Goal: Information Seeking & Learning: Learn about a topic

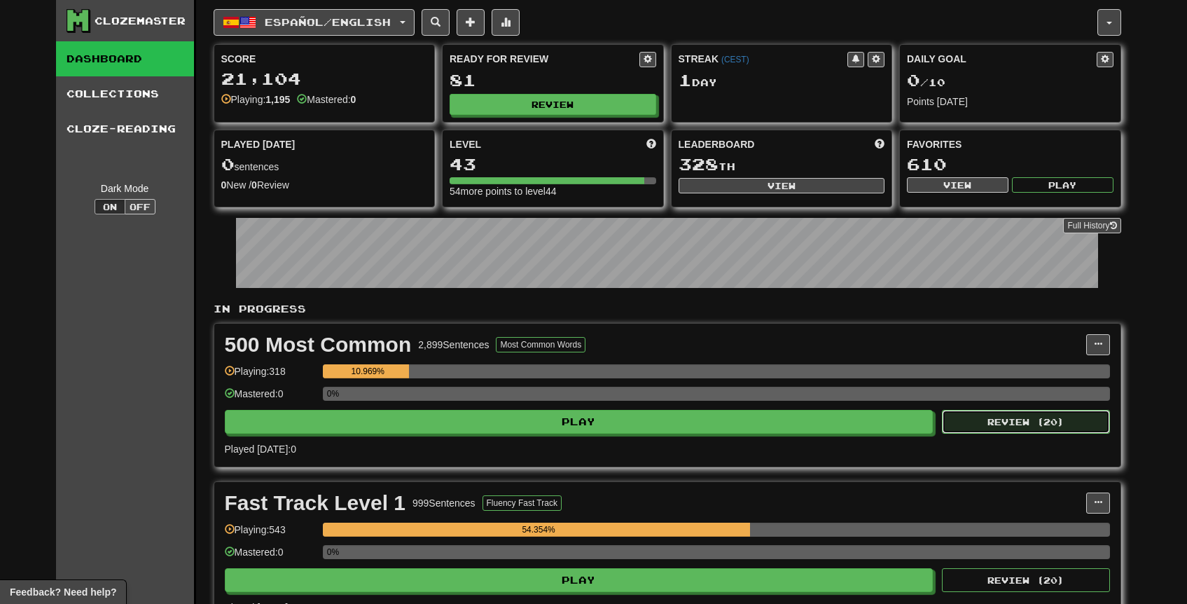
click at [994, 429] on button "Review ( 20 )" at bounding box center [1026, 422] width 168 height 24
select select "**"
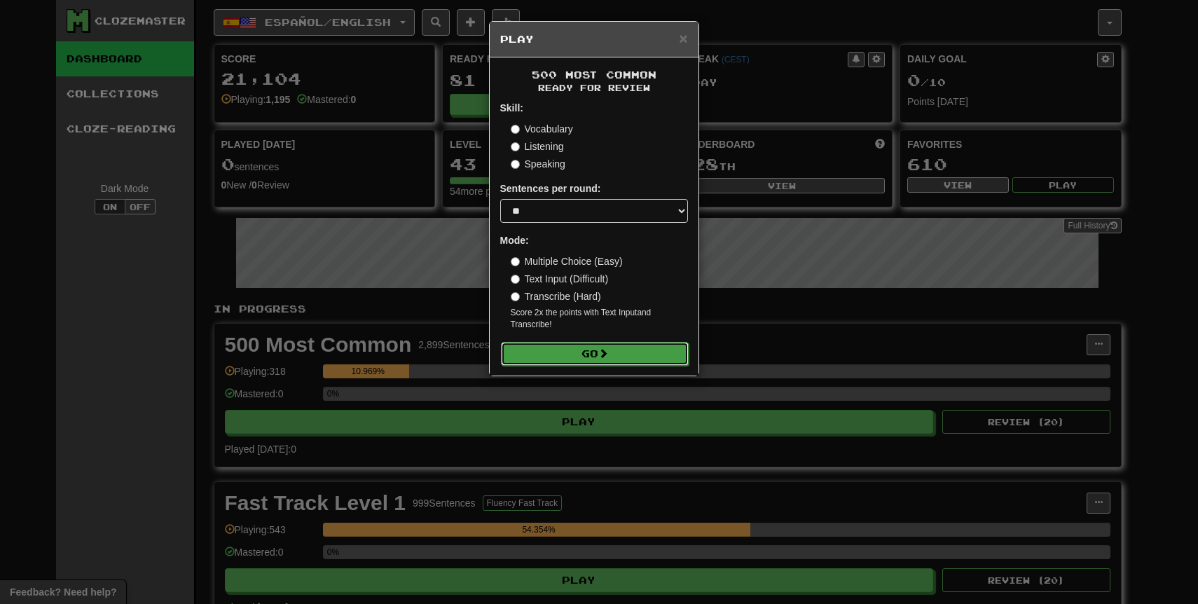
click at [632, 352] on button "Go" at bounding box center [595, 354] width 188 height 24
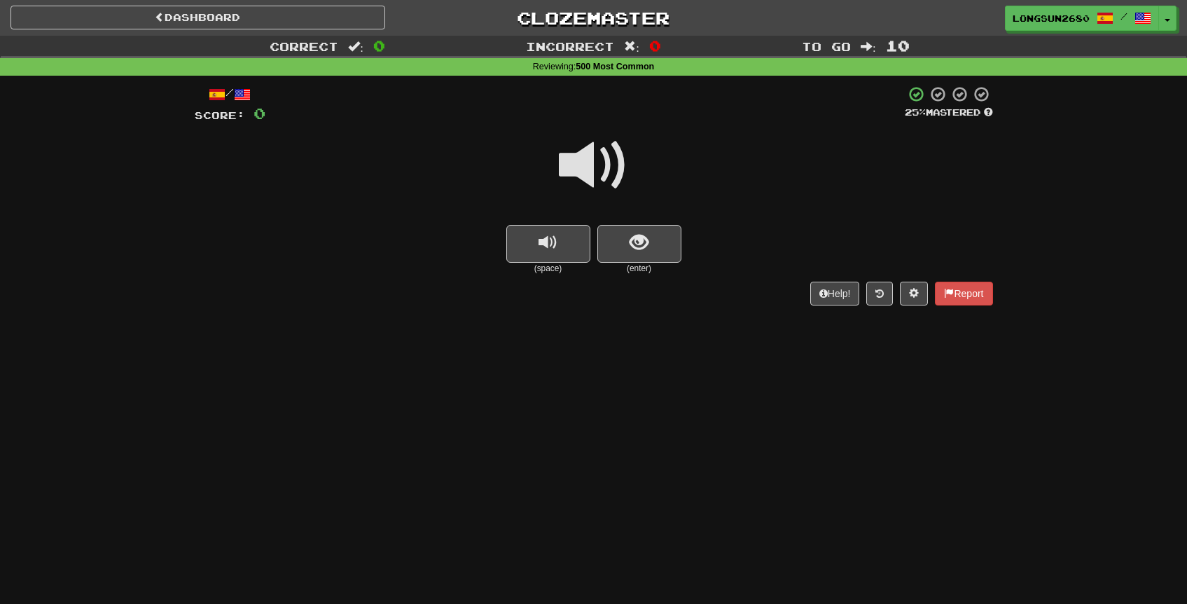
click at [585, 149] on span at bounding box center [594, 165] width 70 height 70
click at [603, 184] on span at bounding box center [594, 165] width 70 height 70
click at [593, 172] on span at bounding box center [594, 165] width 70 height 70
click at [636, 229] on button "show sentence" at bounding box center [640, 244] width 84 height 38
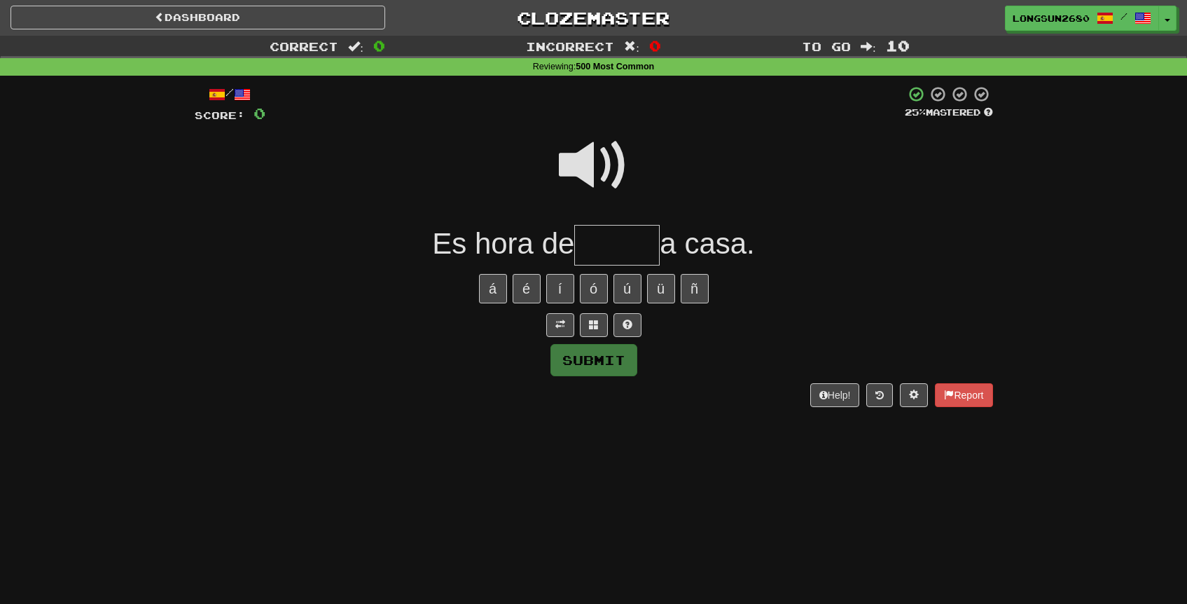
click at [605, 158] on span at bounding box center [594, 165] width 70 height 70
click at [614, 250] on input "text" at bounding box center [616, 245] width 85 height 41
type input "*"
type input "******"
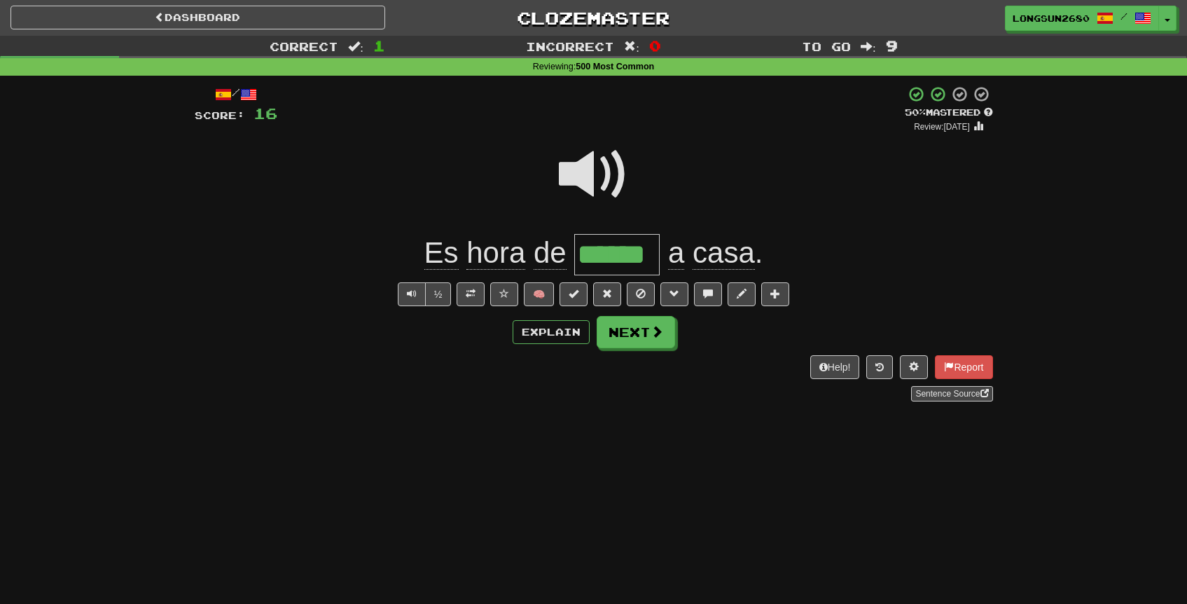
click at [588, 151] on span at bounding box center [594, 174] width 70 height 70
click at [508, 294] on span at bounding box center [504, 294] width 10 height 10
click at [586, 179] on span at bounding box center [594, 174] width 70 height 70
click at [618, 330] on button "Next" at bounding box center [637, 333] width 78 height 32
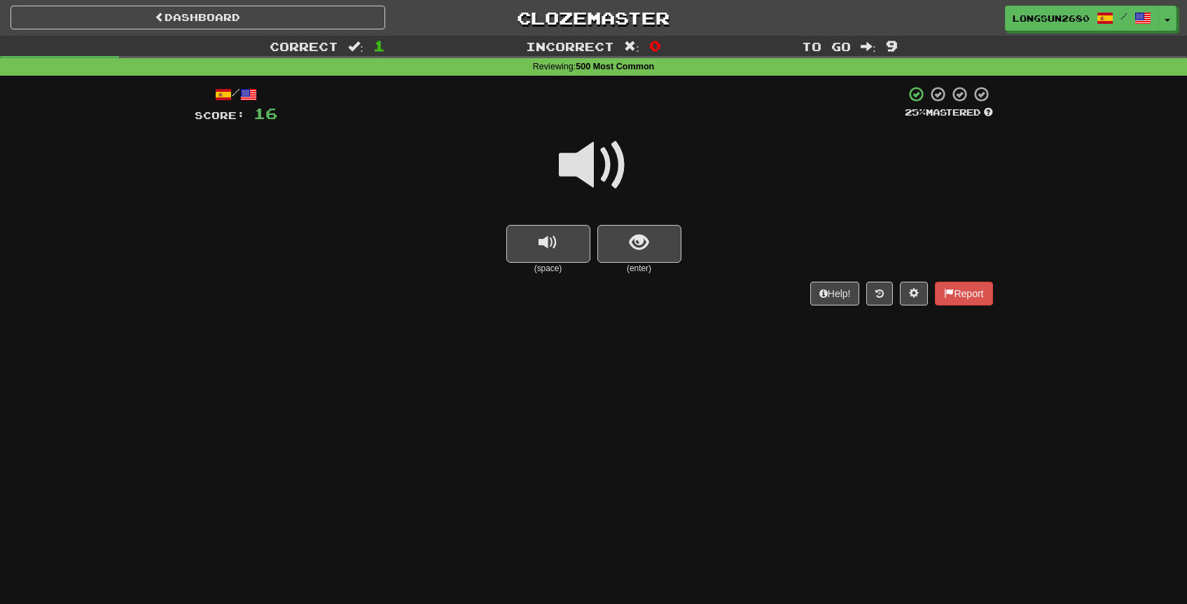
click at [604, 170] on span at bounding box center [594, 165] width 70 height 70
click at [652, 236] on button "show sentence" at bounding box center [640, 244] width 84 height 38
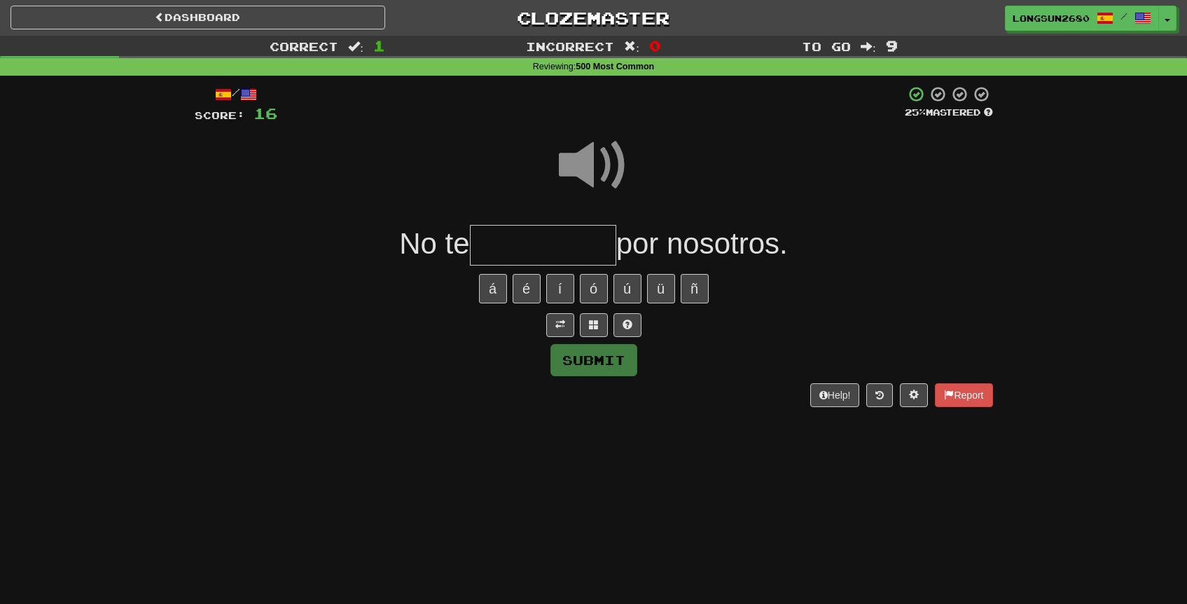
click at [619, 162] on span at bounding box center [594, 165] width 70 height 70
click at [519, 240] on input "text" at bounding box center [543, 245] width 146 height 41
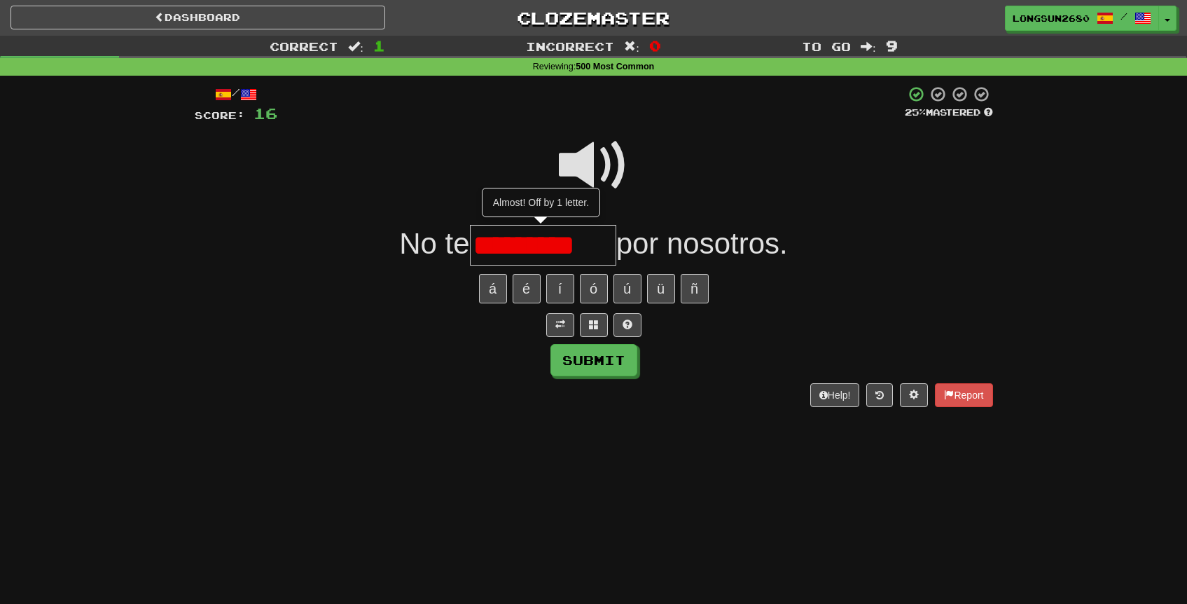
type input "*********"
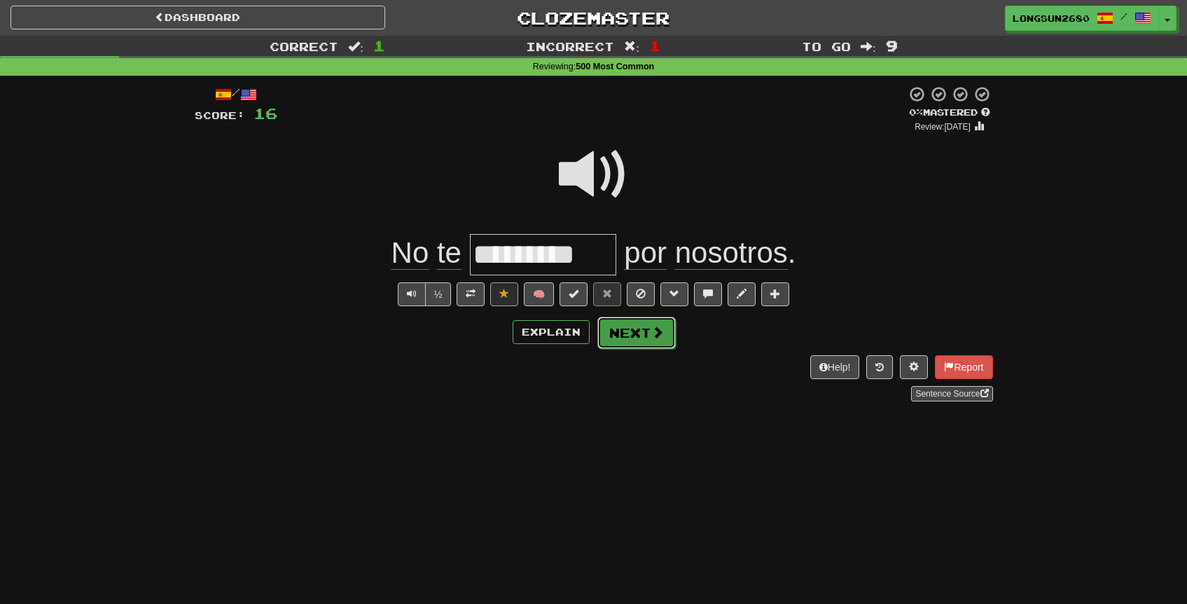
click at [623, 333] on button "Next" at bounding box center [637, 333] width 78 height 32
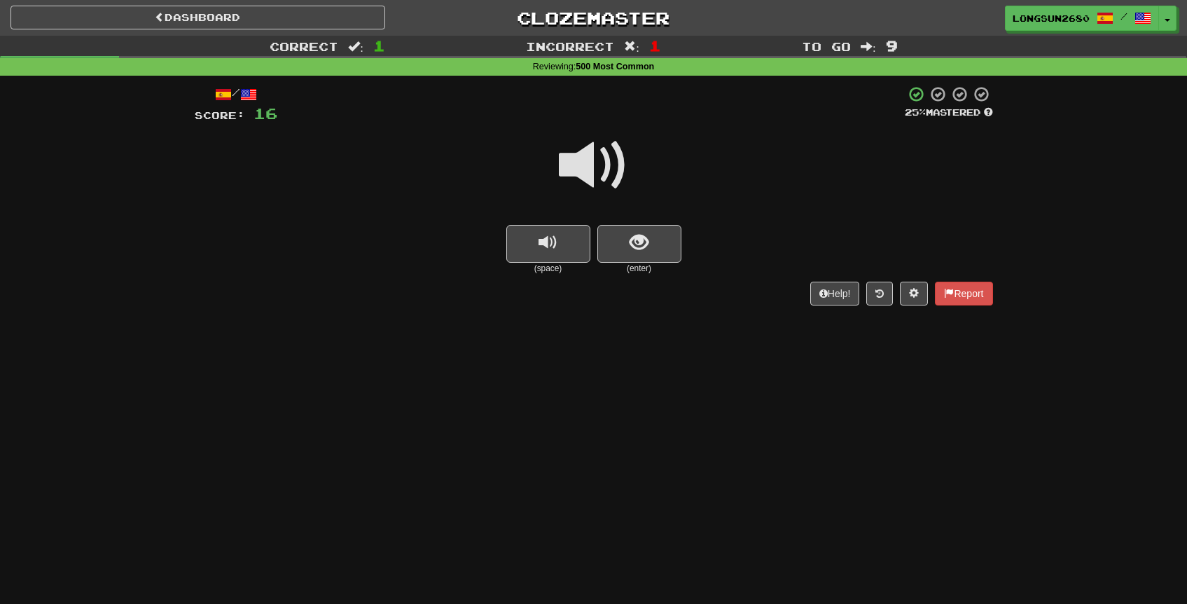
click at [597, 179] on span at bounding box center [594, 165] width 70 height 70
click at [655, 244] on button "show sentence" at bounding box center [640, 244] width 84 height 38
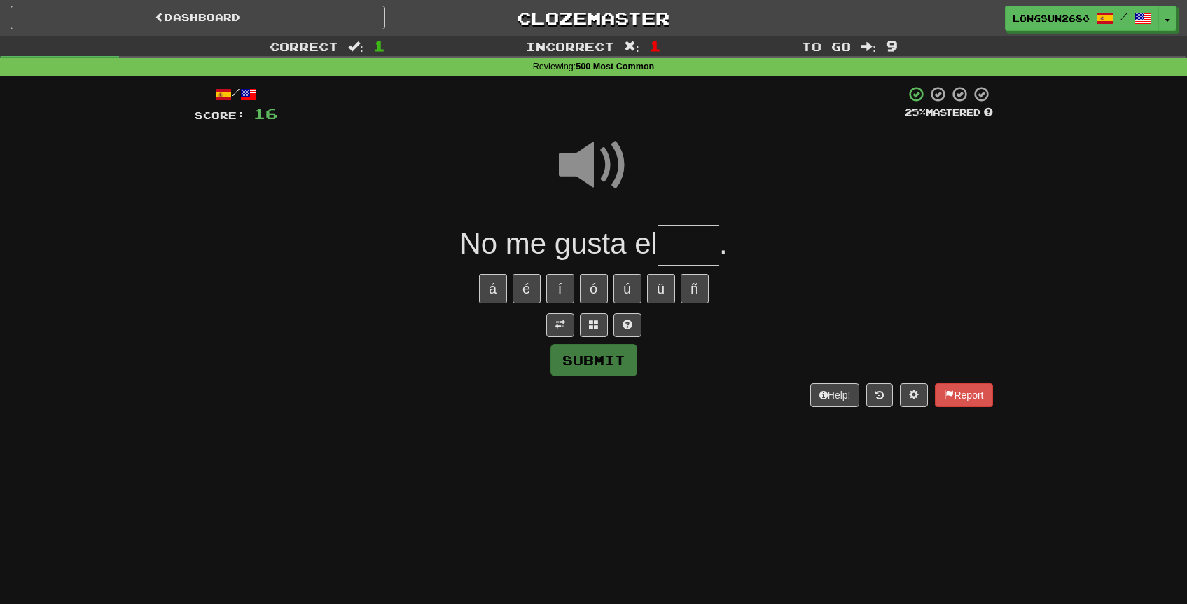
click at [707, 252] on input "text" at bounding box center [689, 245] width 62 height 41
type input "*"
type input "****"
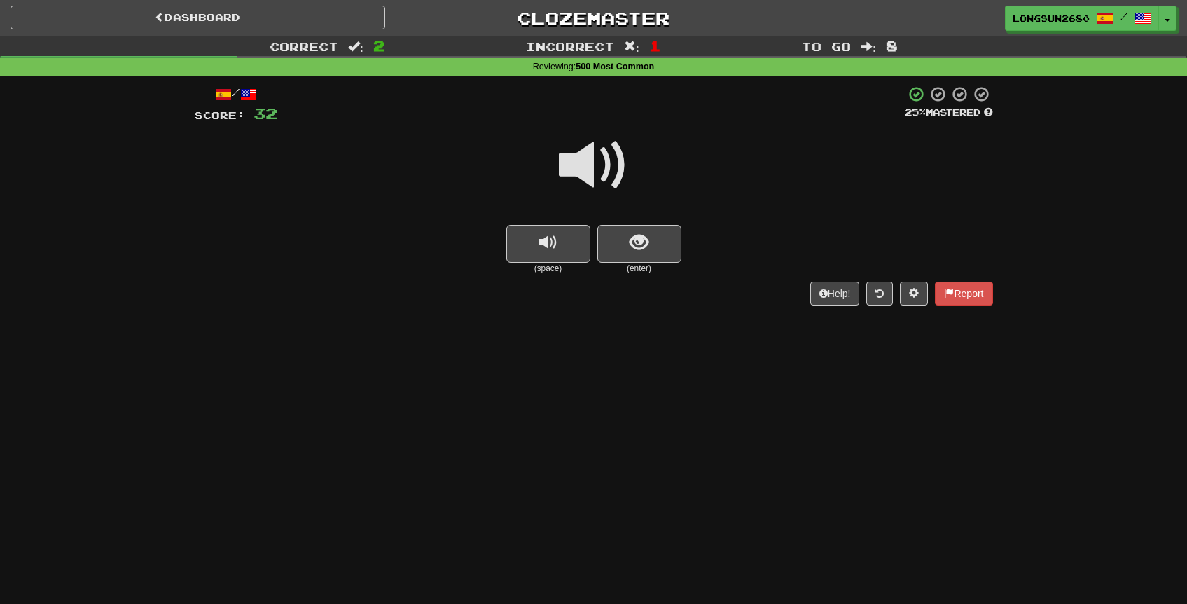
click at [614, 163] on span at bounding box center [594, 165] width 70 height 70
click at [663, 251] on button "show sentence" at bounding box center [640, 244] width 84 height 38
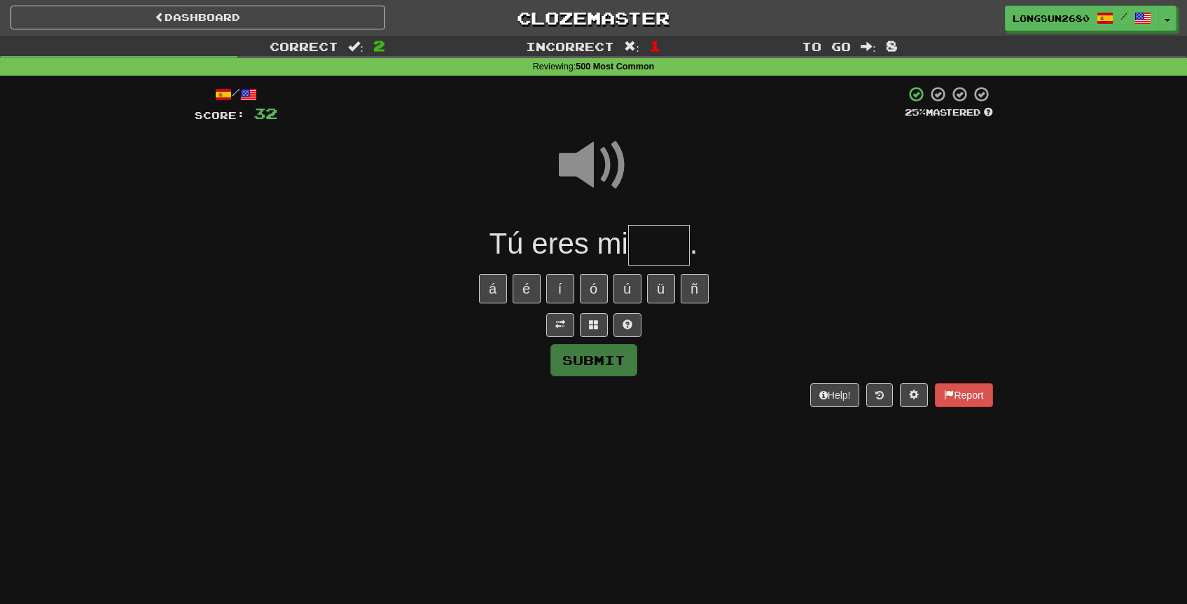
click at [673, 239] on input "text" at bounding box center [659, 245] width 62 height 41
type input "****"
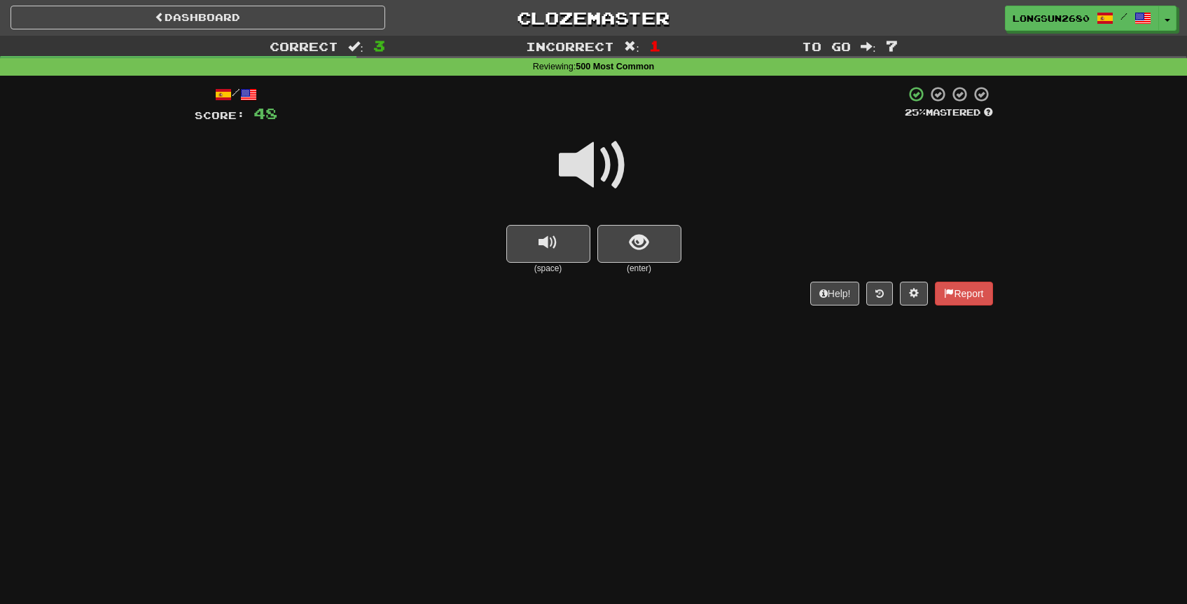
click at [619, 179] on span at bounding box center [594, 165] width 70 height 70
click at [644, 244] on span "show sentence" at bounding box center [639, 242] width 19 height 19
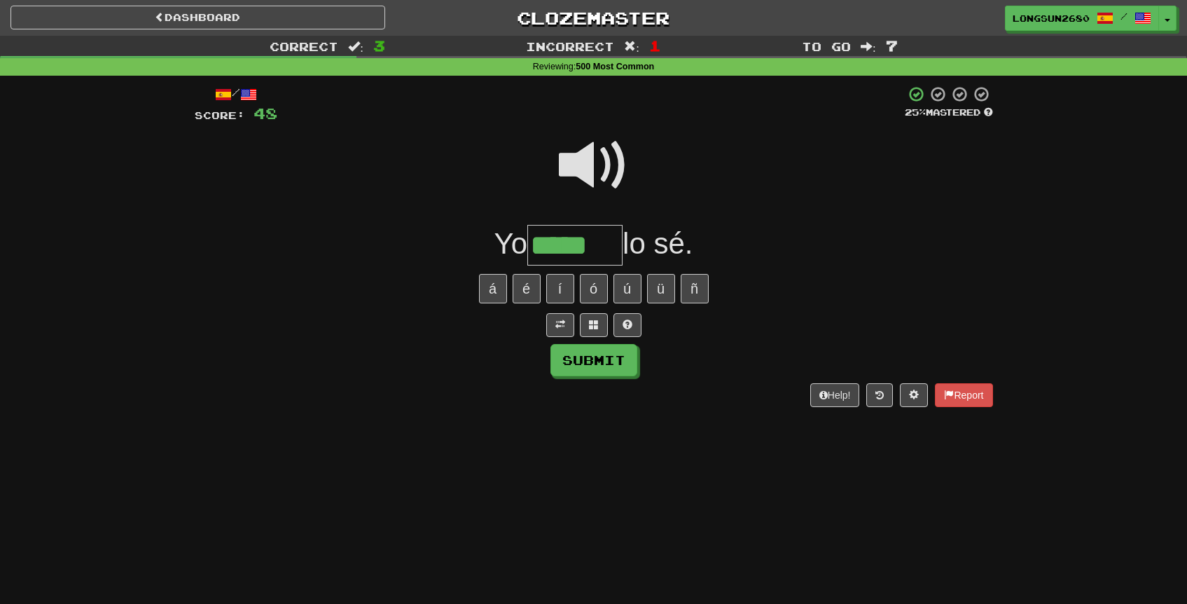
type input "*****"
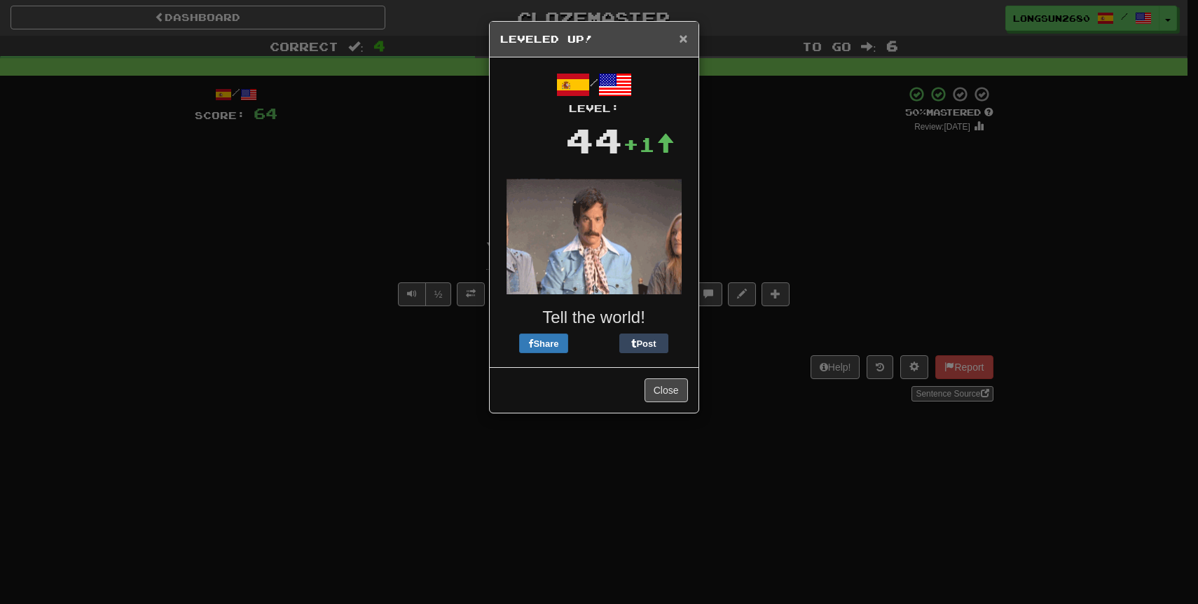
click at [682, 35] on span "×" at bounding box center [683, 38] width 8 height 16
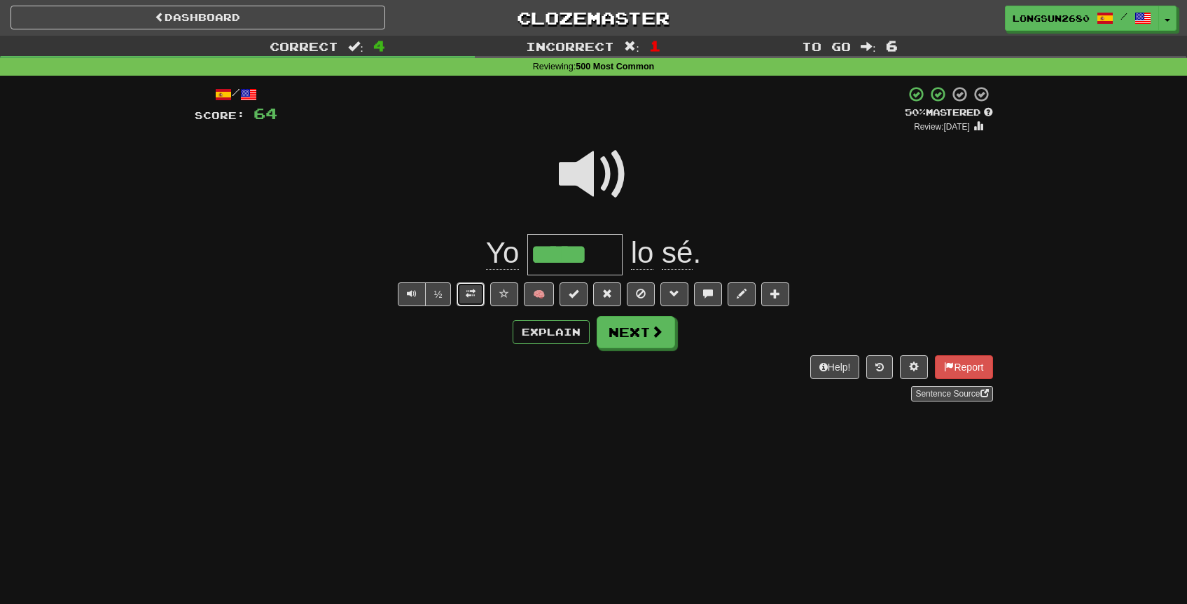
click at [466, 297] on button at bounding box center [471, 294] width 28 height 24
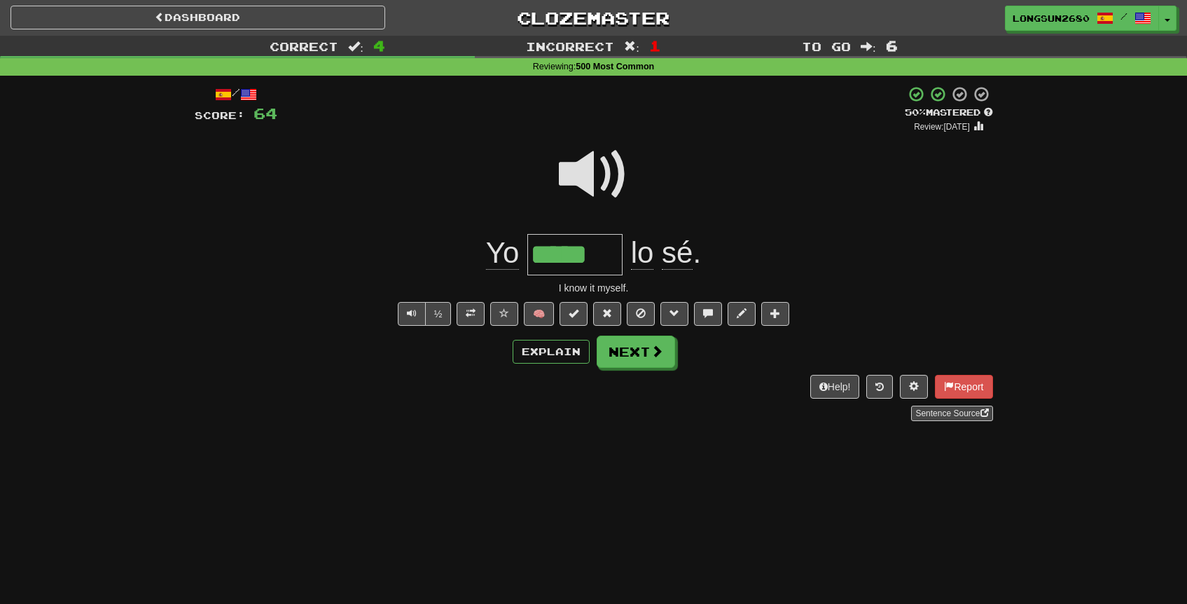
click at [763, 199] on div at bounding box center [594, 184] width 799 height 100
click at [642, 354] on button "Next" at bounding box center [637, 352] width 78 height 32
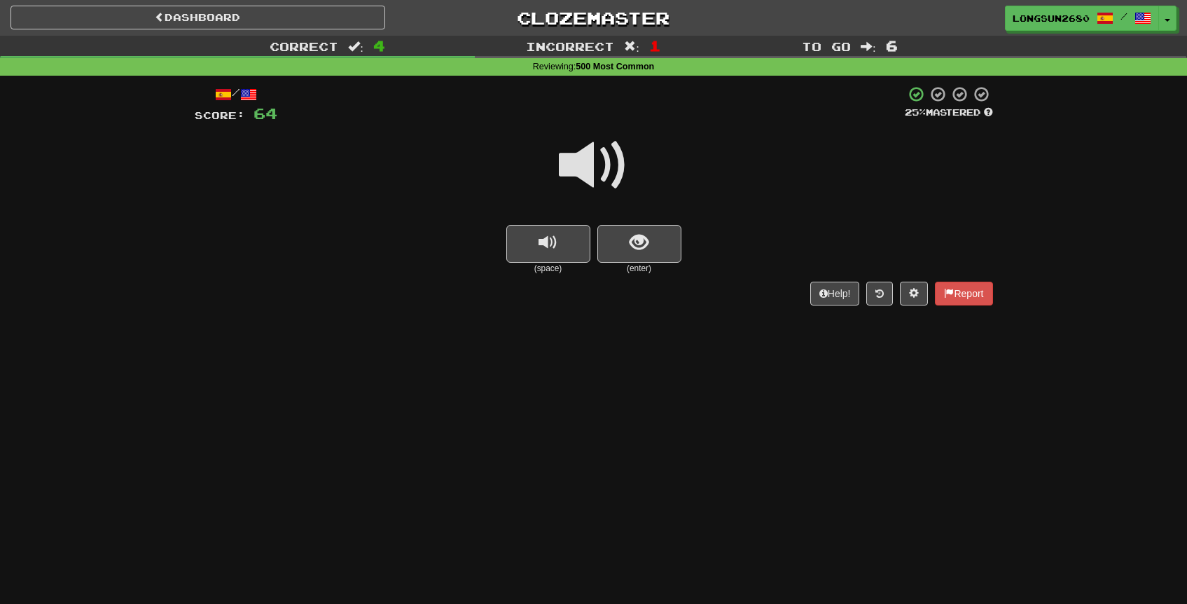
click at [602, 164] on span at bounding box center [594, 165] width 70 height 70
click at [630, 244] on span "show sentence" at bounding box center [639, 242] width 19 height 19
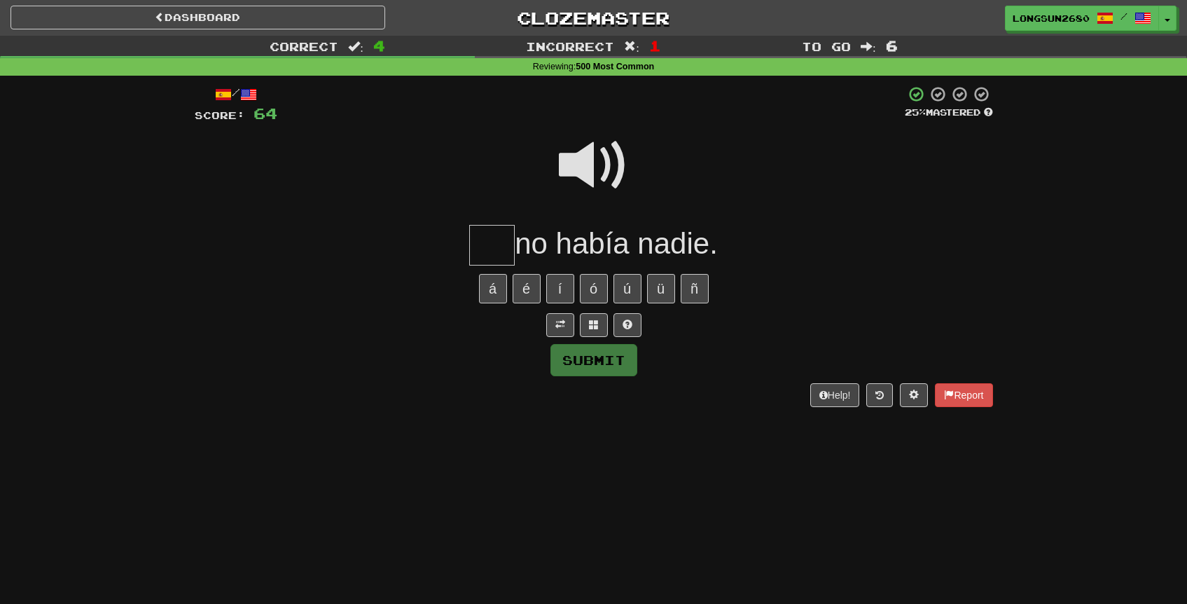
click at [601, 165] on span at bounding box center [594, 165] width 70 height 70
click at [497, 243] on input "text" at bounding box center [492, 245] width 46 height 41
type input "****"
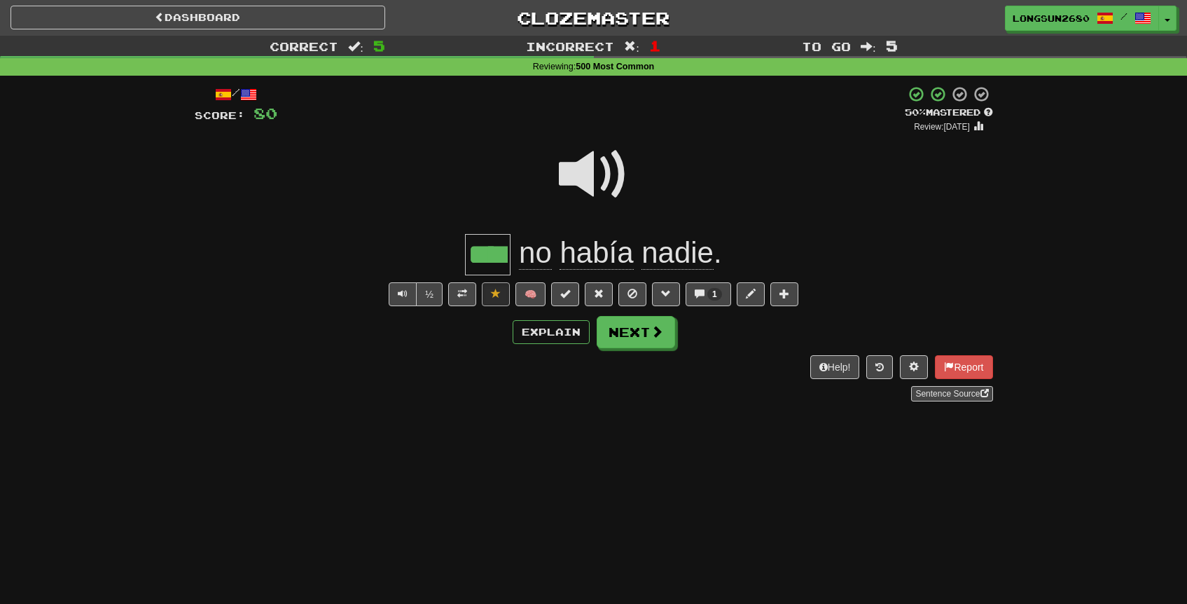
click at [583, 162] on span at bounding box center [594, 174] width 70 height 70
click at [644, 331] on button "Next" at bounding box center [636, 332] width 78 height 32
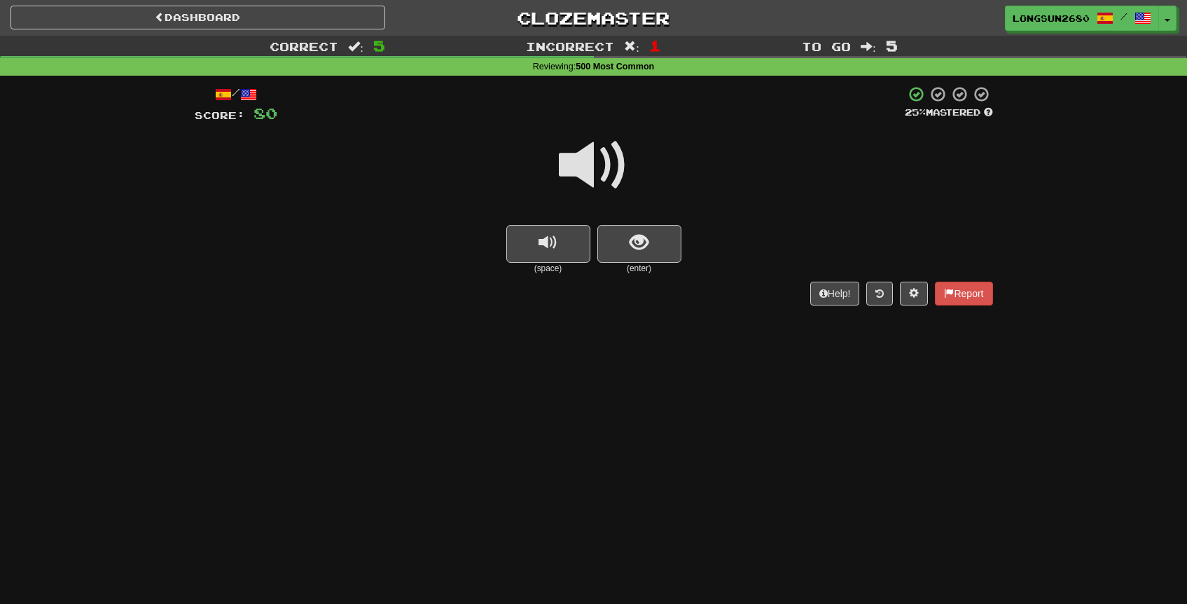
click at [600, 173] on span at bounding box center [594, 165] width 70 height 70
click at [633, 236] on span "show sentence" at bounding box center [639, 242] width 19 height 19
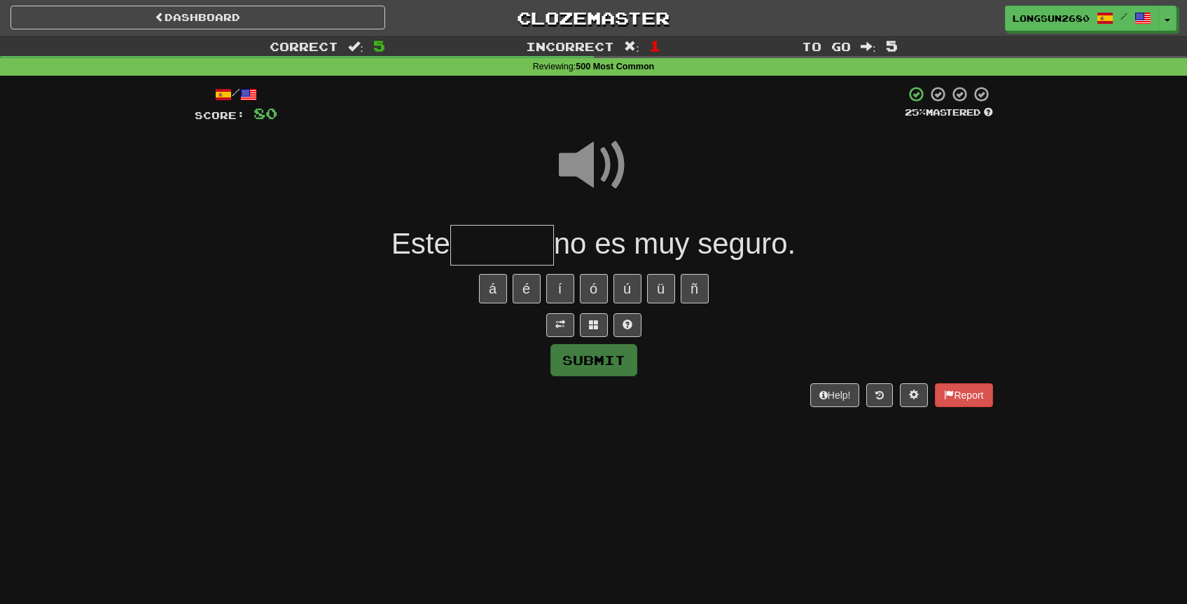
click at [537, 234] on input "text" at bounding box center [502, 245] width 104 height 41
type input "******"
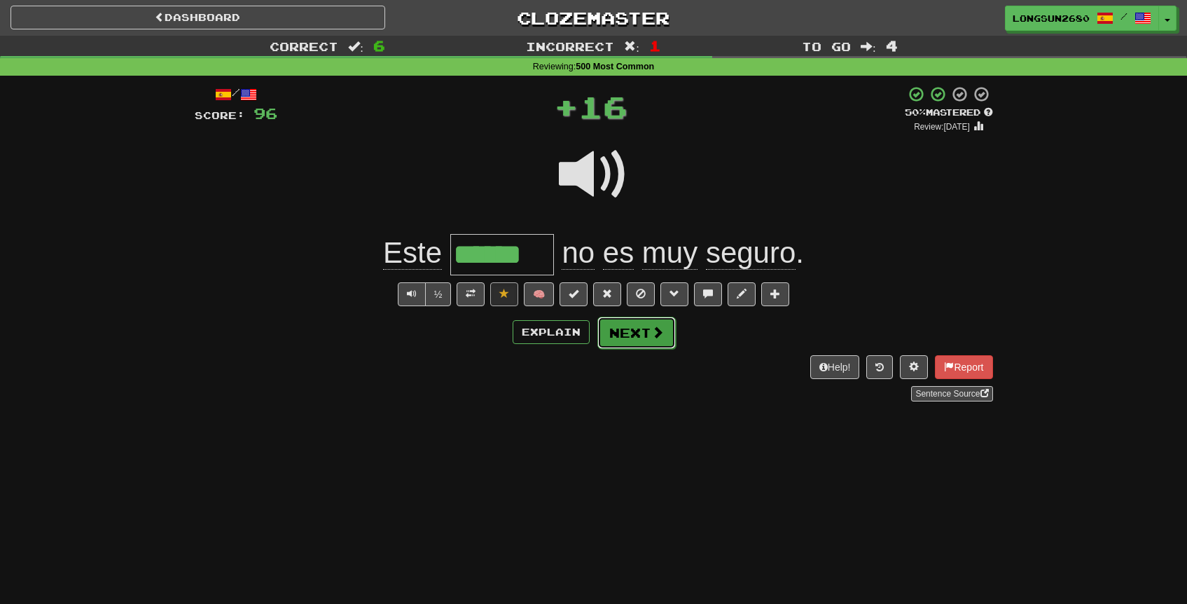
click at [649, 329] on button "Next" at bounding box center [637, 333] width 78 height 32
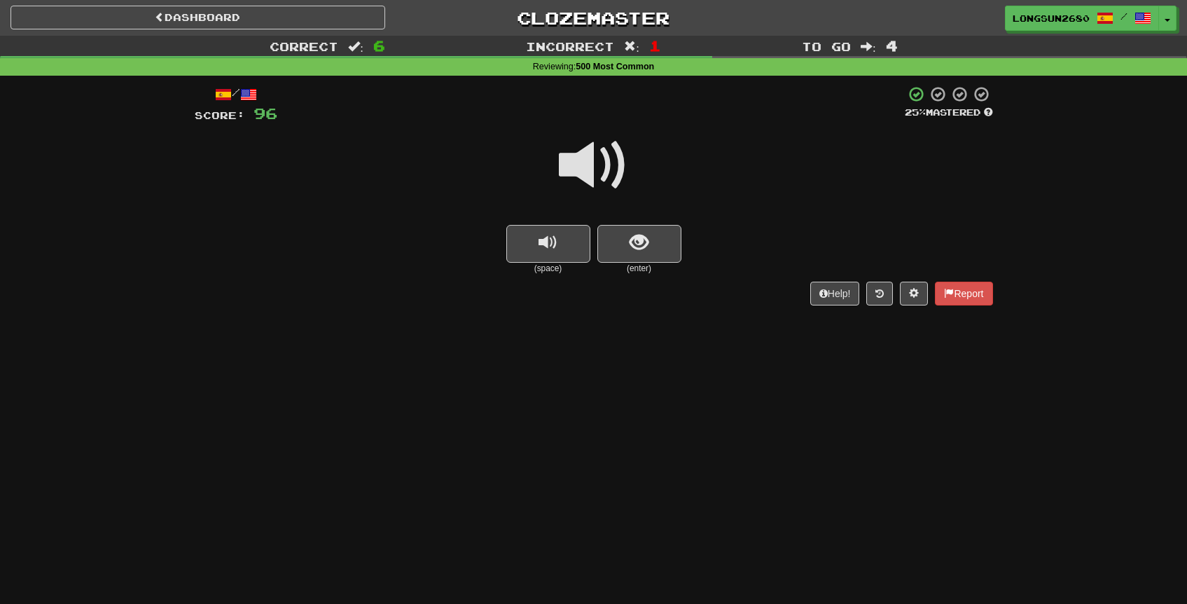
click at [598, 173] on span at bounding box center [594, 165] width 70 height 70
click at [623, 252] on button "show sentence" at bounding box center [640, 244] width 84 height 38
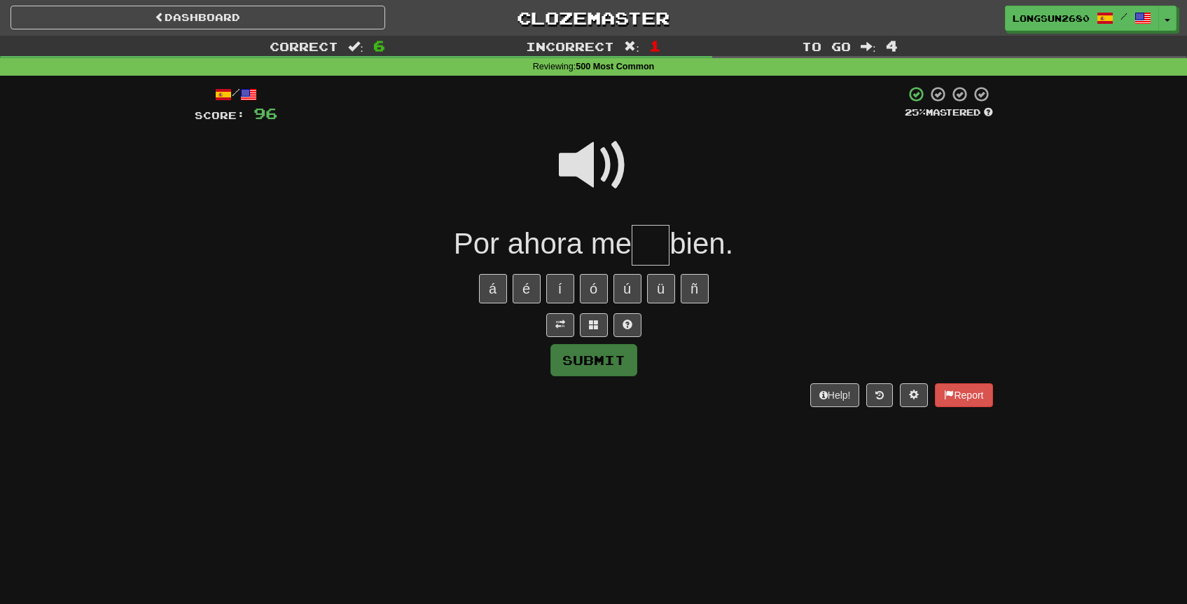
click at [598, 168] on span at bounding box center [594, 165] width 70 height 70
click at [649, 251] on input "text" at bounding box center [651, 245] width 38 height 41
click at [607, 180] on span at bounding box center [594, 165] width 70 height 70
click at [649, 237] on input "text" at bounding box center [651, 245] width 38 height 41
type input "**"
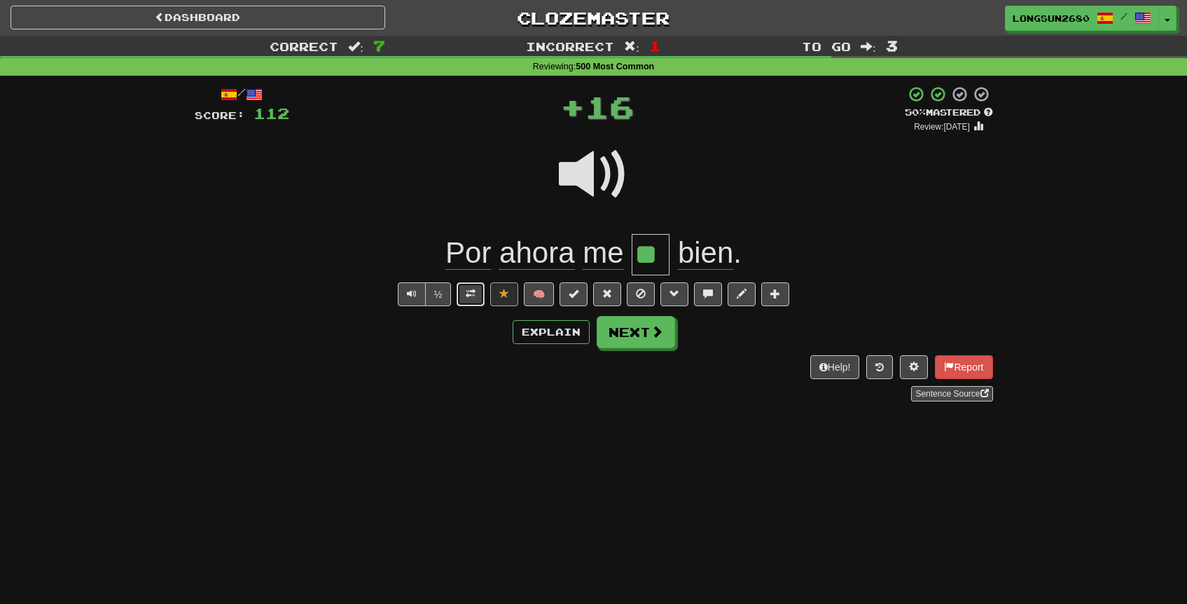
click at [482, 296] on button at bounding box center [471, 294] width 28 height 24
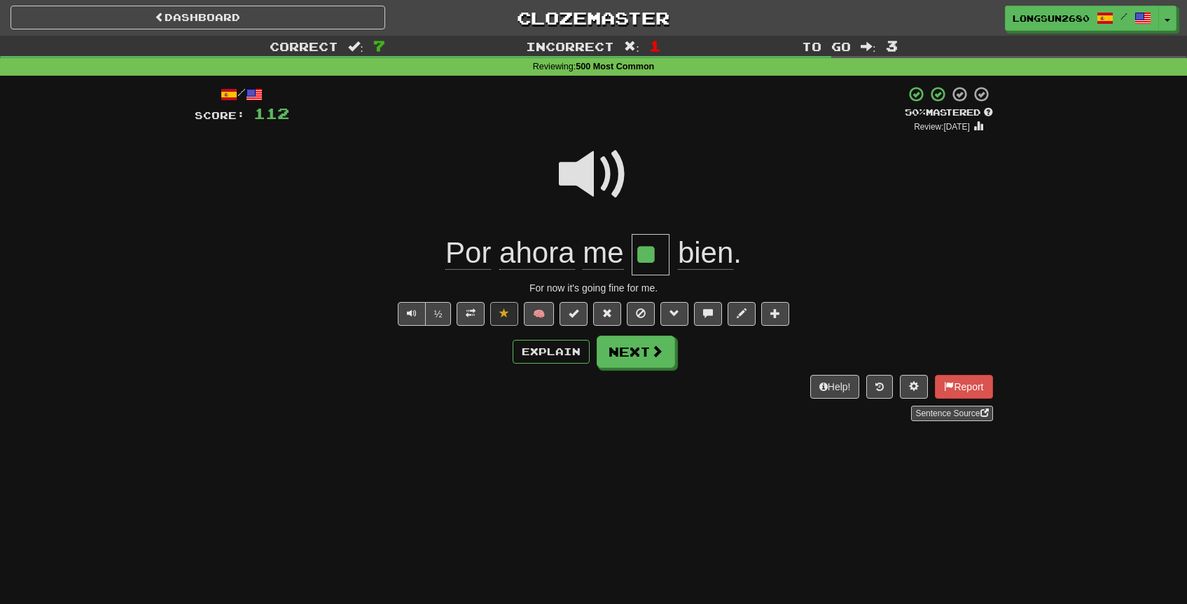
click at [619, 171] on span at bounding box center [594, 174] width 70 height 70
click at [619, 170] on span at bounding box center [594, 174] width 70 height 70
click at [599, 172] on span at bounding box center [594, 174] width 70 height 70
click at [582, 172] on span at bounding box center [594, 174] width 70 height 70
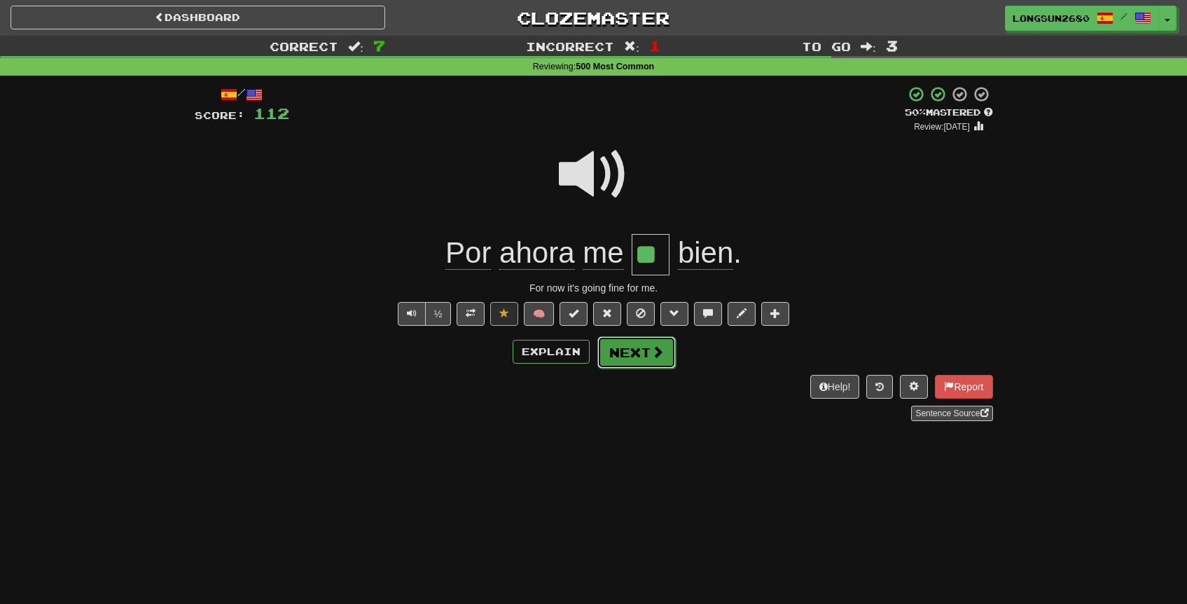
click at [645, 357] on button "Next" at bounding box center [637, 352] width 78 height 32
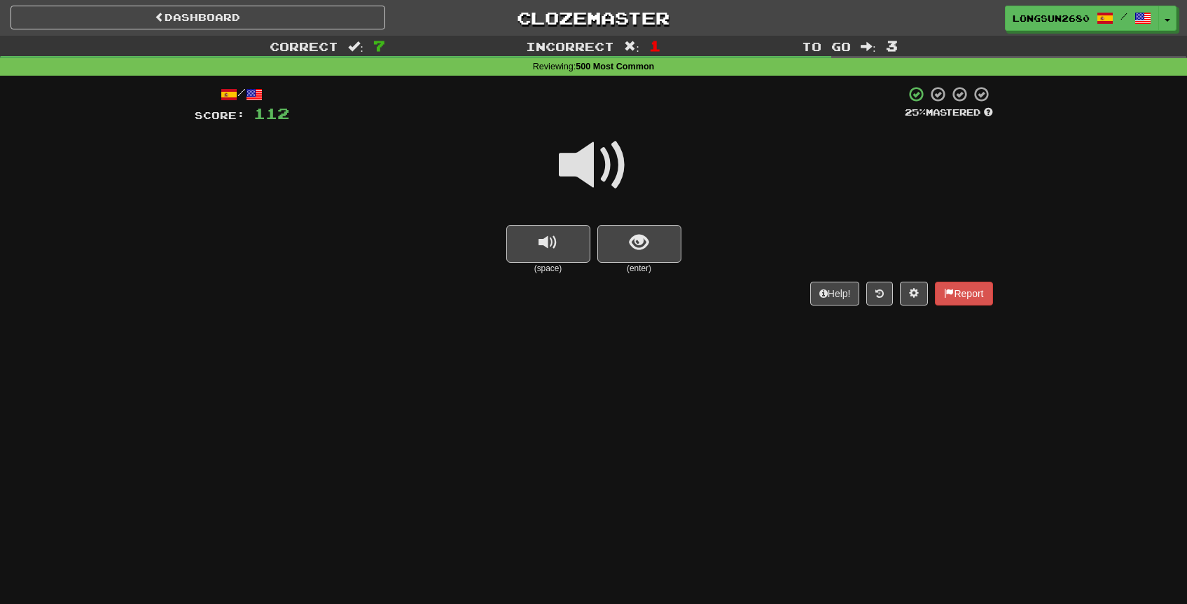
click at [598, 167] on span at bounding box center [594, 165] width 70 height 70
click at [598, 168] on span at bounding box center [594, 165] width 70 height 70
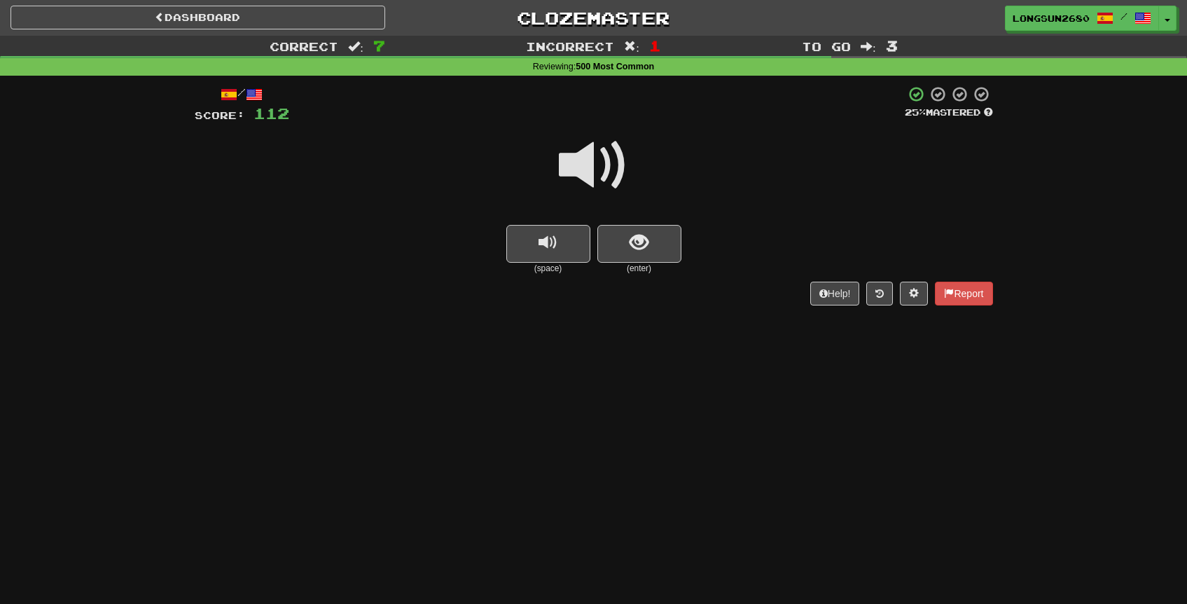
click at [598, 168] on span at bounding box center [594, 165] width 70 height 70
click at [661, 250] on button "show sentence" at bounding box center [640, 244] width 84 height 38
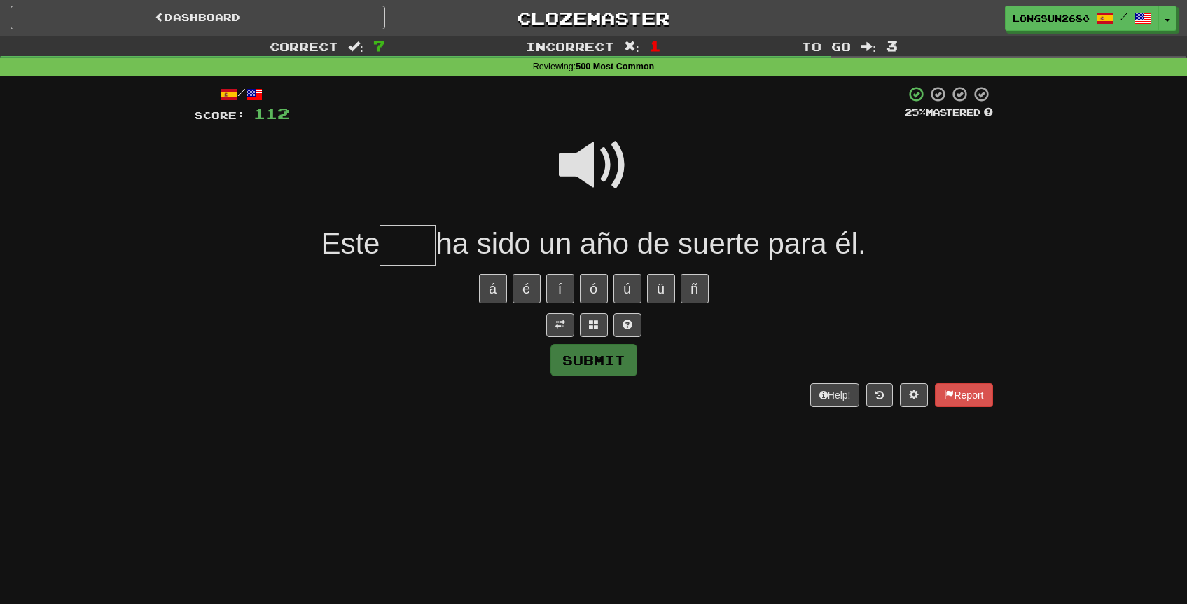
click at [610, 151] on span at bounding box center [594, 165] width 70 height 70
click at [610, 167] on span at bounding box center [594, 165] width 70 height 70
click at [608, 169] on span at bounding box center [594, 165] width 70 height 70
click at [409, 241] on input "text" at bounding box center [408, 245] width 56 height 41
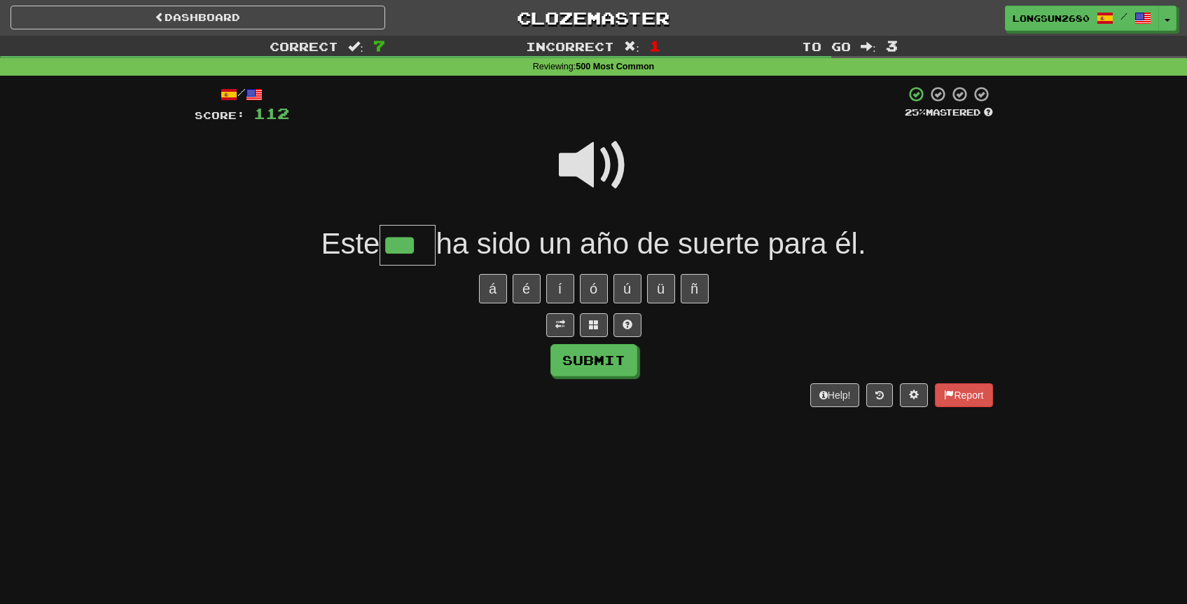
type input "***"
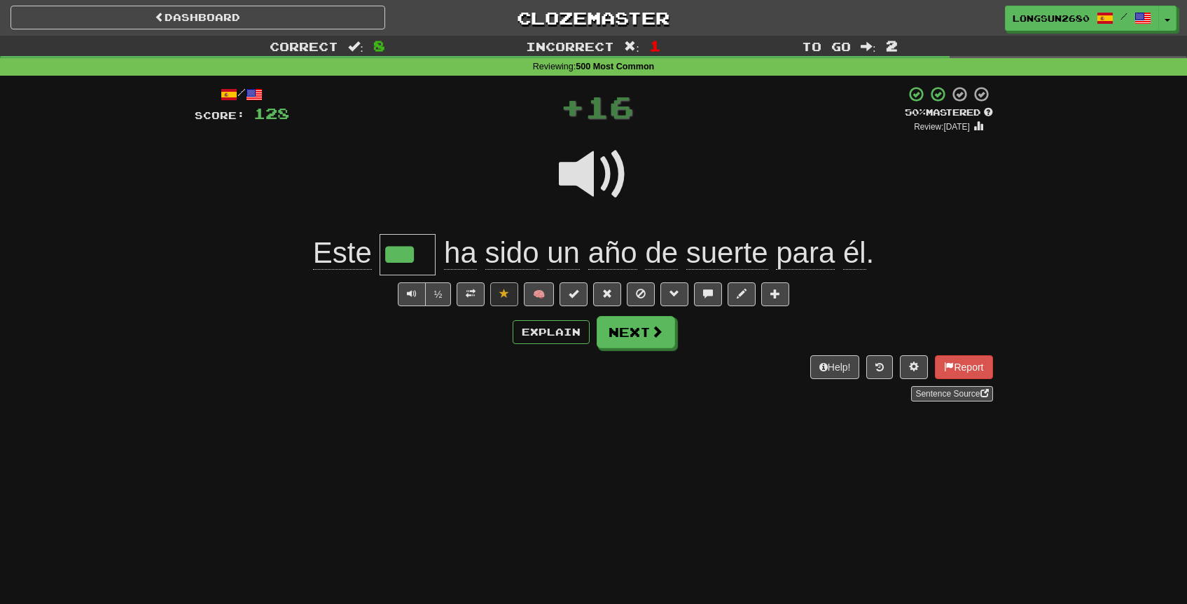
click at [577, 168] on span at bounding box center [594, 174] width 70 height 70
click at [592, 181] on span at bounding box center [594, 174] width 70 height 70
click at [651, 328] on span at bounding box center [657, 332] width 13 height 13
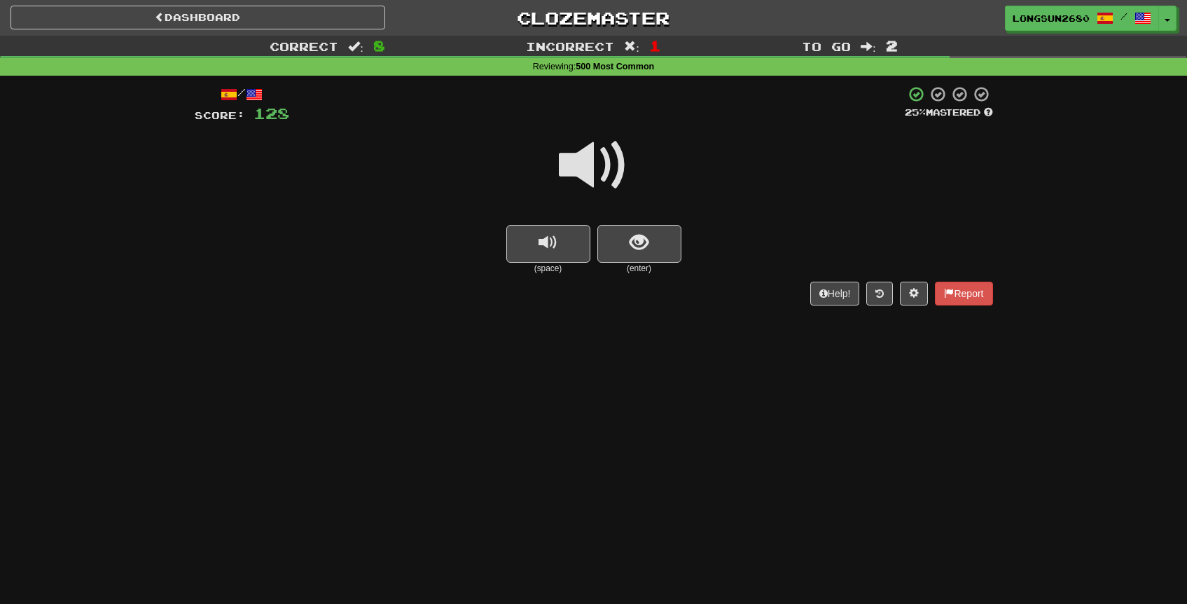
click at [605, 154] on span at bounding box center [594, 165] width 70 height 70
click at [605, 155] on span at bounding box center [594, 165] width 70 height 70
click at [659, 228] on button "show sentence" at bounding box center [640, 244] width 84 height 38
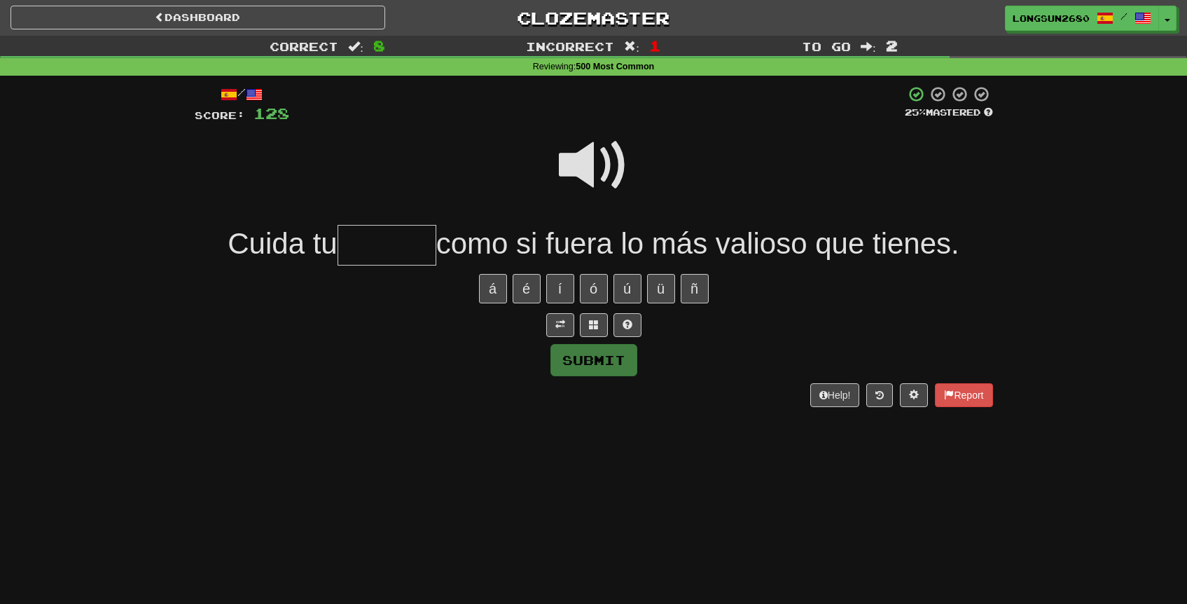
click at [595, 160] on span at bounding box center [594, 165] width 70 height 70
click at [614, 170] on span at bounding box center [594, 165] width 70 height 70
click at [419, 239] on input "text" at bounding box center [387, 245] width 99 height 41
type input "*"
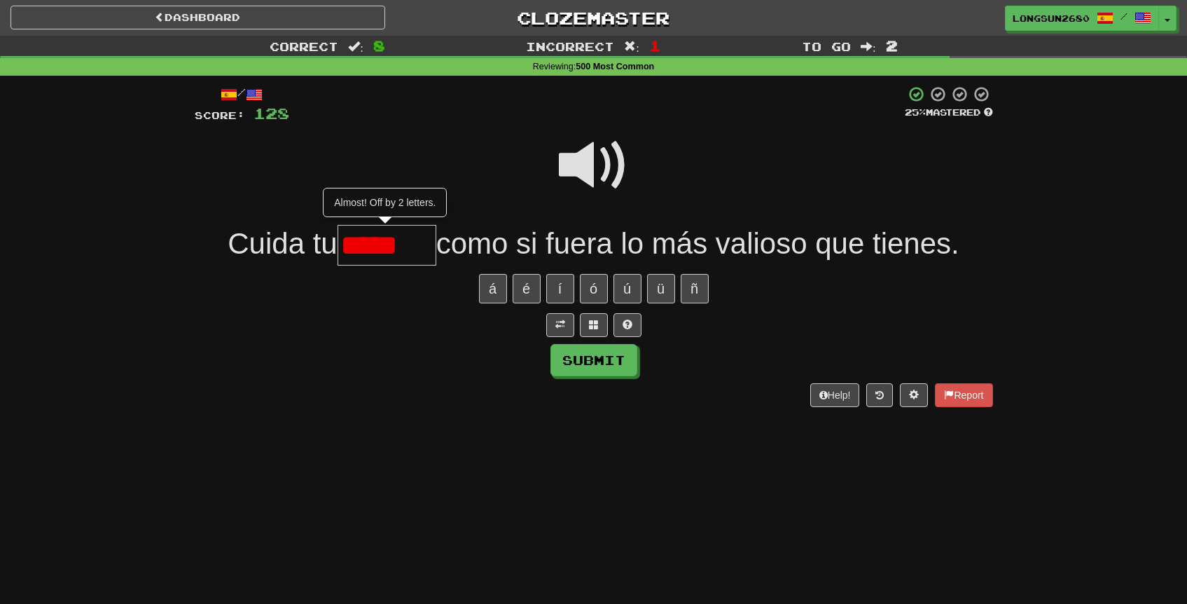
type input "******"
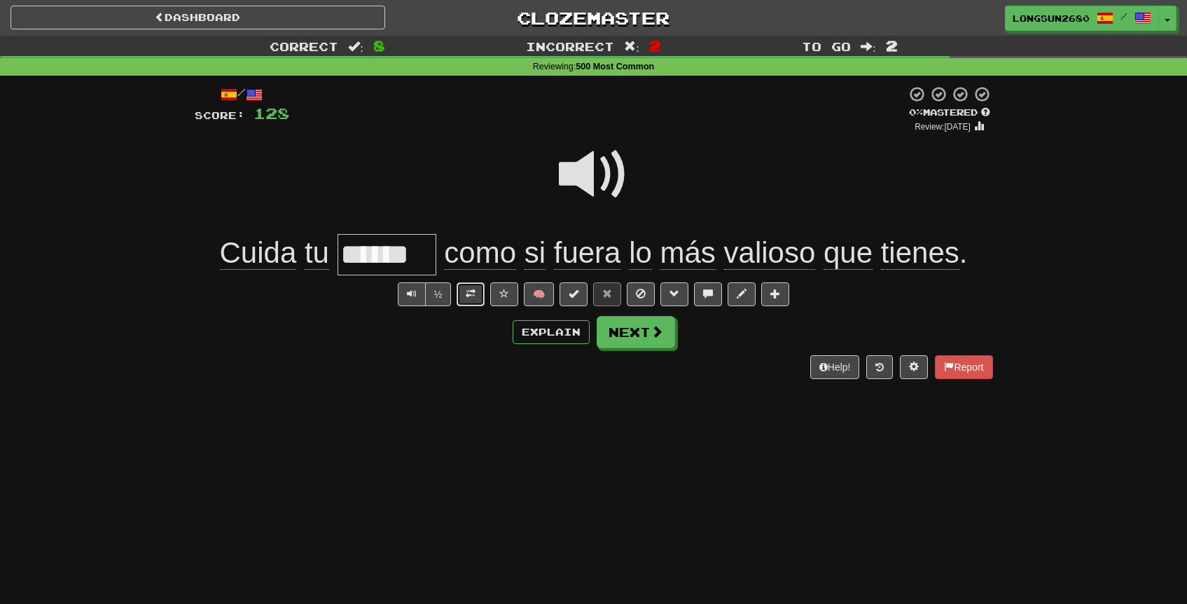
click at [476, 296] on span at bounding box center [471, 294] width 10 height 10
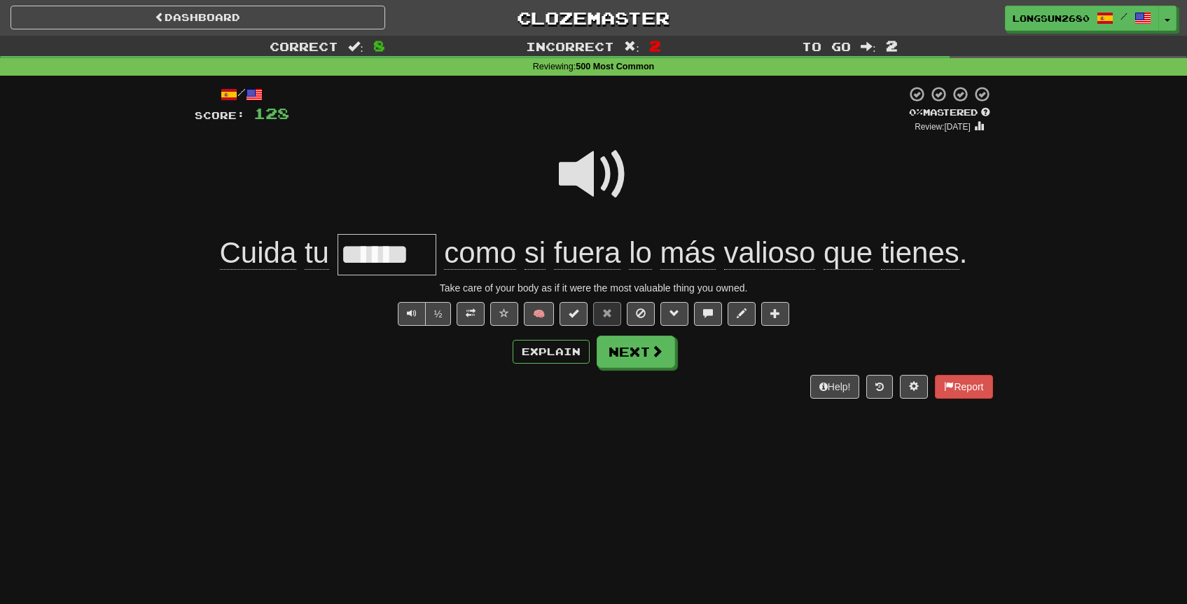
click at [605, 172] on span at bounding box center [594, 174] width 70 height 70
click at [602, 175] on span at bounding box center [594, 174] width 70 height 70
click at [602, 179] on span at bounding box center [594, 174] width 70 height 70
click at [596, 181] on span at bounding box center [594, 174] width 70 height 70
click at [607, 167] on span at bounding box center [594, 174] width 70 height 70
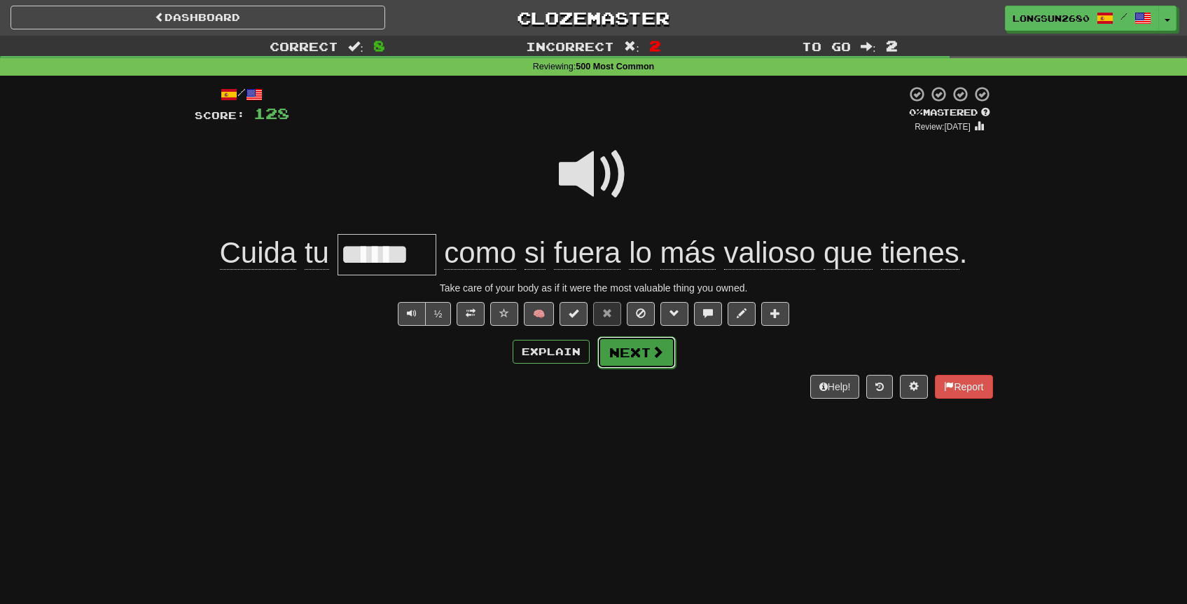
click at [655, 362] on button "Next" at bounding box center [637, 352] width 78 height 32
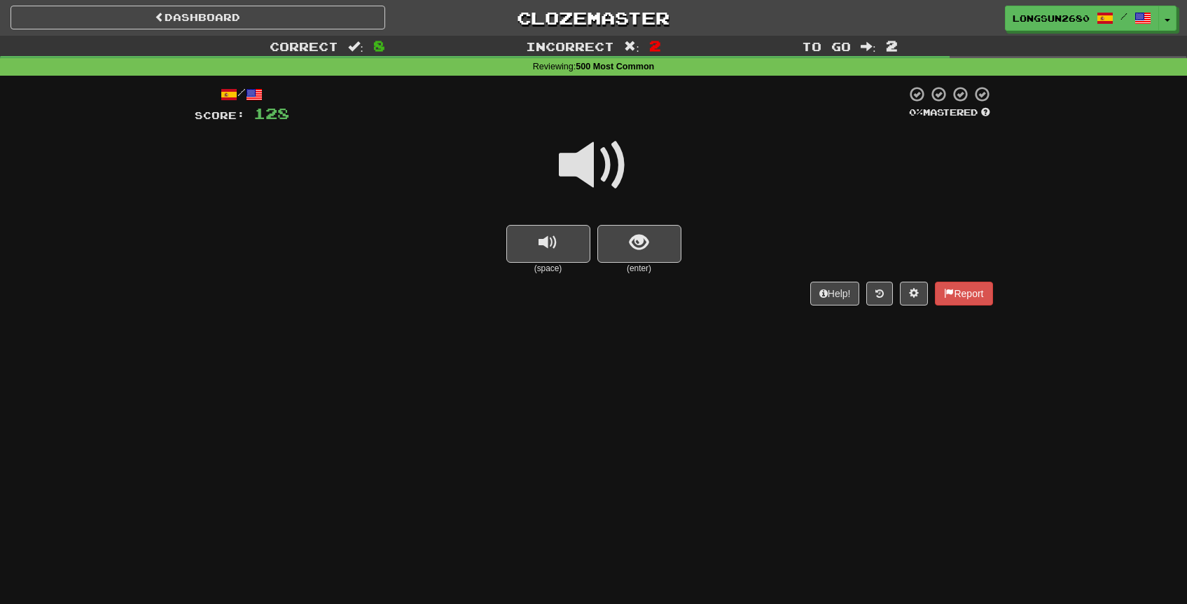
click at [573, 175] on span at bounding box center [594, 165] width 70 height 70
click at [614, 248] on button "show sentence" at bounding box center [640, 244] width 84 height 38
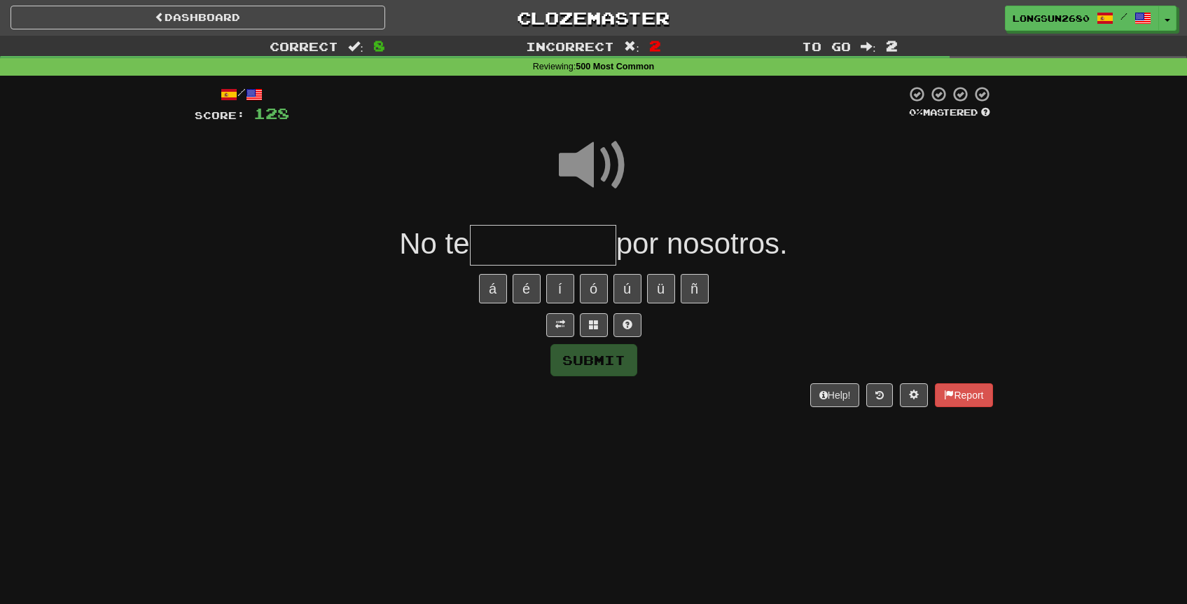
click at [539, 250] on input "text" at bounding box center [543, 245] width 146 height 41
type input "*"
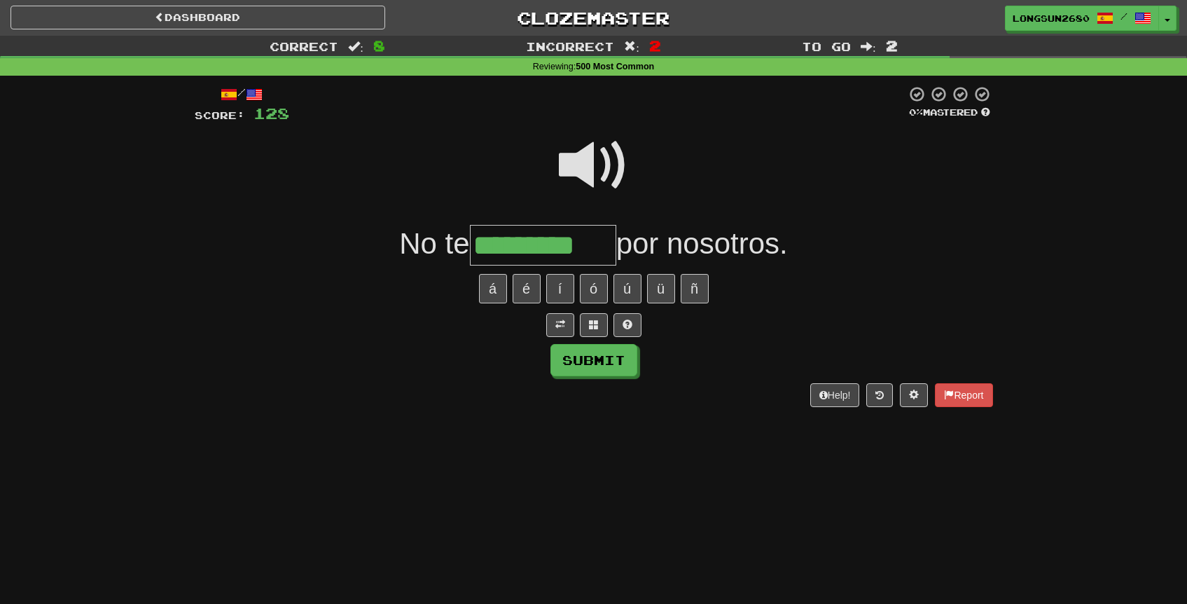
type input "*********"
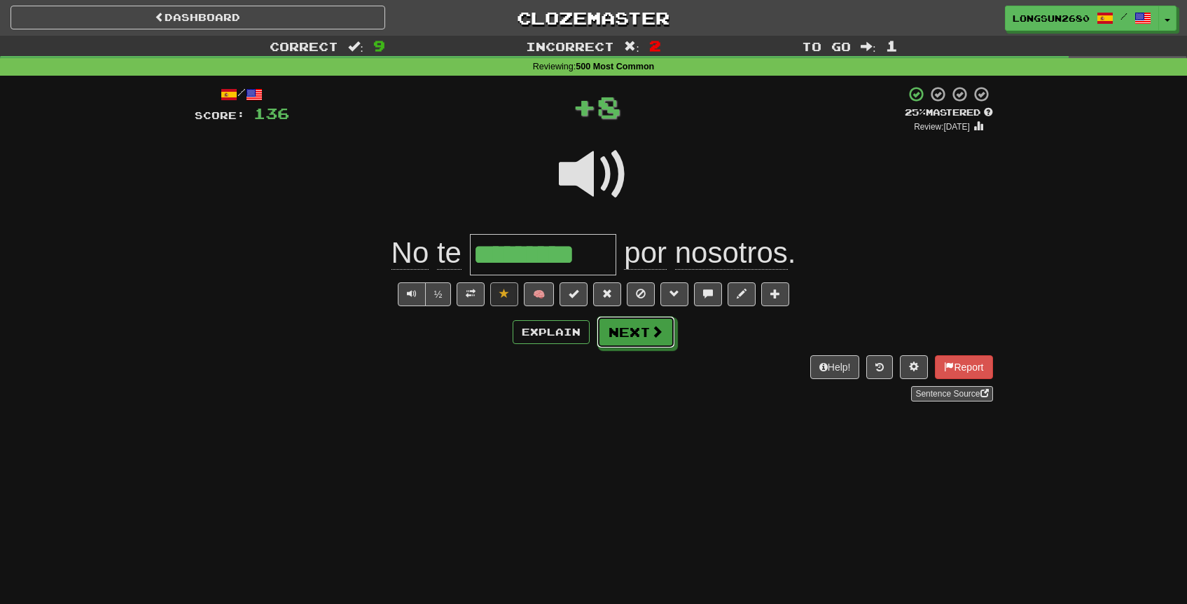
click at [632, 328] on button "Next" at bounding box center [636, 332] width 78 height 32
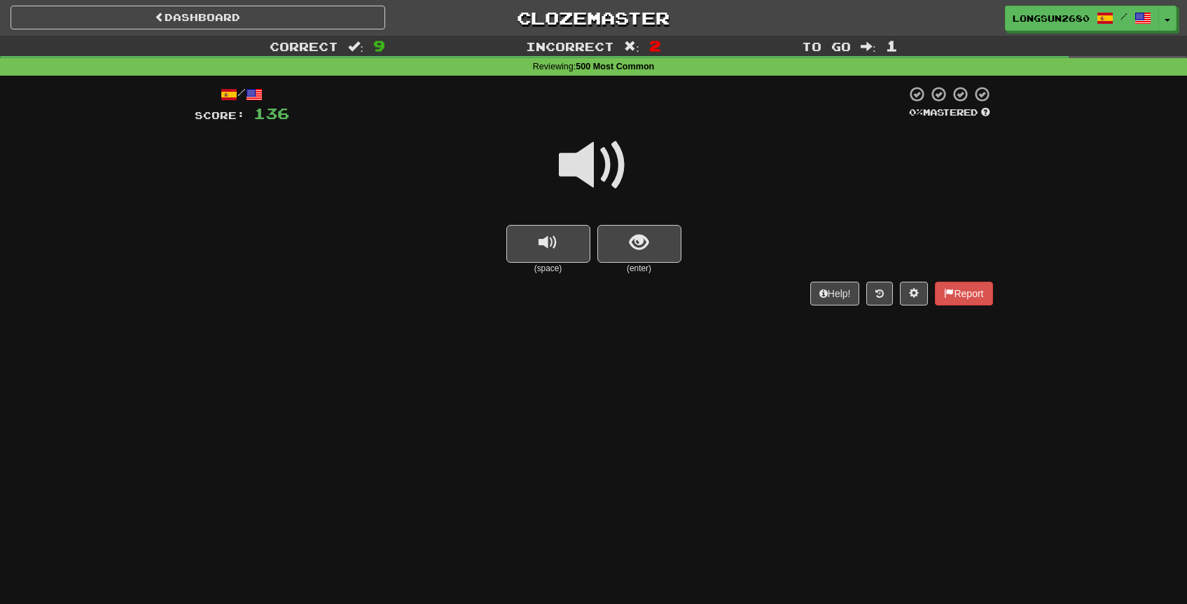
click at [595, 179] on span at bounding box center [594, 165] width 70 height 70
click at [592, 168] on span at bounding box center [594, 165] width 70 height 70
click at [633, 249] on span "show sentence" at bounding box center [639, 242] width 19 height 19
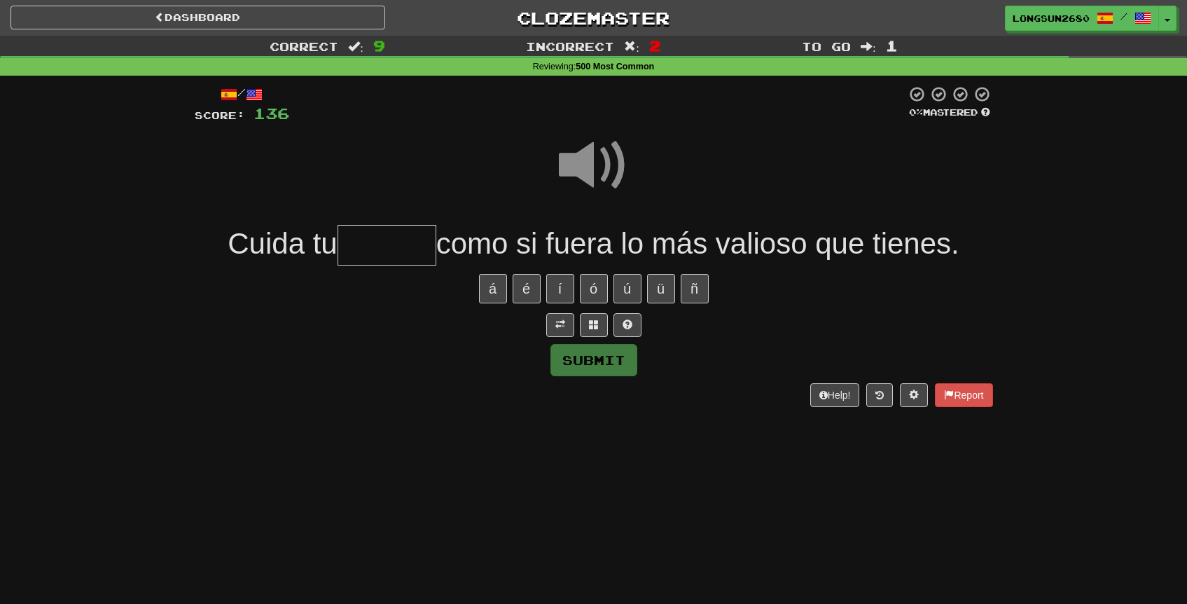
click at [391, 242] on input "text" at bounding box center [387, 245] width 99 height 41
type input "******"
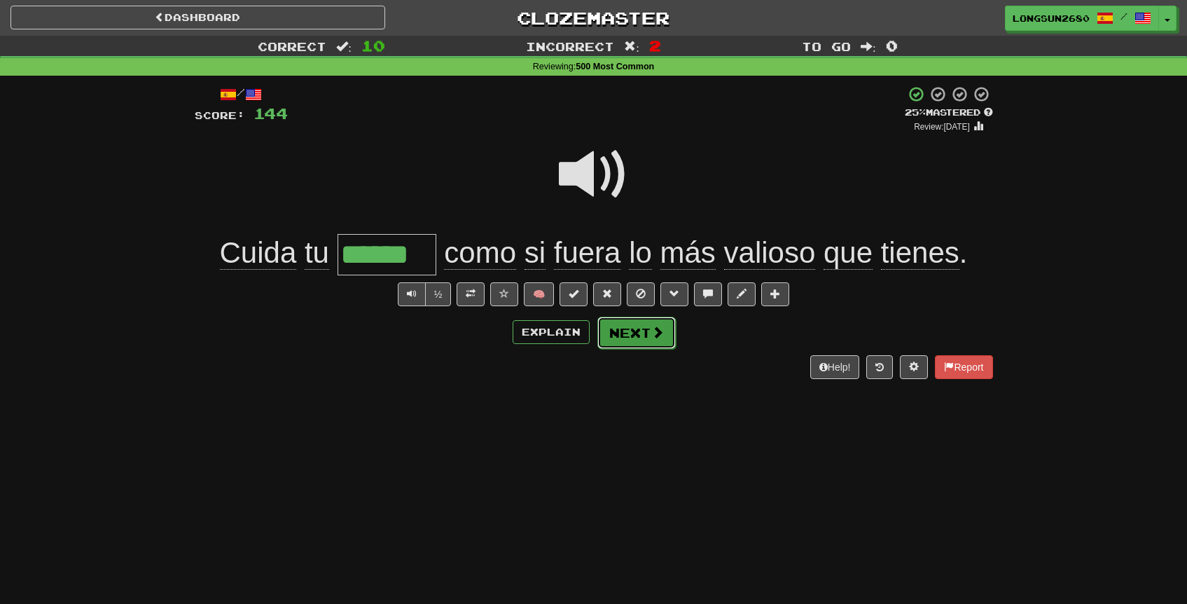
click at [652, 338] on span at bounding box center [657, 332] width 13 height 13
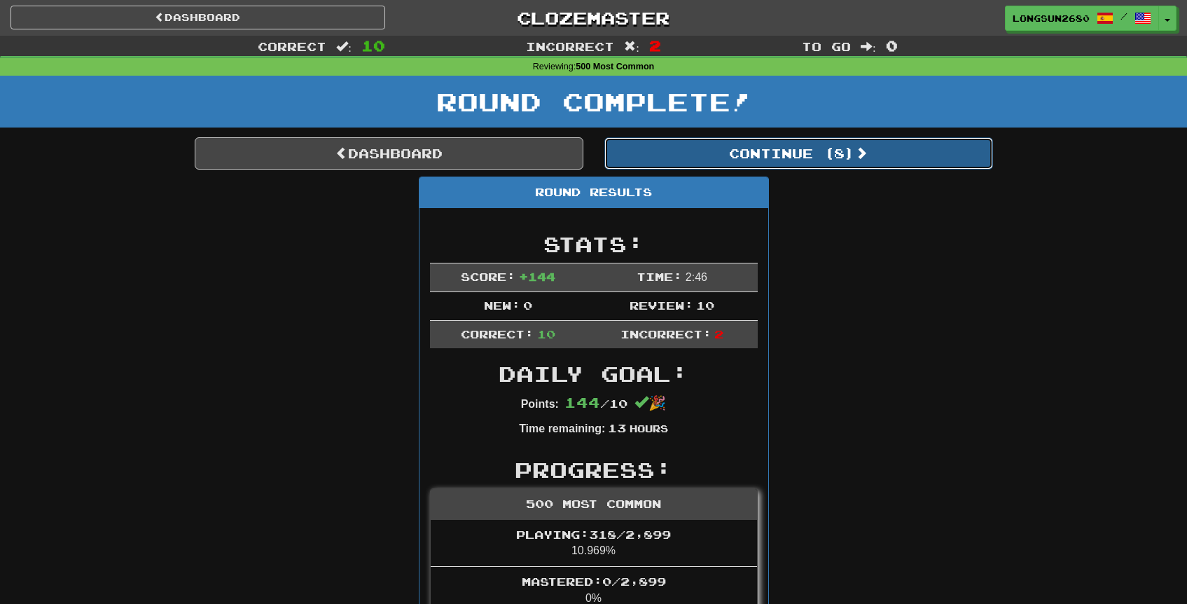
click at [788, 149] on button "Continue ( 8 )" at bounding box center [799, 153] width 389 height 32
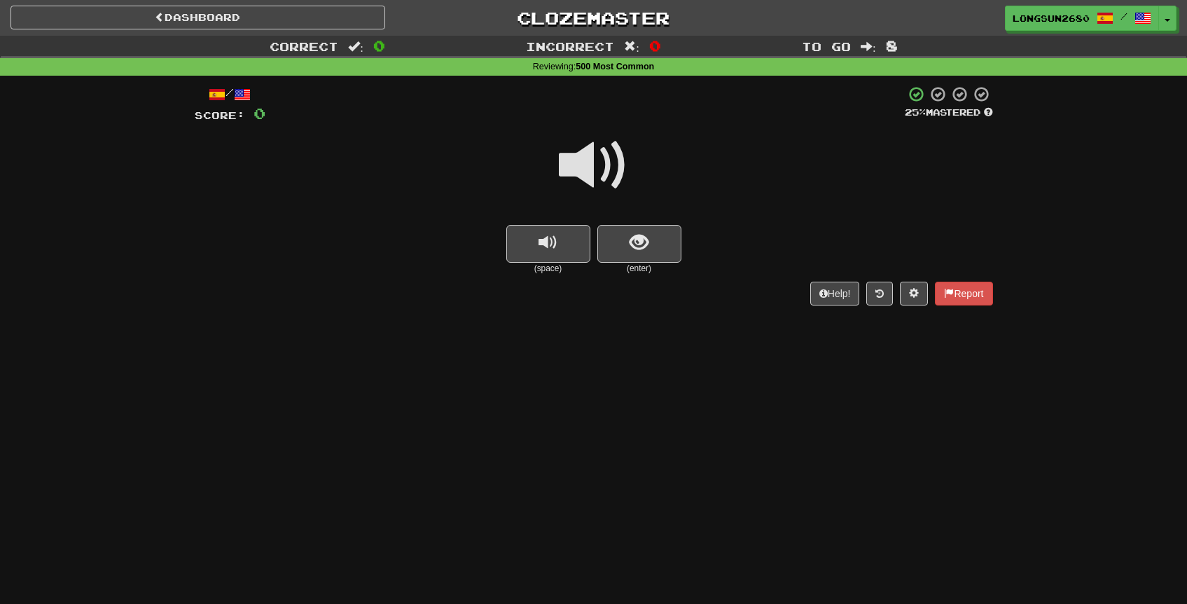
click at [592, 188] on span at bounding box center [594, 165] width 70 height 70
click at [645, 278] on div "/ Score: 0 25 % Mastered (space) (enter) Help! Report" at bounding box center [594, 194] width 799 height 219
click at [645, 245] on span "show sentence" at bounding box center [639, 242] width 19 height 19
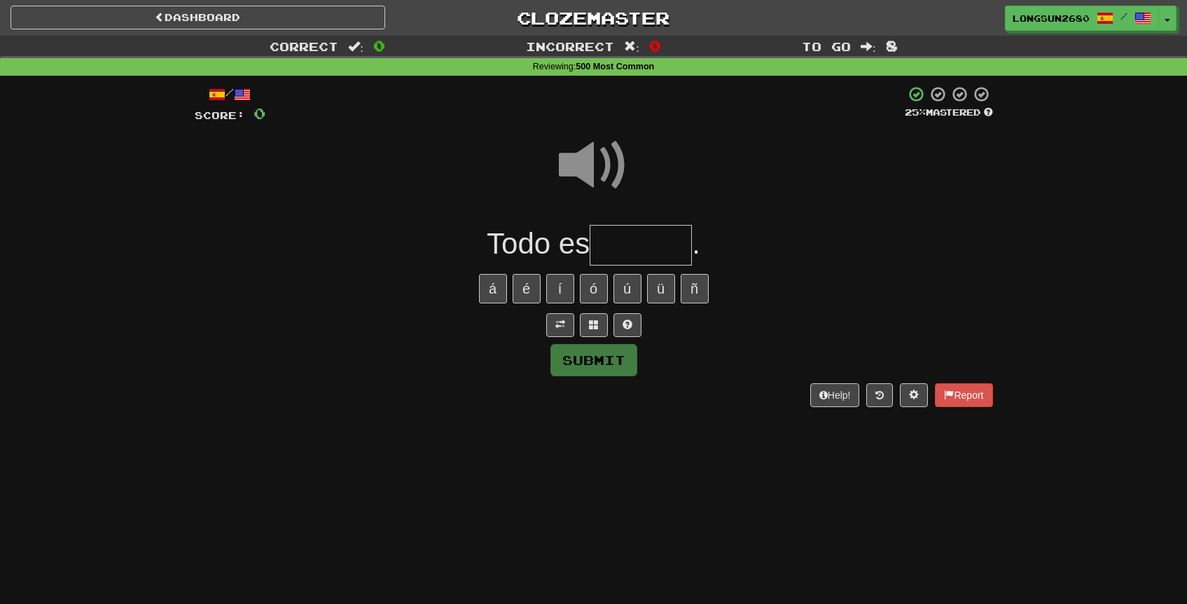
click at [621, 246] on input "text" at bounding box center [641, 245] width 102 height 41
type input "*******"
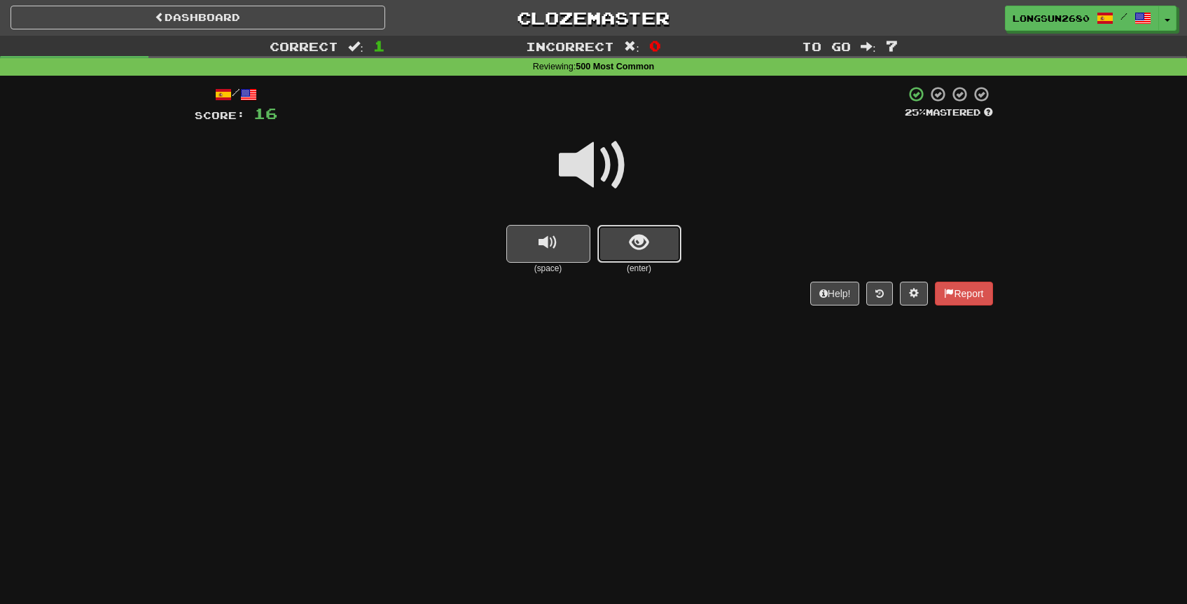
click at [650, 237] on button "show sentence" at bounding box center [640, 244] width 84 height 38
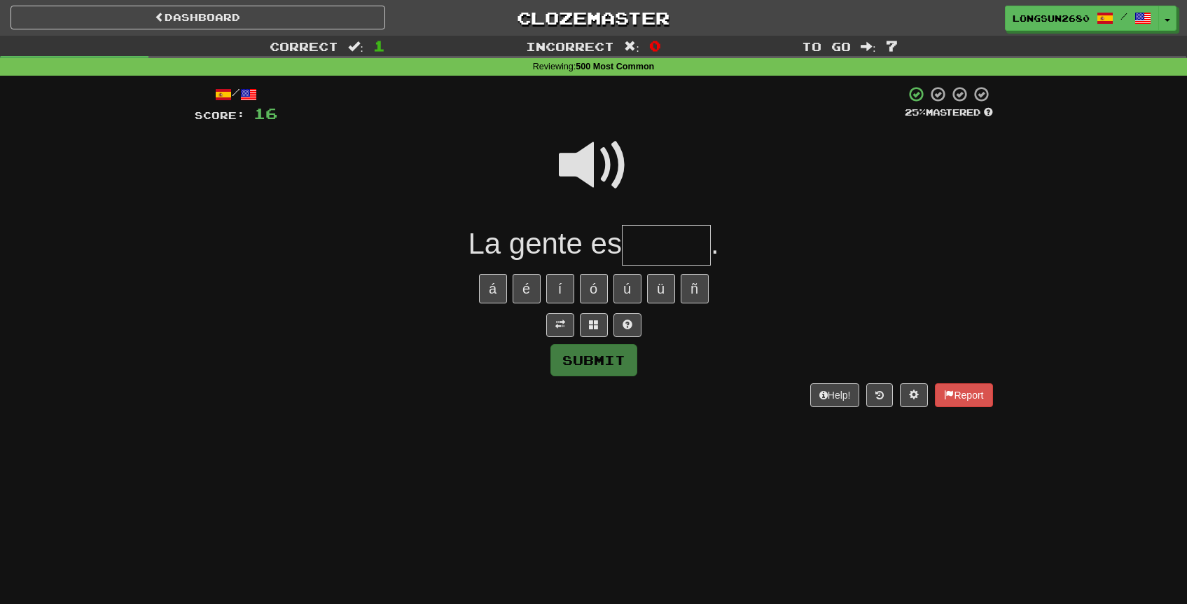
click at [652, 242] on input "text" at bounding box center [666, 245] width 89 height 41
type input "*****"
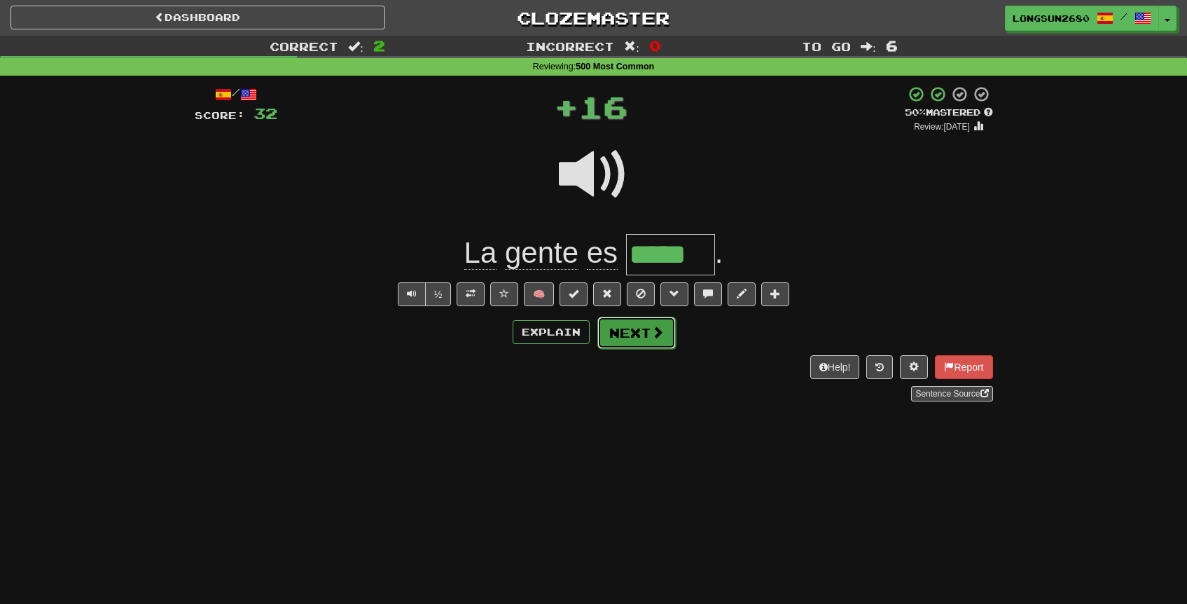
click at [653, 326] on span at bounding box center [657, 332] width 13 height 13
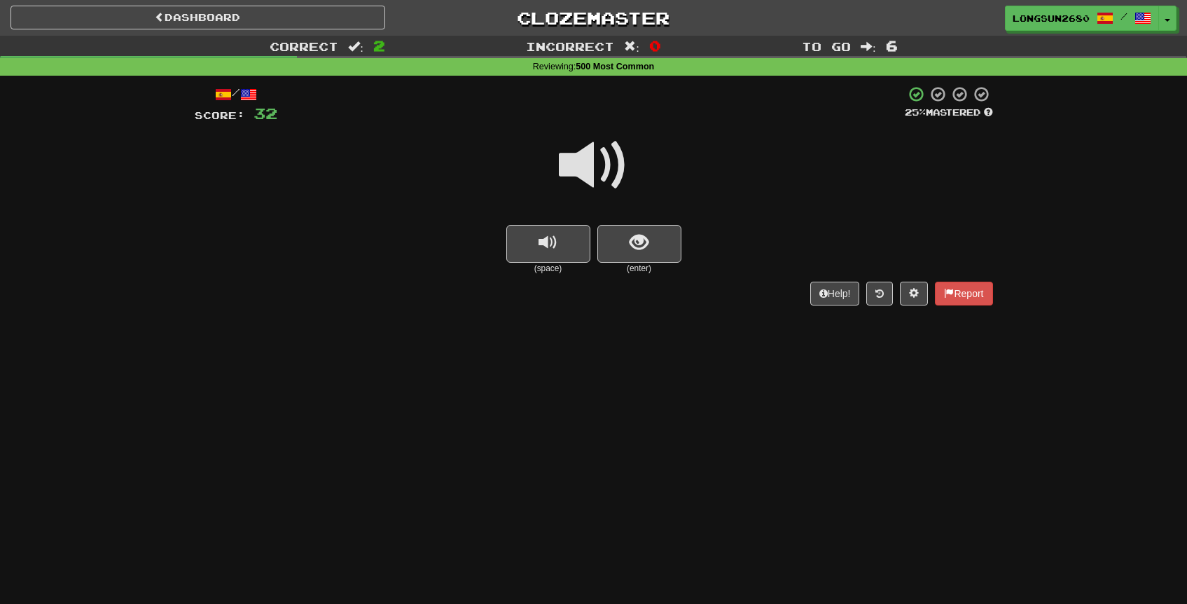
click at [615, 157] on span at bounding box center [594, 165] width 70 height 70
drag, startPoint x: 637, startPoint y: 224, endPoint x: 634, endPoint y: 239, distance: 15.1
click at [634, 234] on div "(space) (enter)" at bounding box center [594, 200] width 799 height 150
click at [634, 239] on span "show sentence" at bounding box center [639, 242] width 19 height 19
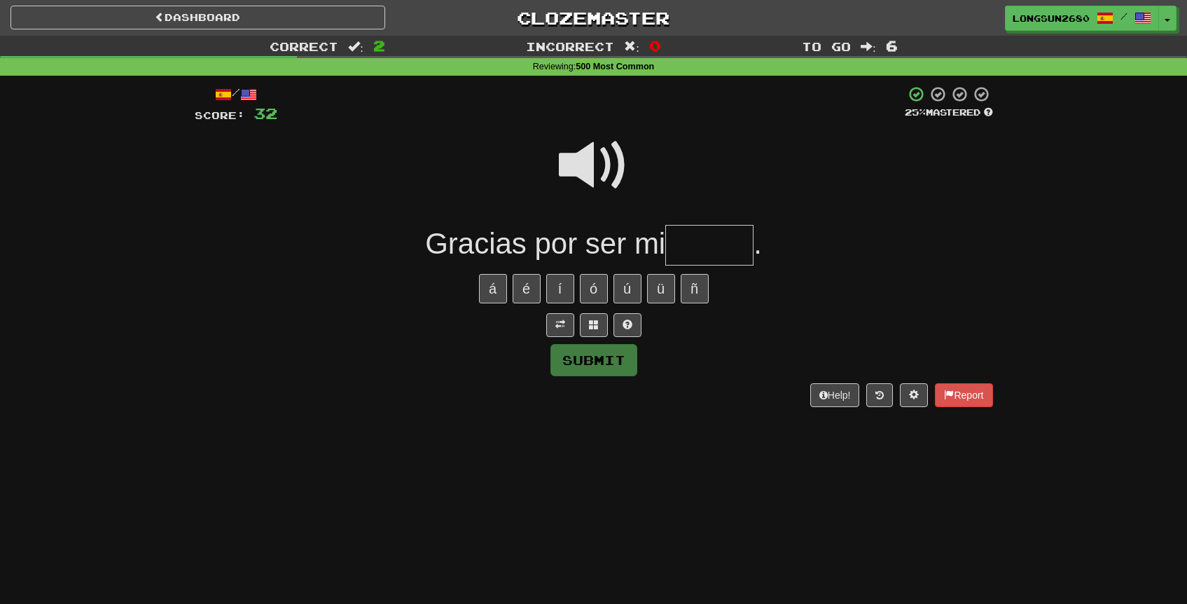
click at [713, 244] on input "text" at bounding box center [710, 245] width 88 height 41
type input "*****"
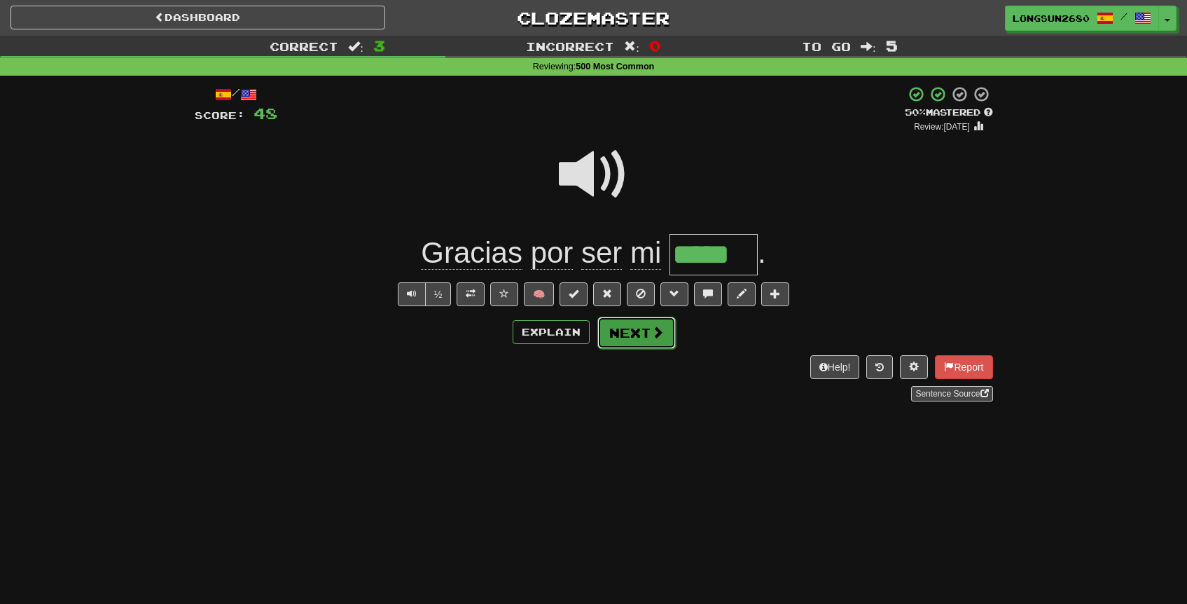
click at [665, 326] on button "Next" at bounding box center [637, 333] width 78 height 32
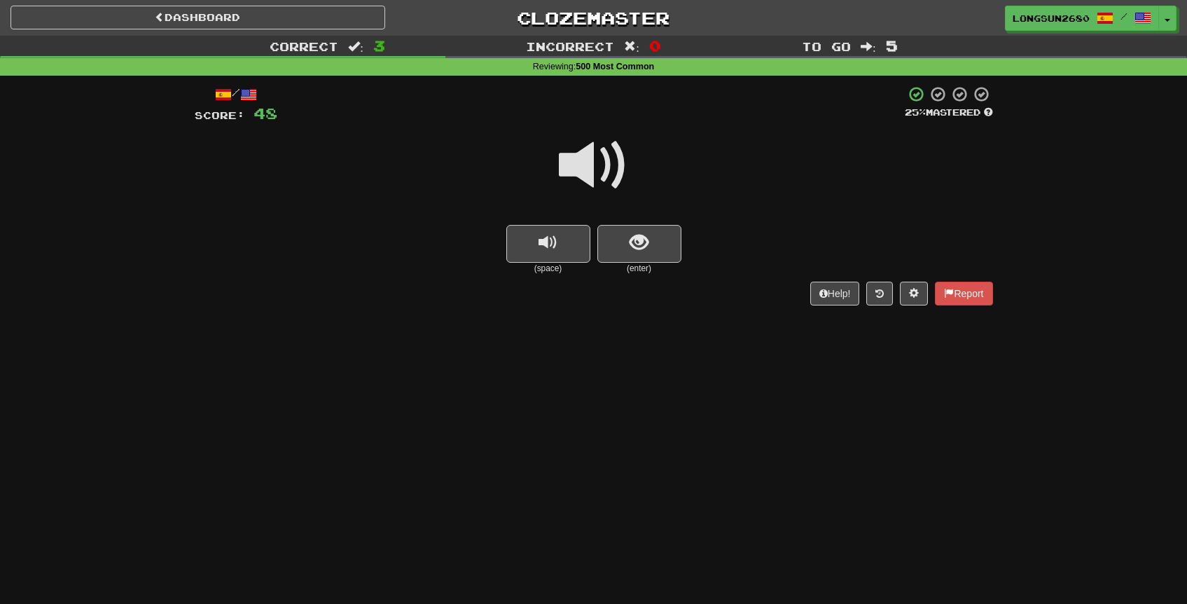
click at [598, 163] on span at bounding box center [594, 165] width 70 height 70
click at [593, 156] on span at bounding box center [594, 165] width 70 height 70
click at [596, 159] on span at bounding box center [594, 165] width 70 height 70
click at [637, 235] on span "show sentence" at bounding box center [639, 242] width 19 height 19
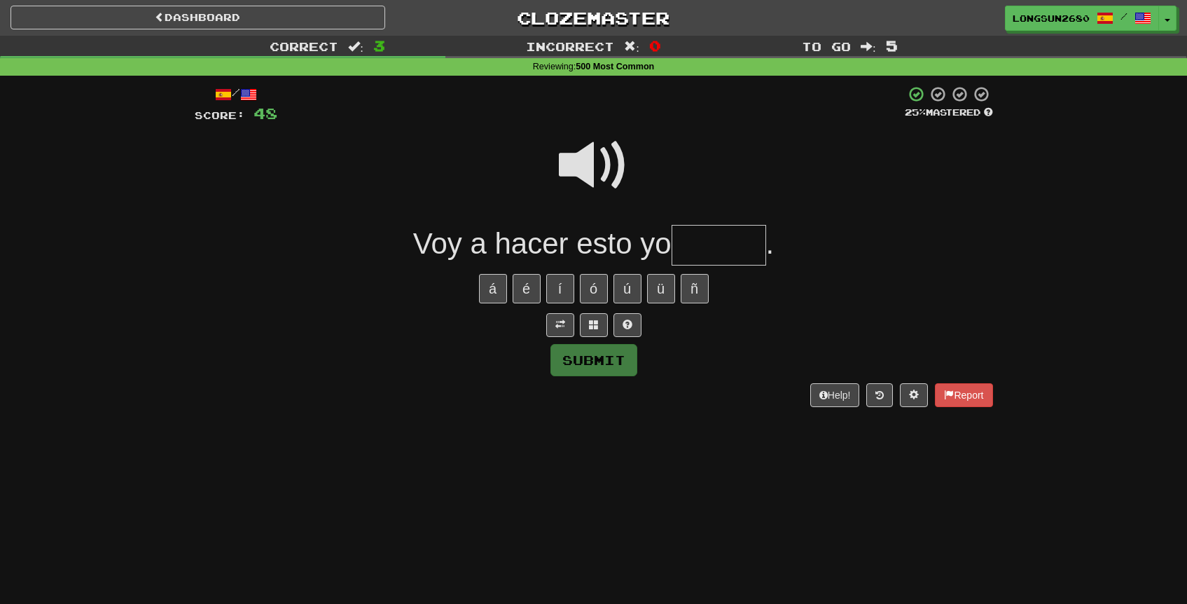
click at [571, 147] on span at bounding box center [594, 165] width 70 height 70
click at [721, 246] on input "text" at bounding box center [719, 245] width 95 height 41
type input "*****"
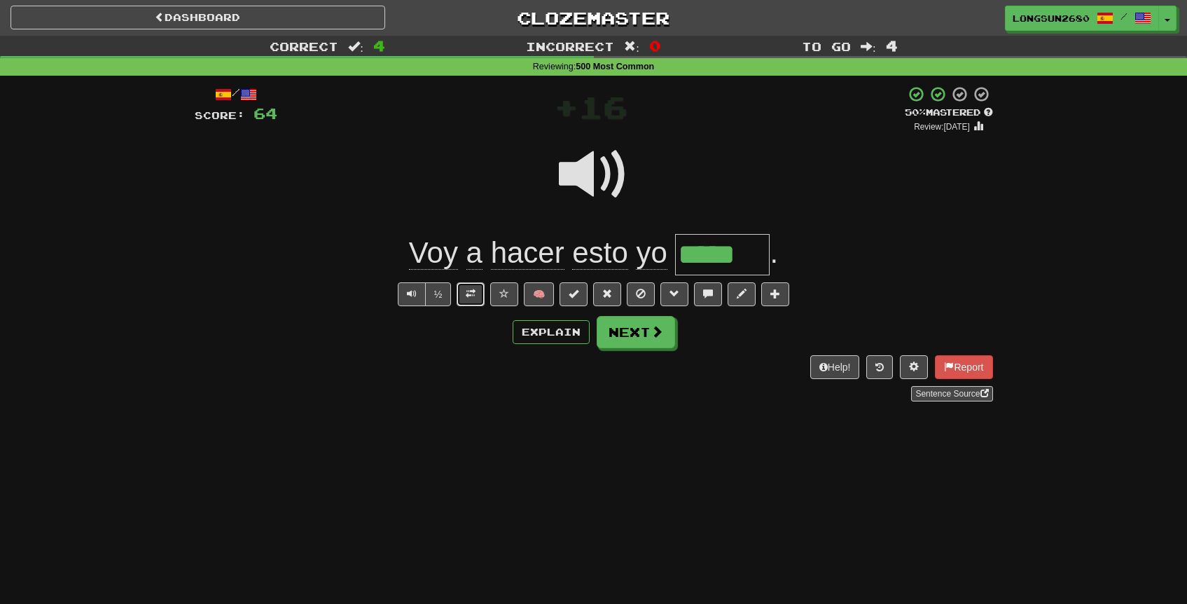
click at [477, 292] on button at bounding box center [471, 294] width 28 height 24
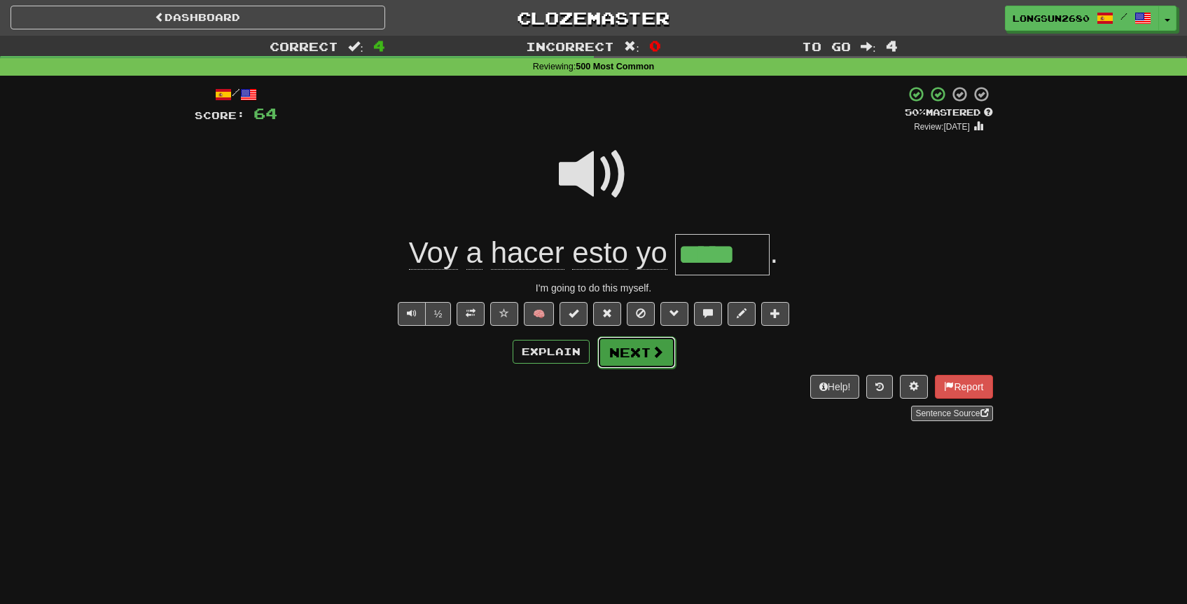
click at [633, 352] on button "Next" at bounding box center [637, 352] width 78 height 32
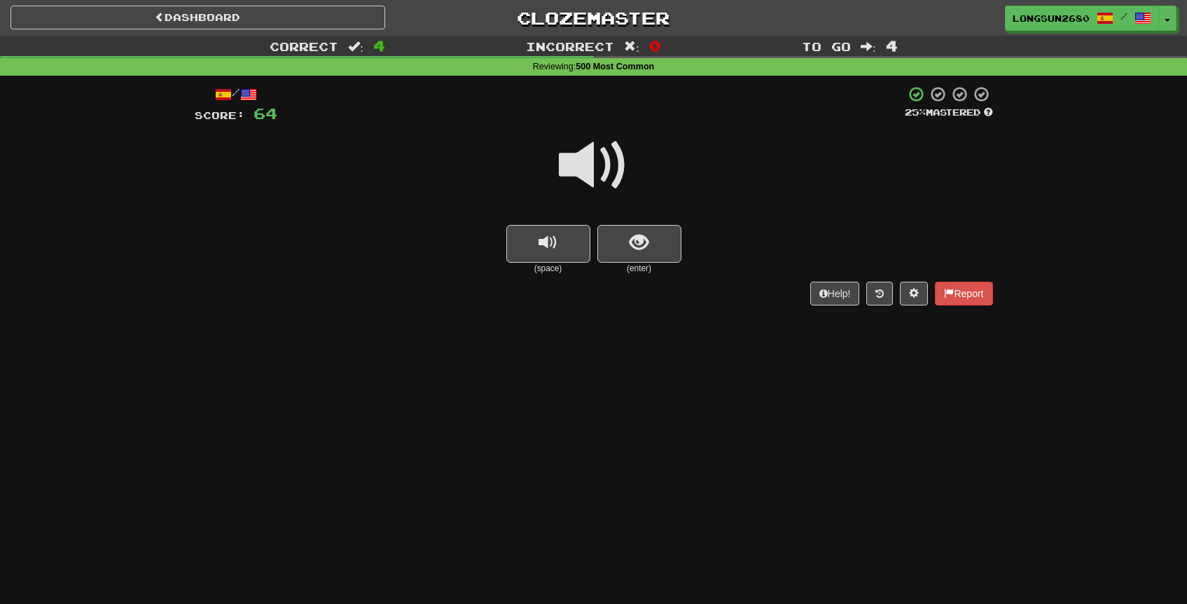
click at [621, 172] on span at bounding box center [594, 165] width 70 height 70
click at [651, 242] on button "show sentence" at bounding box center [640, 244] width 84 height 38
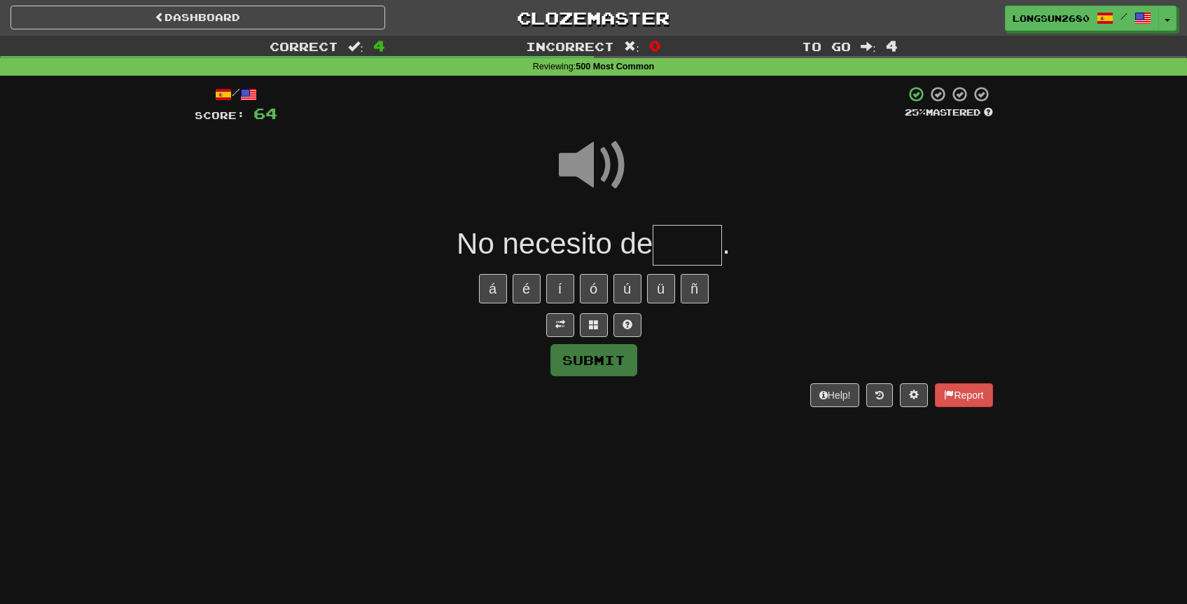
click at [687, 256] on input "text" at bounding box center [687, 245] width 69 height 41
type input "*"
type input "****"
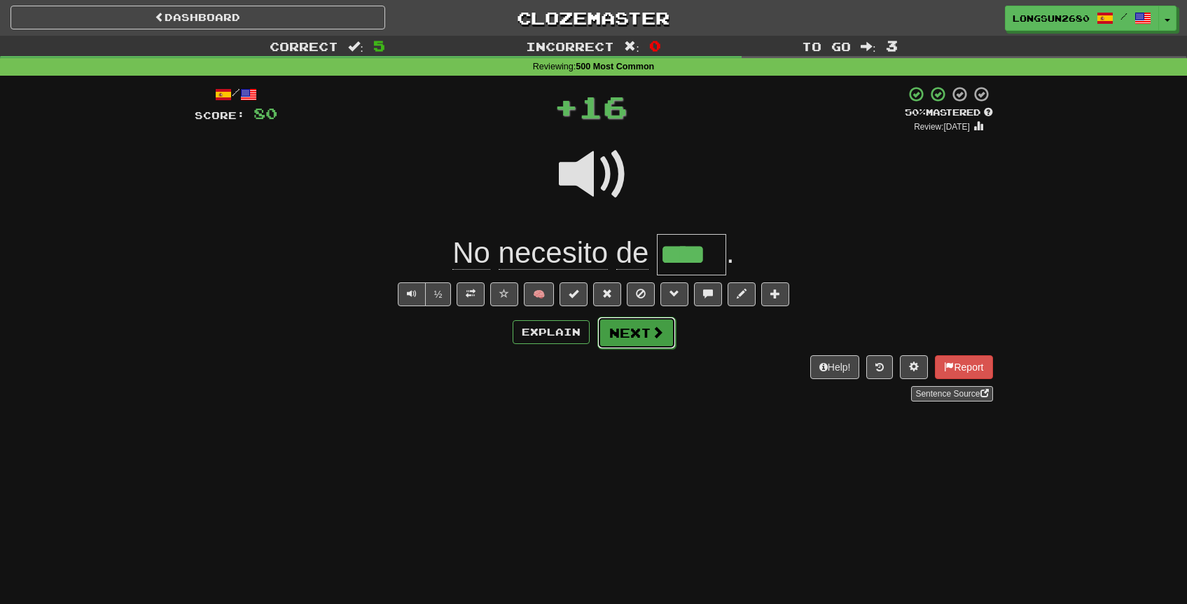
click at [628, 333] on button "Next" at bounding box center [637, 333] width 78 height 32
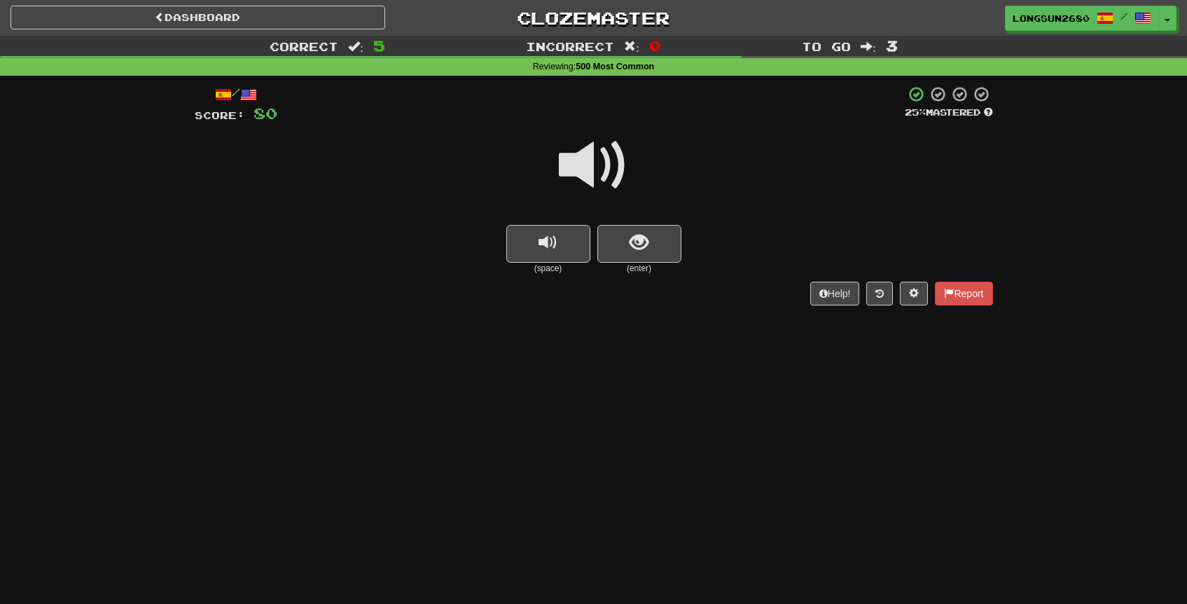
click at [614, 184] on span at bounding box center [594, 165] width 70 height 70
click at [646, 257] on button "show sentence" at bounding box center [640, 244] width 84 height 38
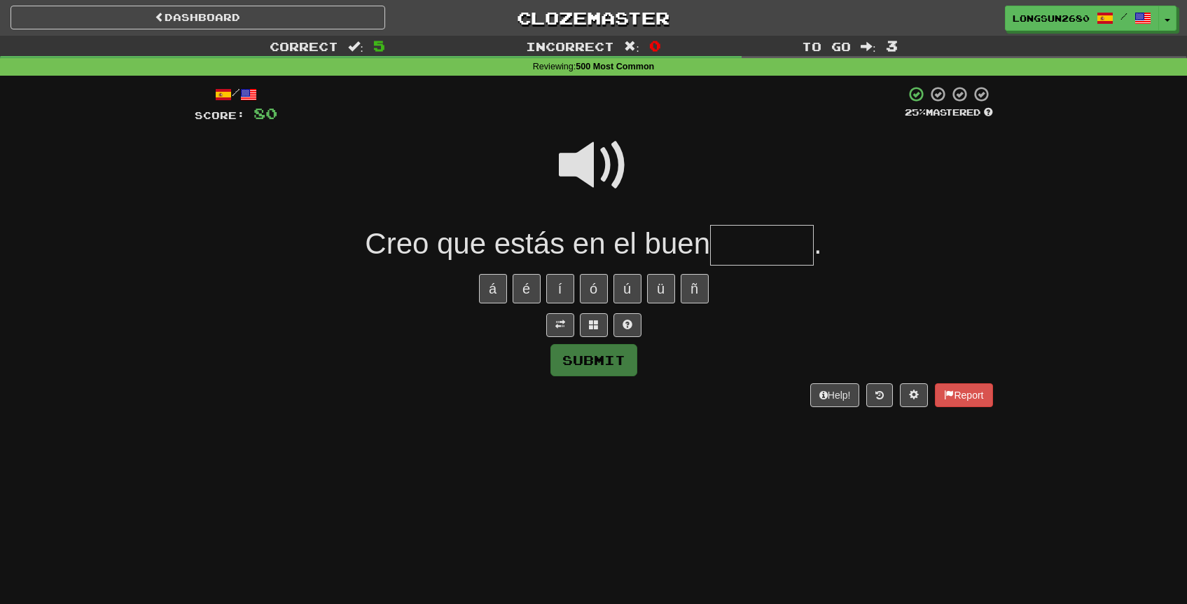
click at [780, 247] on input "text" at bounding box center [762, 245] width 104 height 41
click at [609, 174] on span at bounding box center [594, 165] width 70 height 70
click at [598, 167] on span at bounding box center [594, 165] width 70 height 70
click at [600, 168] on span at bounding box center [594, 165] width 70 height 70
click at [739, 250] on input "text" at bounding box center [762, 245] width 104 height 41
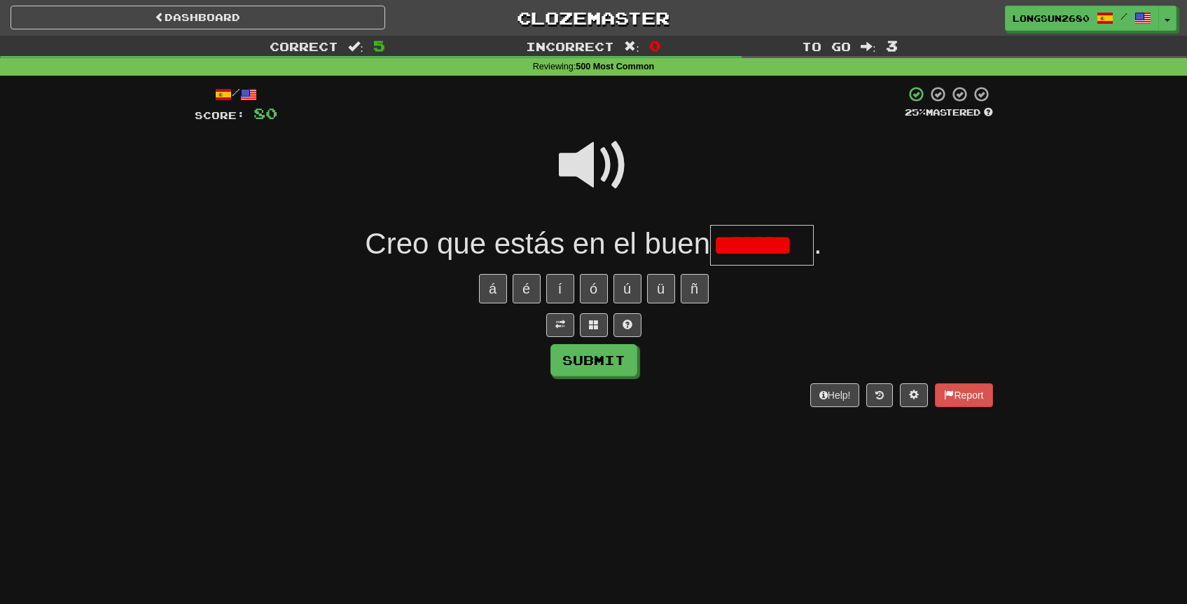
scroll to position [0, 1]
type input "******"
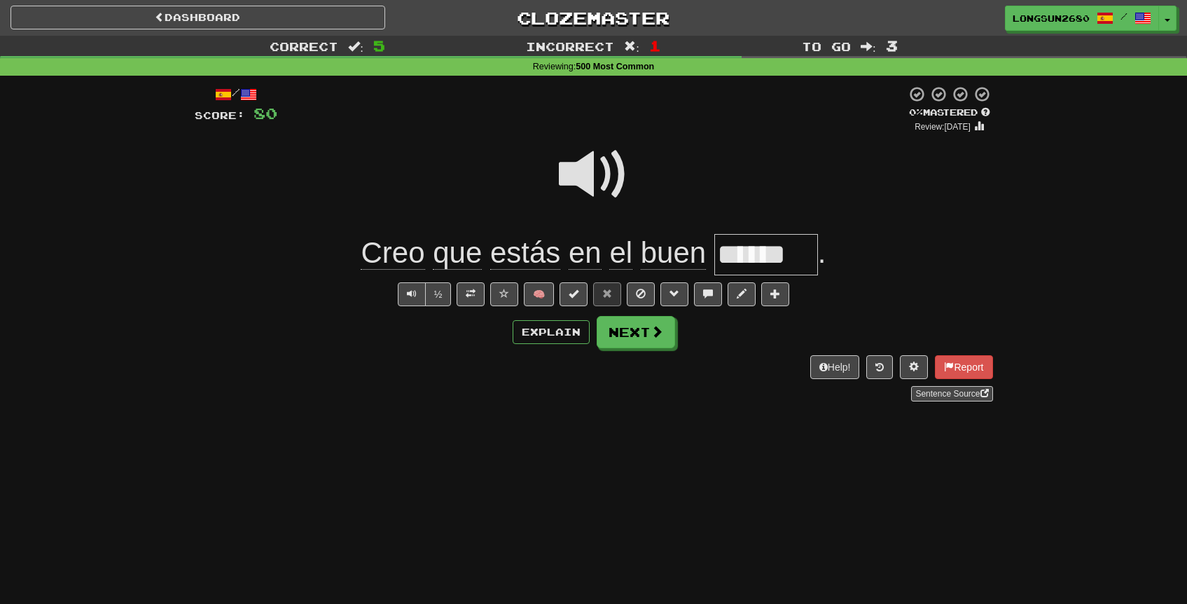
click at [608, 188] on span at bounding box center [594, 174] width 70 height 70
click at [632, 343] on button "Next" at bounding box center [637, 333] width 78 height 32
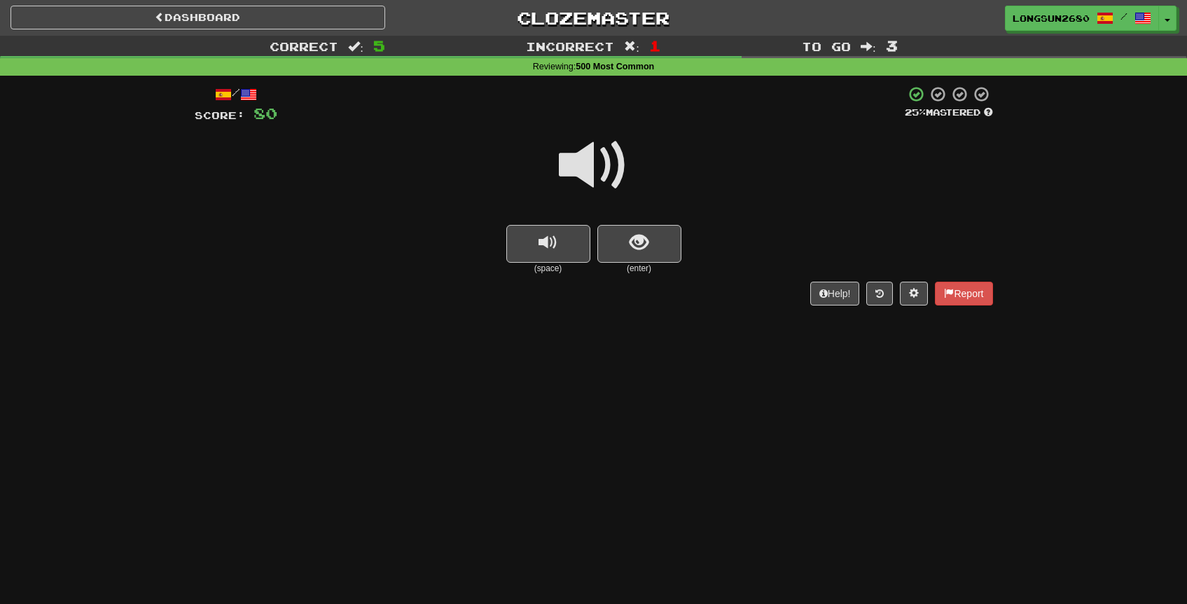
click at [607, 163] on span at bounding box center [594, 165] width 70 height 70
click at [647, 250] on span "show sentence" at bounding box center [639, 242] width 19 height 19
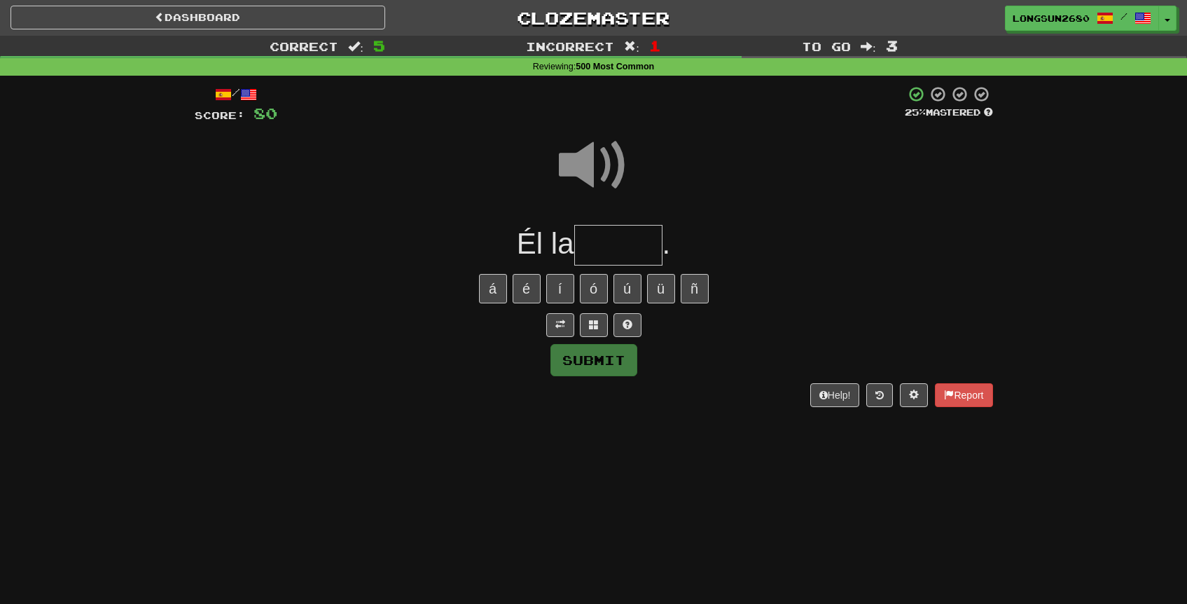
click at [634, 238] on input "text" at bounding box center [618, 245] width 88 height 41
click at [602, 168] on span at bounding box center [594, 165] width 70 height 70
click at [616, 243] on input "text" at bounding box center [618, 245] width 88 height 41
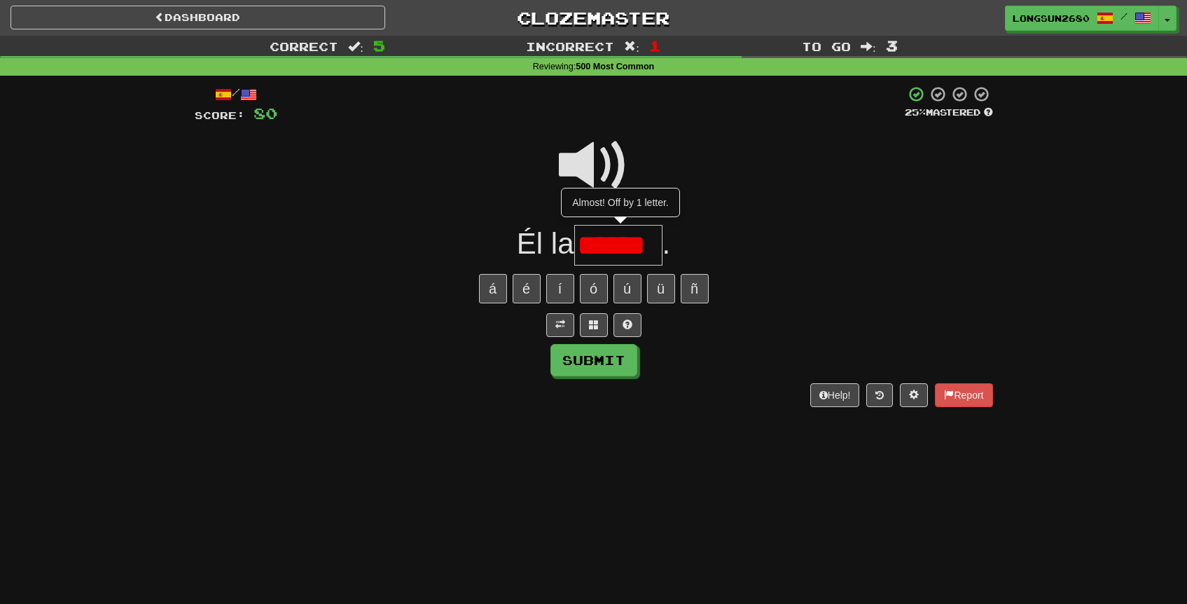
type input "******"
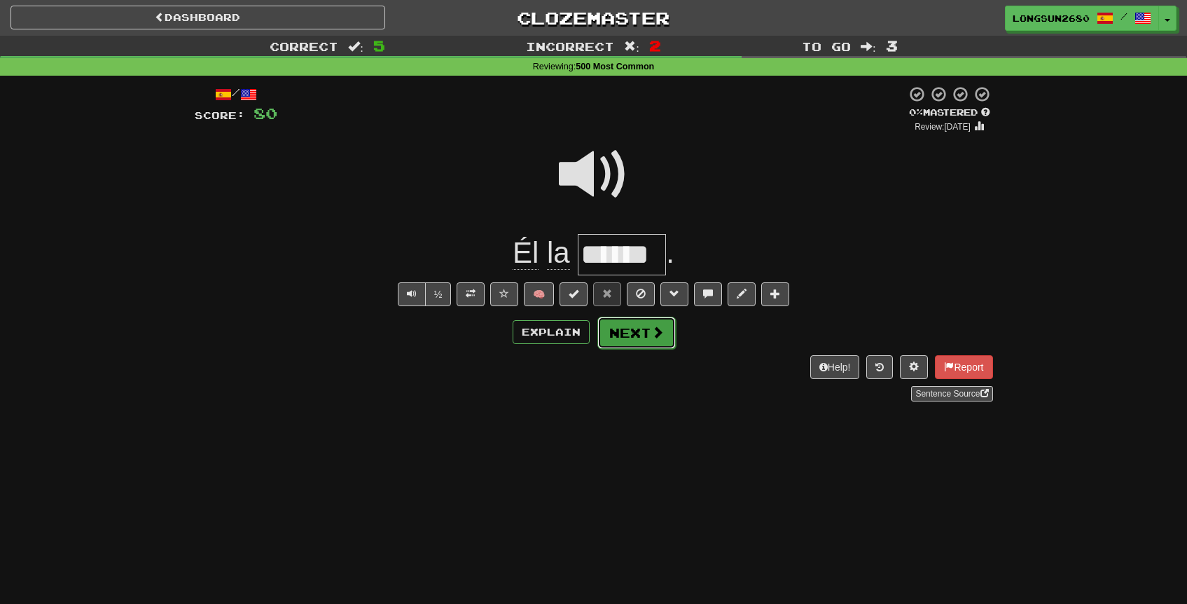
click at [629, 338] on button "Next" at bounding box center [637, 333] width 78 height 32
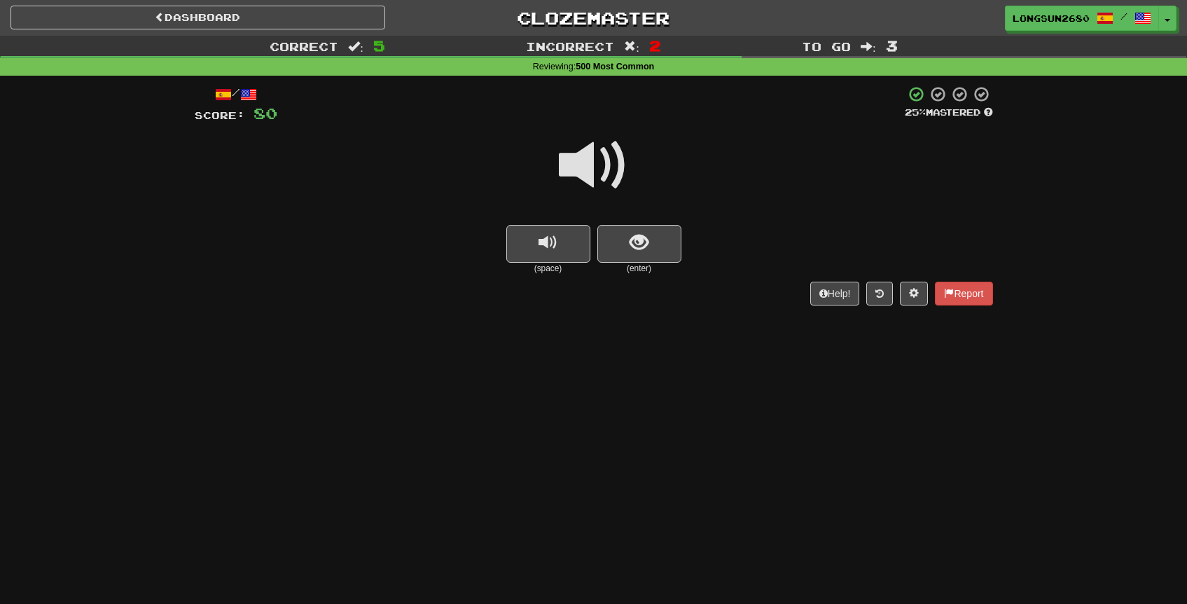
click at [600, 162] on span at bounding box center [594, 165] width 70 height 70
click at [642, 233] on span "show sentence" at bounding box center [639, 242] width 19 height 19
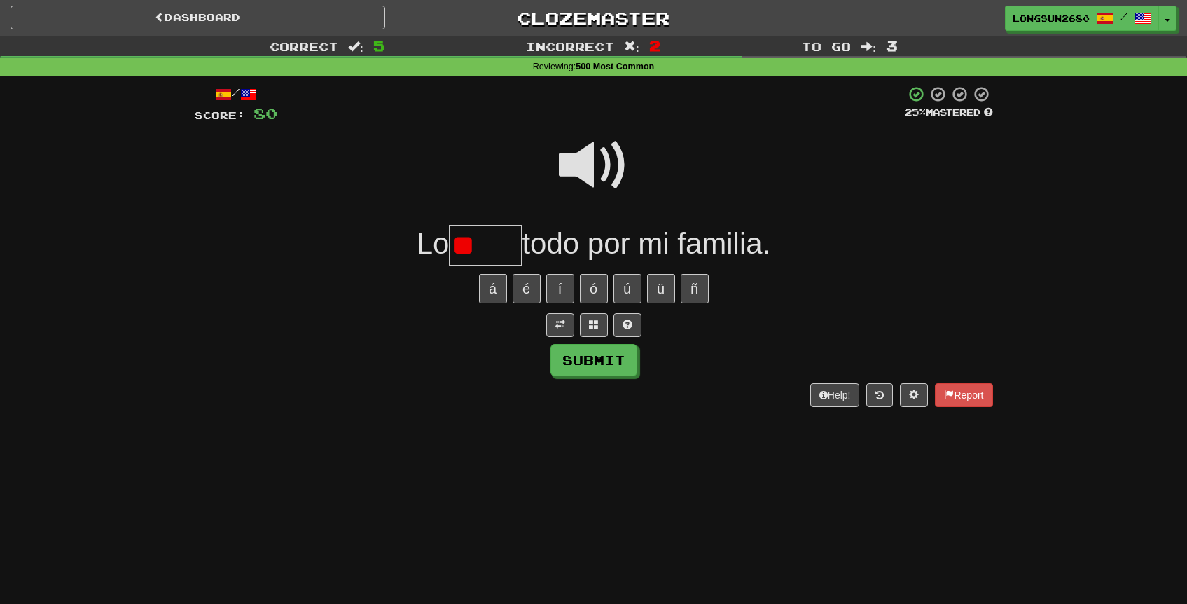
type input "*"
click at [616, 157] on span at bounding box center [594, 165] width 70 height 70
click at [490, 244] on input "text" at bounding box center [485, 245] width 73 height 41
click at [592, 163] on span at bounding box center [594, 165] width 70 height 70
click at [463, 242] on input "text" at bounding box center [485, 245] width 73 height 41
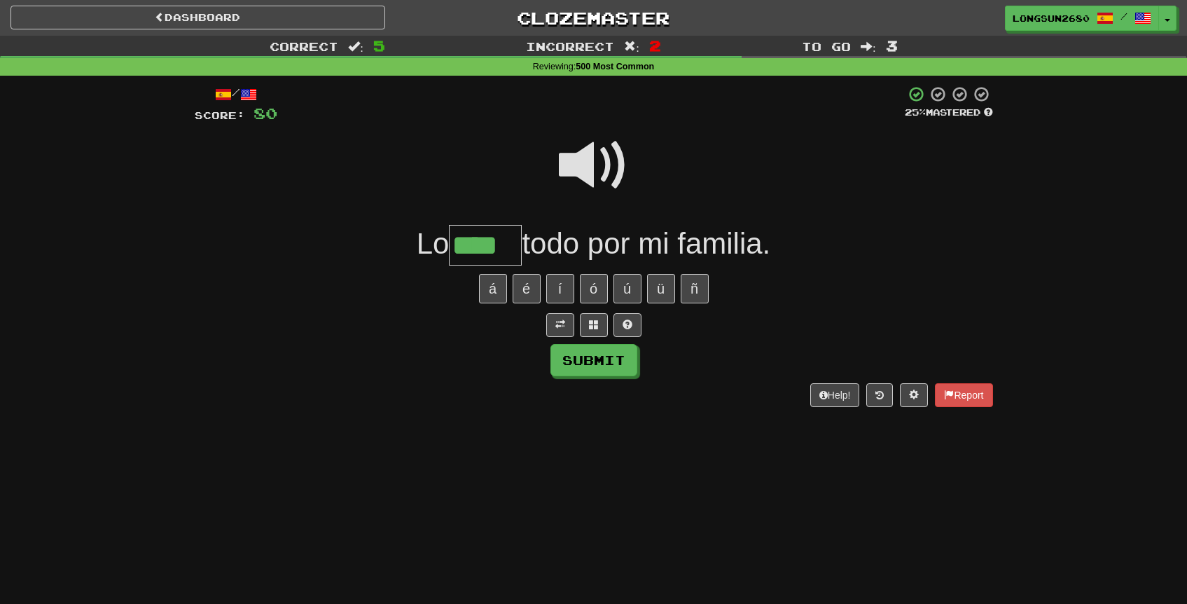
type input "****"
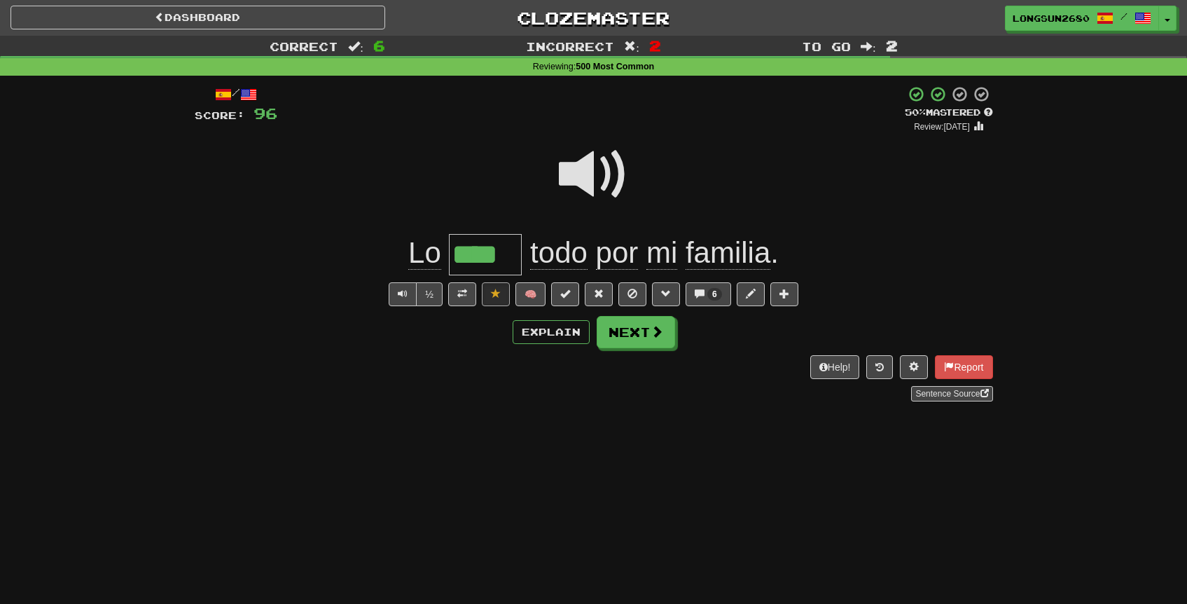
click at [590, 189] on span at bounding box center [594, 174] width 70 height 70
click at [623, 326] on button "Next" at bounding box center [637, 333] width 78 height 32
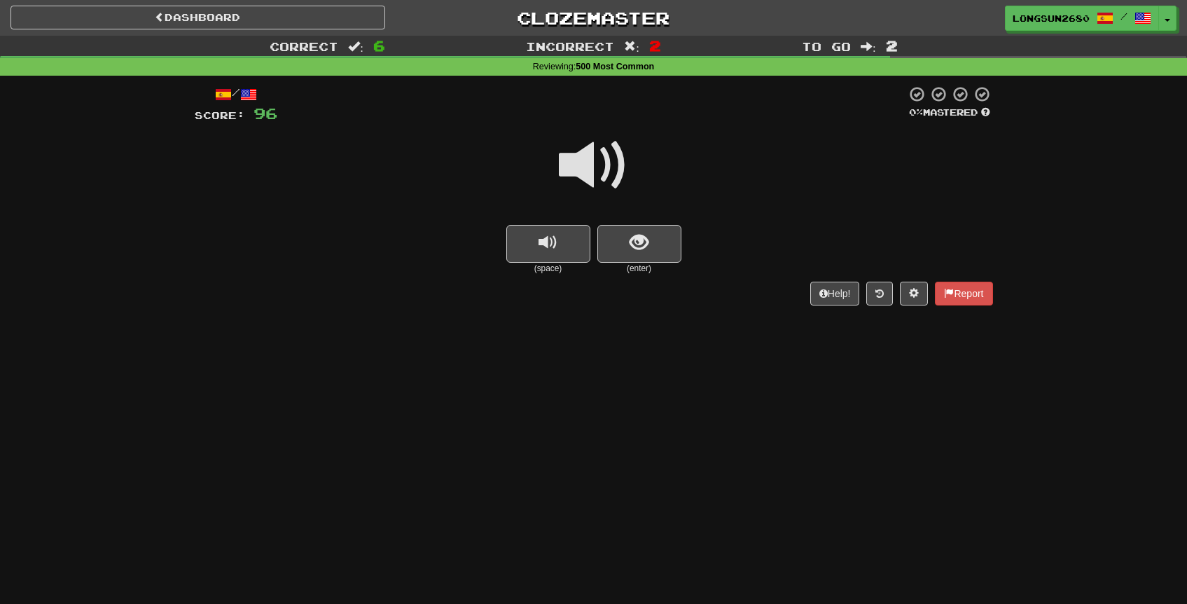
click at [591, 182] on span at bounding box center [594, 165] width 70 height 70
click at [638, 270] on small "(enter)" at bounding box center [640, 269] width 84 height 12
click at [608, 167] on span at bounding box center [594, 165] width 70 height 70
click at [610, 175] on span at bounding box center [594, 165] width 70 height 70
click at [656, 251] on button "show sentence" at bounding box center [640, 244] width 84 height 38
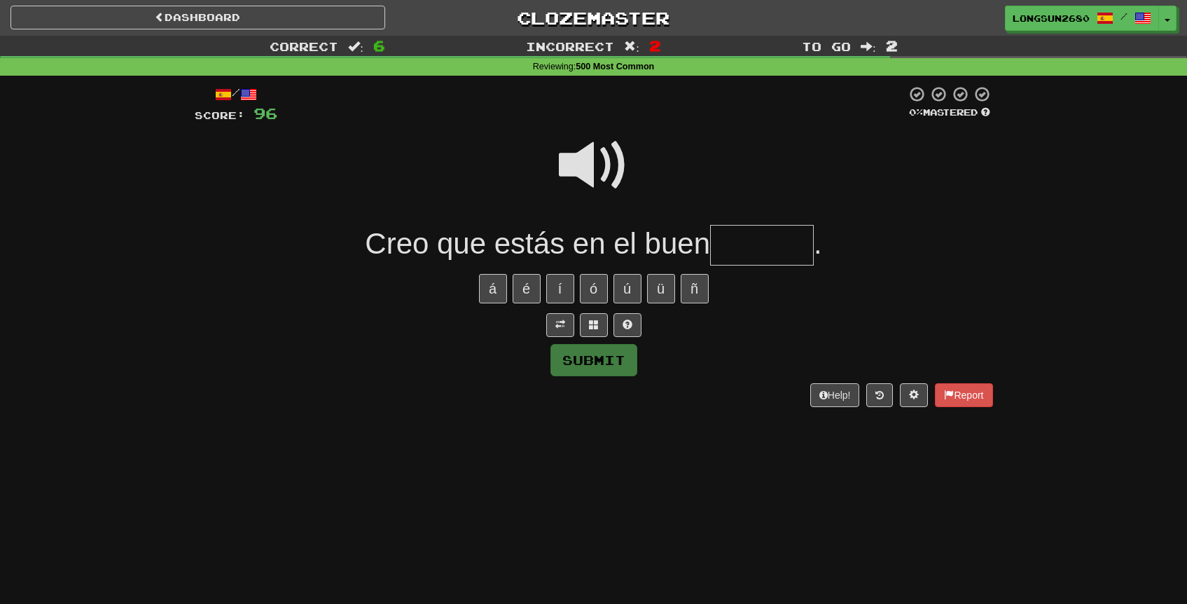
click at [725, 251] on input "text" at bounding box center [762, 245] width 104 height 41
type input "******"
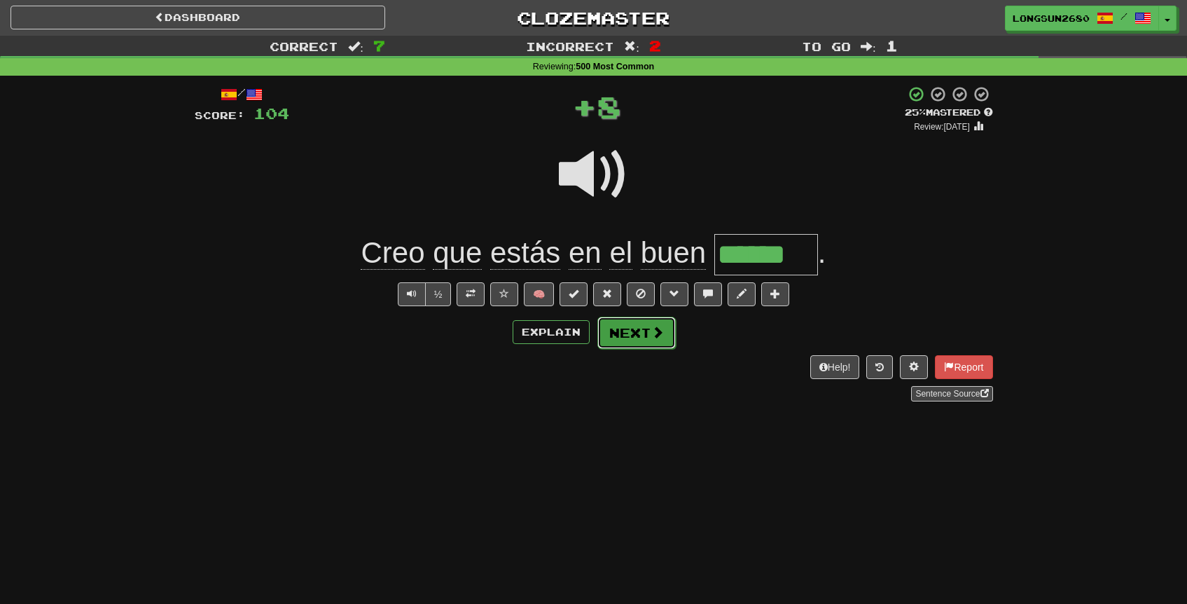
click at [671, 333] on button "Next" at bounding box center [637, 333] width 78 height 32
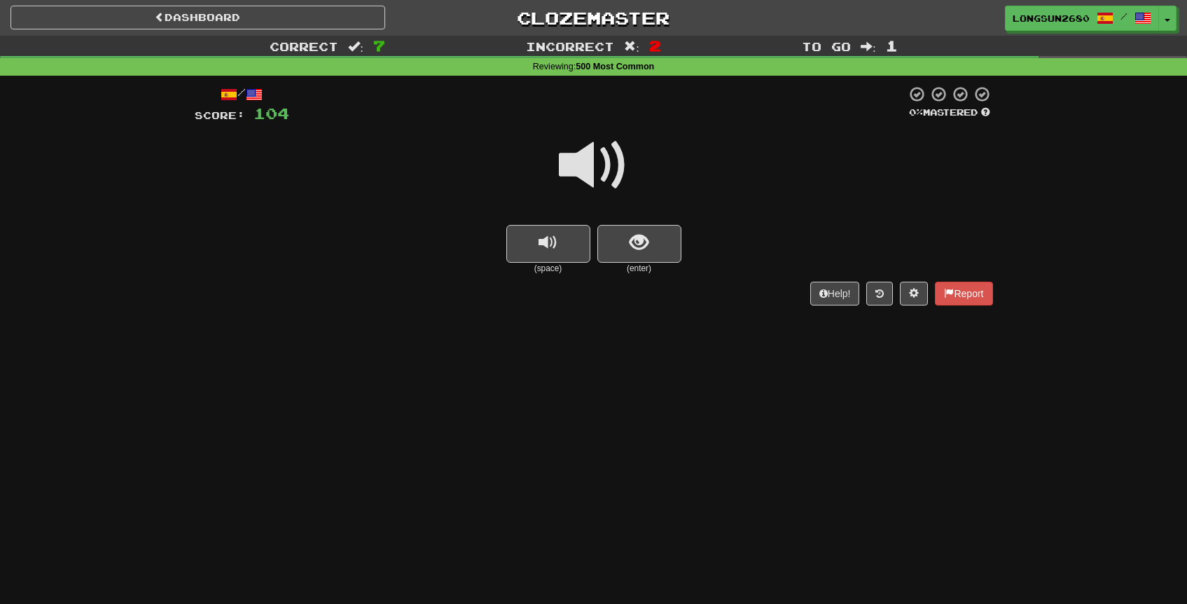
click at [604, 183] on span at bounding box center [594, 165] width 70 height 70
click at [640, 249] on span "show sentence" at bounding box center [639, 242] width 19 height 19
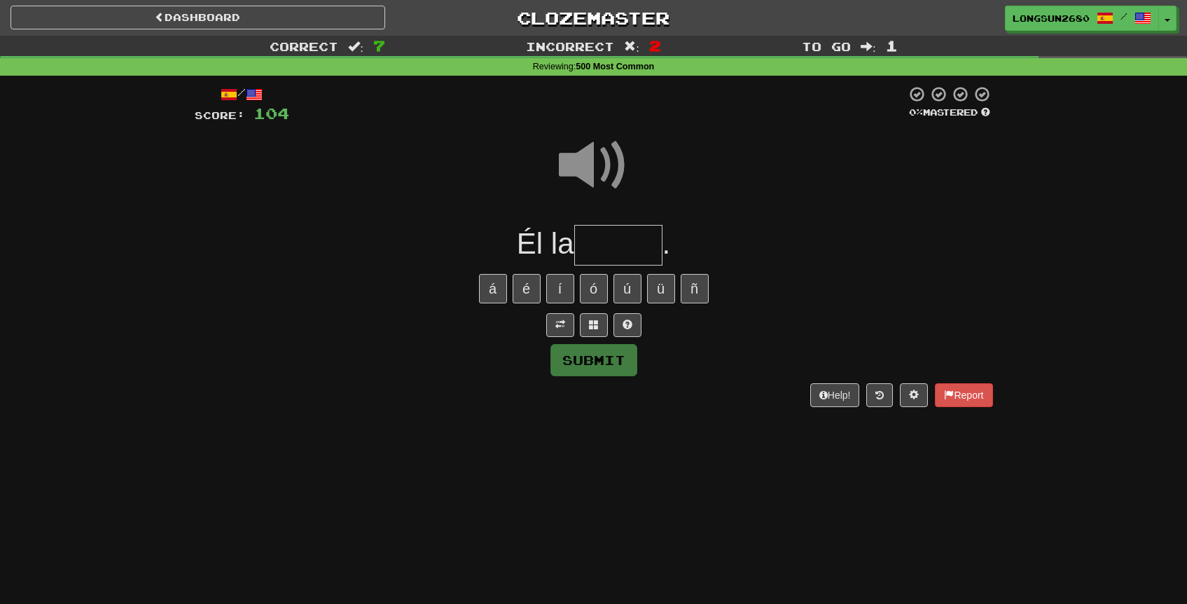
click at [609, 250] on input "text" at bounding box center [618, 245] width 88 height 41
type input "******"
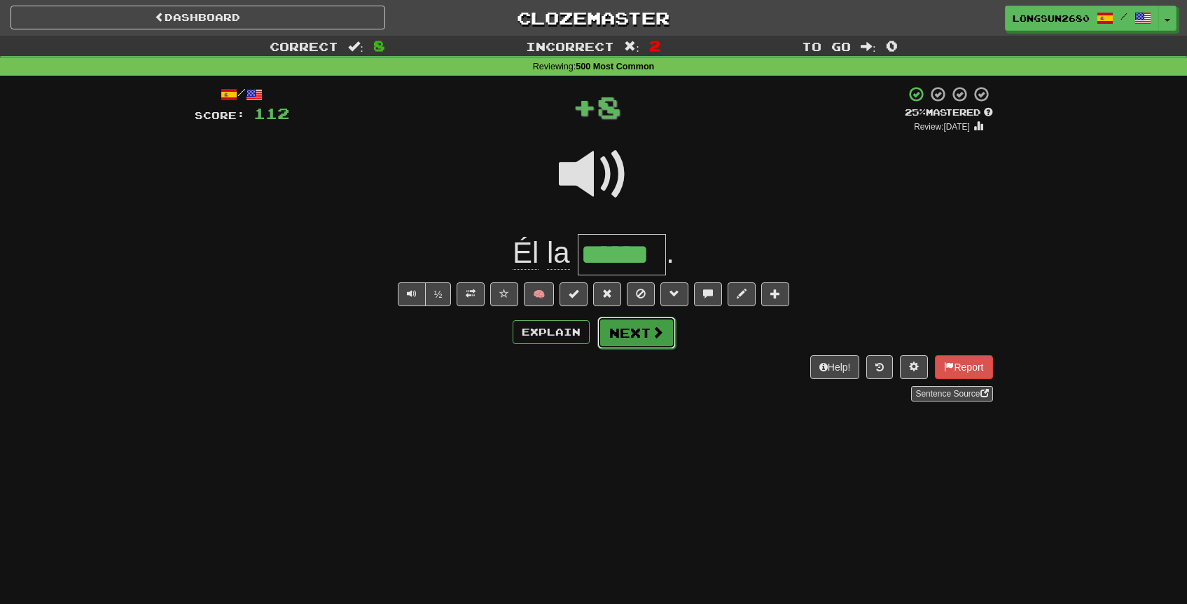
click at [629, 346] on button "Next" at bounding box center [637, 333] width 78 height 32
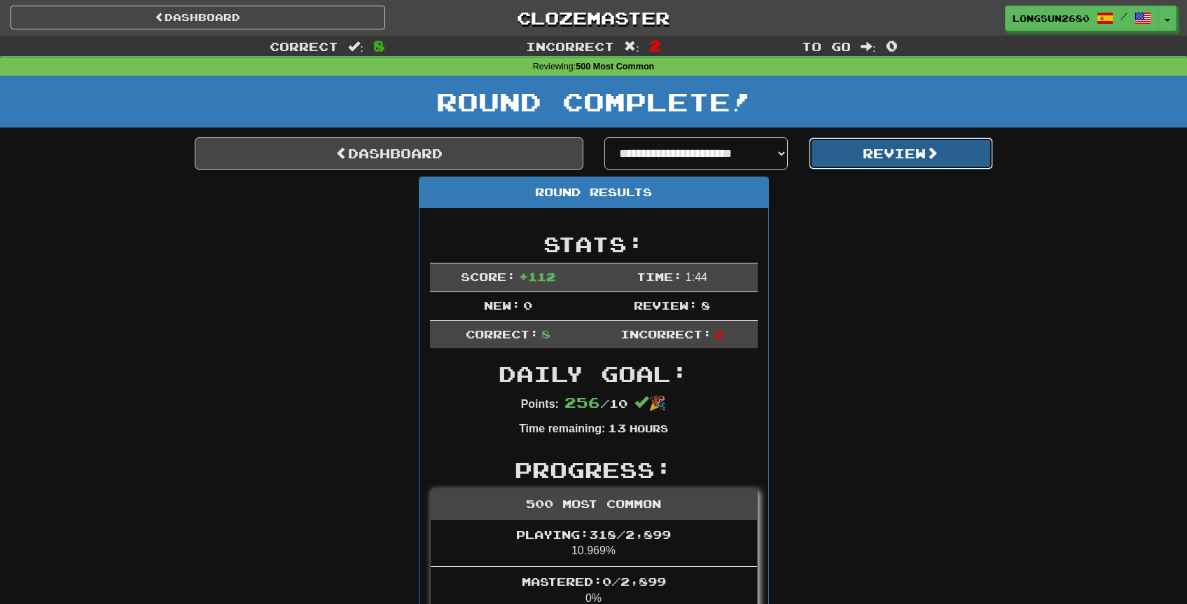
click at [874, 154] on button "Review" at bounding box center [901, 153] width 184 height 32
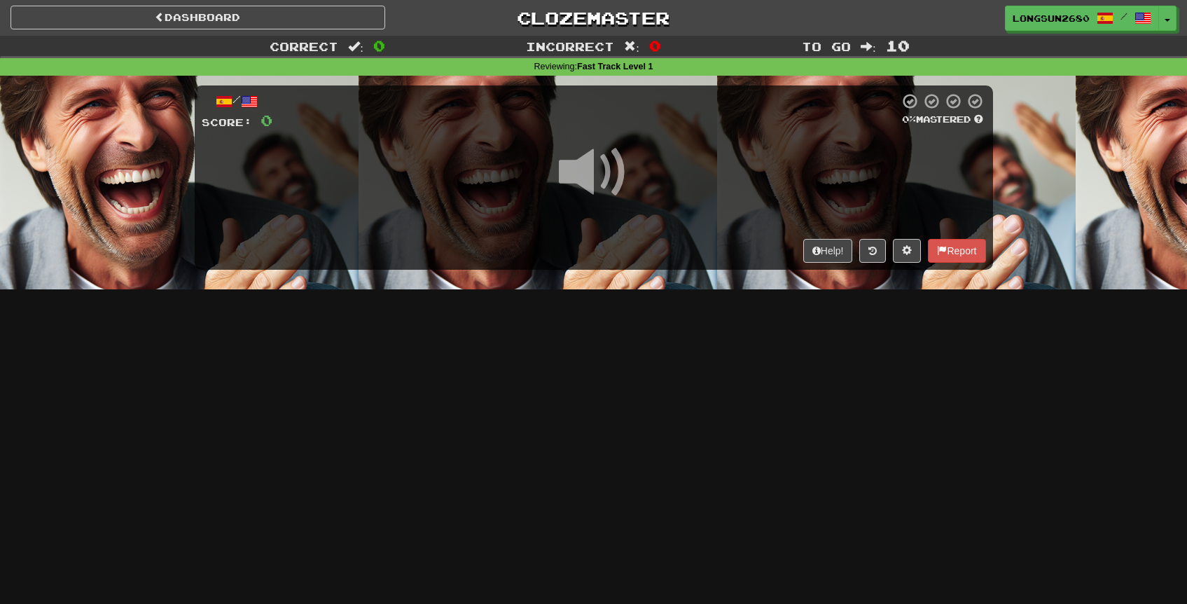
click at [609, 176] on span at bounding box center [594, 172] width 70 height 70
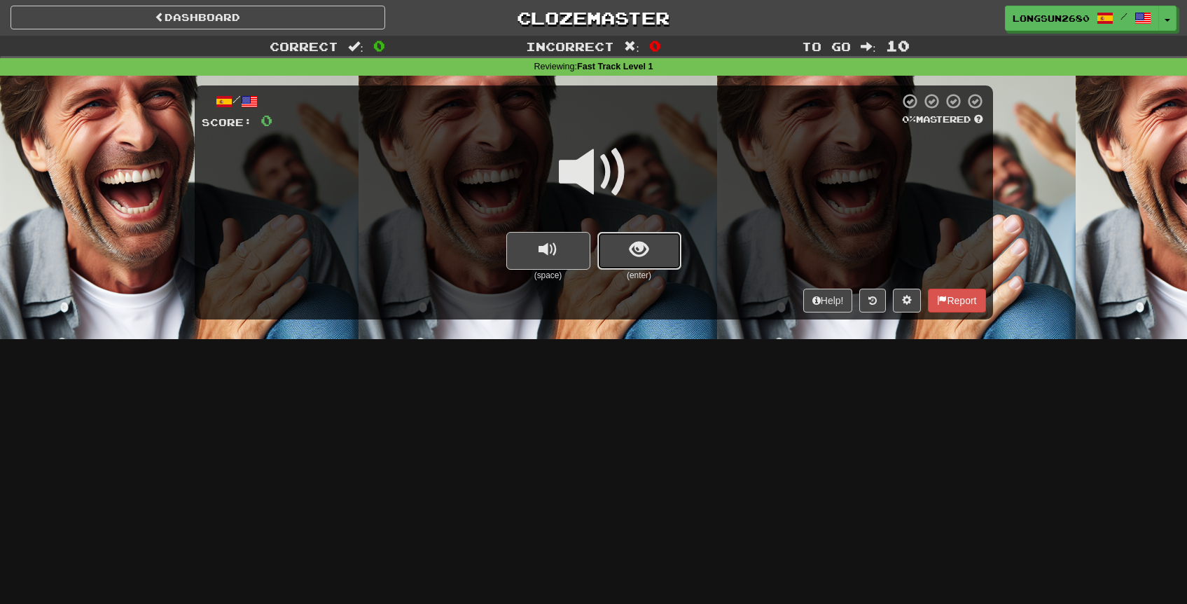
click at [643, 258] on span "show sentence" at bounding box center [639, 249] width 19 height 19
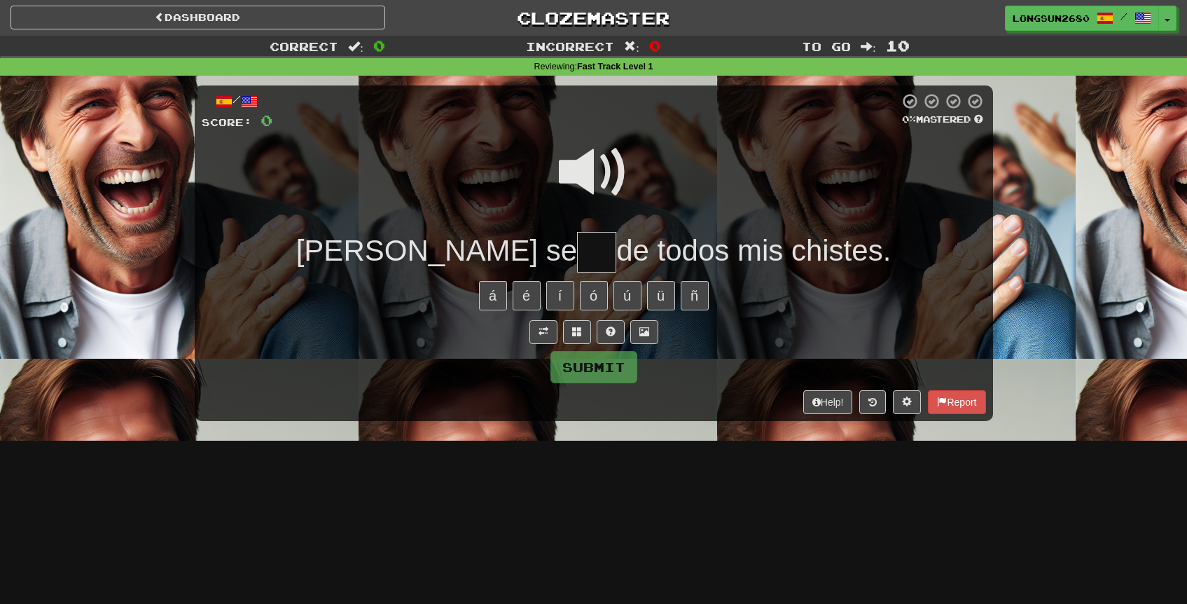
click at [598, 177] on span at bounding box center [594, 172] width 70 height 70
click at [577, 244] on input "text" at bounding box center [596, 252] width 39 height 41
type input "***"
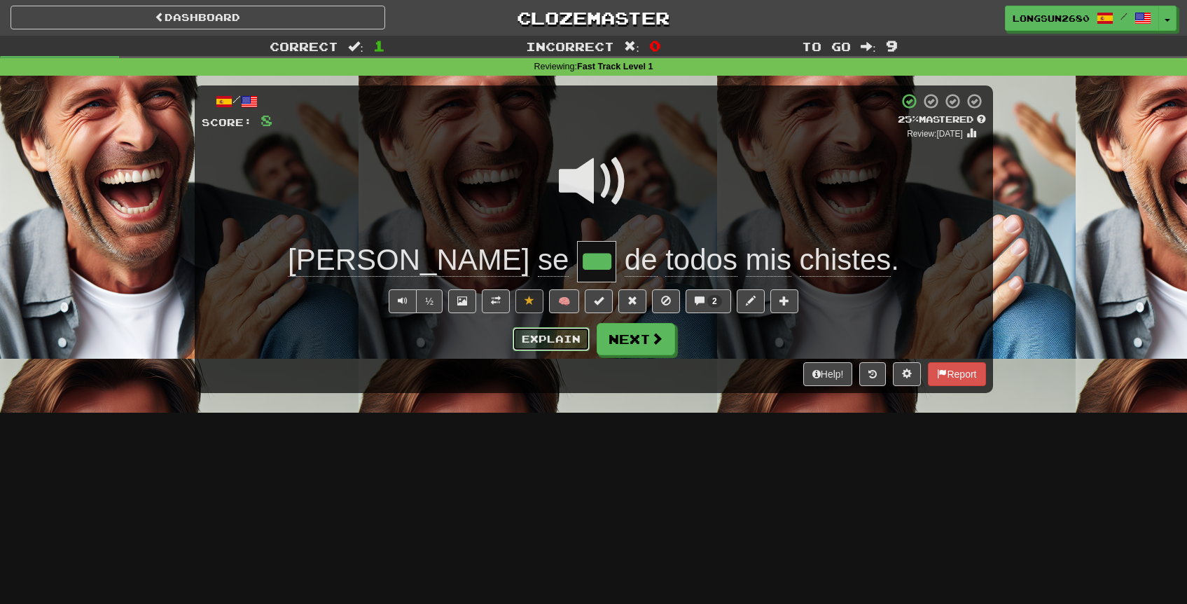
click at [561, 340] on button "Explain" at bounding box center [551, 339] width 77 height 24
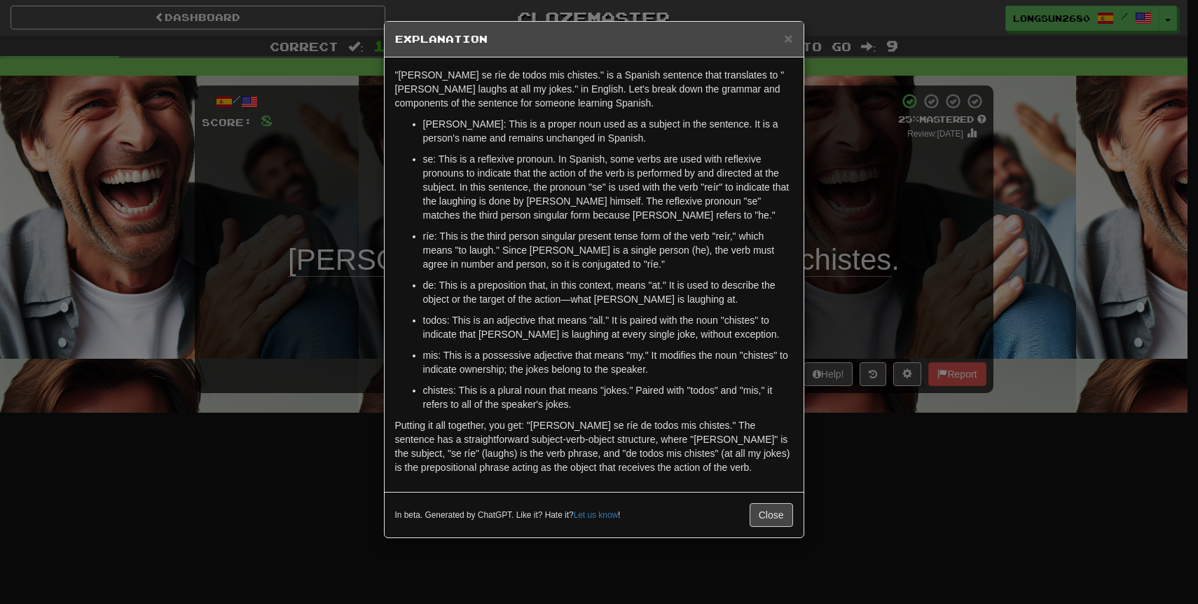
click at [925, 235] on div "× Explanation "Mike se ríe de todos mis chistes." is a Spanish sentence that tr…" at bounding box center [599, 302] width 1198 height 604
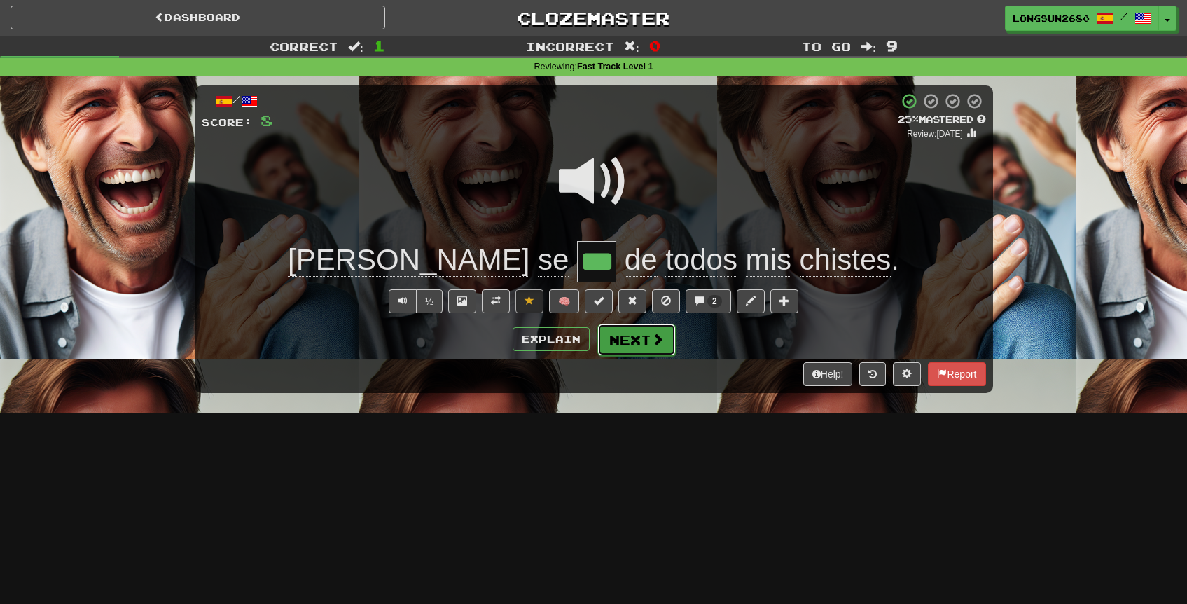
click at [661, 333] on span at bounding box center [657, 339] width 13 height 13
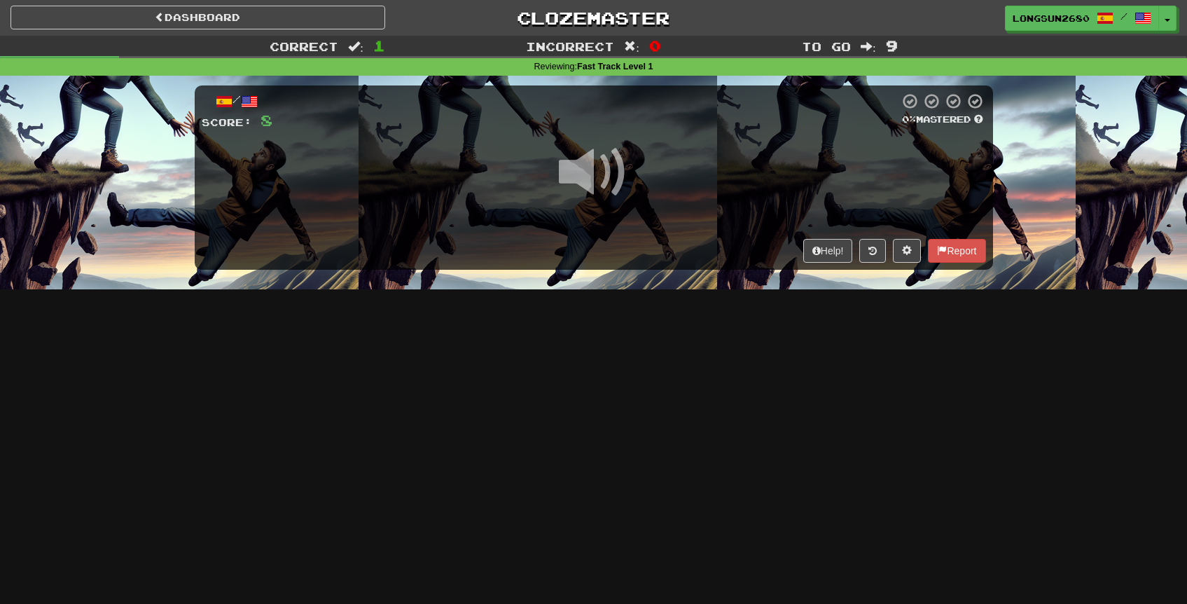
click at [591, 167] on span at bounding box center [594, 172] width 70 height 70
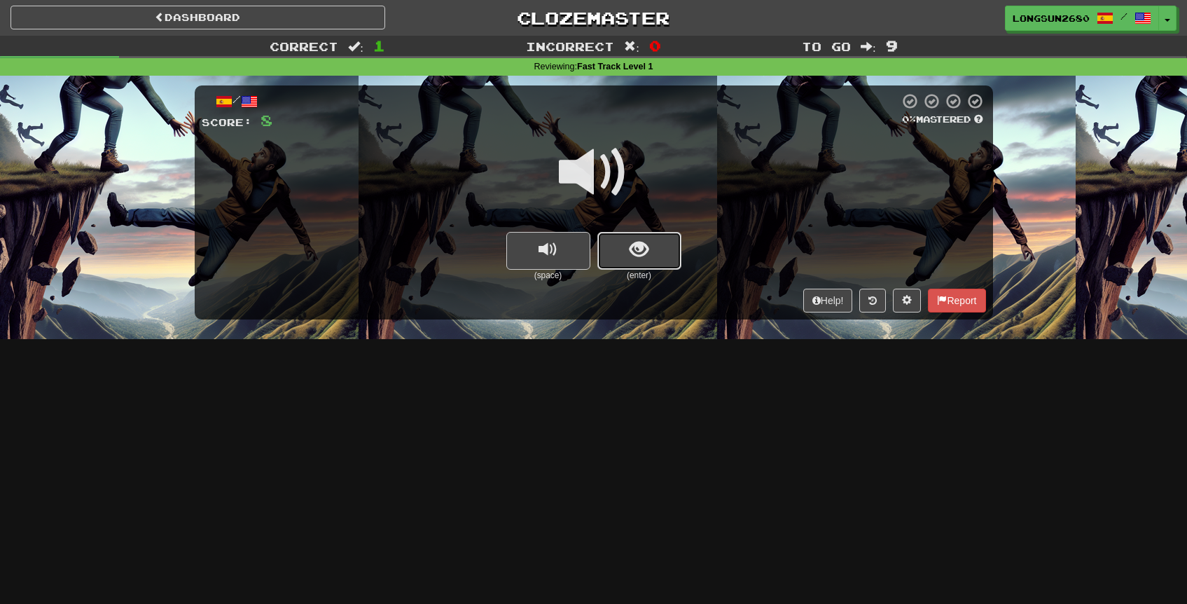
click at [647, 249] on span "show sentence" at bounding box center [639, 249] width 19 height 19
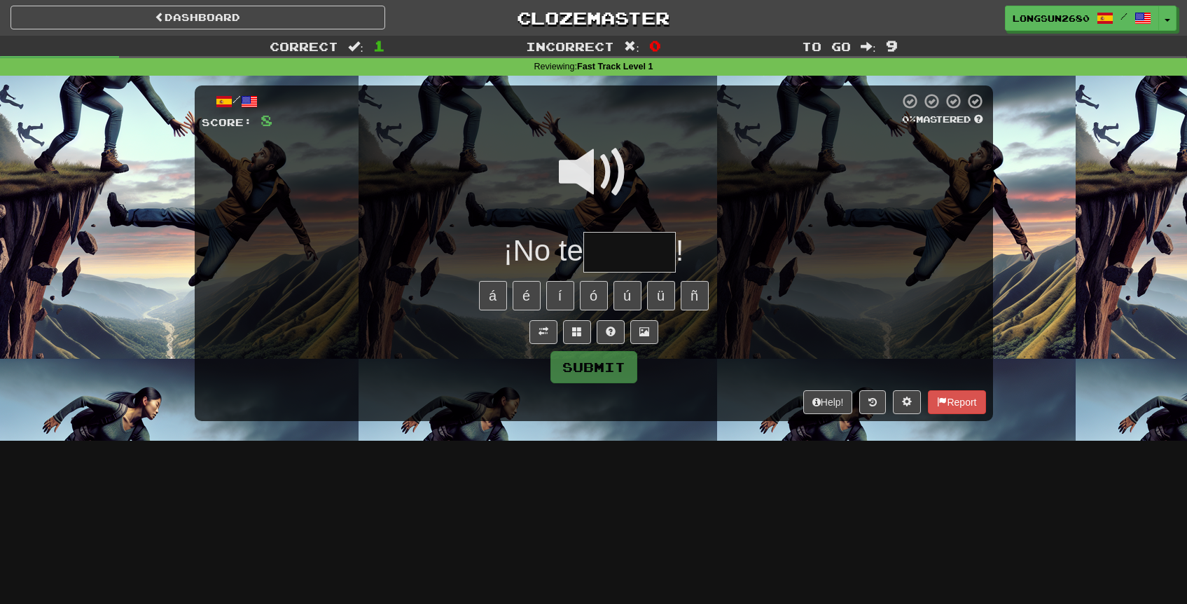
click at [599, 167] on span at bounding box center [594, 172] width 70 height 70
click at [615, 236] on input "text" at bounding box center [630, 252] width 92 height 41
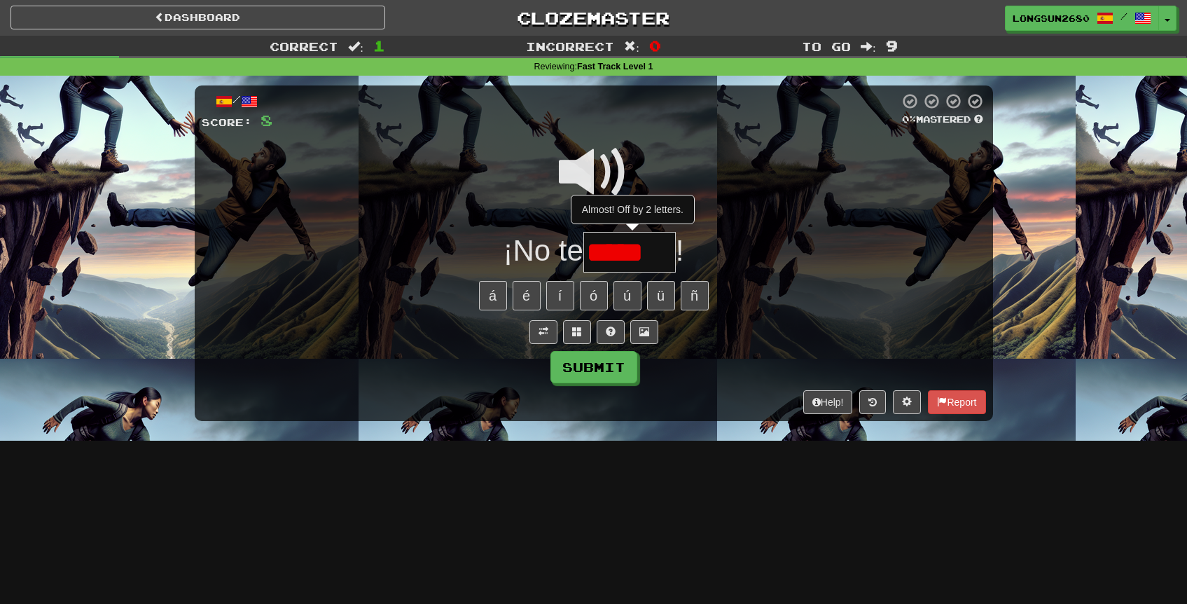
type input "******"
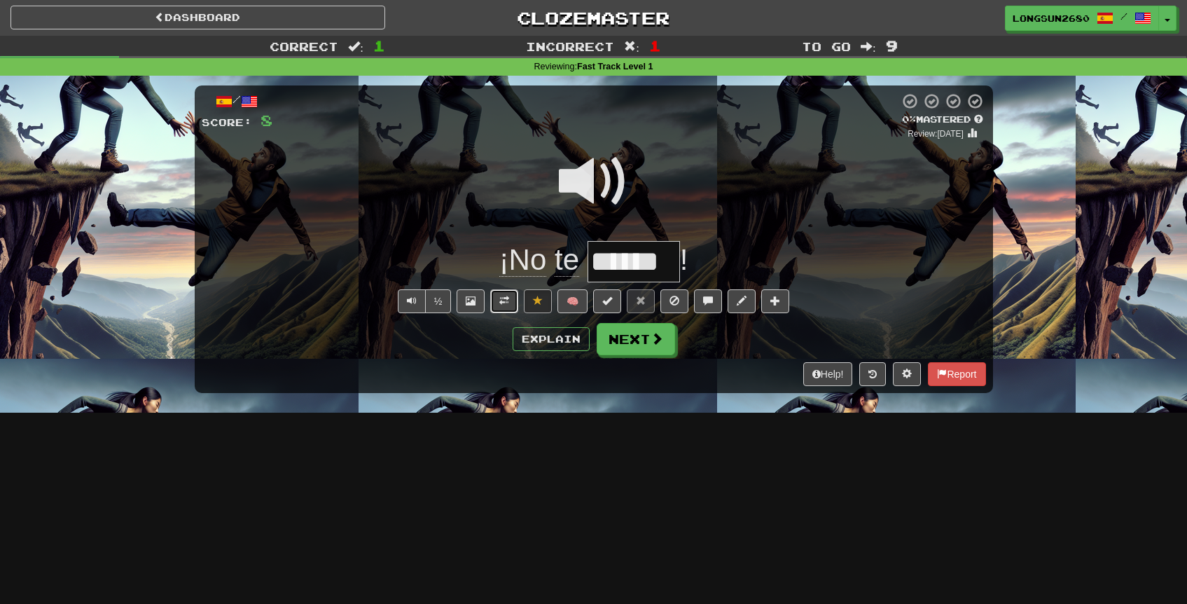
click at [499, 300] on button at bounding box center [504, 301] width 28 height 24
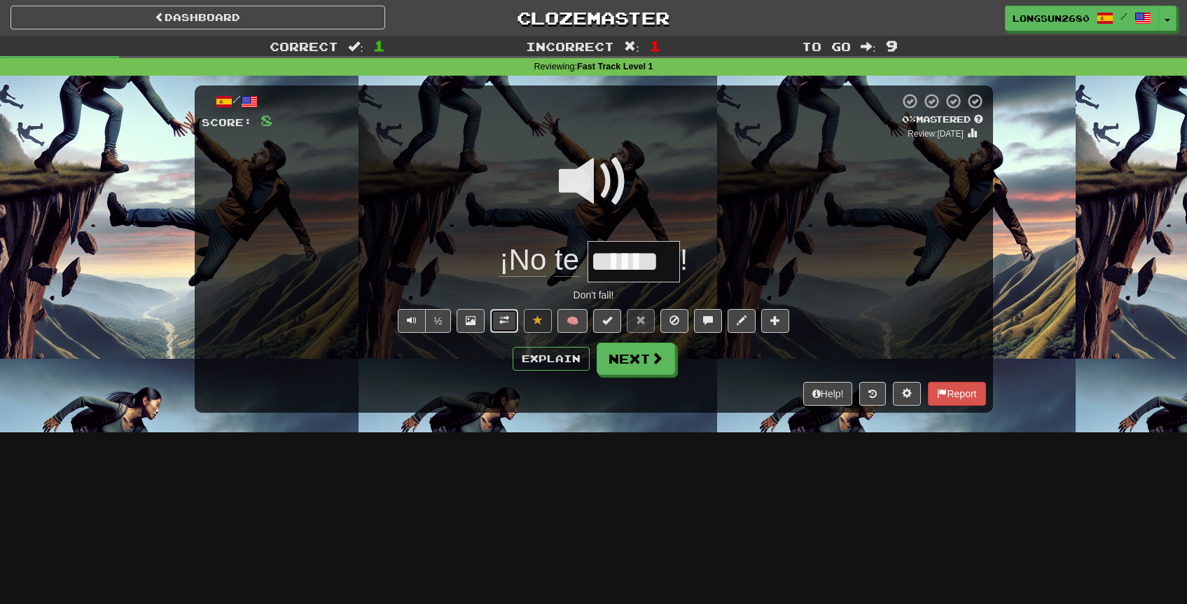
click at [502, 325] on span at bounding box center [504, 320] width 10 height 10
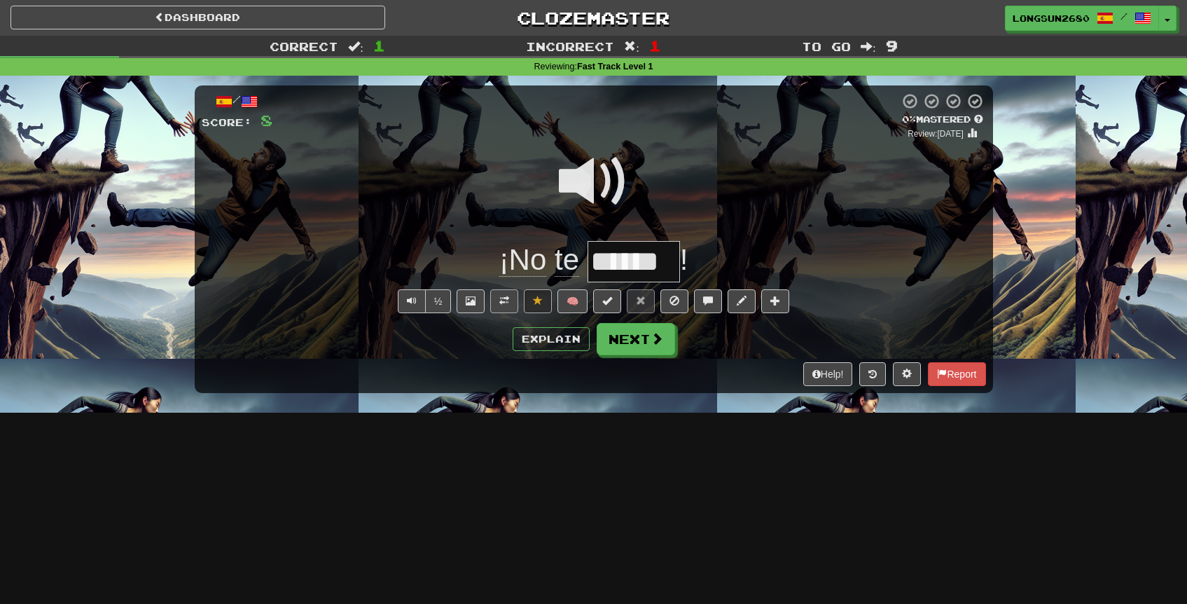
click at [502, 325] on div "Explain Next" at bounding box center [594, 339] width 785 height 32
click at [535, 339] on button "Explain" at bounding box center [551, 339] width 77 height 24
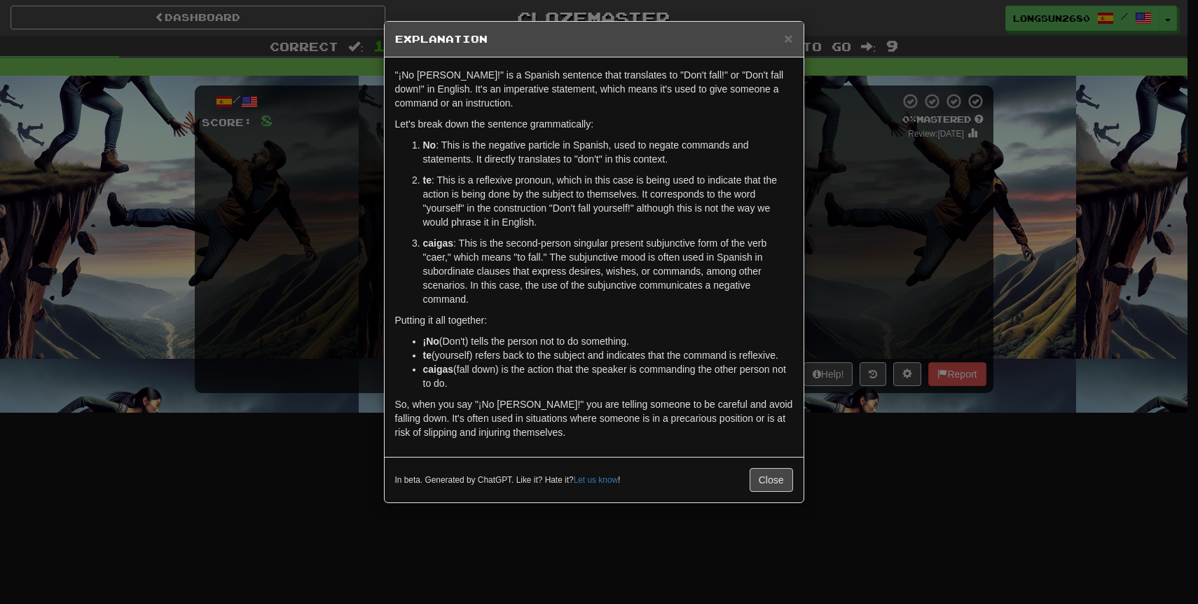
click at [935, 342] on div "× Explanation "¡No te caigas!" is a Spanish sentence that translates to "Don't …" at bounding box center [599, 302] width 1198 height 604
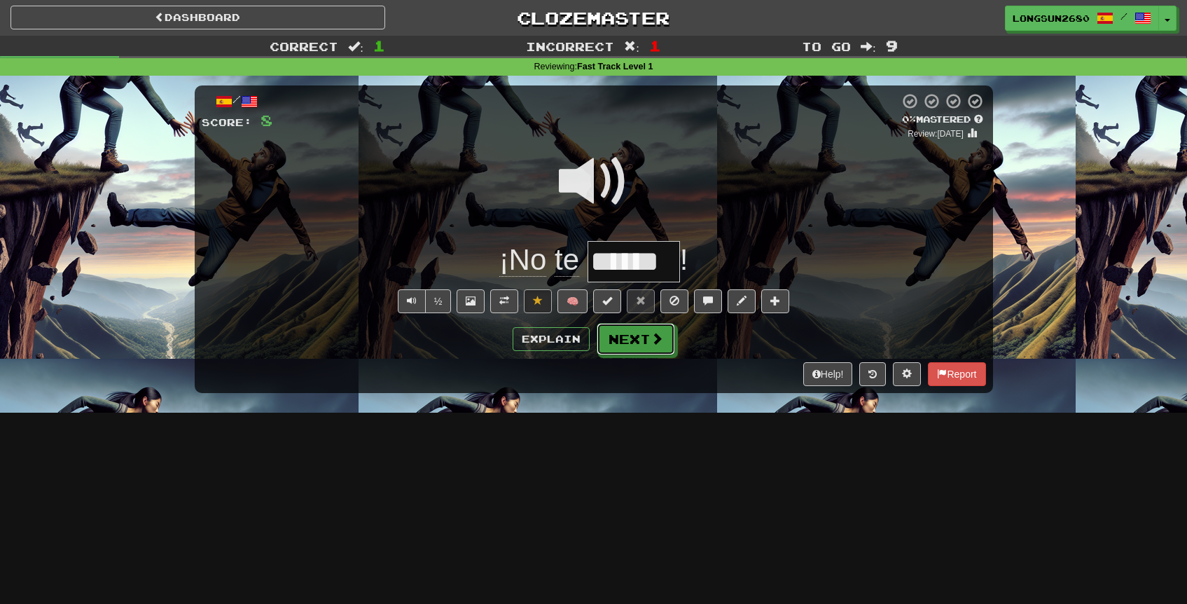
drag, startPoint x: 652, startPoint y: 346, endPoint x: 666, endPoint y: 350, distance: 14.6
click at [652, 347] on button "Next" at bounding box center [636, 339] width 78 height 32
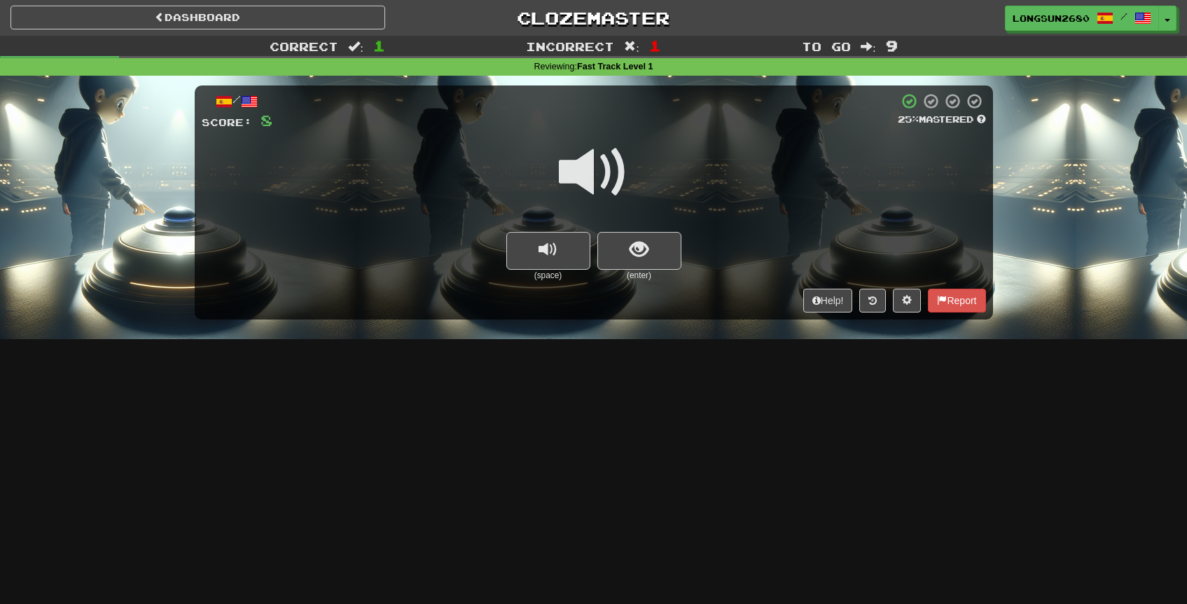
click at [595, 182] on span at bounding box center [594, 172] width 70 height 70
click at [582, 172] on span at bounding box center [594, 172] width 70 height 70
click at [603, 175] on span at bounding box center [594, 172] width 70 height 70
click at [629, 241] on button "show sentence" at bounding box center [640, 251] width 84 height 38
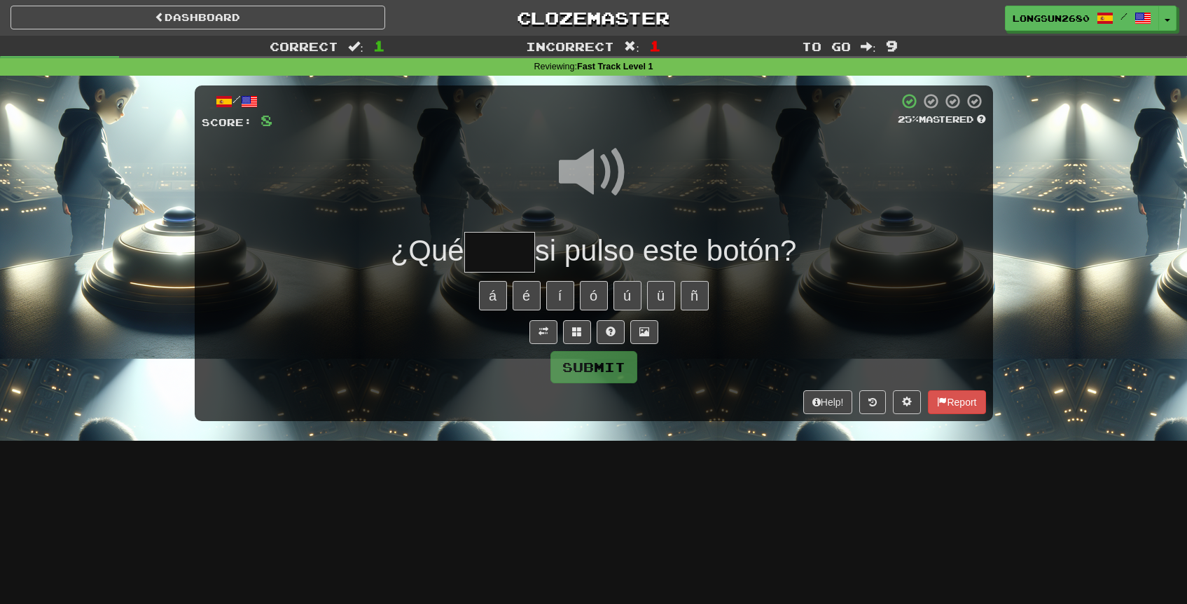
click at [590, 168] on span at bounding box center [594, 172] width 70 height 70
click at [492, 245] on input "text" at bounding box center [499, 252] width 71 height 41
type input "****"
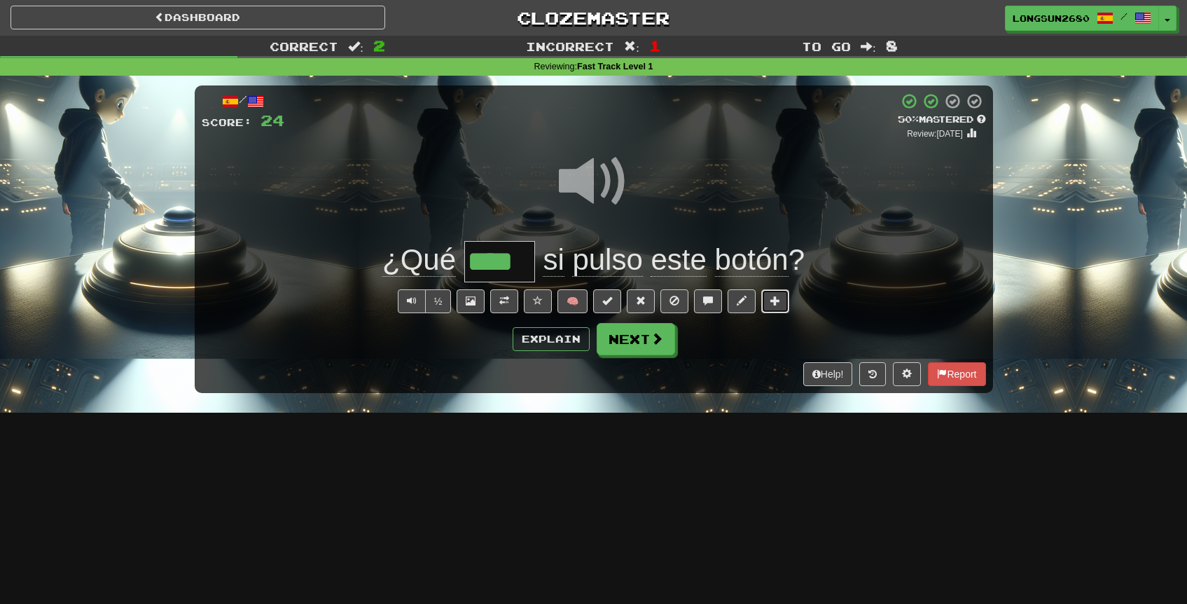
click at [767, 303] on button at bounding box center [775, 301] width 28 height 24
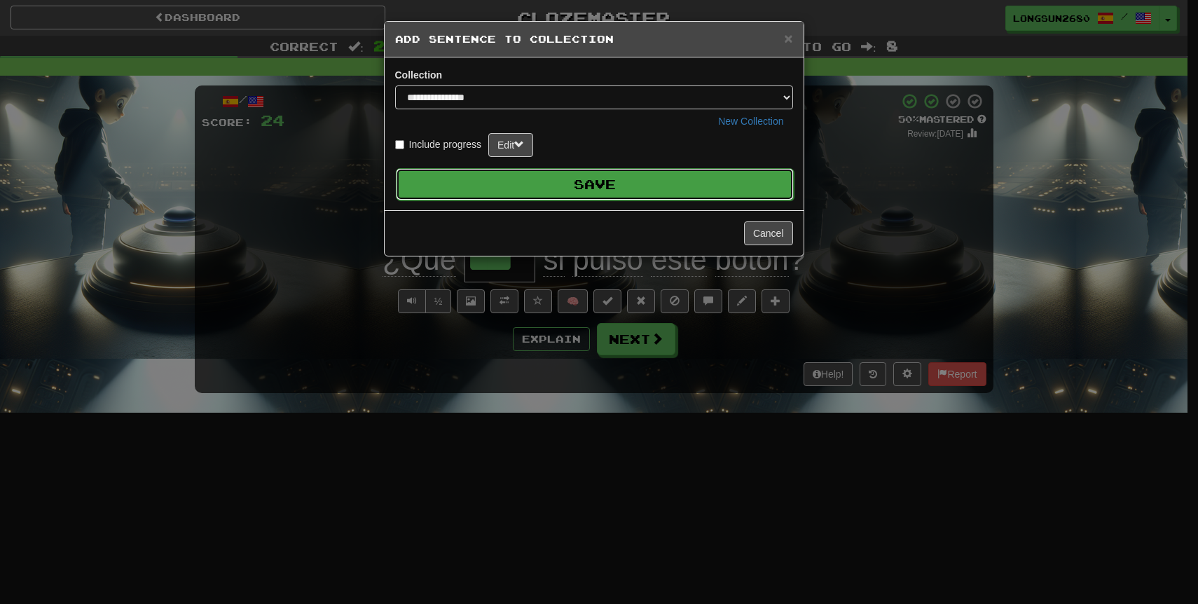
click at [626, 187] on button "Save" at bounding box center [595, 184] width 398 height 32
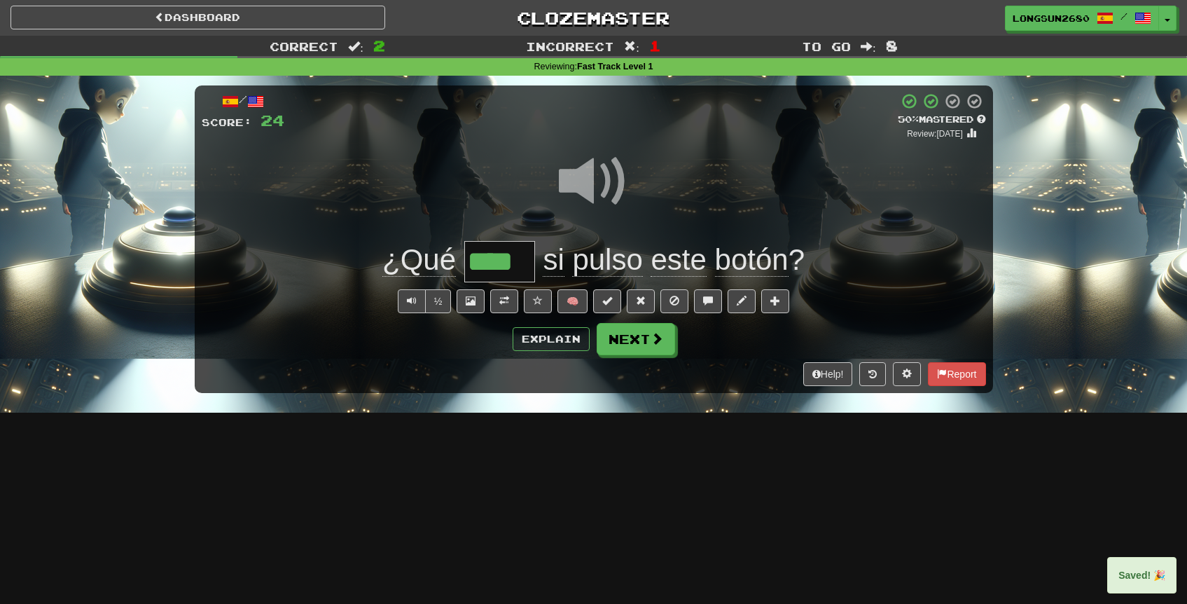
click at [710, 381] on div "Help! Report" at bounding box center [594, 374] width 785 height 24
click at [502, 305] on span at bounding box center [504, 301] width 10 height 10
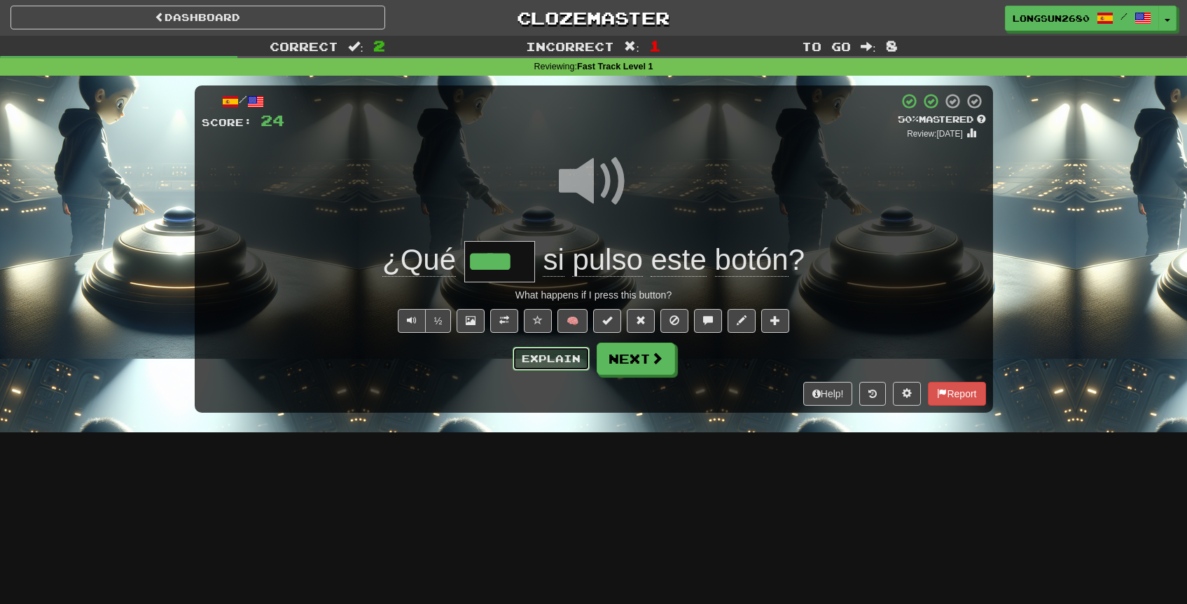
click at [538, 366] on button "Explain" at bounding box center [551, 359] width 77 height 24
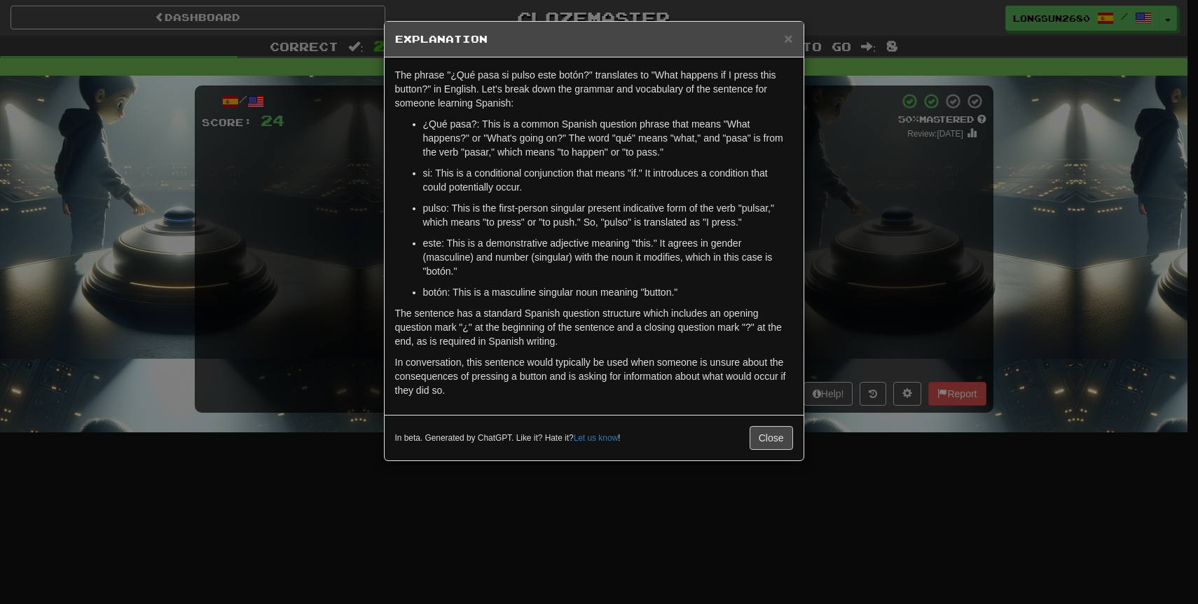
click at [854, 292] on div "× Explanation The phrase "¿Qué pasa si pulso este botón?" translates to "What h…" at bounding box center [599, 302] width 1198 height 604
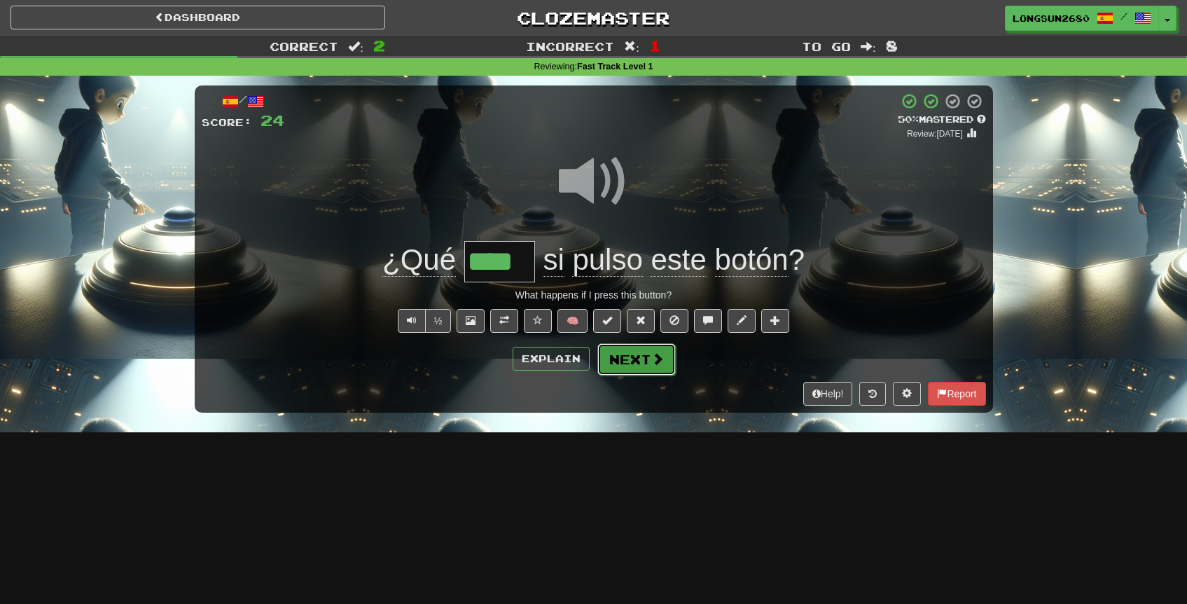
click at [625, 346] on button "Next" at bounding box center [637, 359] width 78 height 32
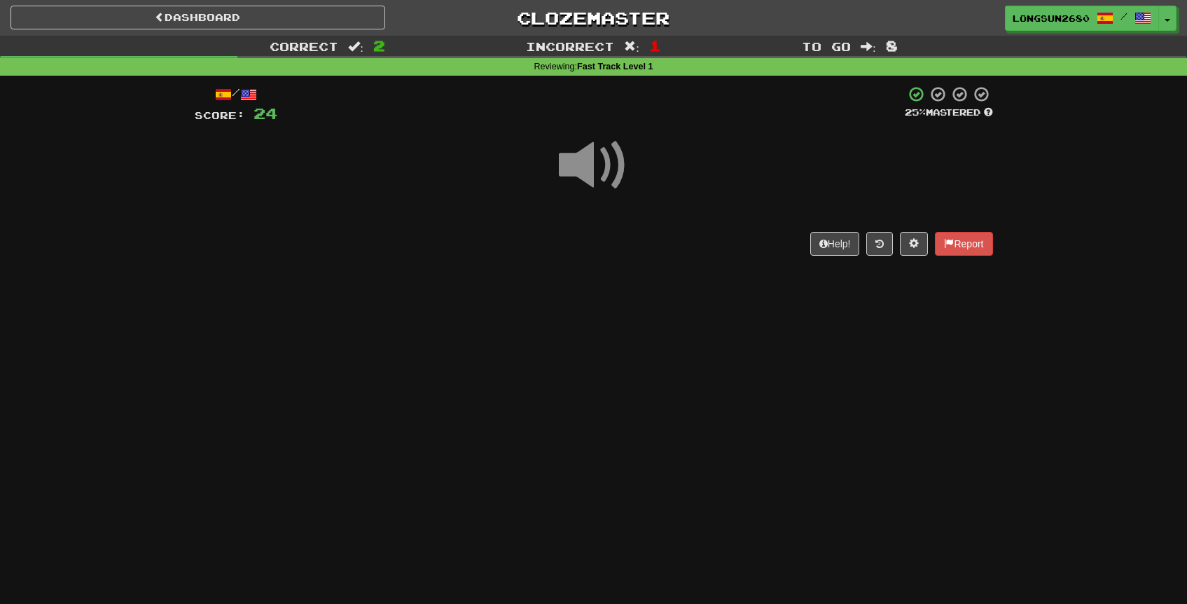
click at [605, 183] on span at bounding box center [594, 165] width 70 height 70
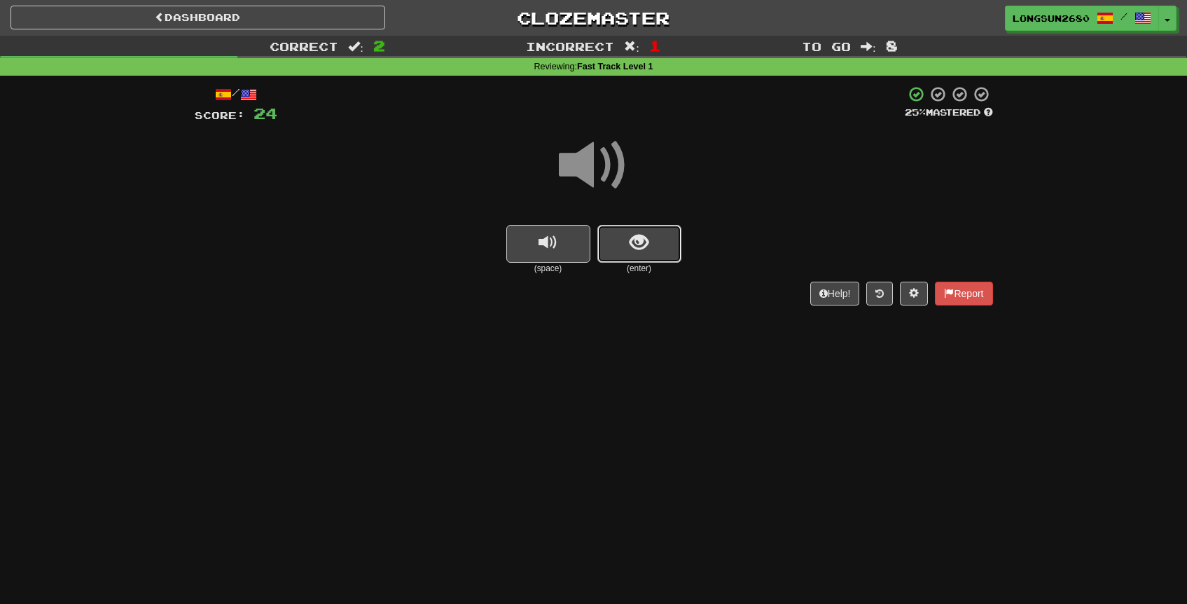
click at [631, 241] on span "show sentence" at bounding box center [639, 242] width 19 height 19
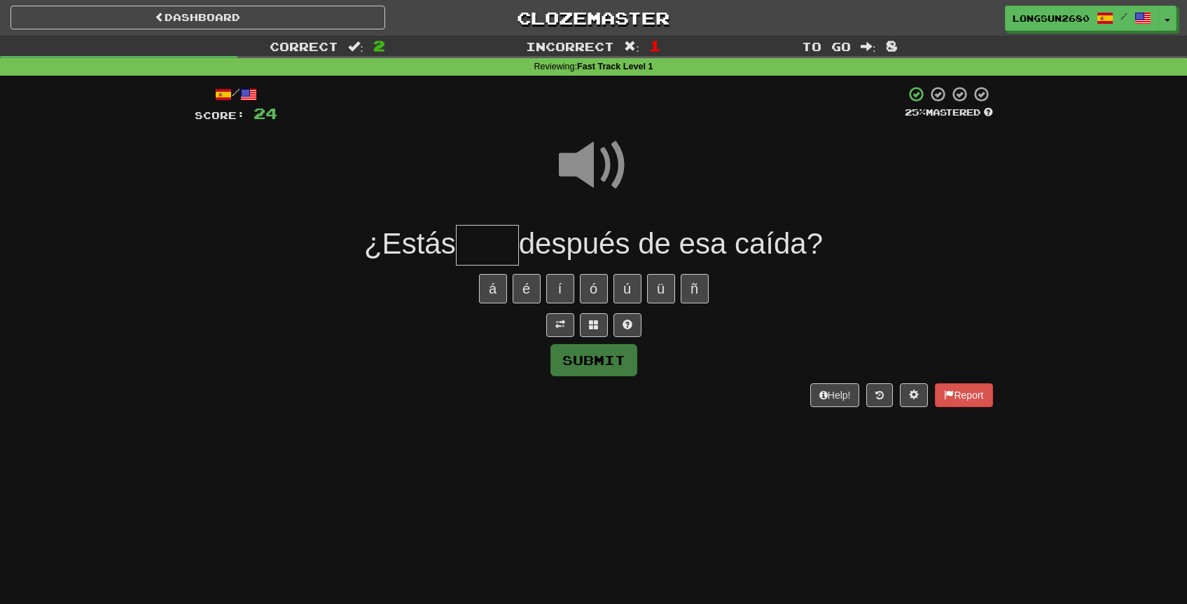
click at [489, 242] on input "text" at bounding box center [487, 245] width 63 height 41
type input "****"
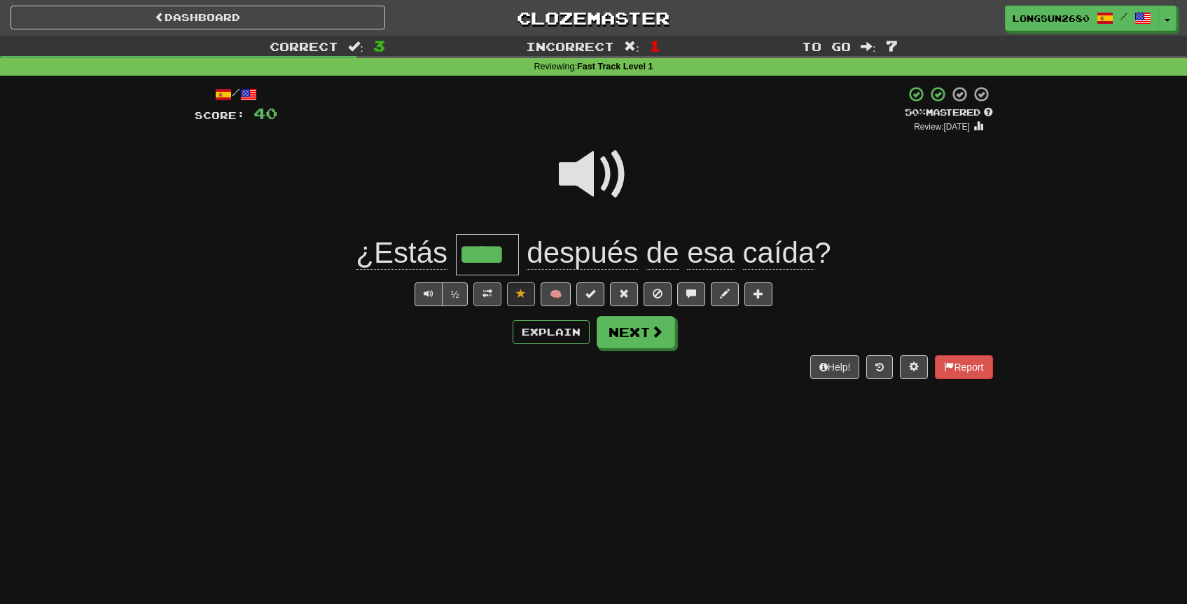
drag, startPoint x: 474, startPoint y: 294, endPoint x: 481, endPoint y: 294, distance: 7.7
click at [474, 294] on div "½ 🧠" at bounding box center [594, 294] width 799 height 24
click at [492, 291] on span at bounding box center [488, 294] width 10 height 10
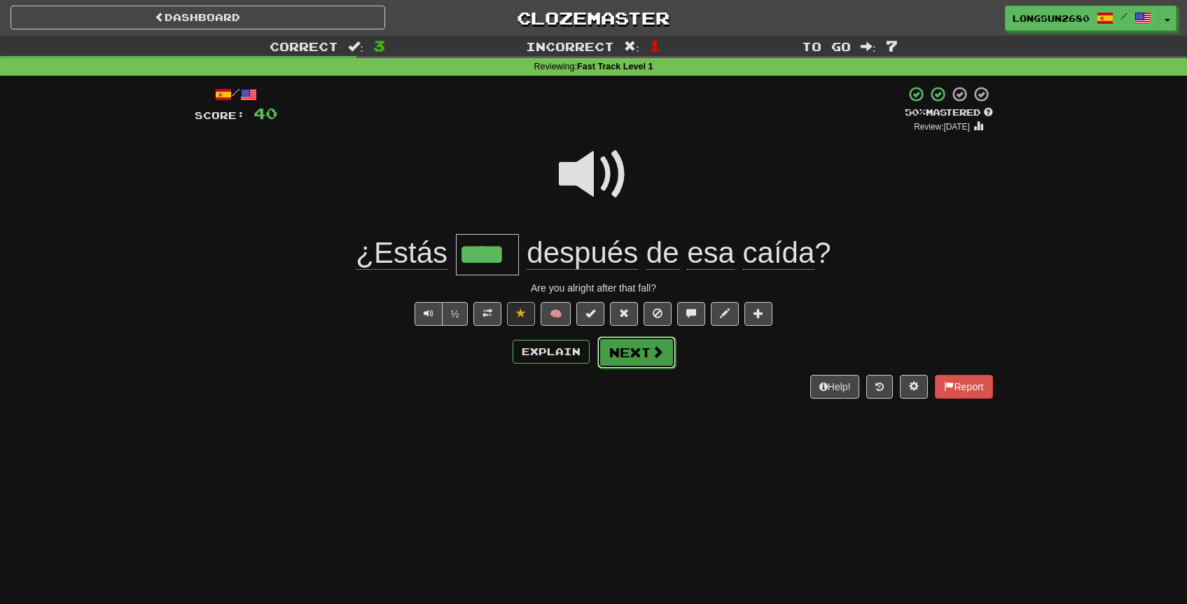
click at [617, 347] on button "Next" at bounding box center [637, 352] width 78 height 32
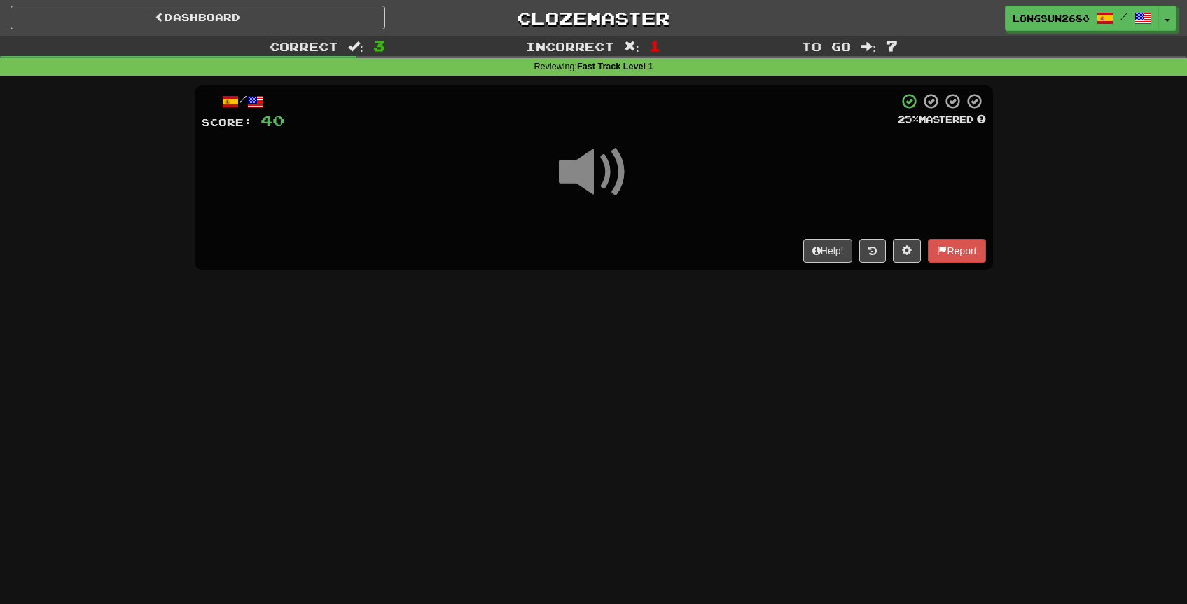
click at [593, 167] on span at bounding box center [594, 172] width 70 height 70
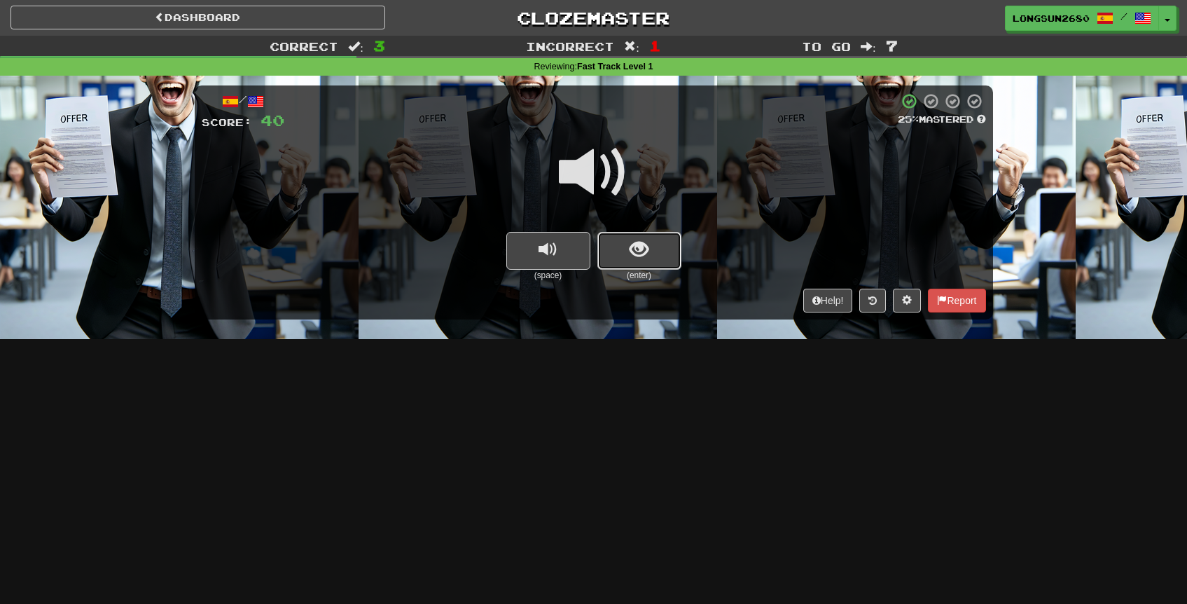
click at [653, 243] on button "show sentence" at bounding box center [640, 251] width 84 height 38
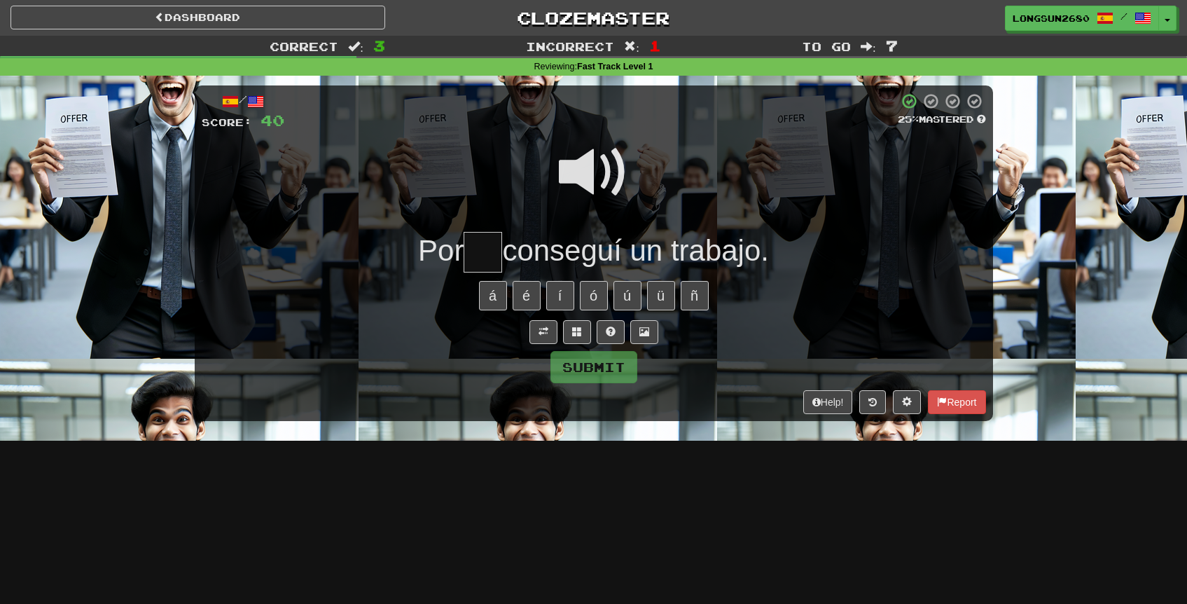
click at [490, 243] on input "text" at bounding box center [483, 252] width 39 height 41
type input "***"
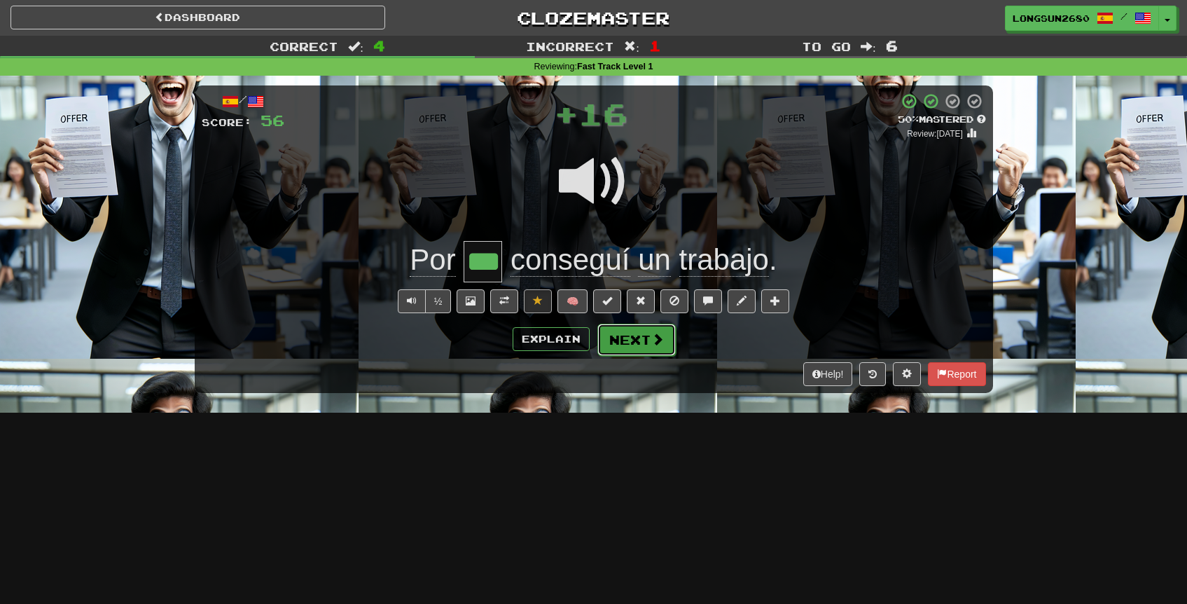
click at [634, 344] on button "Next" at bounding box center [637, 340] width 78 height 32
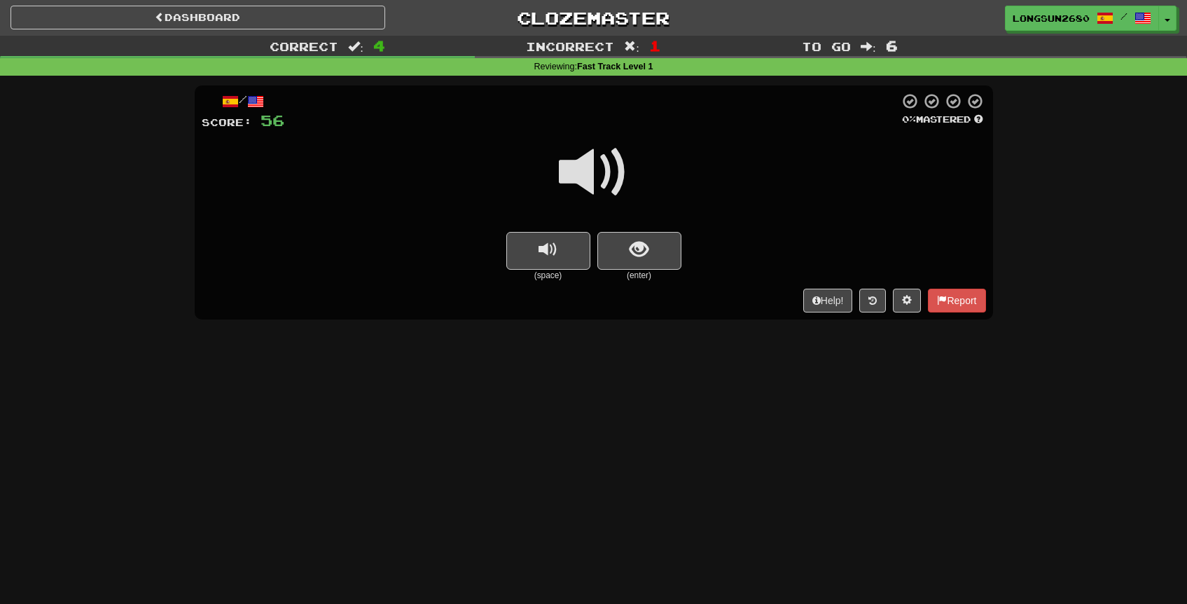
click at [605, 185] on span at bounding box center [594, 172] width 70 height 70
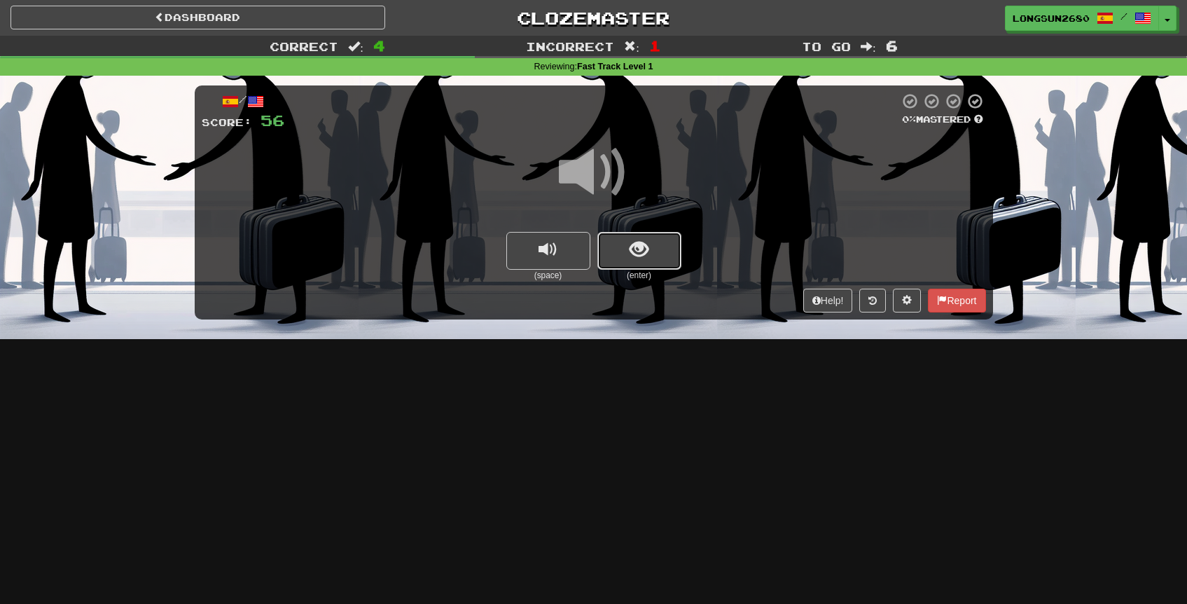
click at [638, 240] on span "show sentence" at bounding box center [639, 249] width 19 height 19
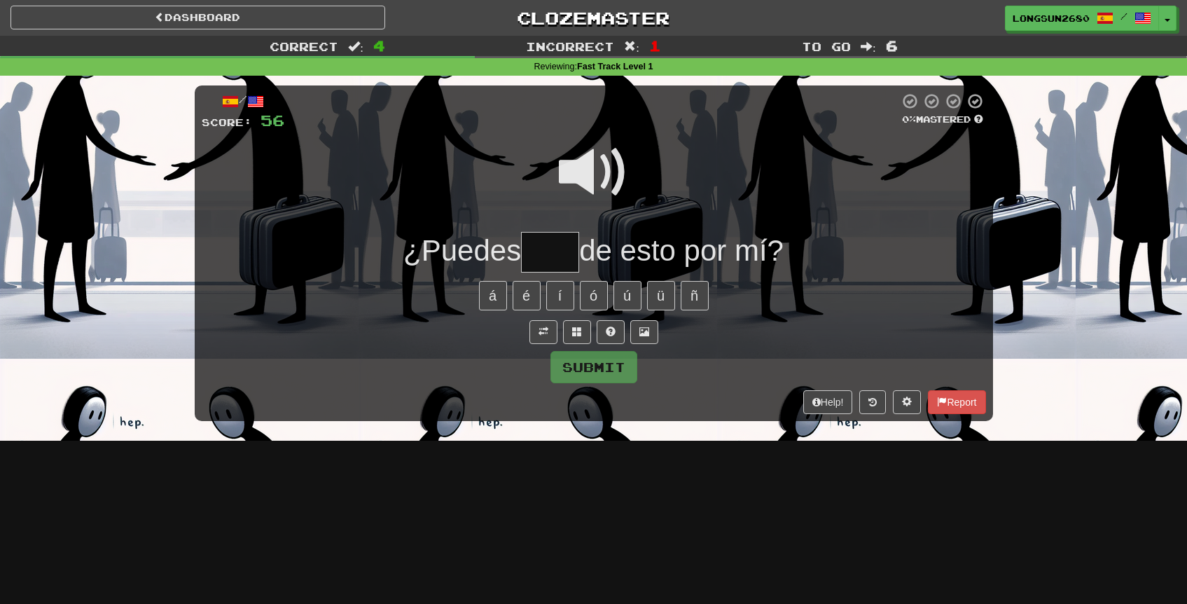
click at [608, 181] on span at bounding box center [594, 172] width 70 height 70
click at [540, 236] on input "text" at bounding box center [550, 252] width 58 height 41
type input "*****"
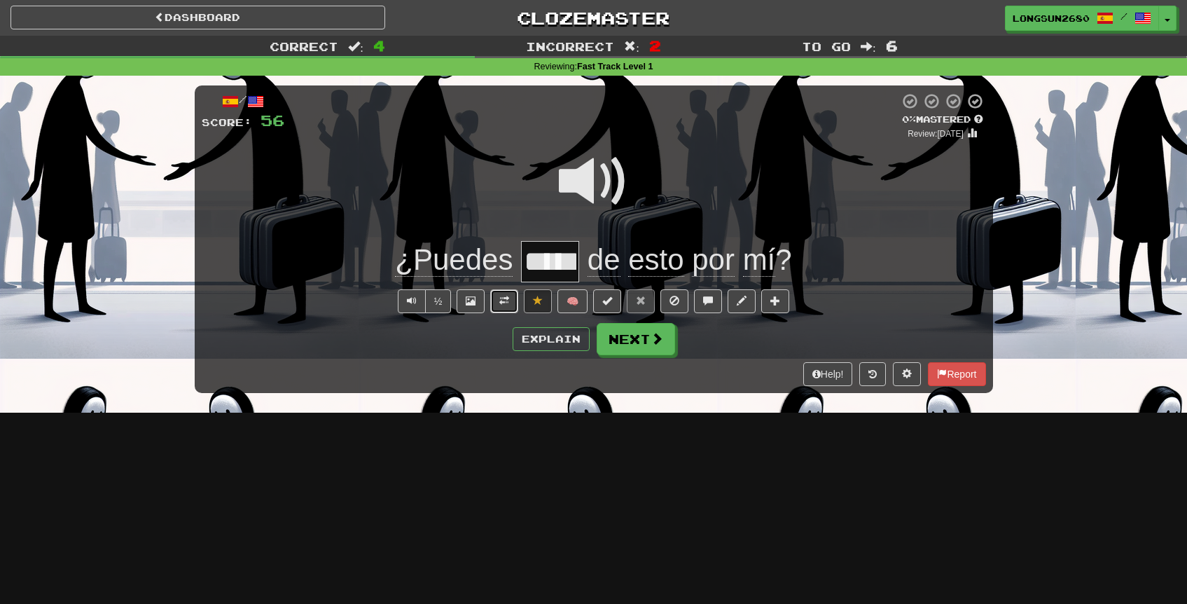
click at [507, 305] on span at bounding box center [504, 301] width 10 height 10
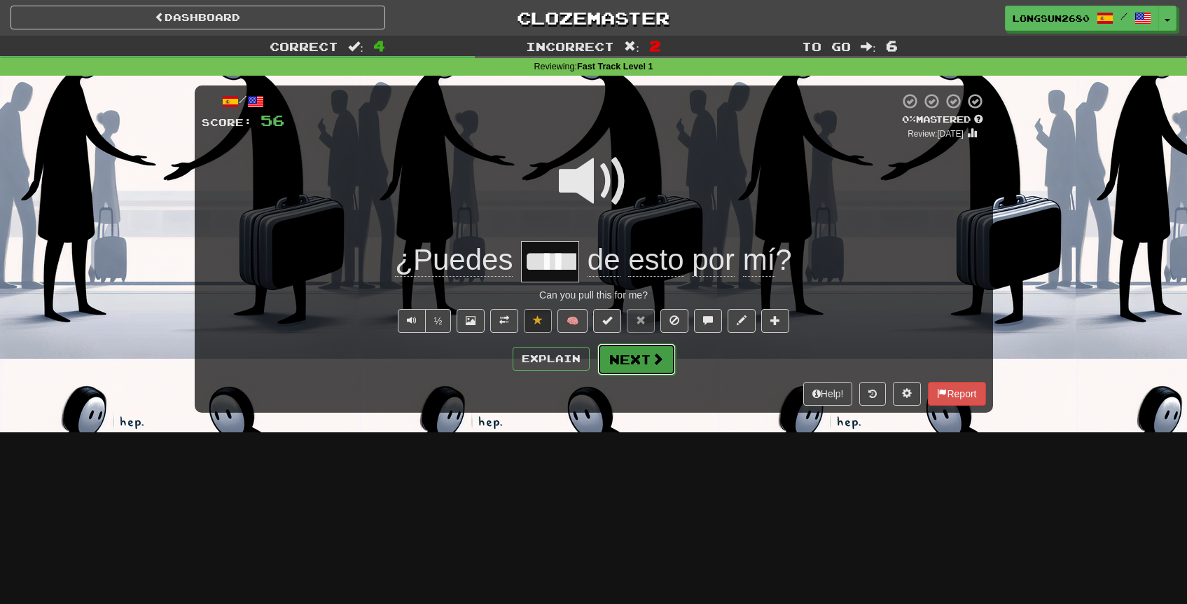
click at [647, 360] on button "Next" at bounding box center [637, 359] width 78 height 32
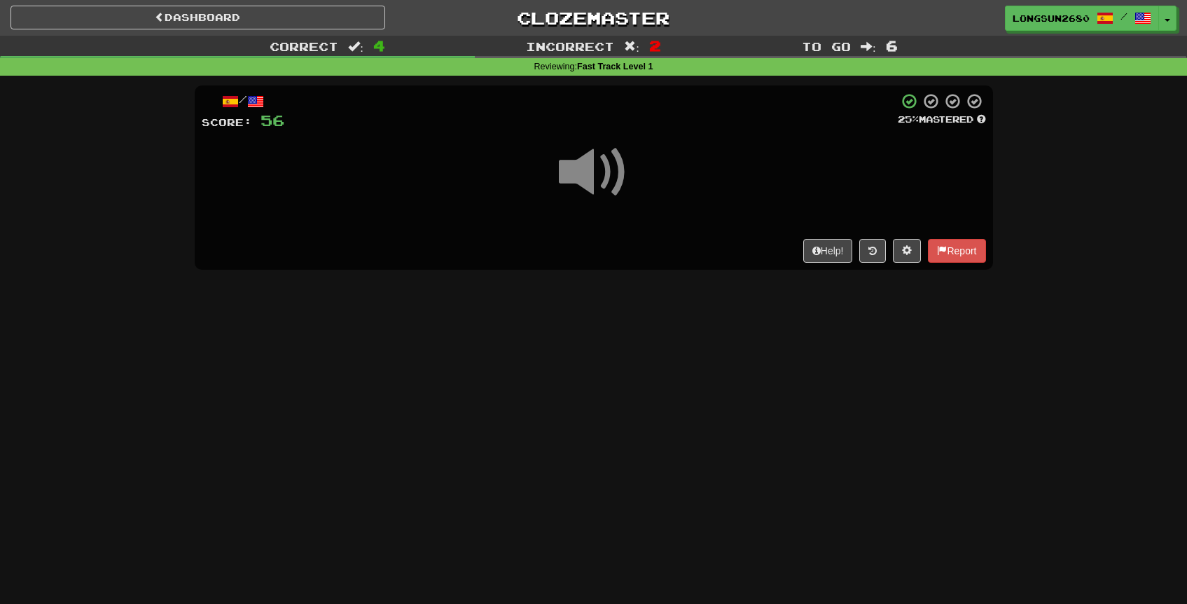
click at [598, 193] on span at bounding box center [594, 172] width 70 height 70
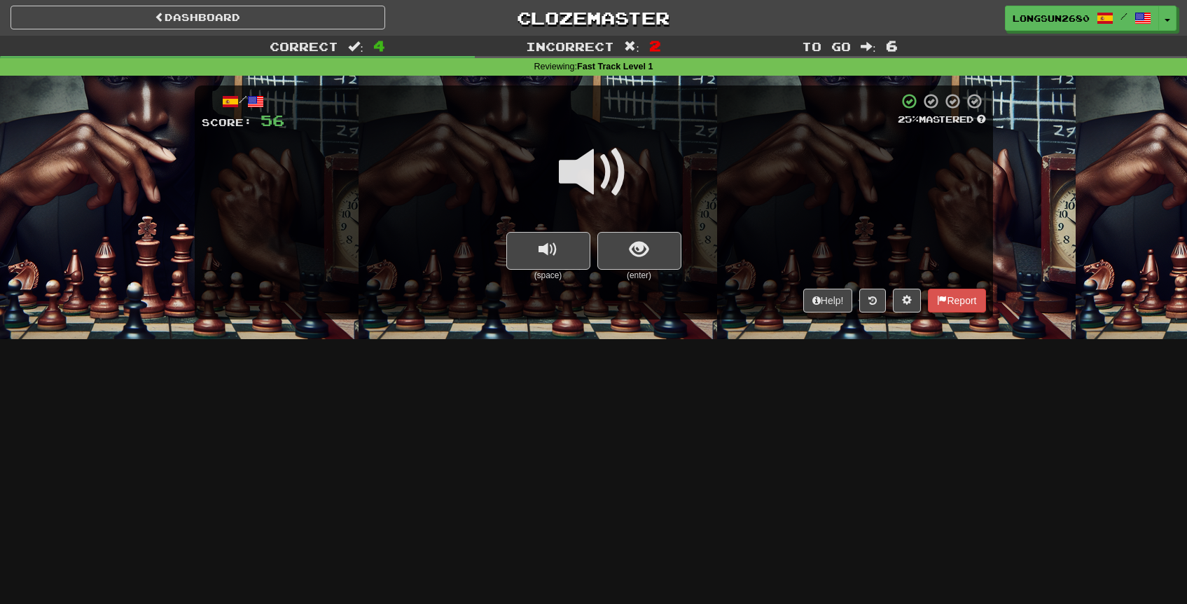
click at [615, 186] on span at bounding box center [594, 172] width 70 height 70
click at [652, 263] on button "show sentence" at bounding box center [640, 251] width 84 height 38
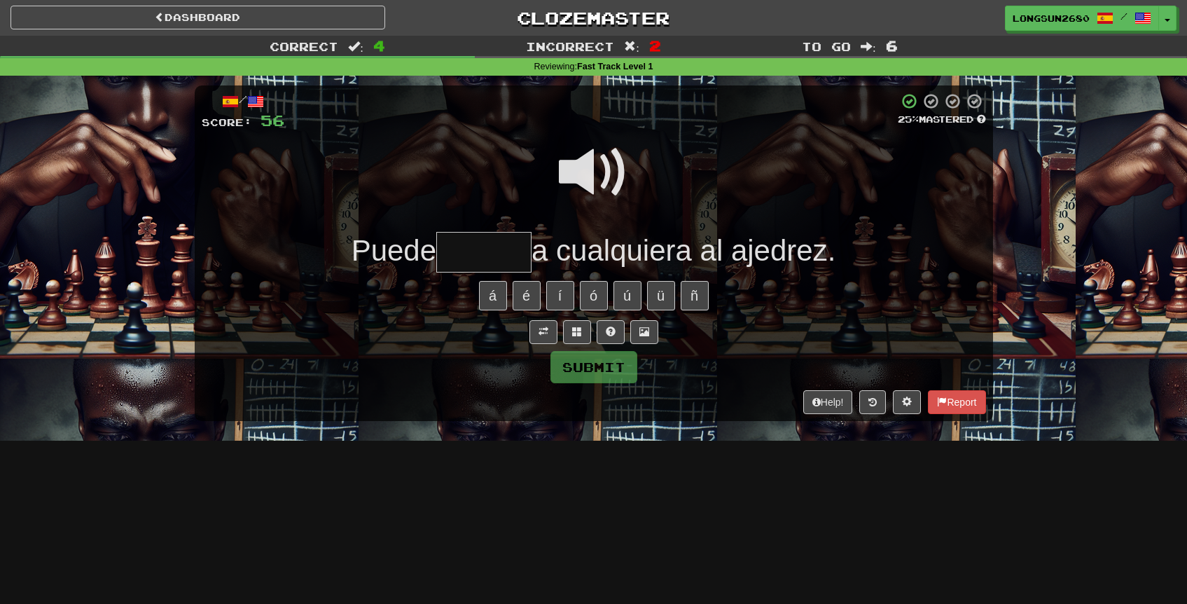
click at [605, 171] on span at bounding box center [594, 172] width 70 height 70
click at [506, 237] on input "text" at bounding box center [483, 252] width 95 height 41
click at [590, 191] on span at bounding box center [594, 172] width 70 height 70
click at [543, 324] on button at bounding box center [544, 332] width 28 height 24
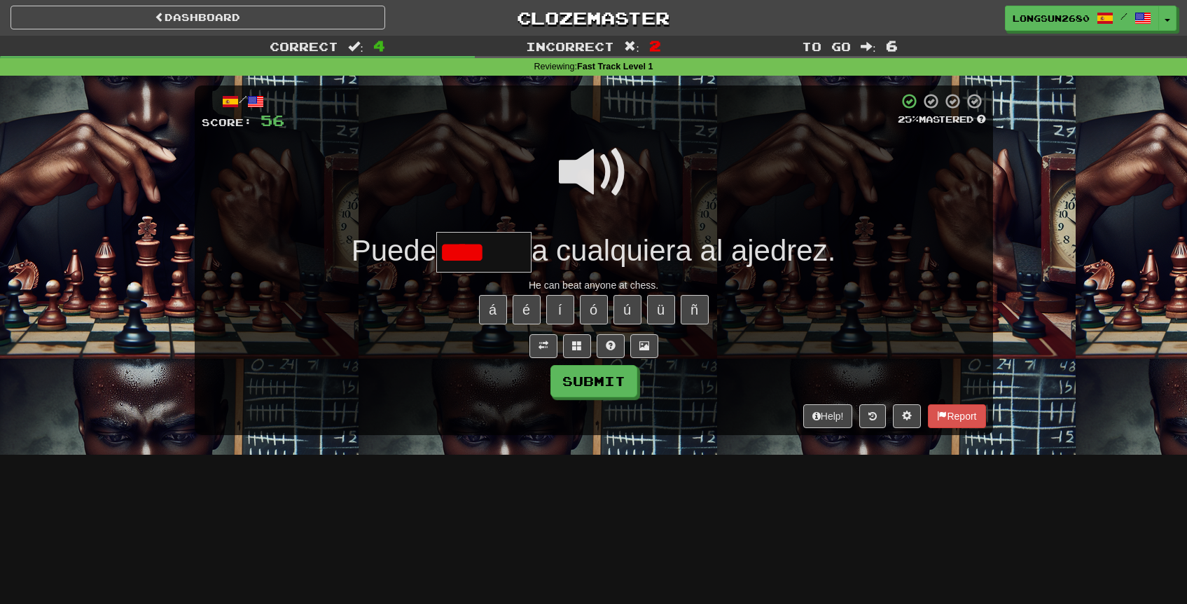
click at [607, 163] on span at bounding box center [594, 172] width 70 height 70
click at [497, 241] on input "****" at bounding box center [483, 252] width 95 height 41
click at [497, 240] on input "****" at bounding box center [483, 252] width 95 height 41
type input "******"
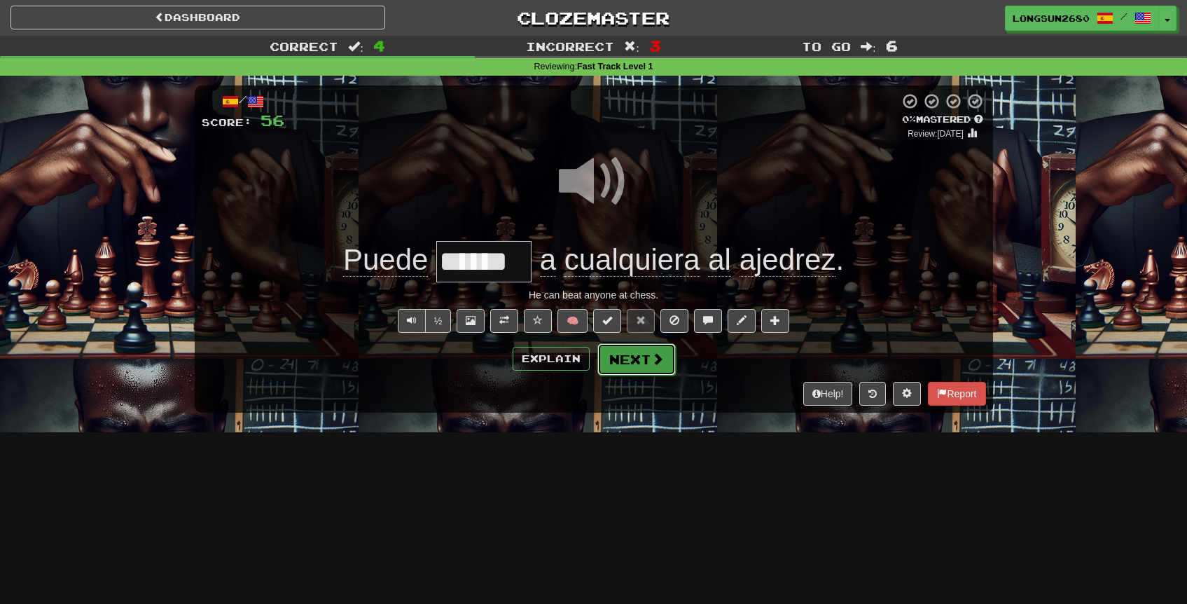
click at [619, 361] on button "Next" at bounding box center [637, 359] width 78 height 32
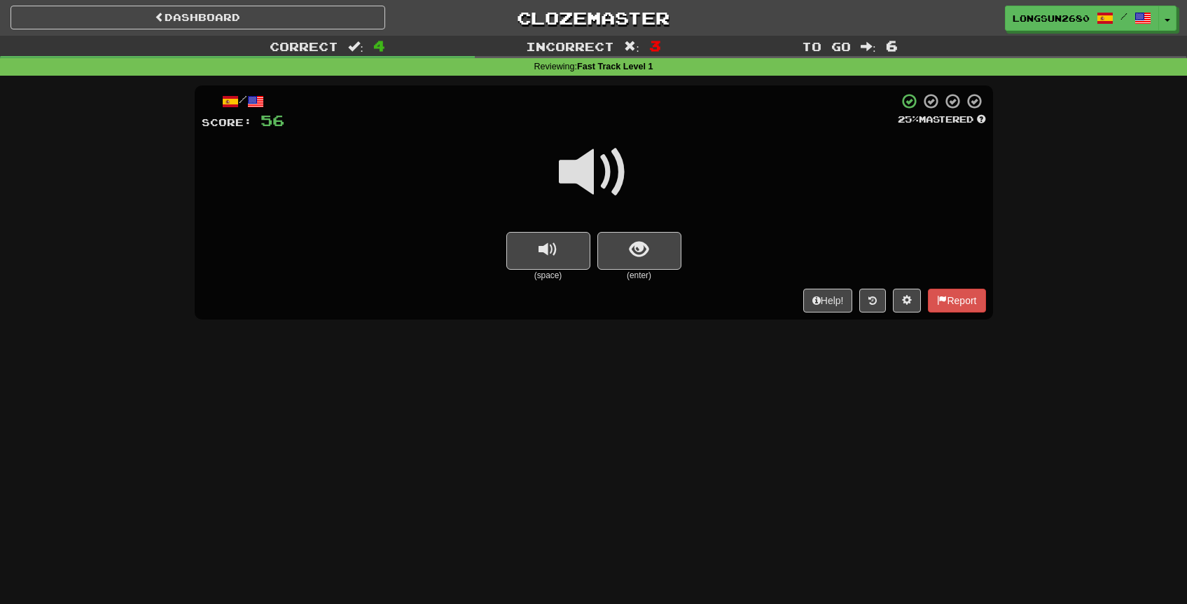
click at [591, 184] on span at bounding box center [594, 172] width 70 height 70
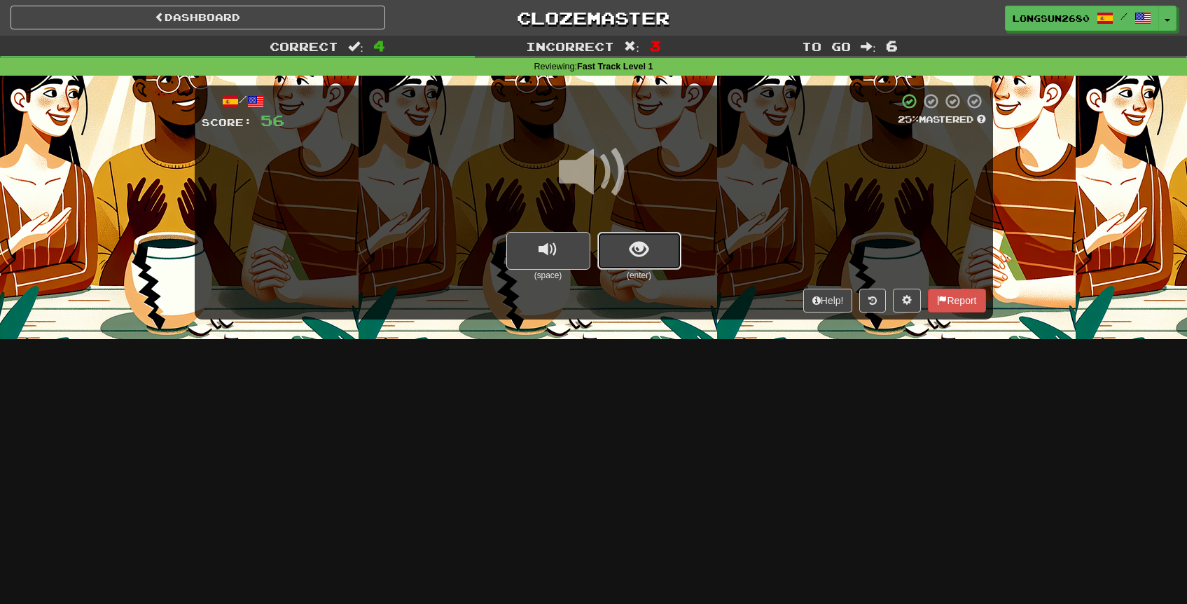
click at [640, 240] on span "show sentence" at bounding box center [639, 249] width 19 height 19
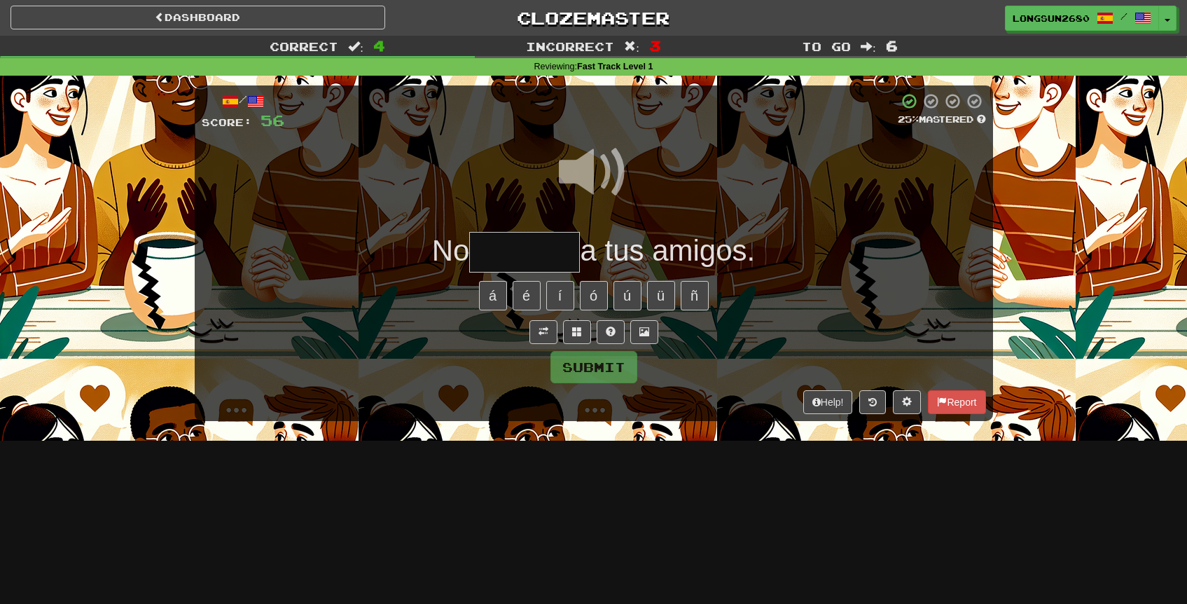
click at [621, 172] on span at bounding box center [594, 172] width 70 height 70
click at [549, 253] on input "text" at bounding box center [524, 252] width 111 height 41
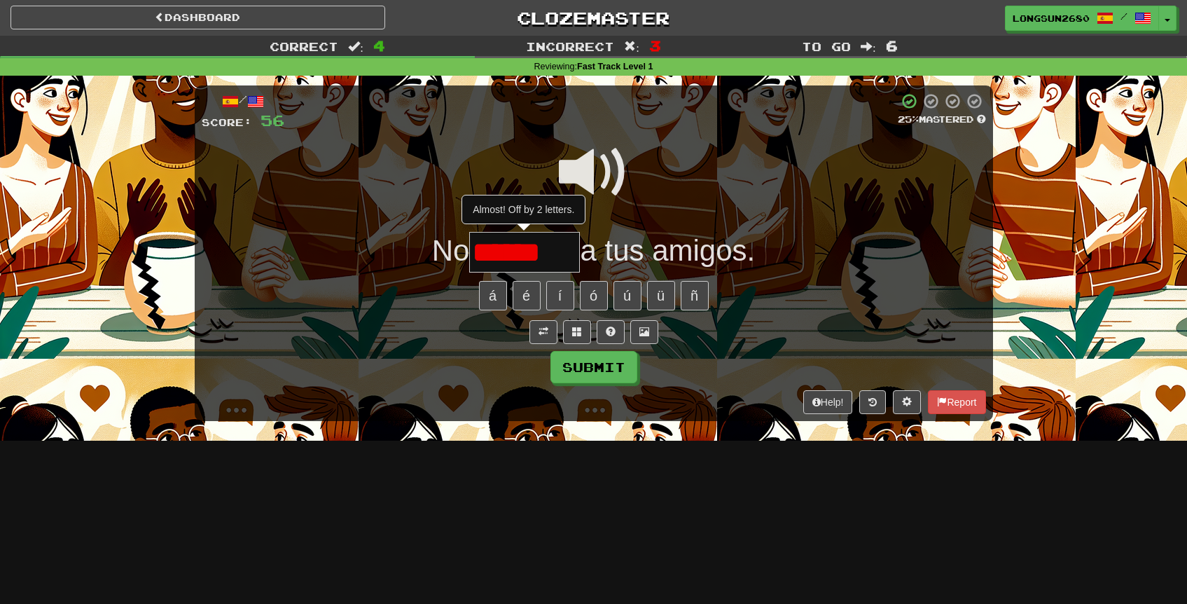
type input "*******"
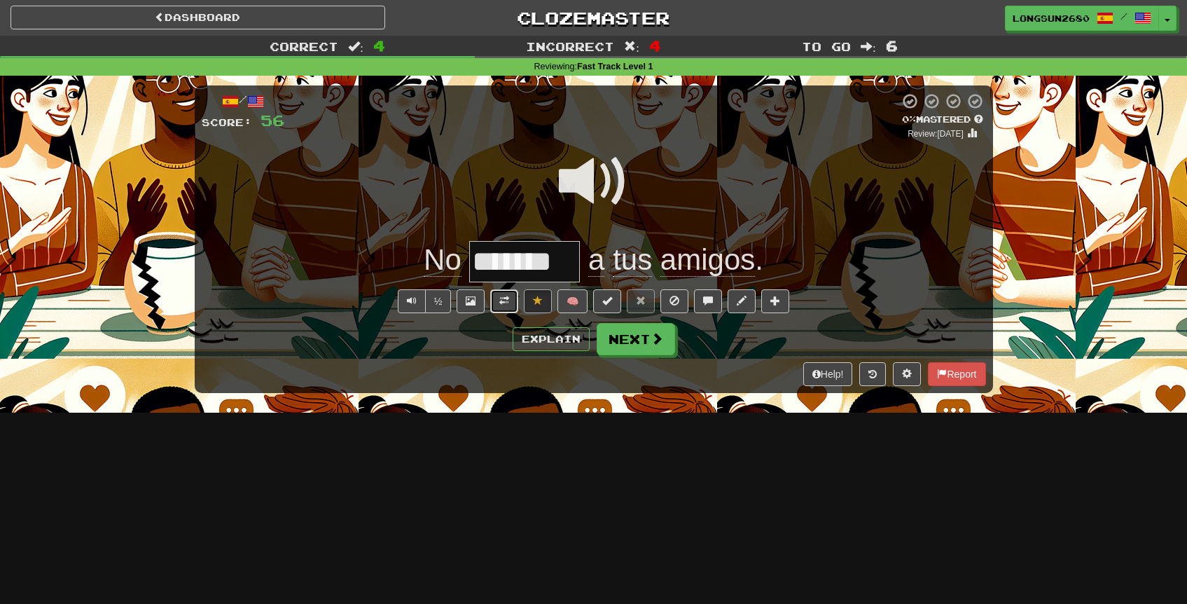
click at [501, 307] on button at bounding box center [504, 301] width 28 height 24
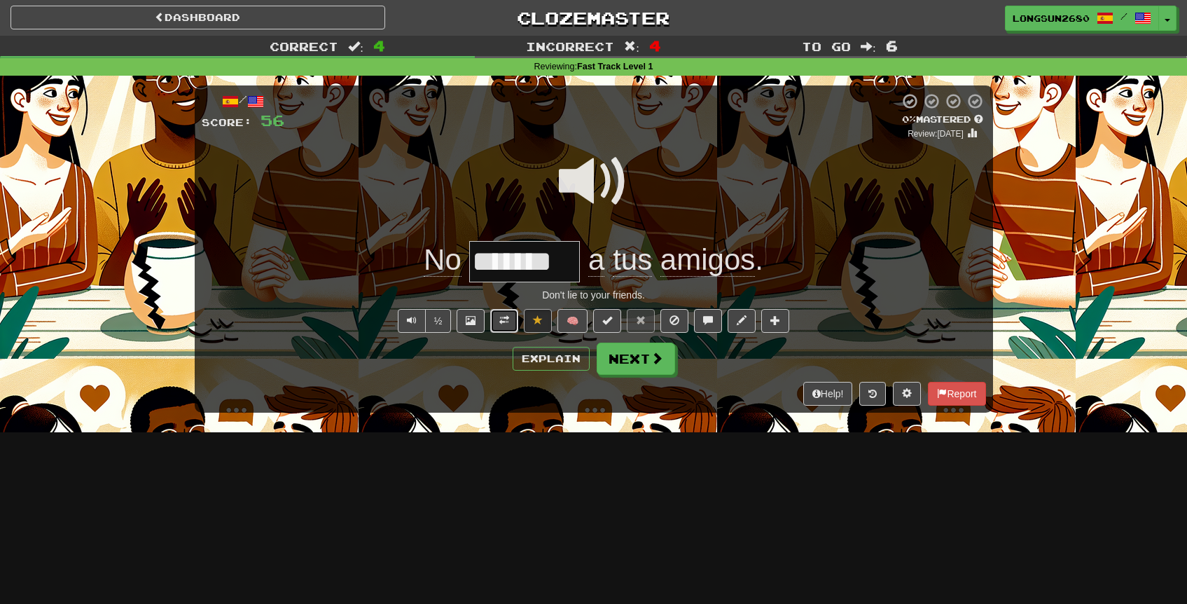
click at [504, 326] on button at bounding box center [504, 321] width 28 height 24
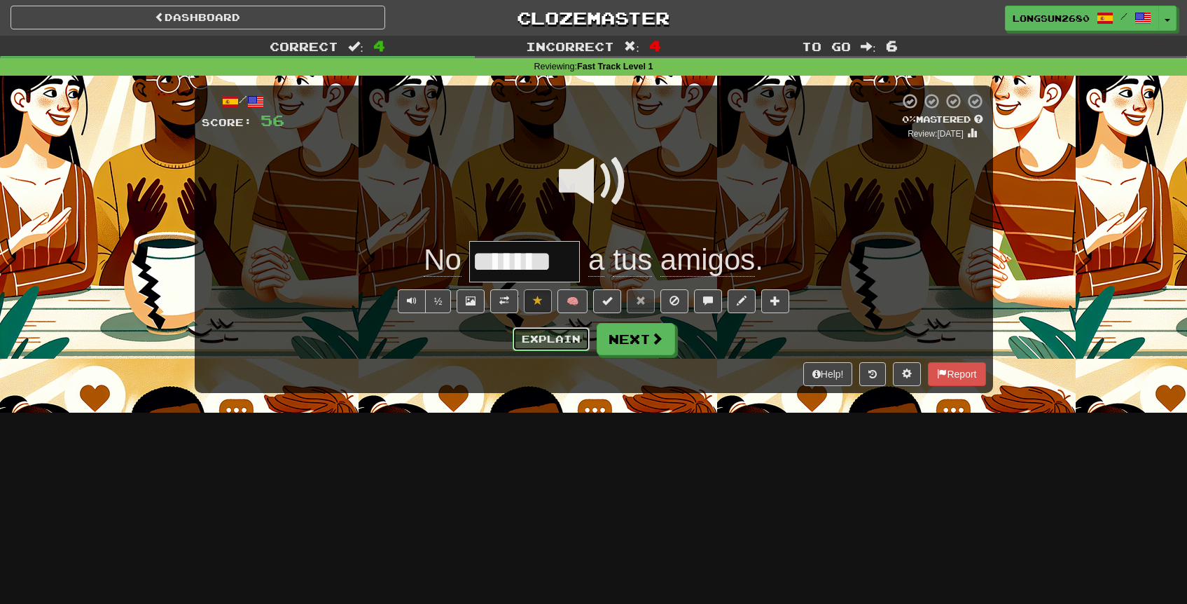
click at [532, 333] on button "Explain" at bounding box center [551, 339] width 77 height 24
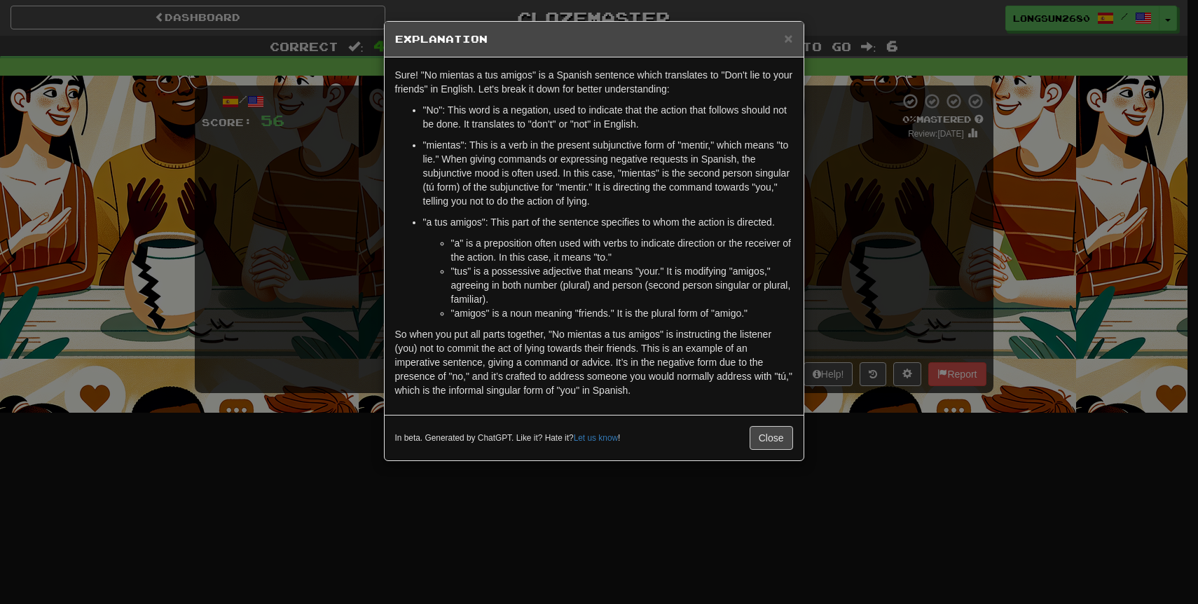
click at [899, 251] on div "× Explanation Sure! "No mientas a tus amigos" is a Spanish sentence which trans…" at bounding box center [599, 302] width 1198 height 604
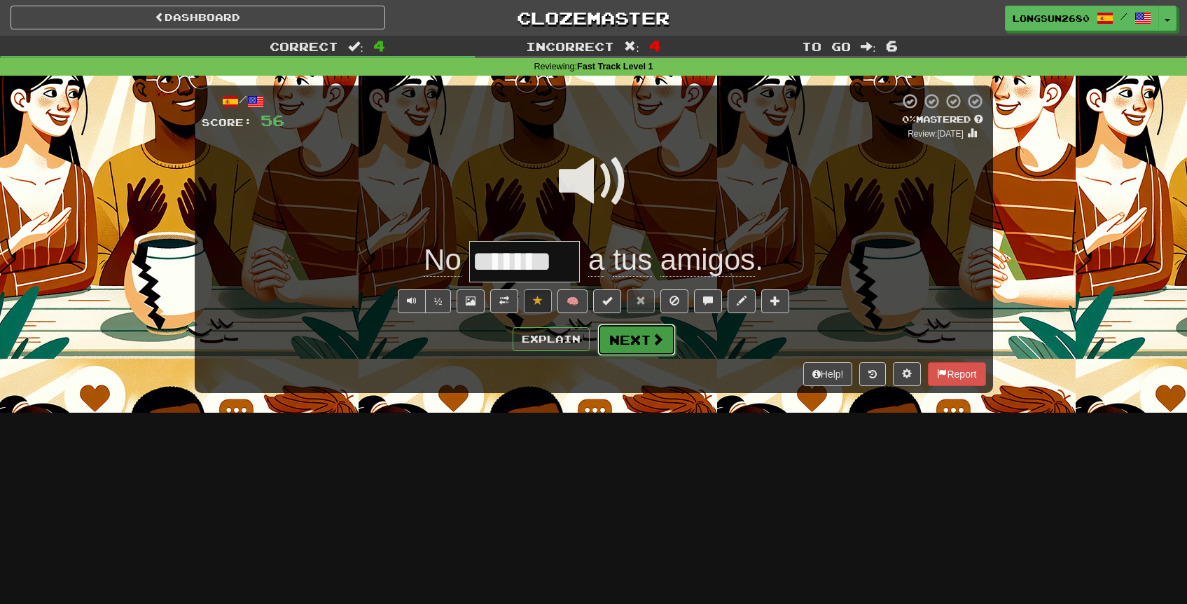
click at [654, 338] on span at bounding box center [657, 339] width 13 height 13
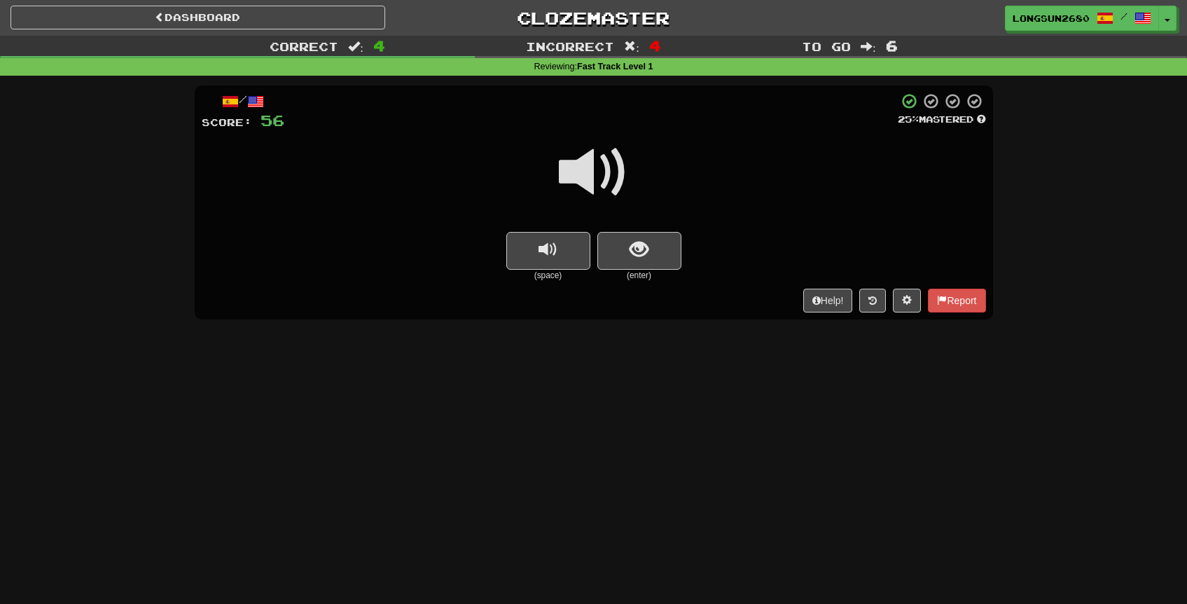
click at [598, 181] on span at bounding box center [594, 172] width 70 height 70
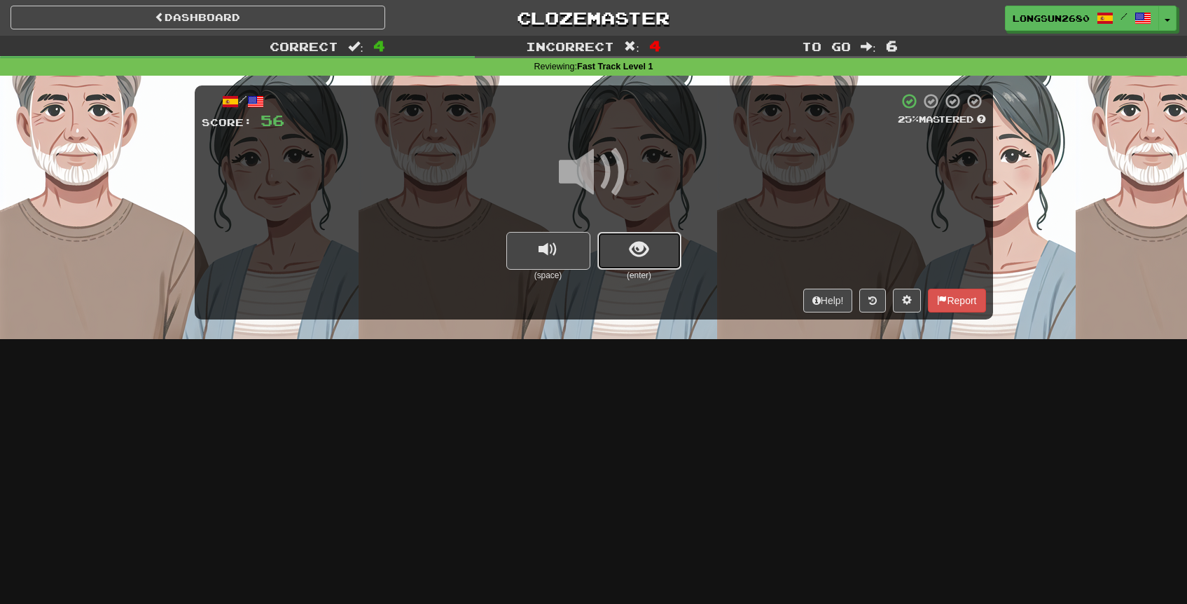
click at [626, 242] on button "show sentence" at bounding box center [640, 251] width 84 height 38
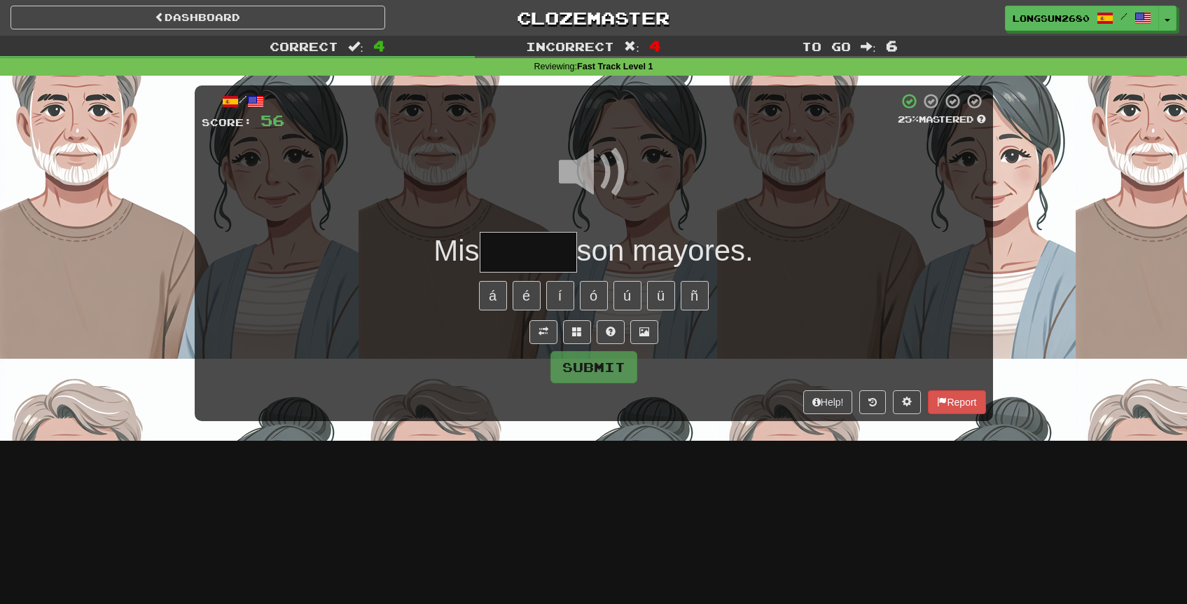
click at [541, 251] on input "text" at bounding box center [528, 252] width 97 height 41
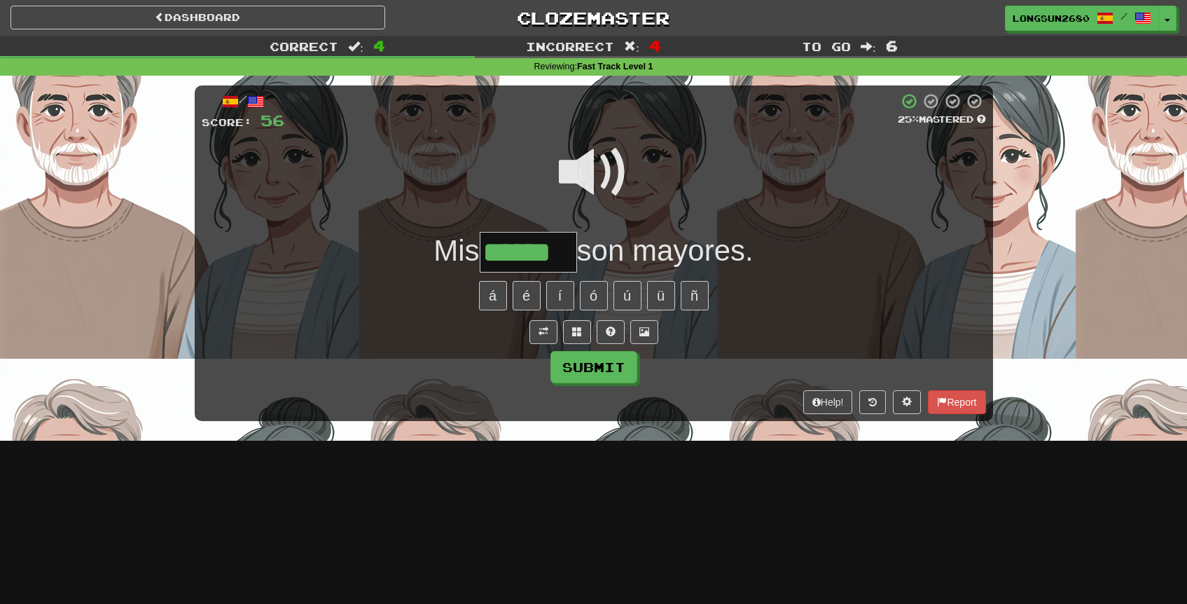
type input "******"
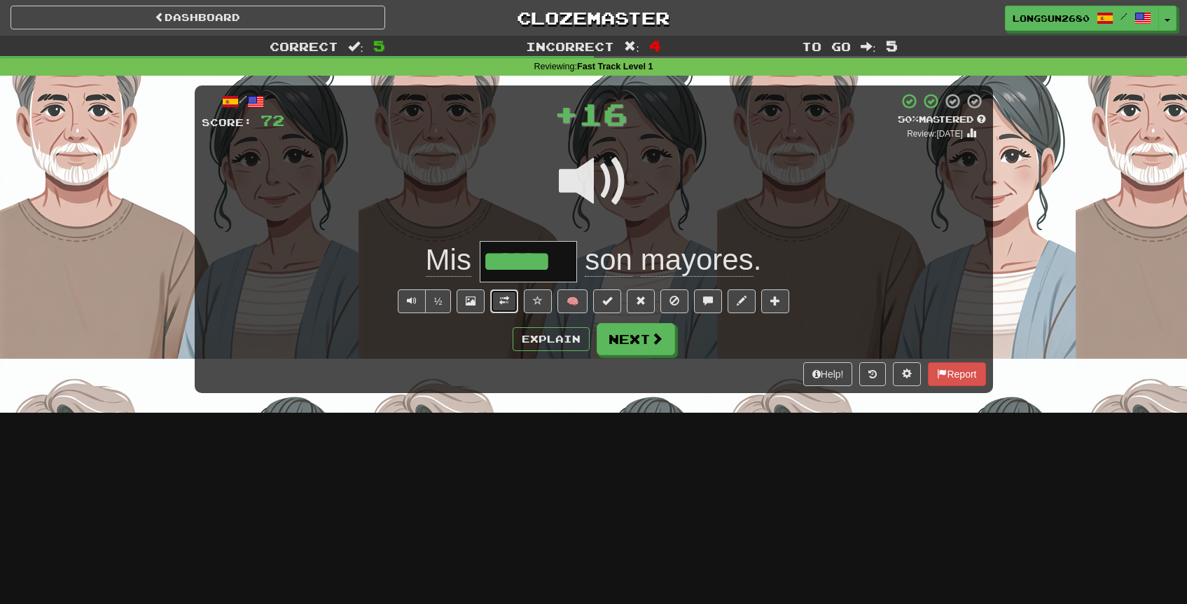
click at [513, 301] on button at bounding box center [504, 301] width 28 height 24
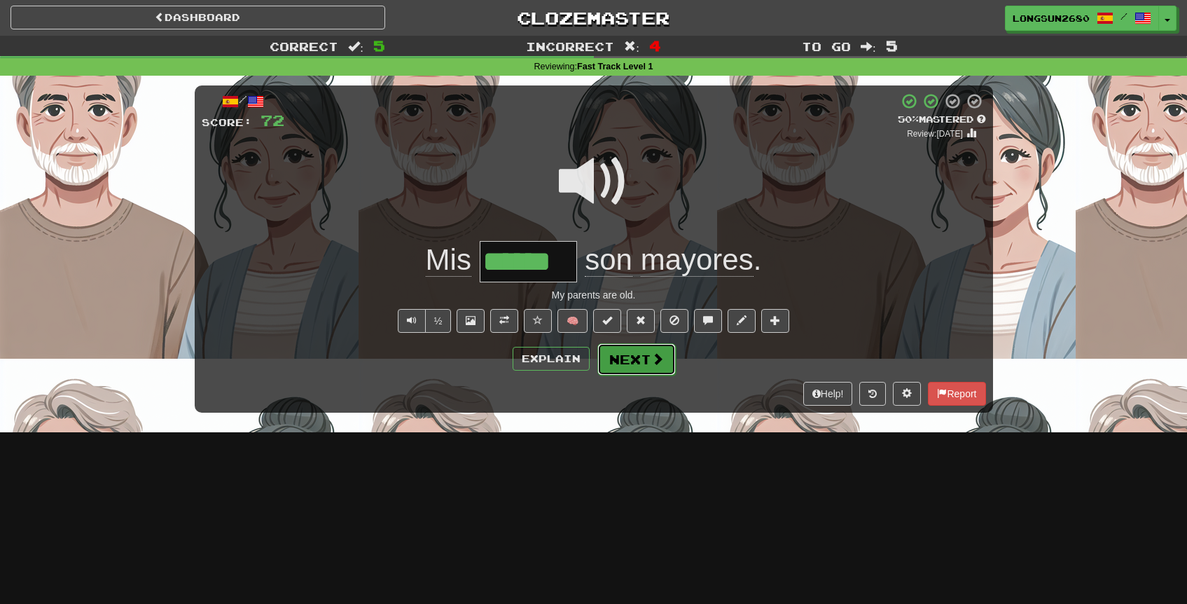
click at [632, 365] on button "Next" at bounding box center [637, 359] width 78 height 32
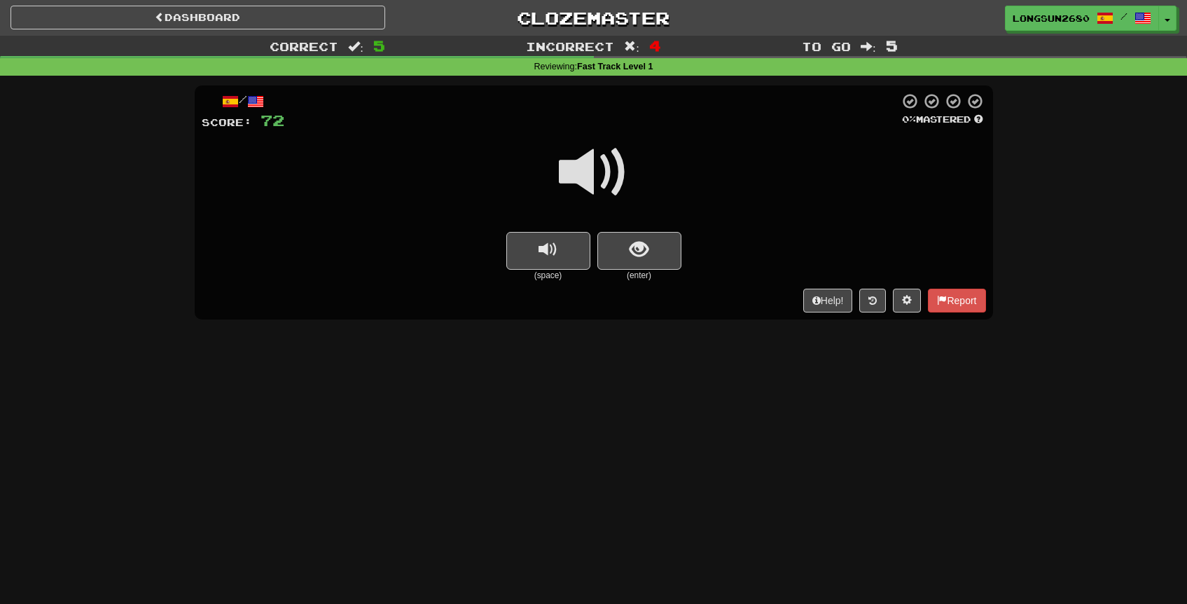
click at [598, 177] on span at bounding box center [594, 172] width 70 height 70
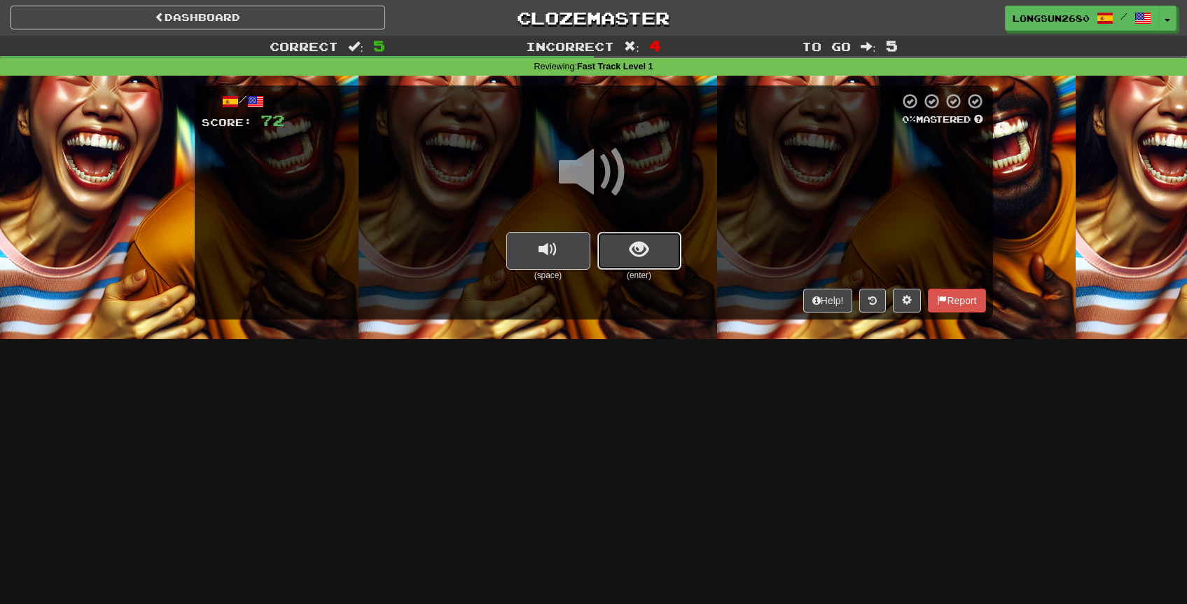
click at [642, 254] on span "show sentence" at bounding box center [639, 249] width 19 height 19
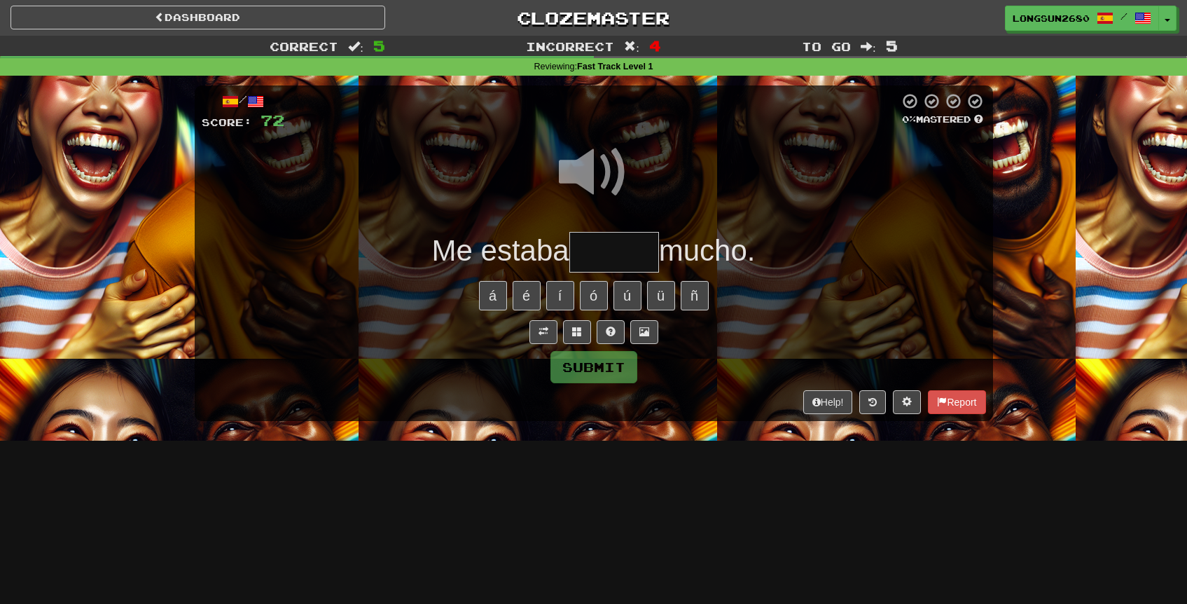
click at [610, 253] on input "text" at bounding box center [615, 252] width 90 height 41
click at [604, 170] on span at bounding box center [594, 172] width 70 height 70
click at [633, 254] on input "text" at bounding box center [615, 252] width 90 height 41
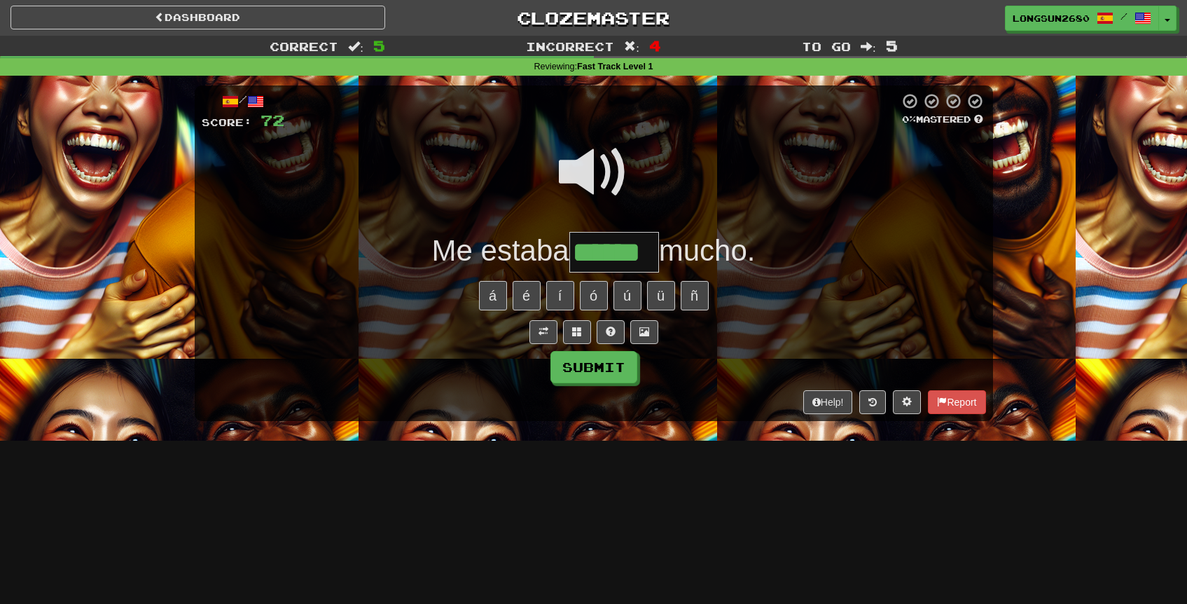
type input "******"
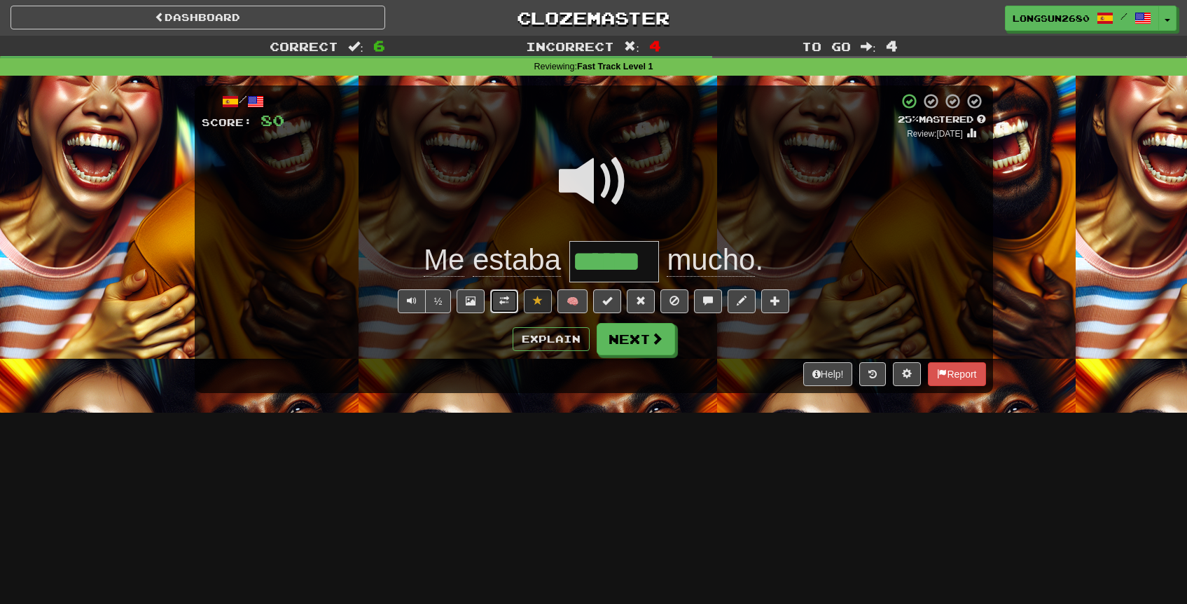
click at [506, 310] on button at bounding box center [504, 301] width 28 height 24
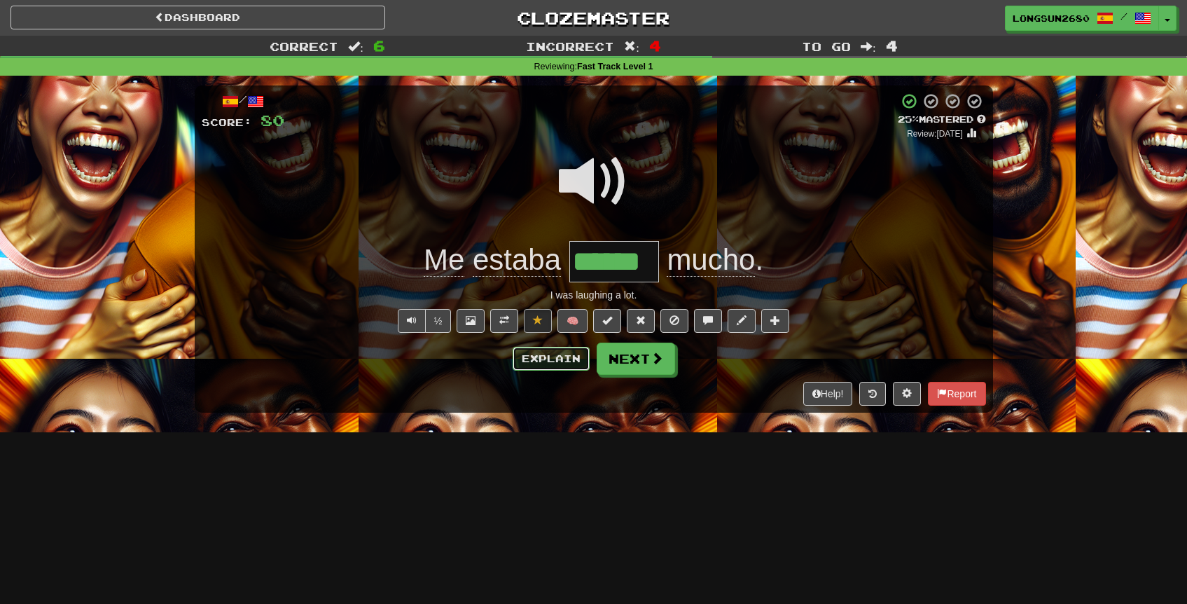
click at [542, 354] on button "Explain" at bounding box center [551, 359] width 77 height 24
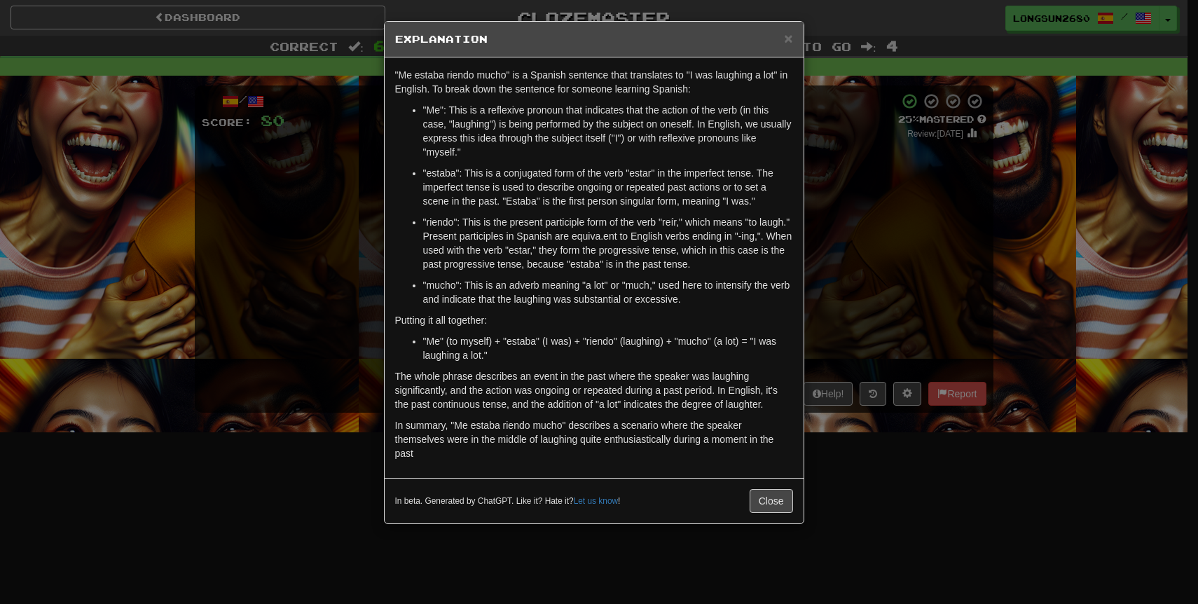
click at [936, 205] on div "× Explanation "Me estaba riendo mucho" is a Spanish sentence that translates to…" at bounding box center [599, 302] width 1198 height 604
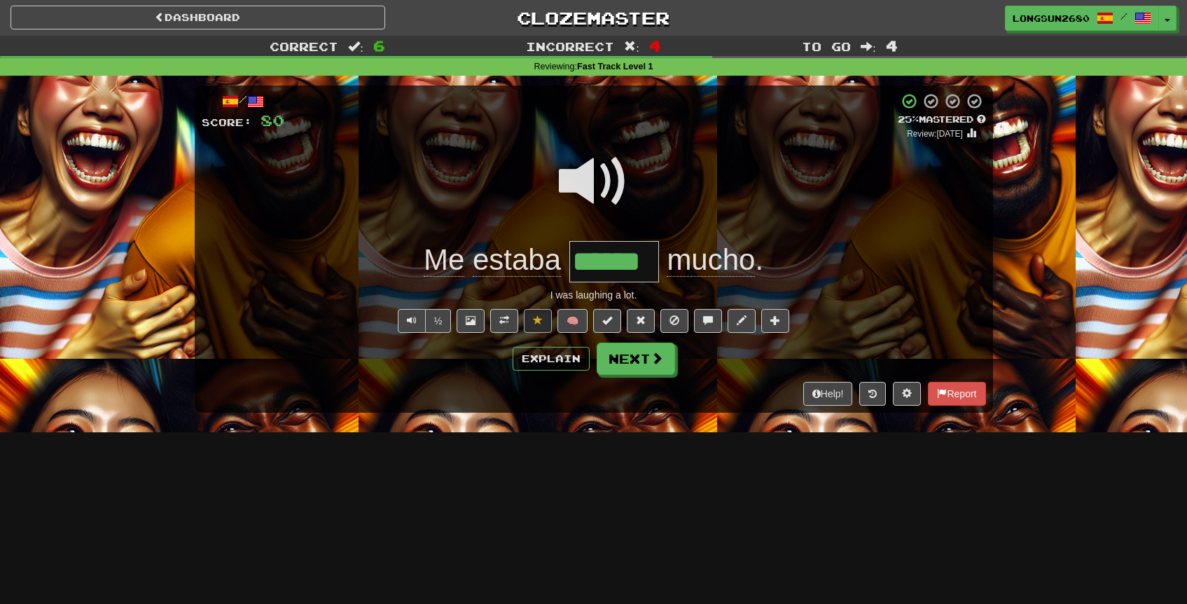
click at [591, 177] on span at bounding box center [594, 181] width 70 height 70
click at [640, 361] on button "Next" at bounding box center [637, 359] width 78 height 32
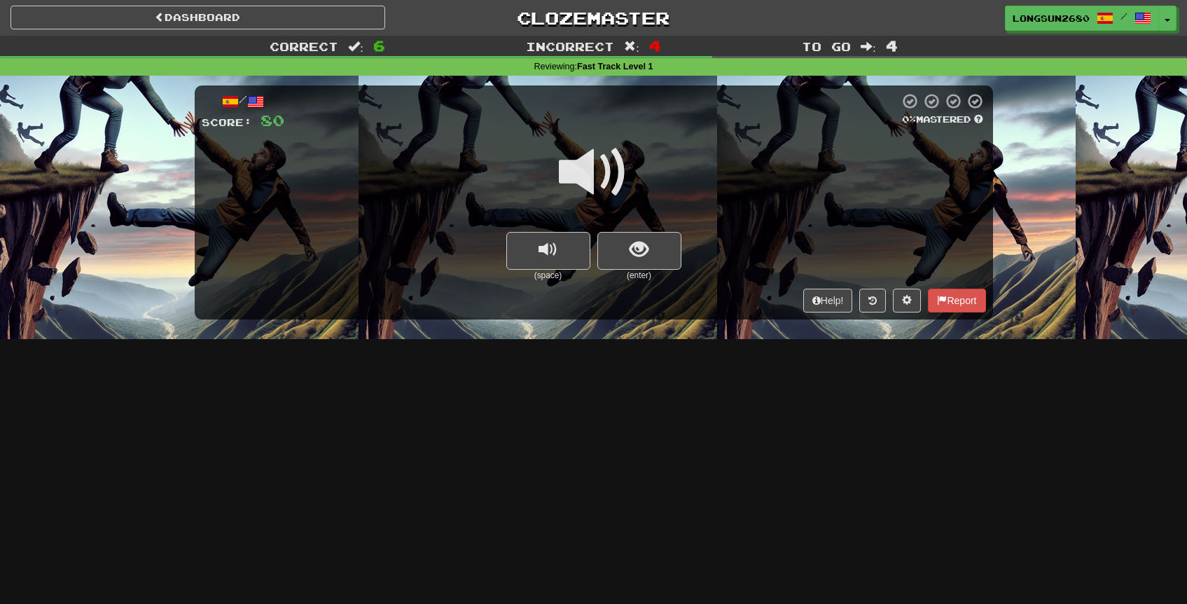
click at [597, 188] on span at bounding box center [594, 172] width 70 height 70
click at [637, 261] on button "show sentence" at bounding box center [640, 251] width 84 height 38
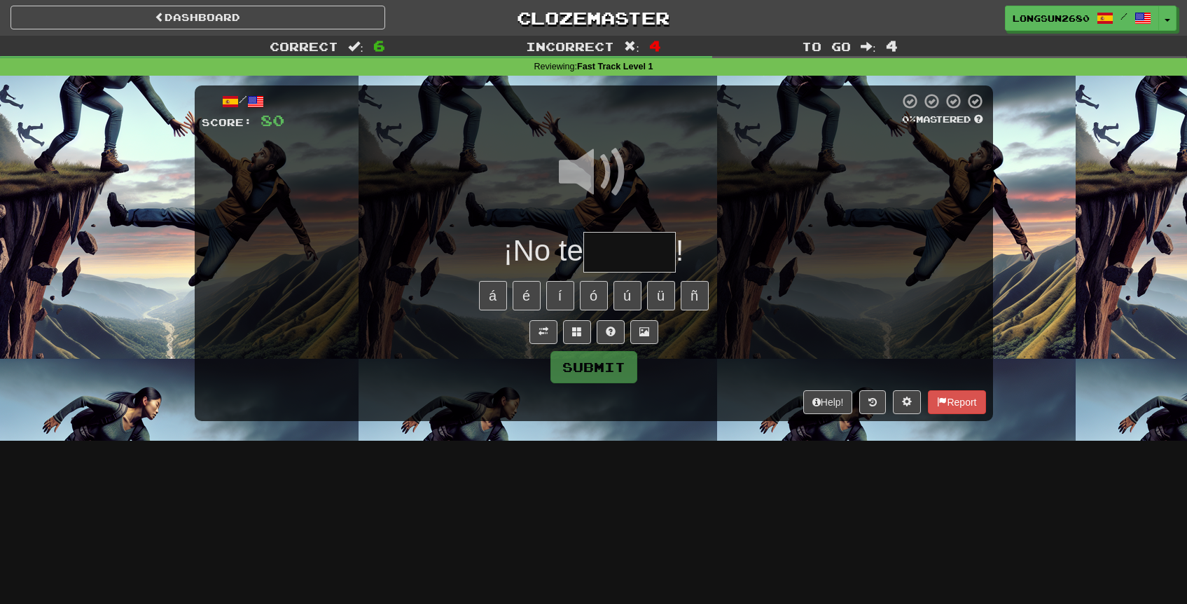
click at [633, 252] on input "text" at bounding box center [630, 252] width 92 height 41
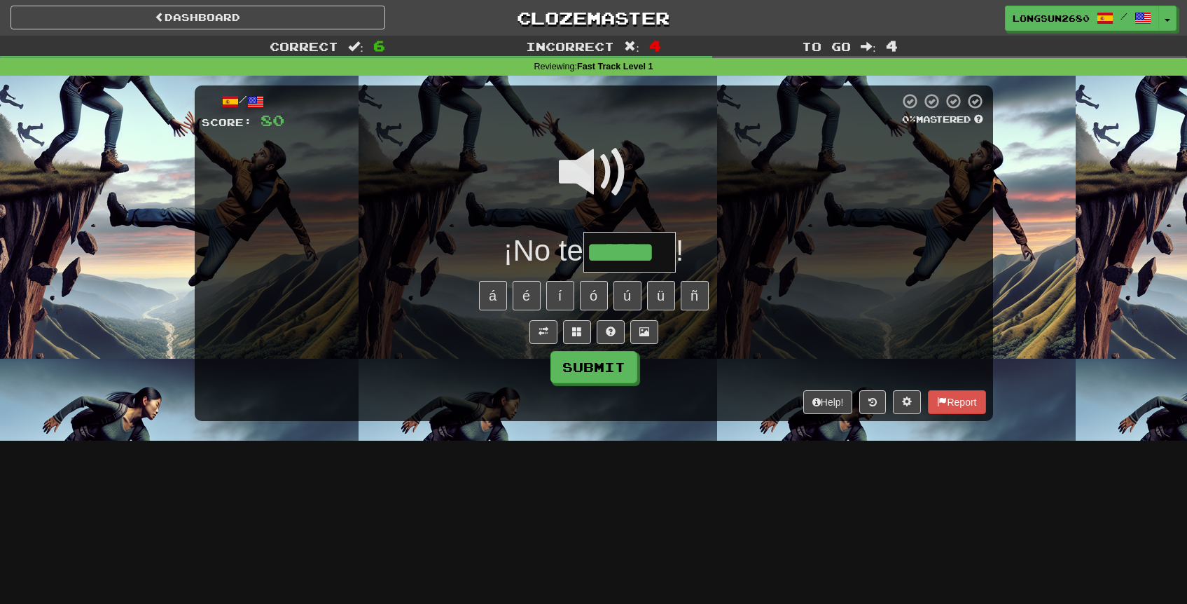
type input "******"
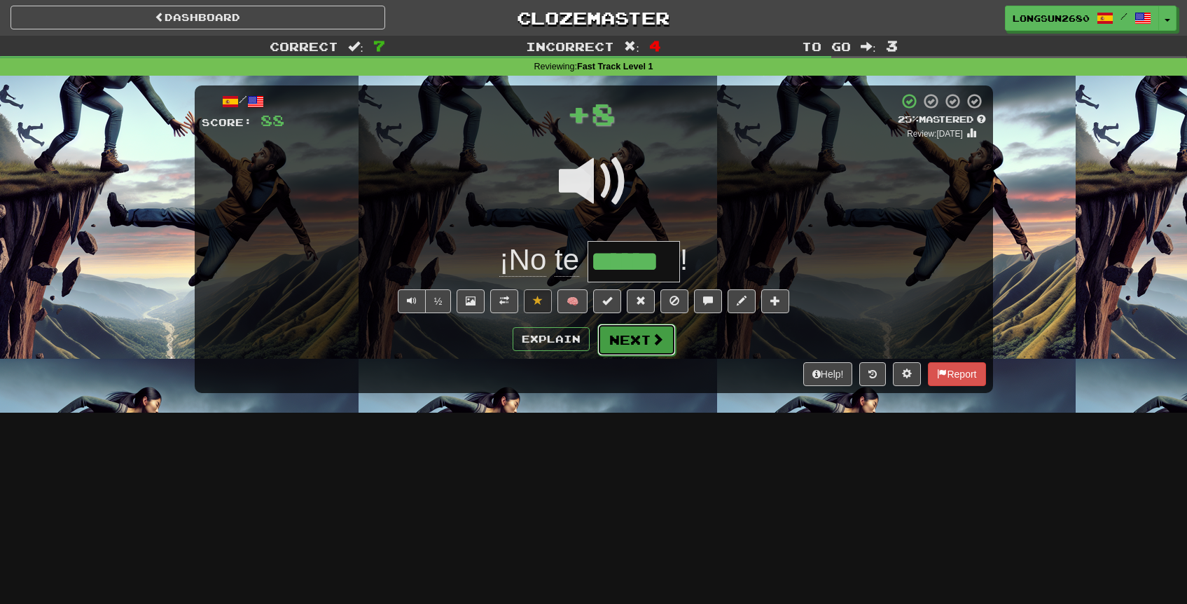
click at [659, 341] on span at bounding box center [657, 339] width 13 height 13
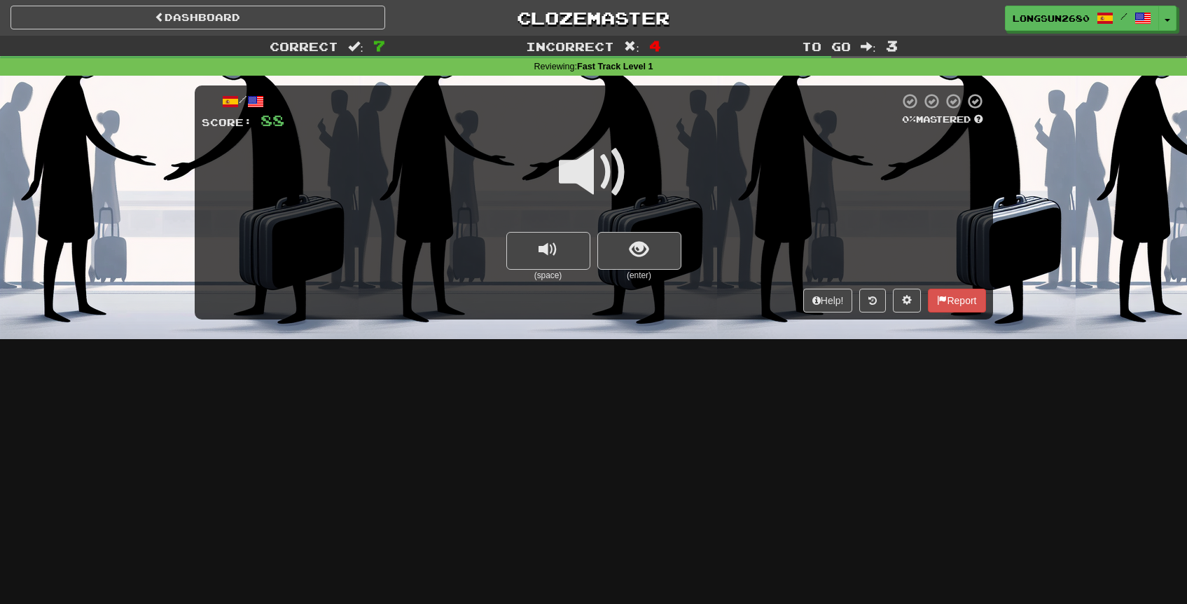
click at [591, 169] on span at bounding box center [594, 172] width 70 height 70
click at [653, 258] on button "show sentence" at bounding box center [640, 251] width 84 height 38
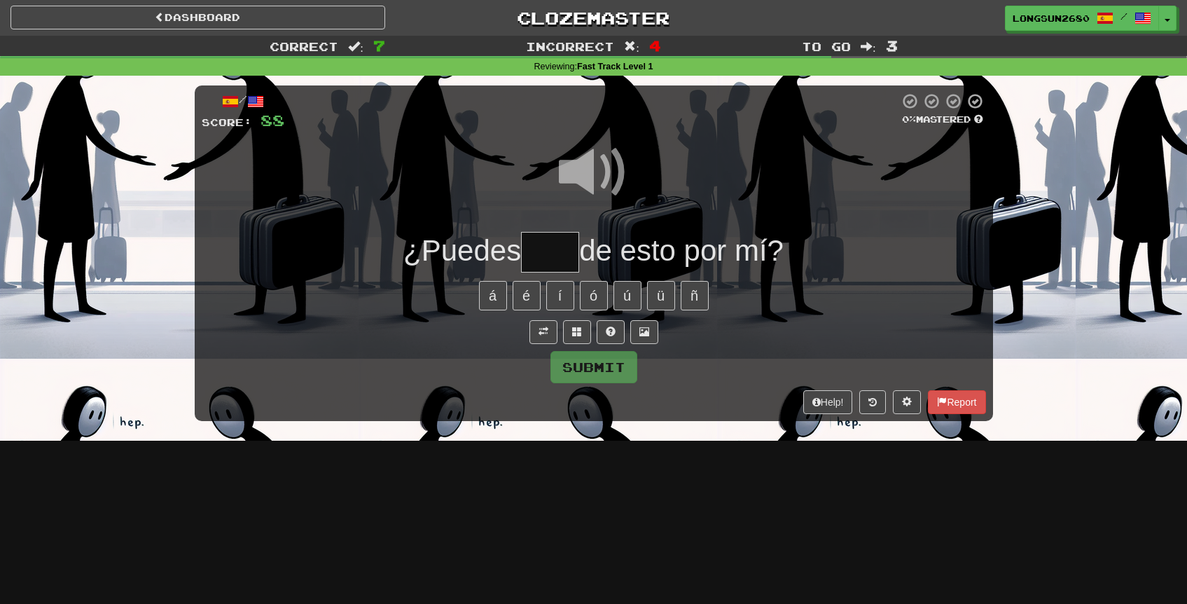
click at [548, 245] on input "text" at bounding box center [550, 252] width 58 height 41
type input "*****"
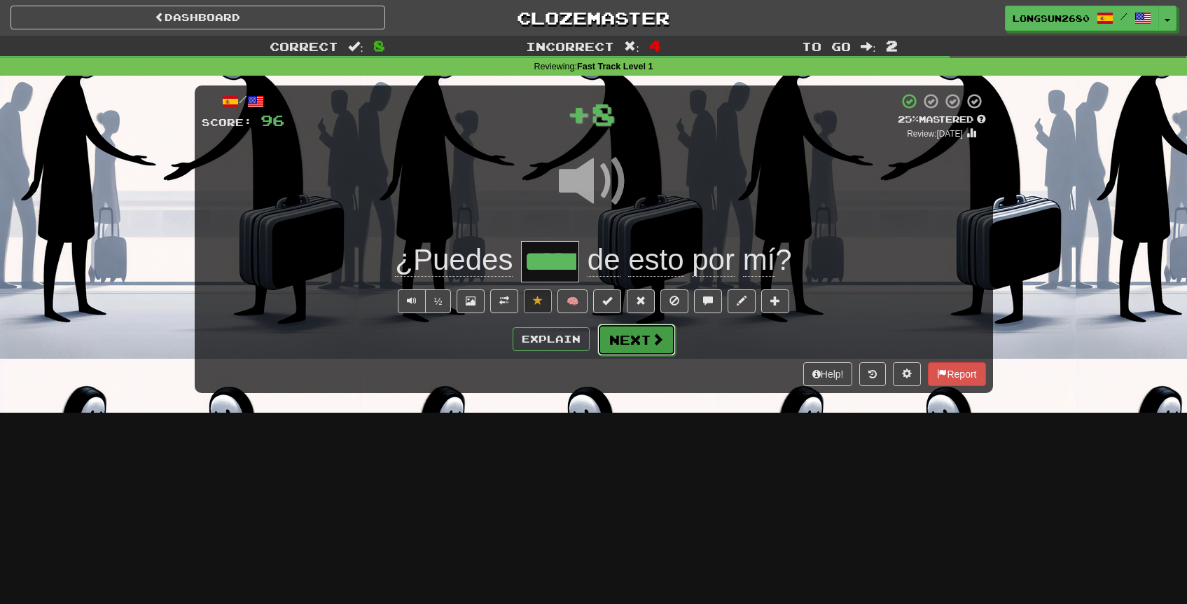
click at [633, 332] on button "Next" at bounding box center [637, 340] width 78 height 32
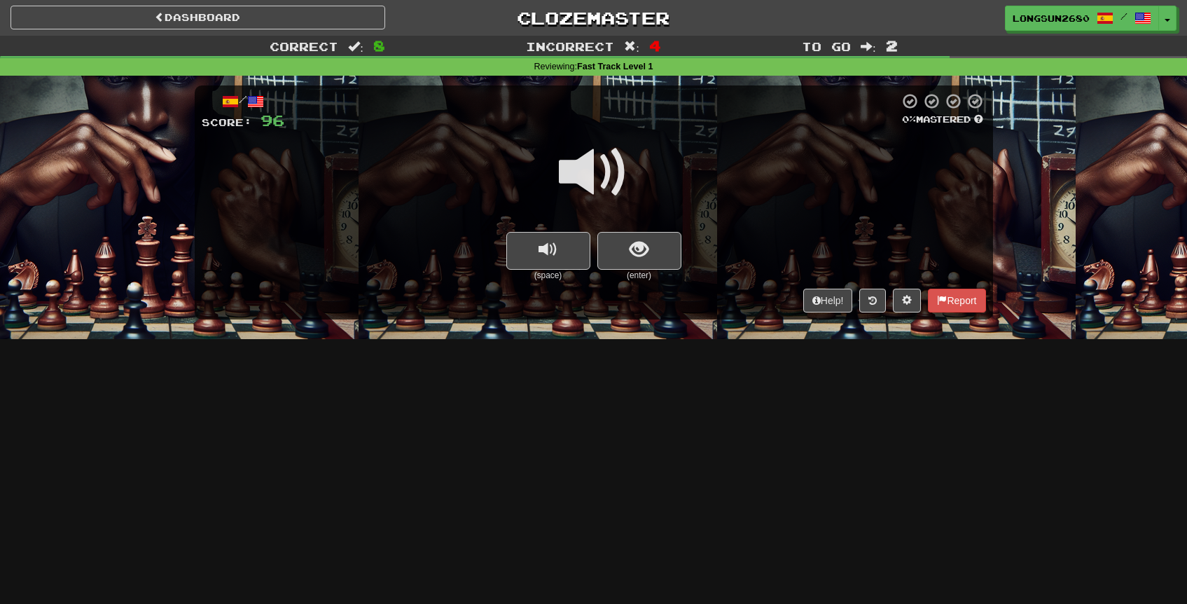
click at [579, 186] on span at bounding box center [594, 172] width 70 height 70
click at [632, 249] on span "show sentence" at bounding box center [639, 249] width 19 height 19
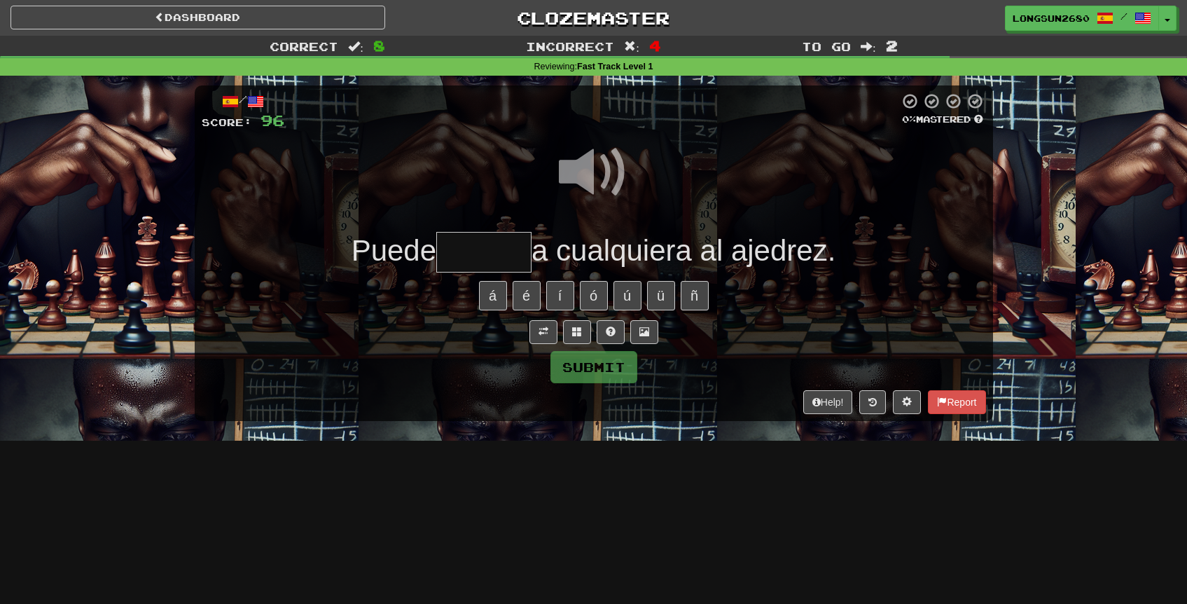
click at [484, 247] on input "text" at bounding box center [483, 252] width 95 height 41
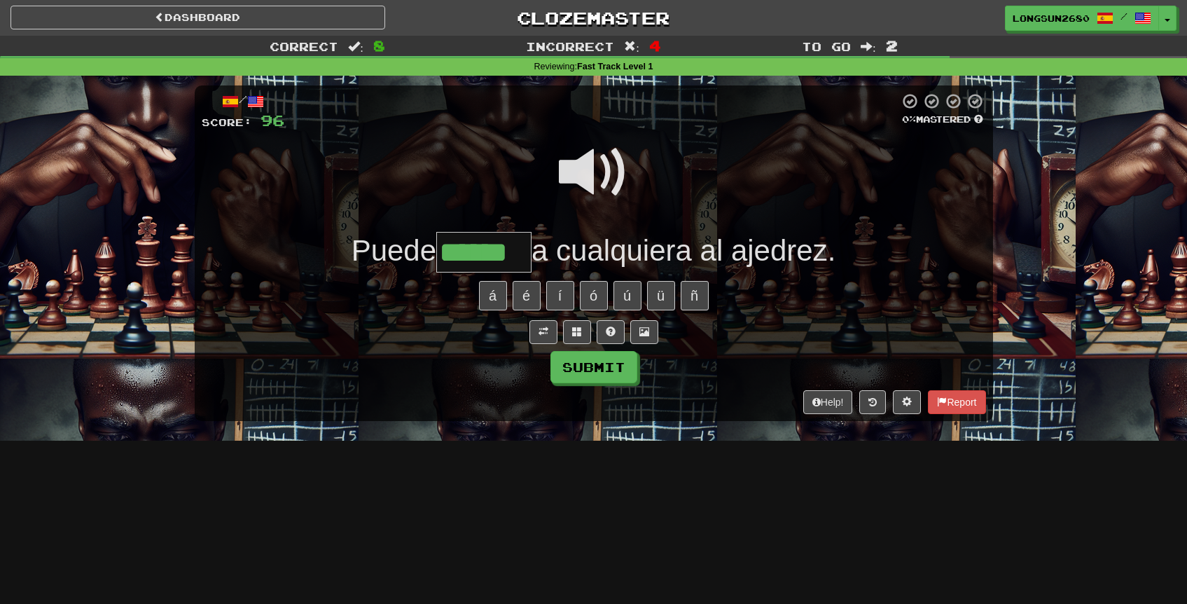
type input "******"
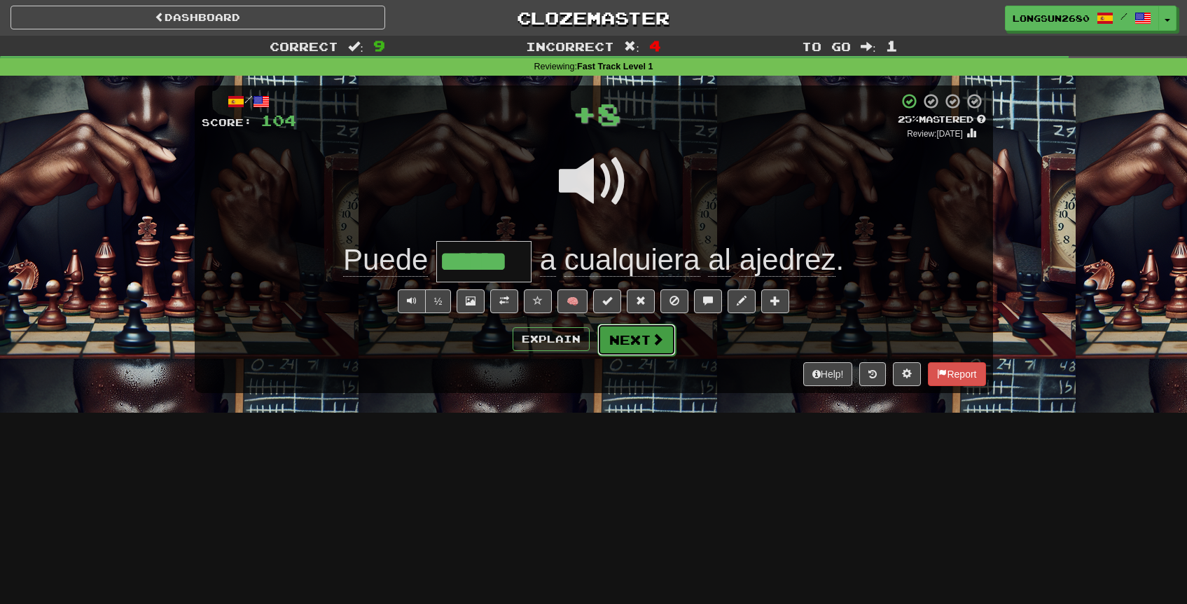
click at [643, 336] on button "Next" at bounding box center [637, 340] width 78 height 32
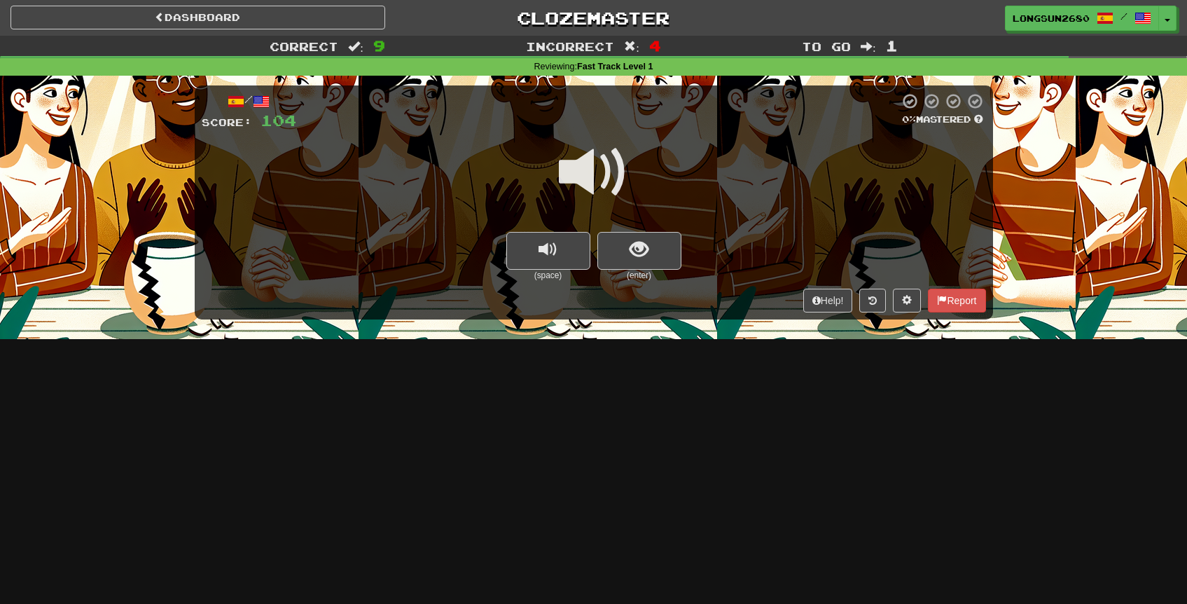
click at [616, 187] on span at bounding box center [594, 172] width 70 height 70
click at [645, 247] on span "show sentence" at bounding box center [639, 249] width 19 height 19
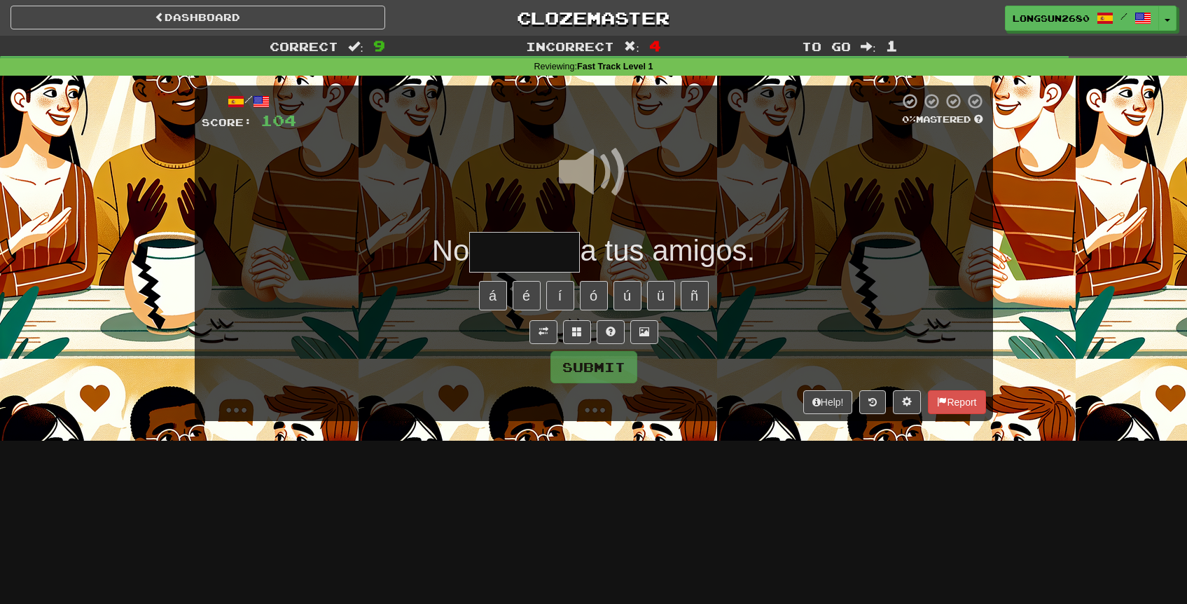
click at [554, 251] on input "text" at bounding box center [524, 252] width 111 height 41
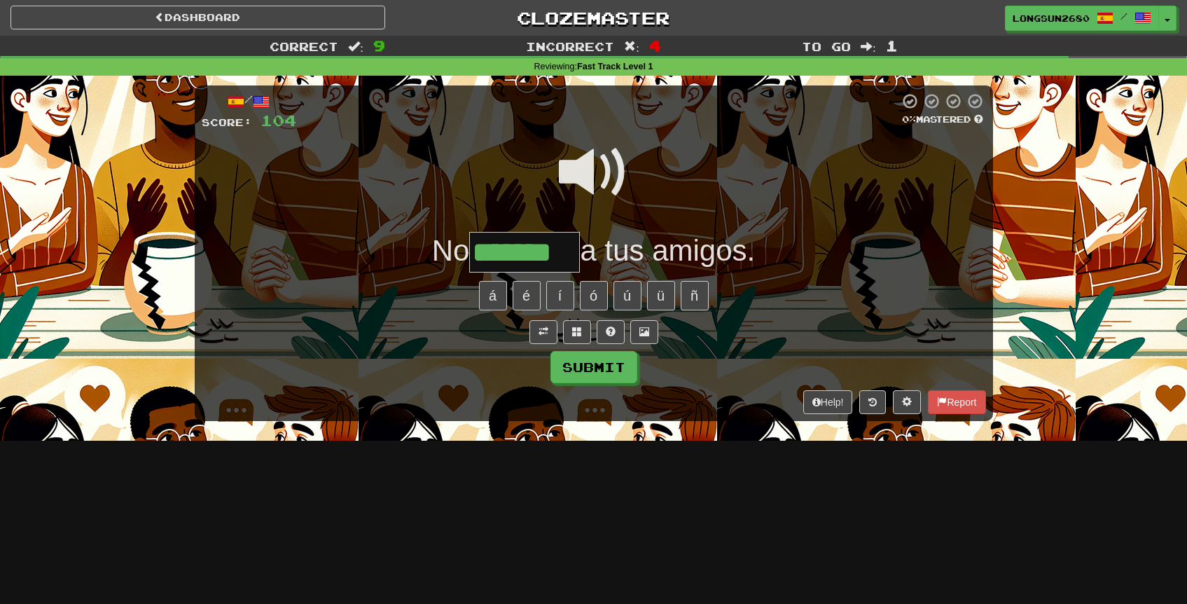
type input "*******"
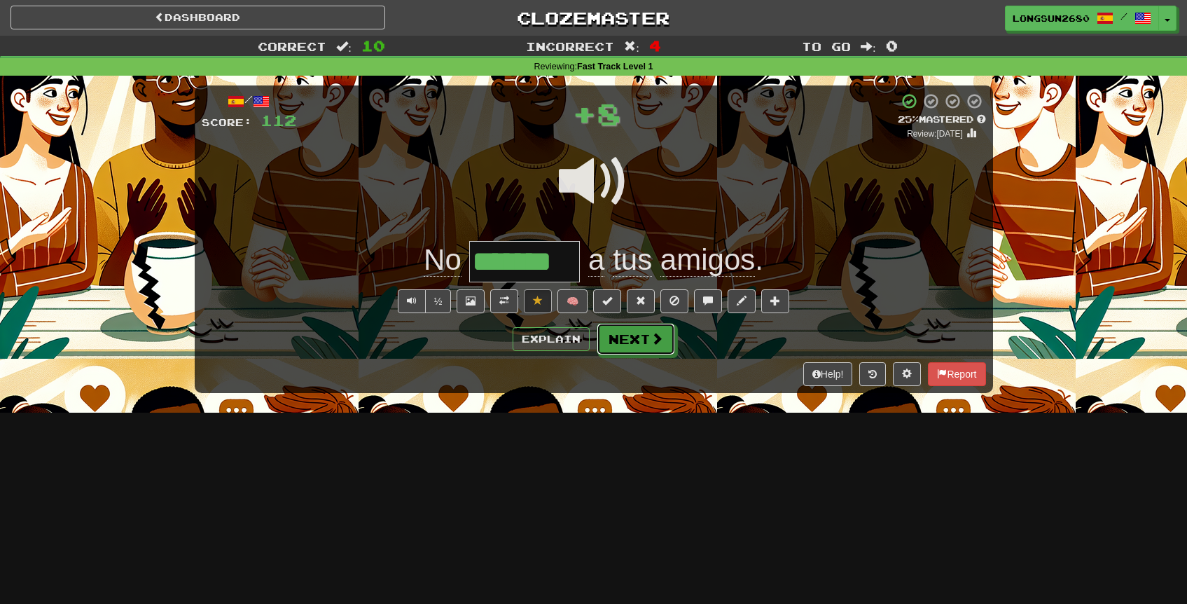
click at [635, 338] on button "Next" at bounding box center [636, 339] width 78 height 32
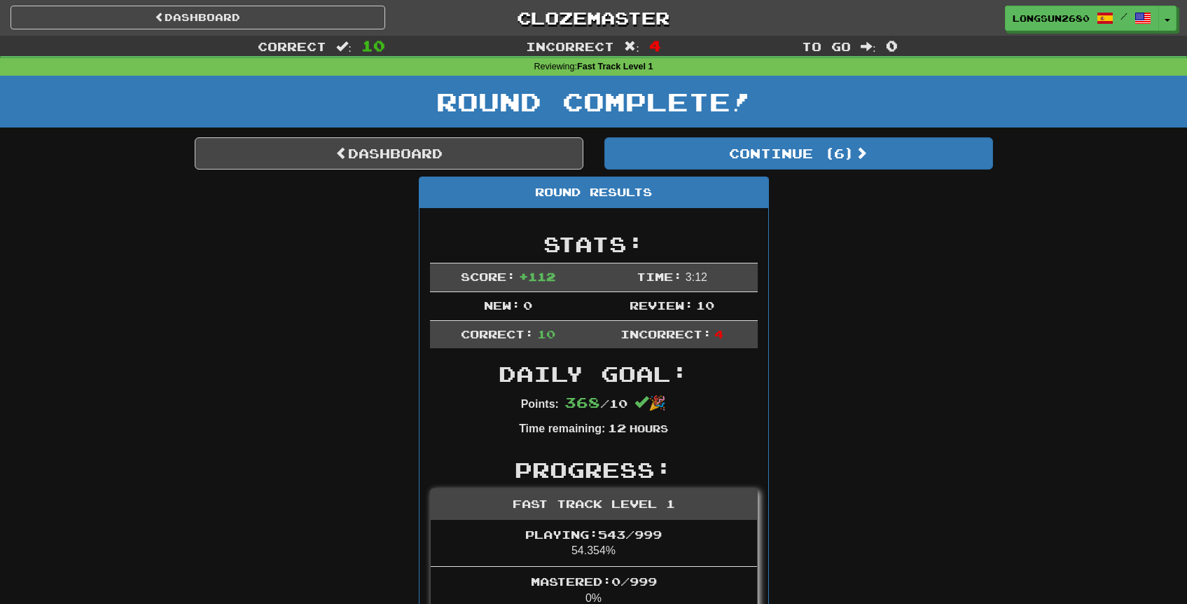
click at [838, 135] on div "Round Complete!" at bounding box center [593, 107] width 1187 height 62
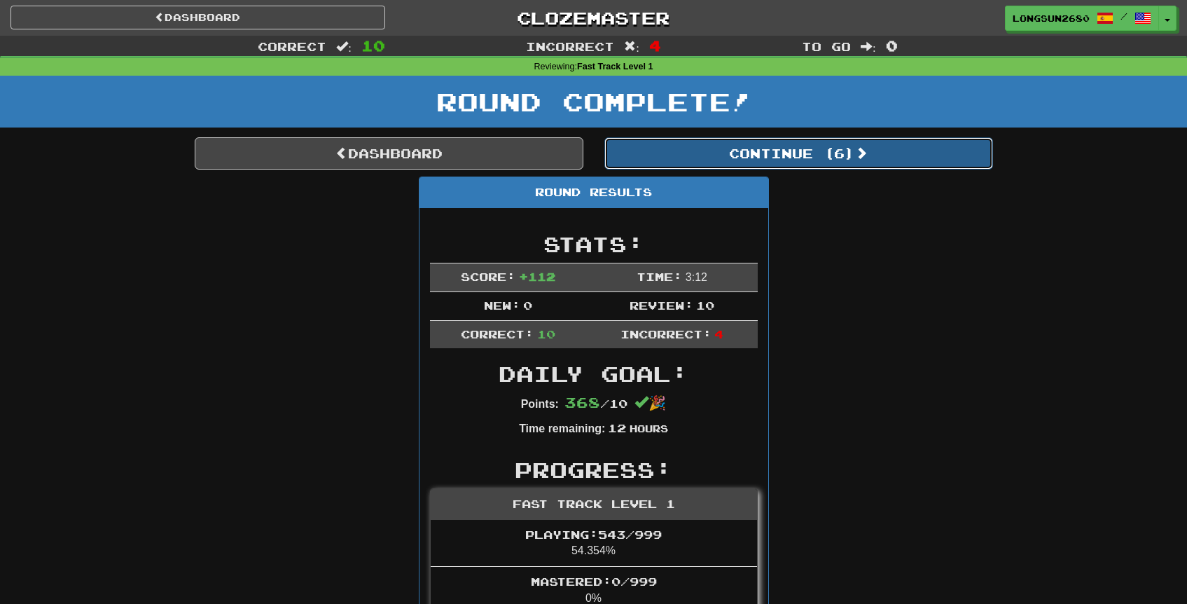
click at [827, 165] on button "Continue ( 6 )" at bounding box center [799, 153] width 389 height 32
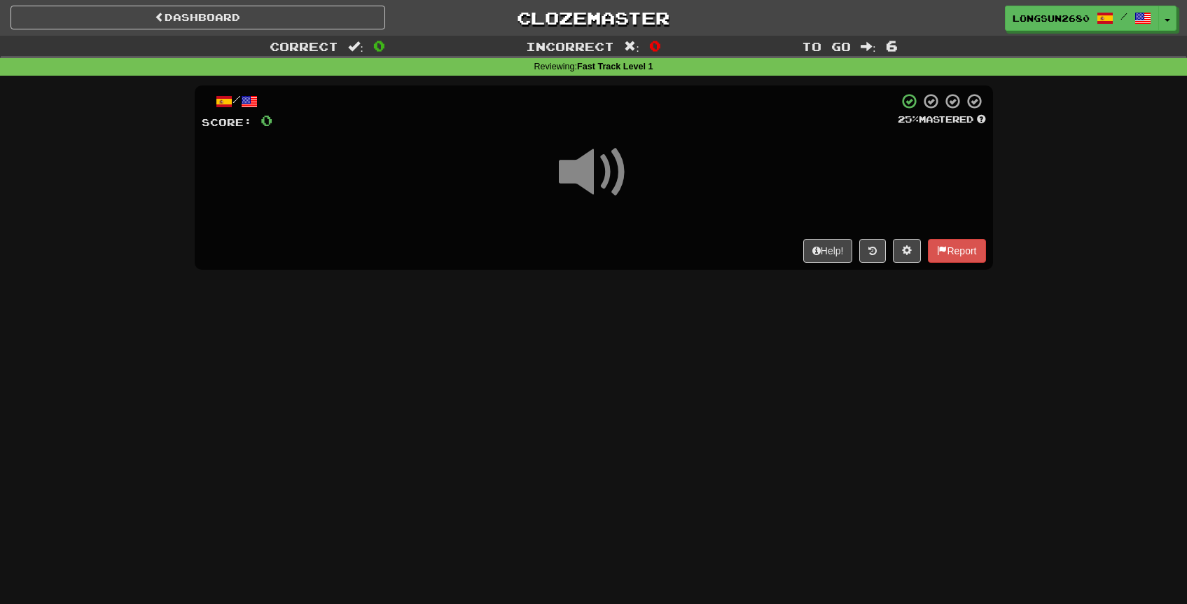
click at [591, 172] on span at bounding box center [594, 172] width 70 height 70
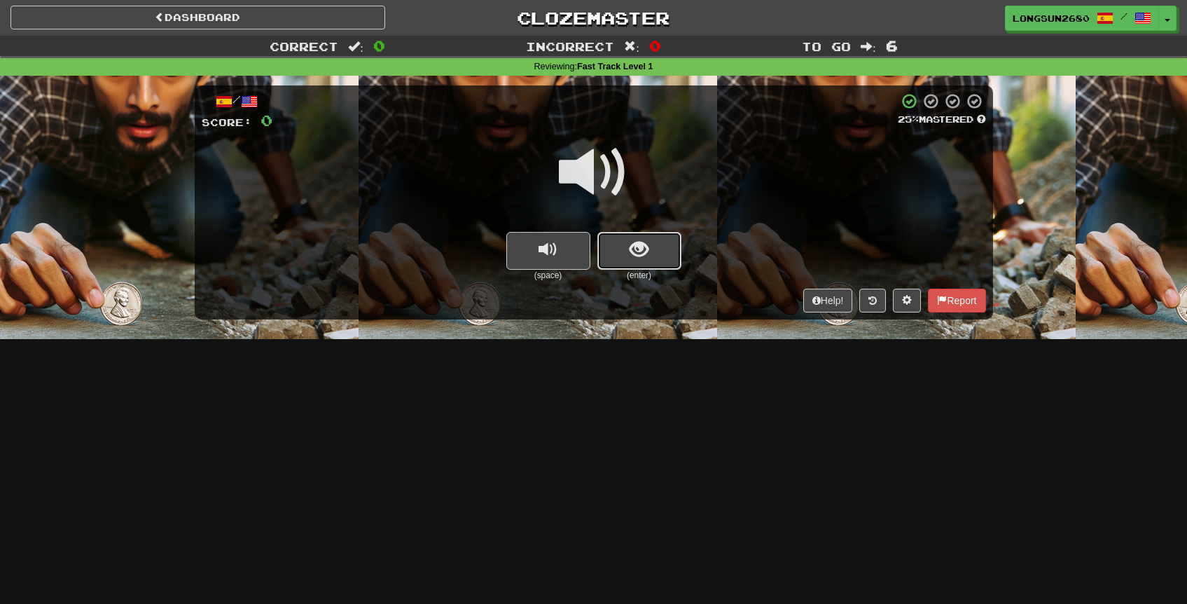
click at [627, 252] on button "show sentence" at bounding box center [640, 251] width 84 height 38
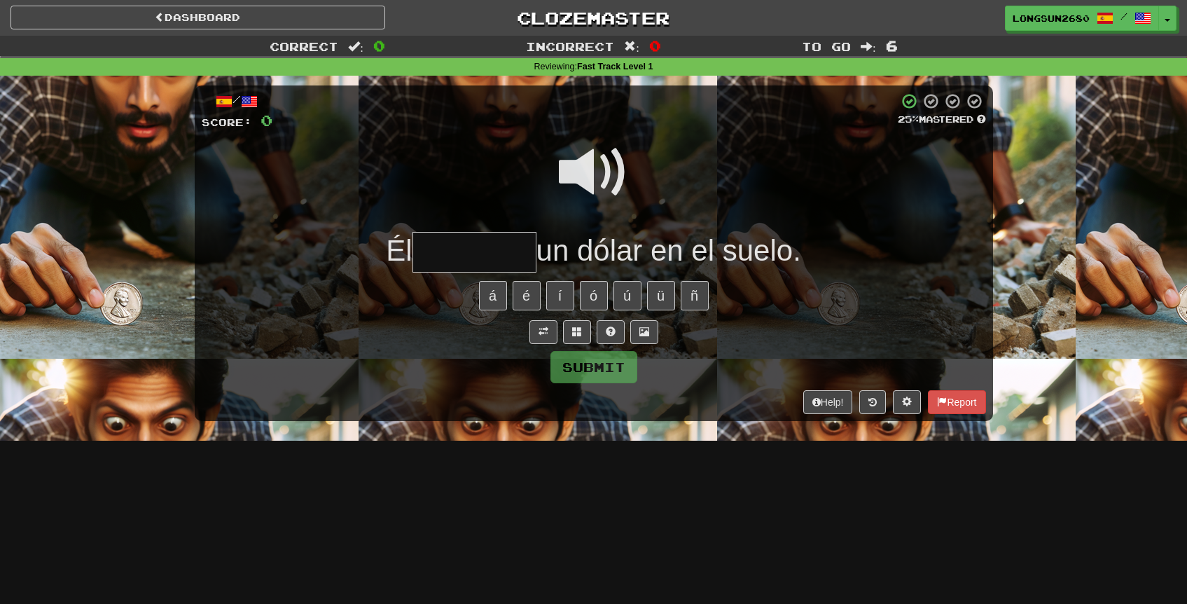
click at [596, 170] on span at bounding box center [594, 172] width 70 height 70
click at [605, 164] on span at bounding box center [594, 172] width 70 height 70
click at [469, 242] on input "text" at bounding box center [475, 252] width 124 height 41
click at [572, 182] on span at bounding box center [594, 172] width 70 height 70
click at [472, 251] on input "text" at bounding box center [475, 252] width 124 height 41
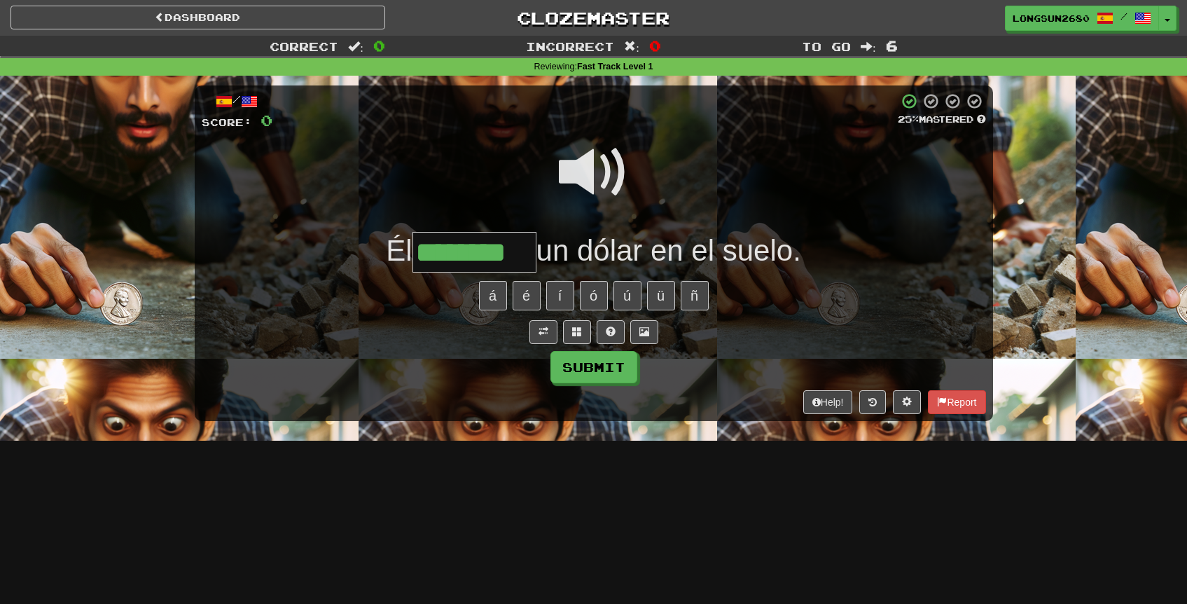
type input "********"
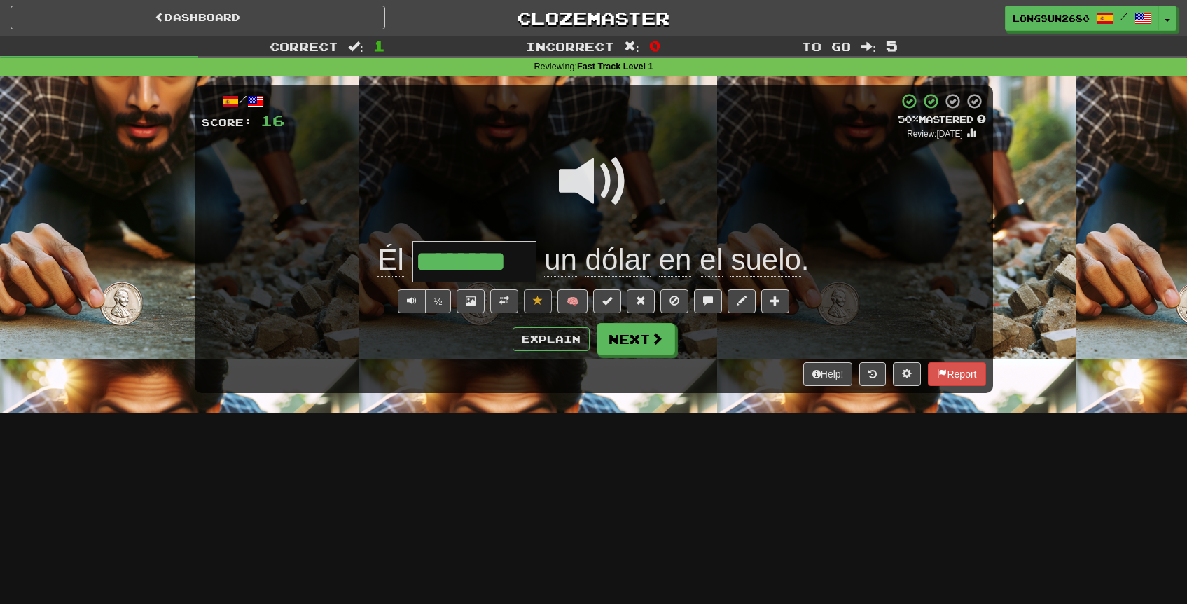
click at [585, 185] on span at bounding box center [594, 181] width 70 height 70
click at [650, 355] on button "Next" at bounding box center [637, 340] width 78 height 32
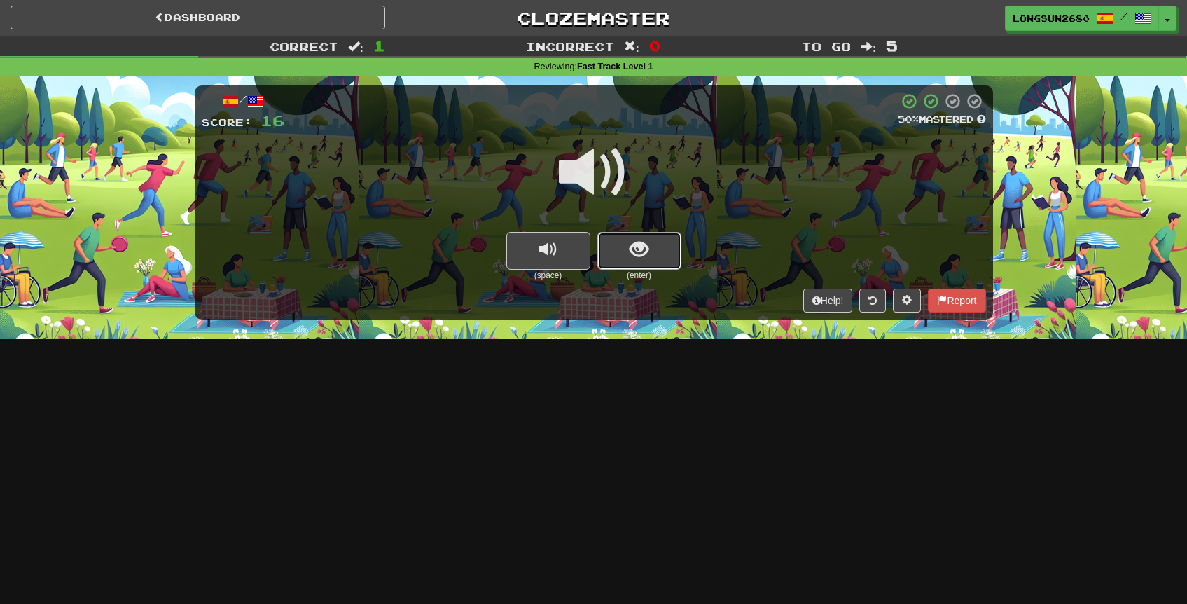
click at [618, 268] on button "show sentence" at bounding box center [640, 251] width 84 height 38
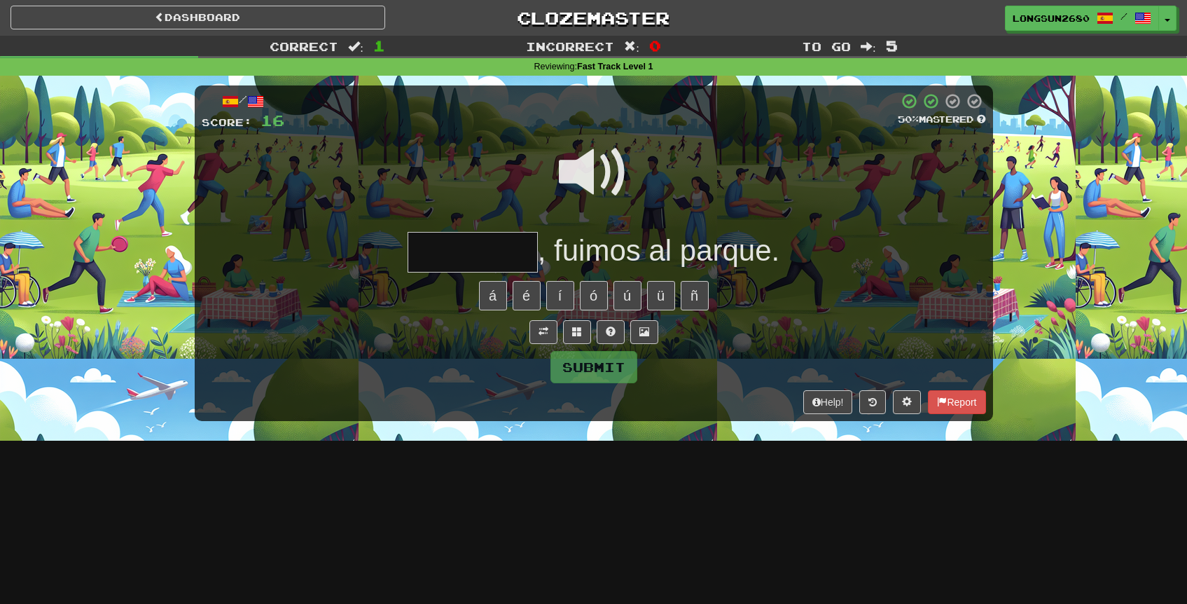
click at [506, 255] on input "text" at bounding box center [473, 252] width 130 height 41
type input "********"
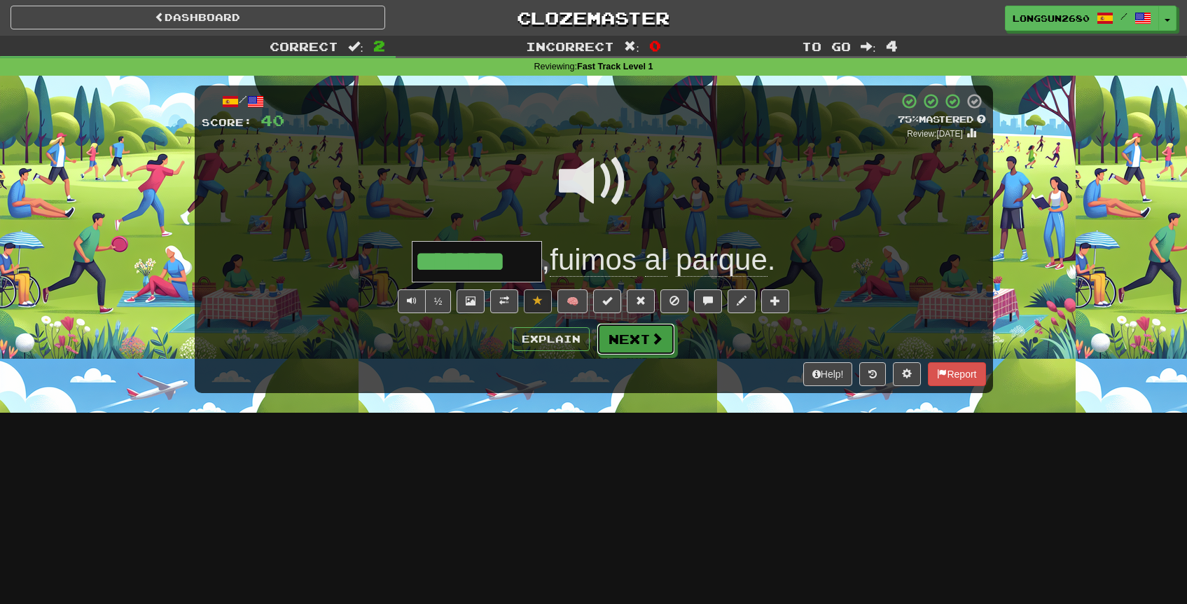
drag, startPoint x: 651, startPoint y: 341, endPoint x: 630, endPoint y: 200, distance: 143.1
click at [634, 200] on div "/ Score: 40 + 24 75 % Mastered Review: 2025-09-18 ******** , fuimos al parque .…" at bounding box center [594, 238] width 799 height 307
click at [512, 300] on button at bounding box center [504, 301] width 28 height 24
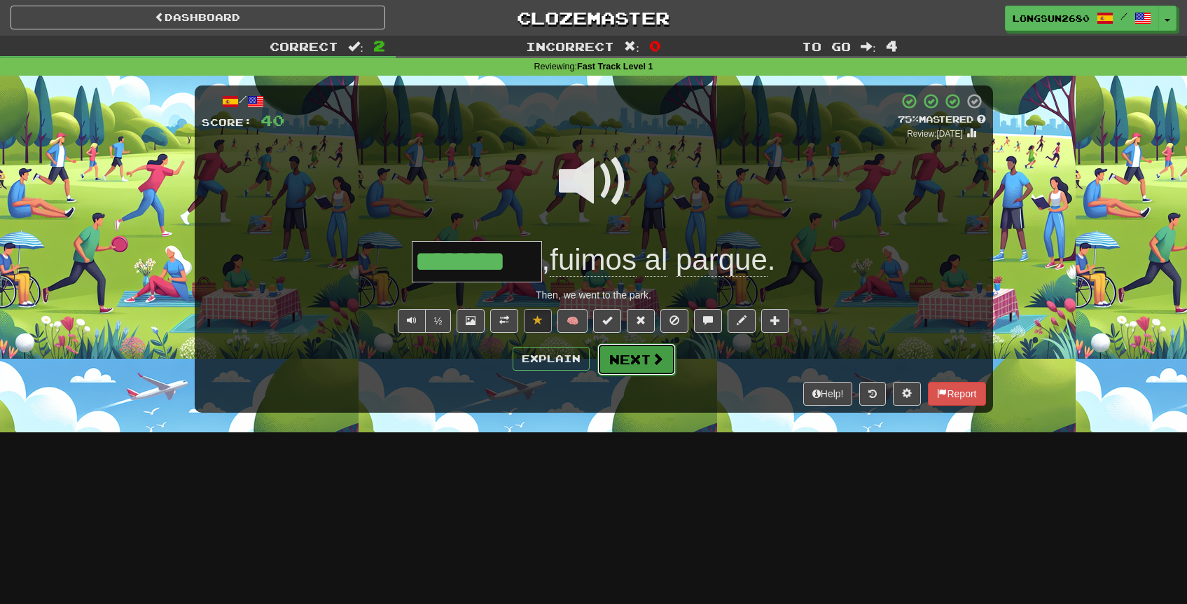
click at [653, 358] on span at bounding box center [657, 358] width 13 height 13
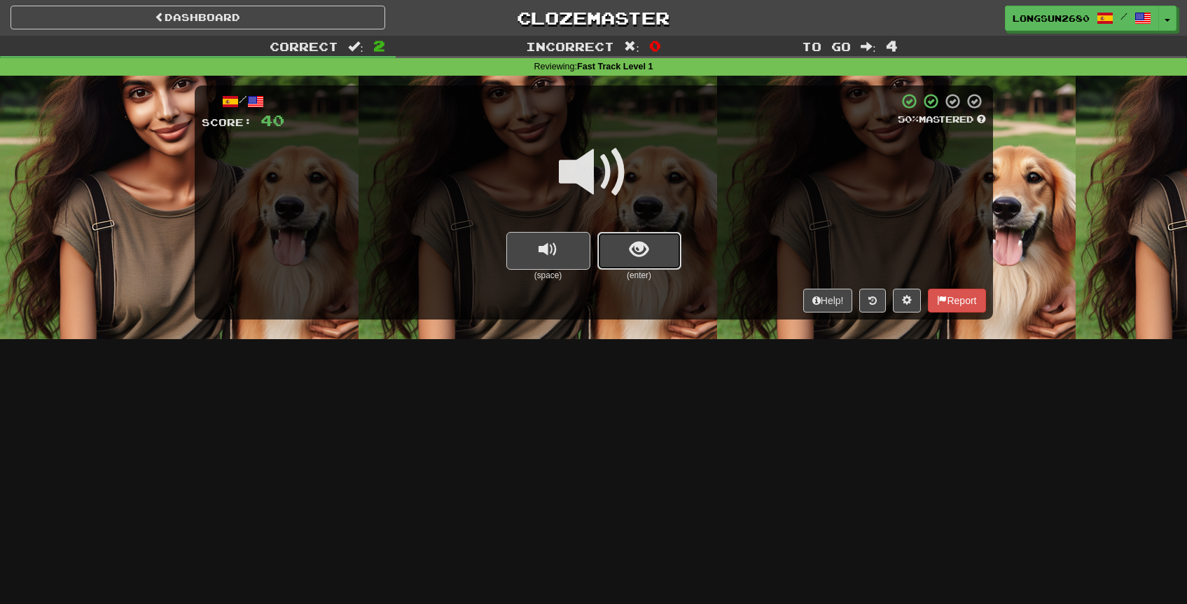
click at [626, 252] on button "show sentence" at bounding box center [640, 251] width 84 height 38
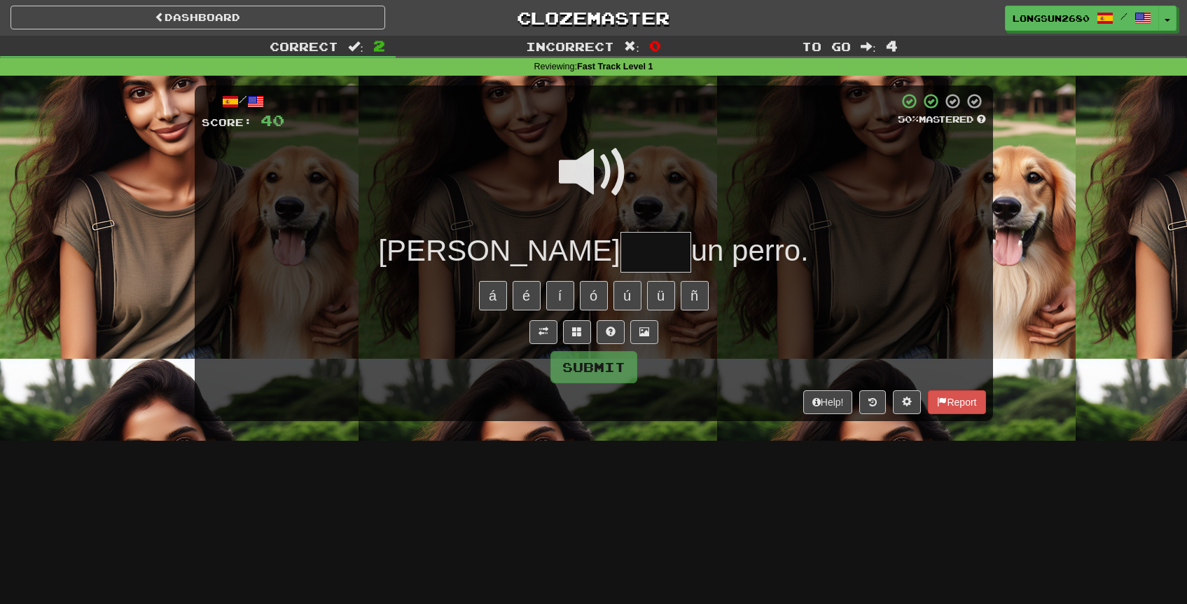
click at [621, 248] on input "text" at bounding box center [656, 252] width 71 height 41
type input "*****"
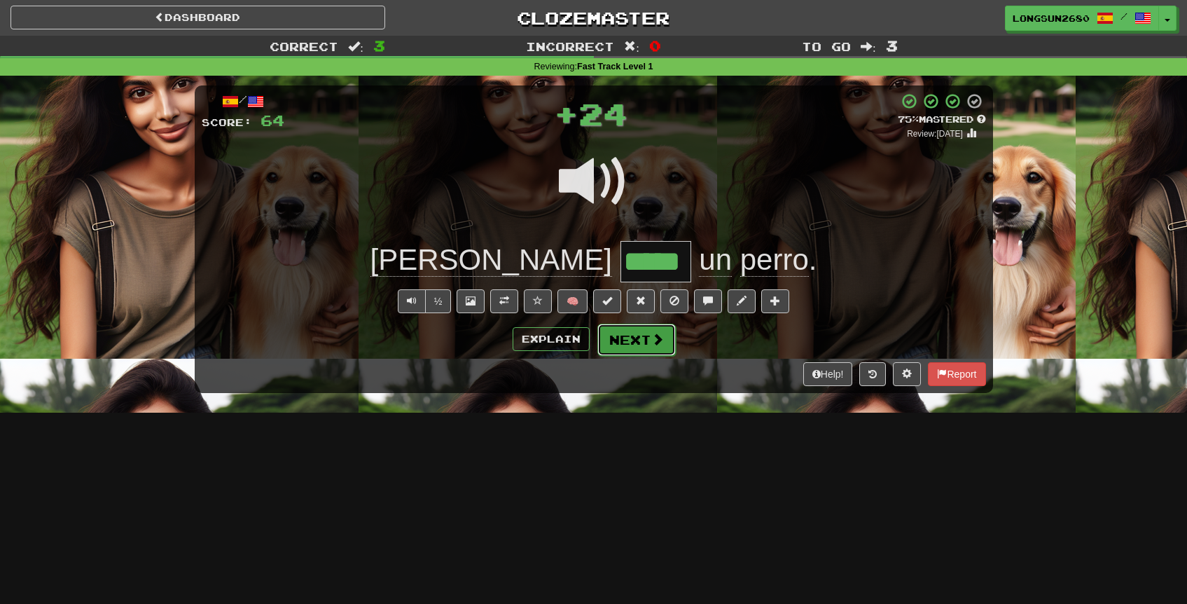
click at [644, 336] on button "Next" at bounding box center [637, 340] width 78 height 32
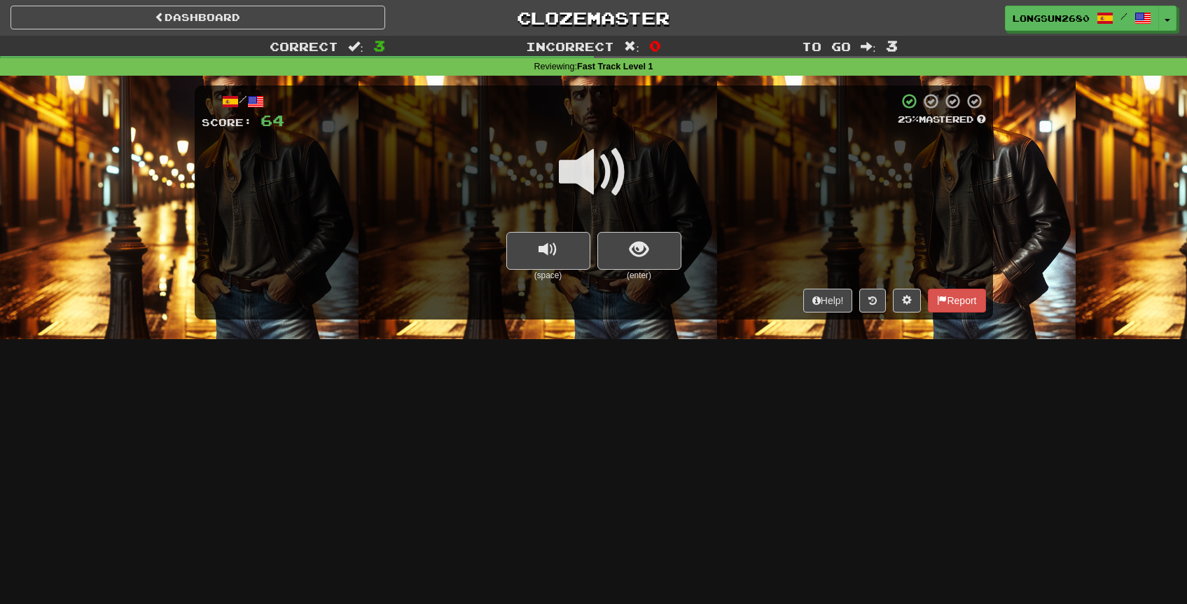
click at [575, 175] on span at bounding box center [594, 172] width 70 height 70
click at [622, 261] on button "show sentence" at bounding box center [640, 251] width 84 height 38
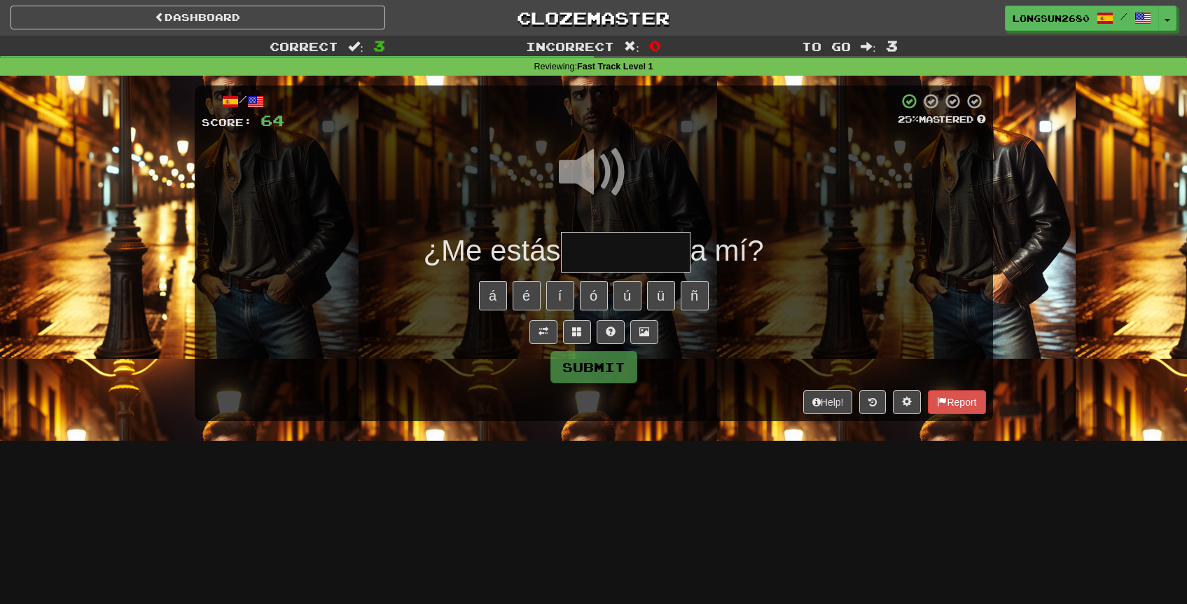
click at [609, 254] on input "text" at bounding box center [626, 252] width 130 height 41
click at [602, 179] on span at bounding box center [594, 172] width 70 height 70
click at [610, 253] on input "text" at bounding box center [626, 252] width 130 height 41
click at [615, 170] on span at bounding box center [594, 172] width 70 height 70
click at [600, 248] on input "text" at bounding box center [626, 252] width 130 height 41
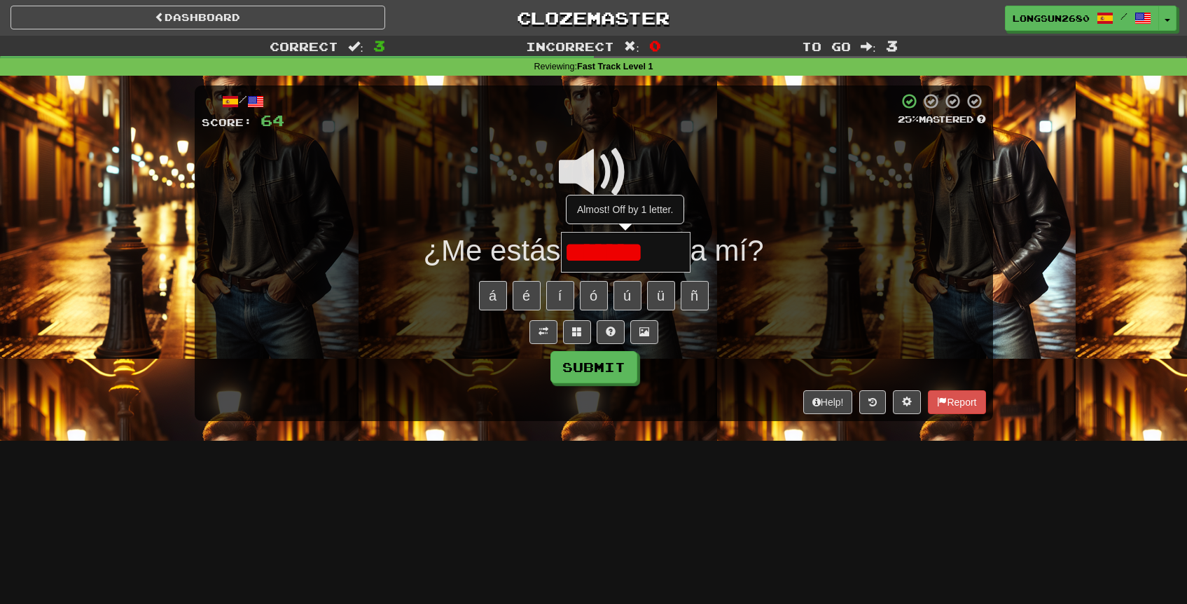
type input "********"
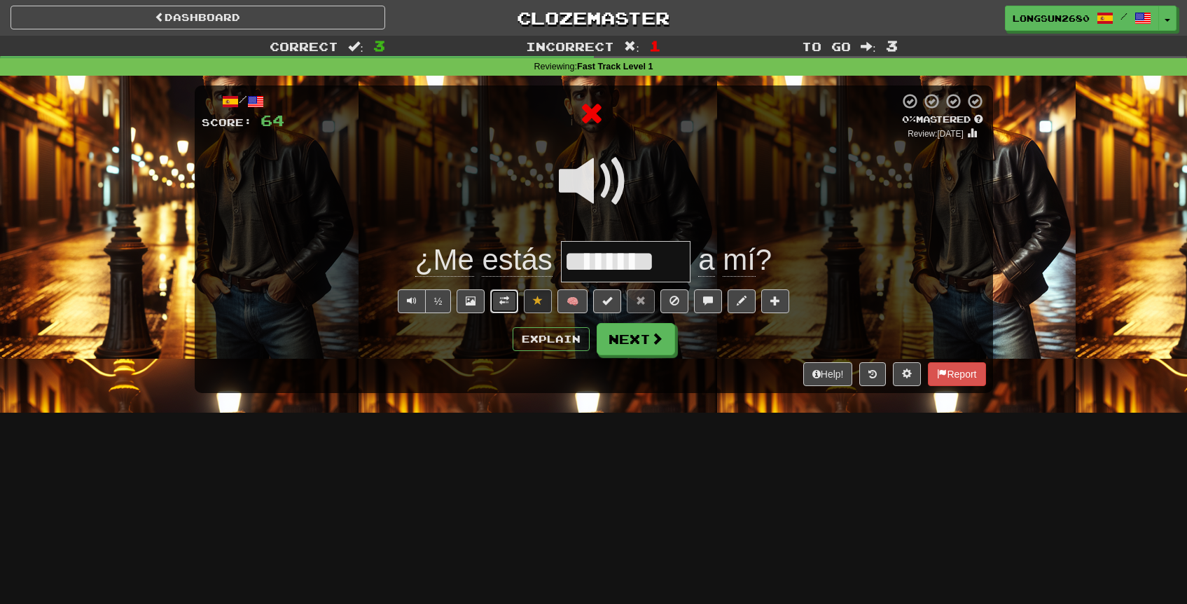
click at [505, 293] on button at bounding box center [504, 301] width 28 height 24
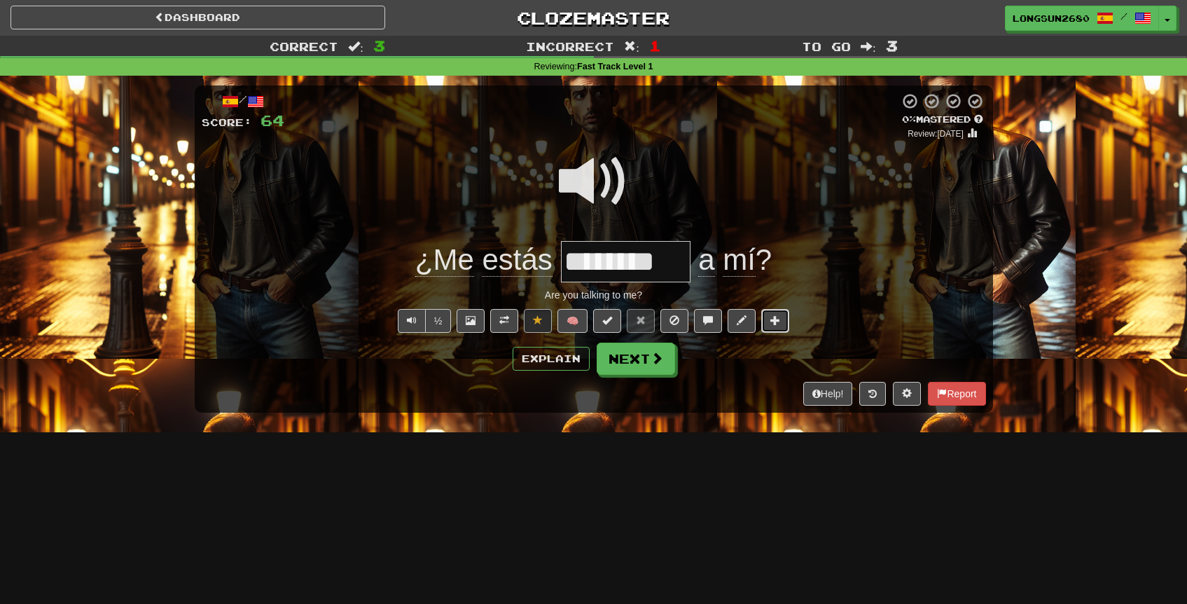
click at [784, 324] on button at bounding box center [775, 321] width 28 height 24
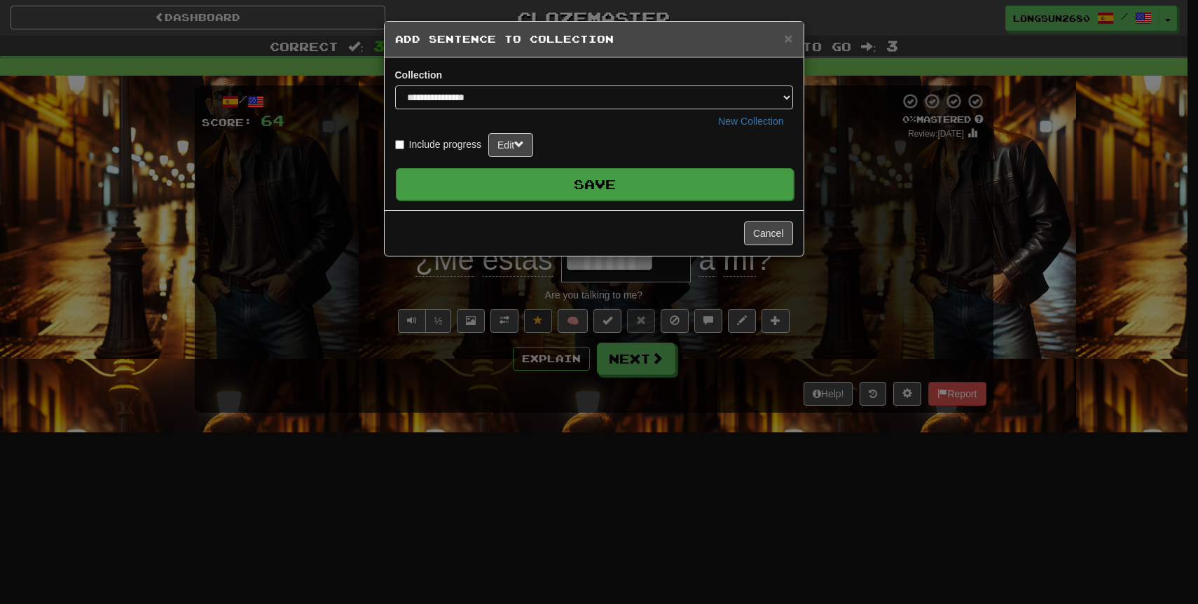
click at [633, 178] on button "Save" at bounding box center [595, 184] width 398 height 32
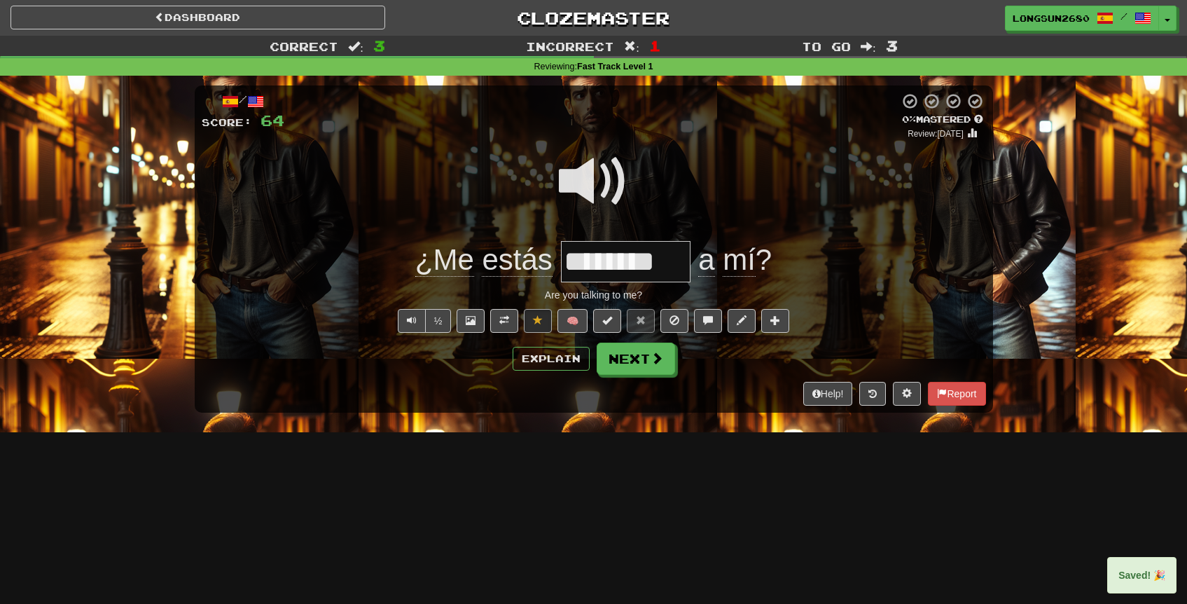
click at [609, 185] on span at bounding box center [594, 181] width 70 height 70
click at [632, 358] on button "Next" at bounding box center [637, 359] width 78 height 32
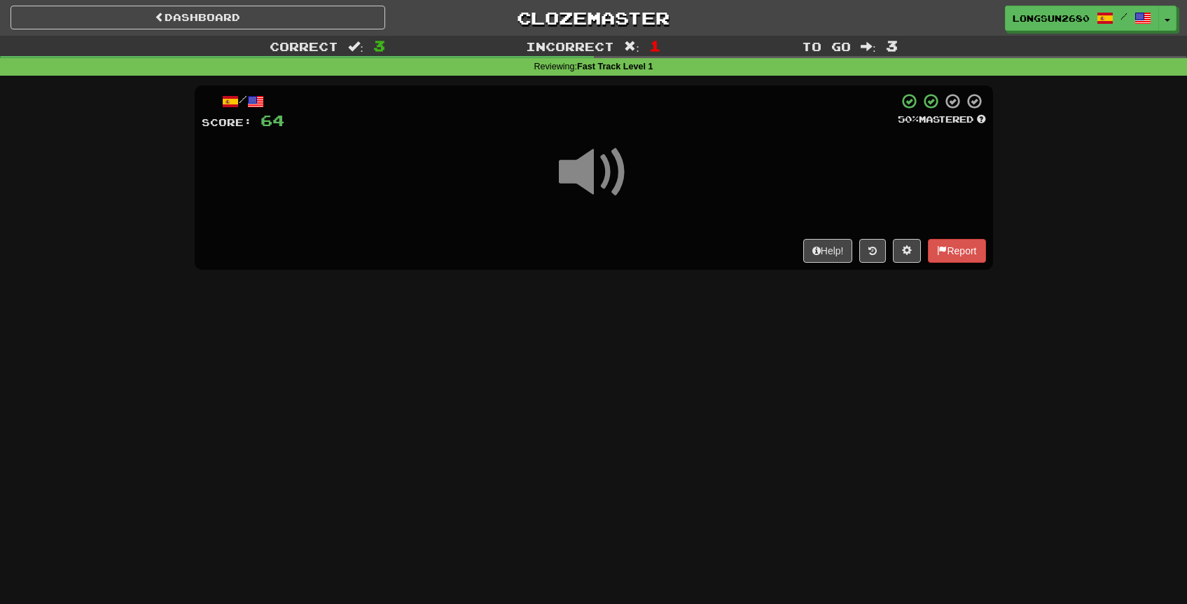
click at [586, 170] on span at bounding box center [594, 172] width 70 height 70
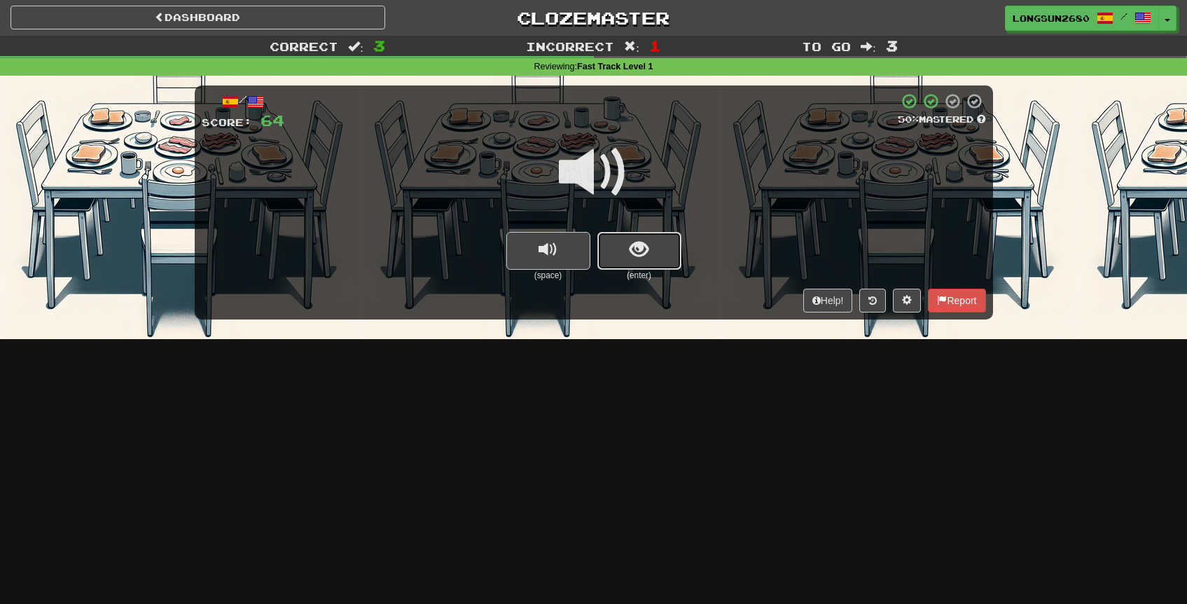
click at [645, 253] on span "show sentence" at bounding box center [639, 249] width 19 height 19
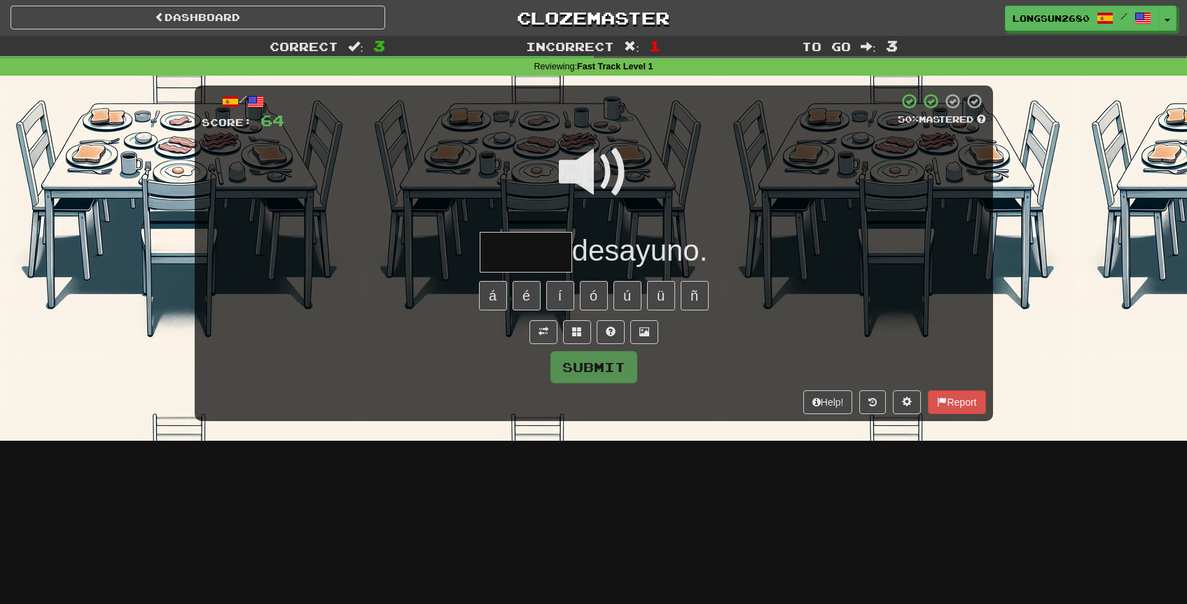
click at [597, 172] on span at bounding box center [594, 172] width 70 height 70
click at [534, 237] on input "text" at bounding box center [526, 252] width 92 height 41
type input "*****"
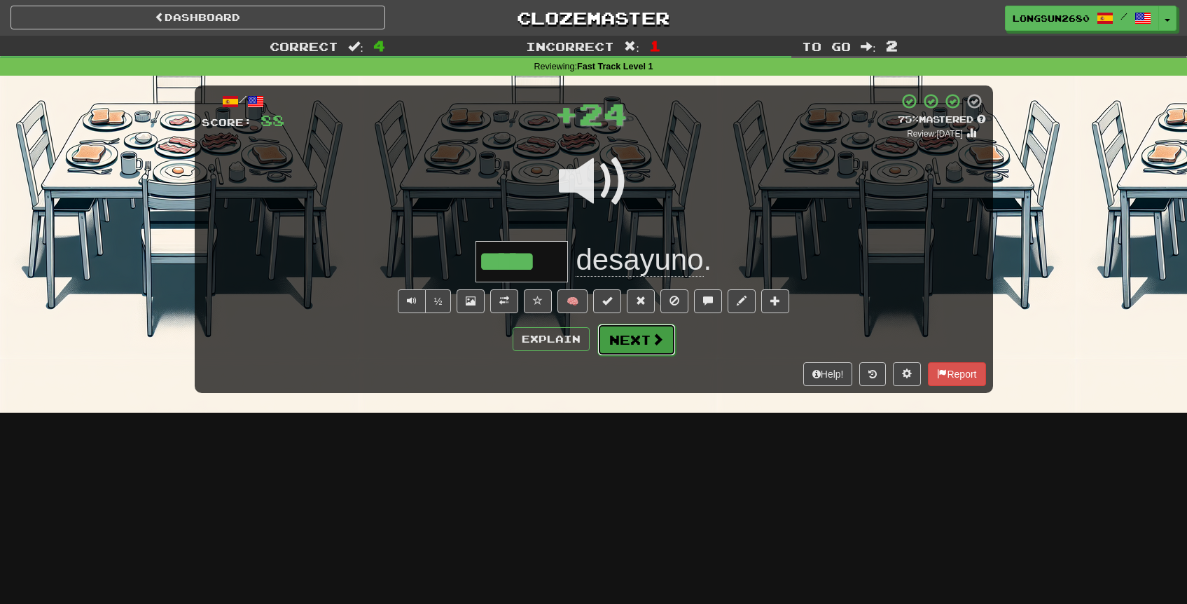
click at [634, 346] on button "Next" at bounding box center [637, 340] width 78 height 32
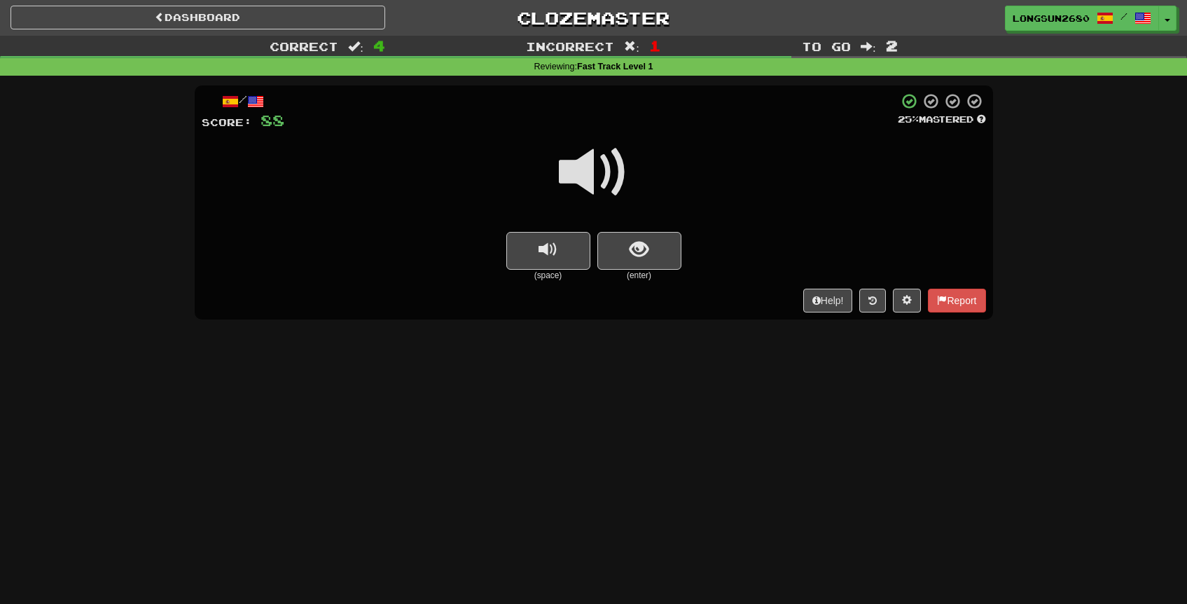
click at [609, 180] on span at bounding box center [594, 172] width 70 height 70
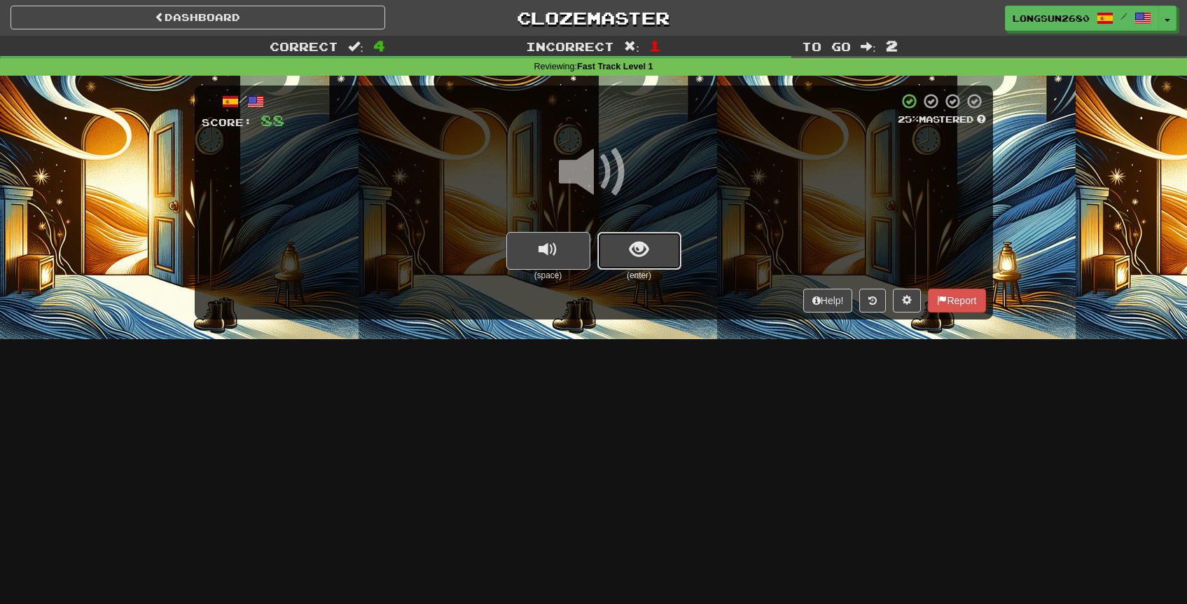
click at [646, 261] on button "show sentence" at bounding box center [640, 251] width 84 height 38
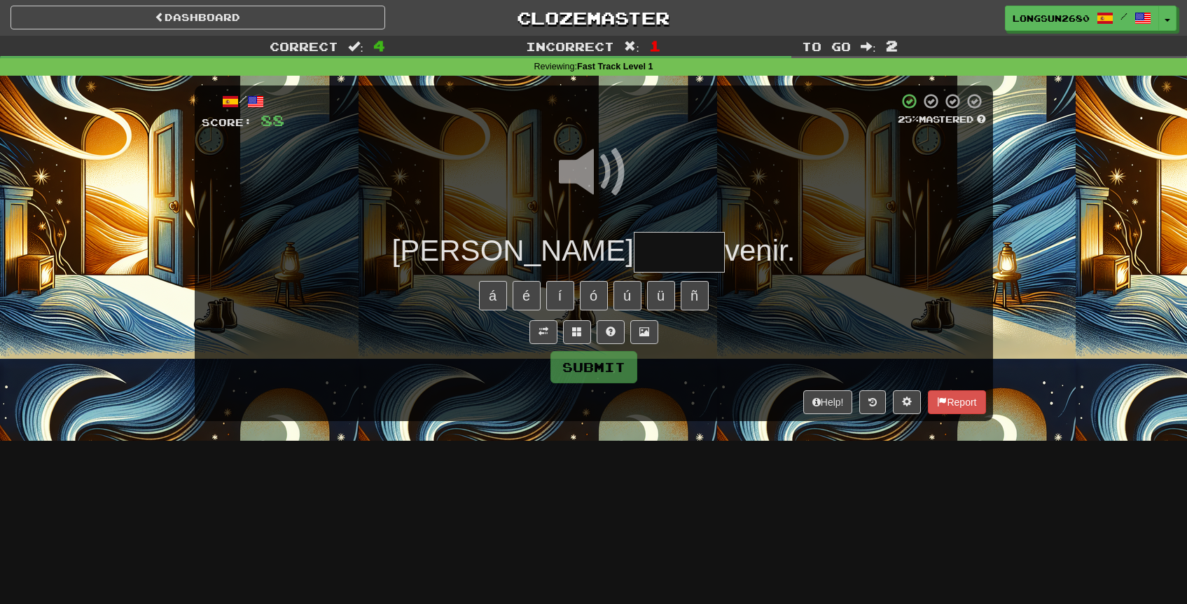
click at [634, 251] on input "text" at bounding box center [679, 252] width 91 height 41
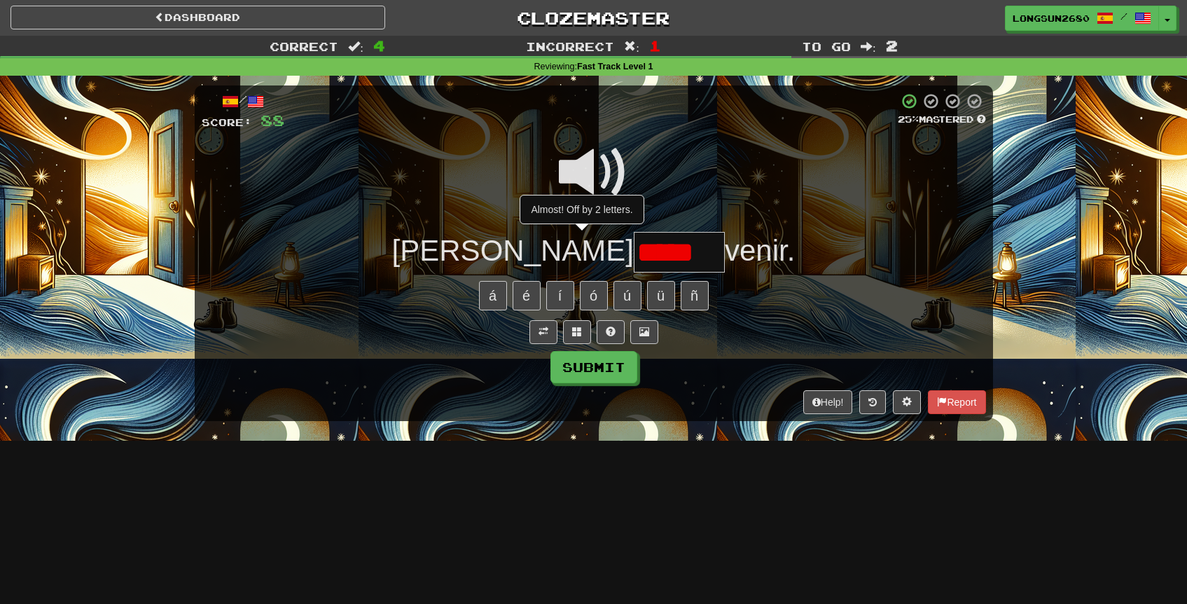
type input "******"
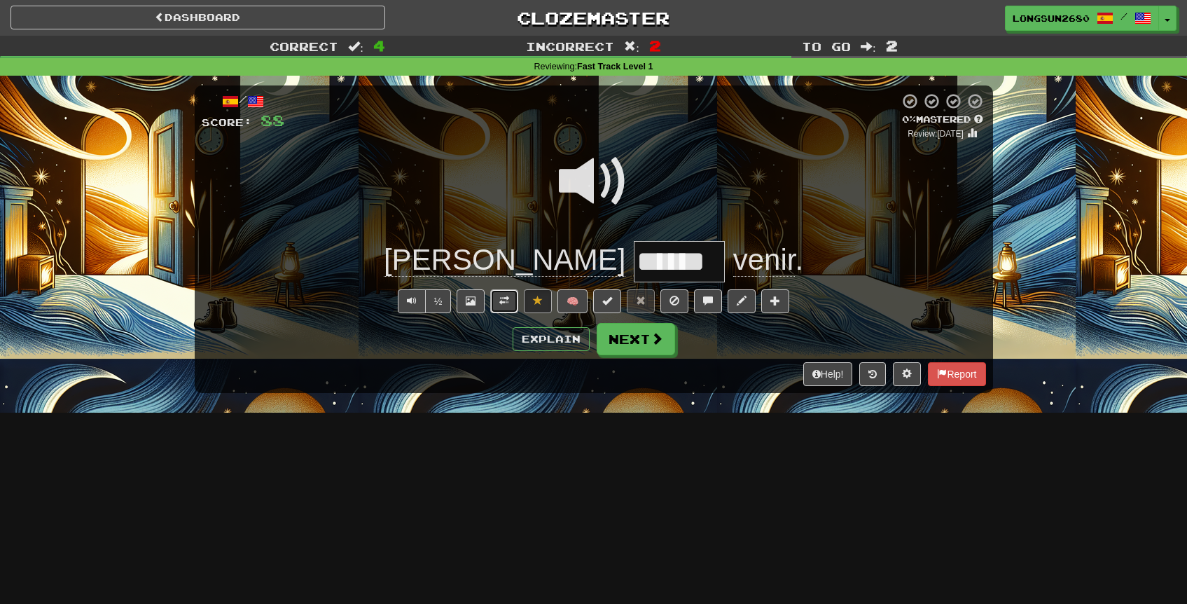
click at [504, 296] on span at bounding box center [504, 301] width 10 height 10
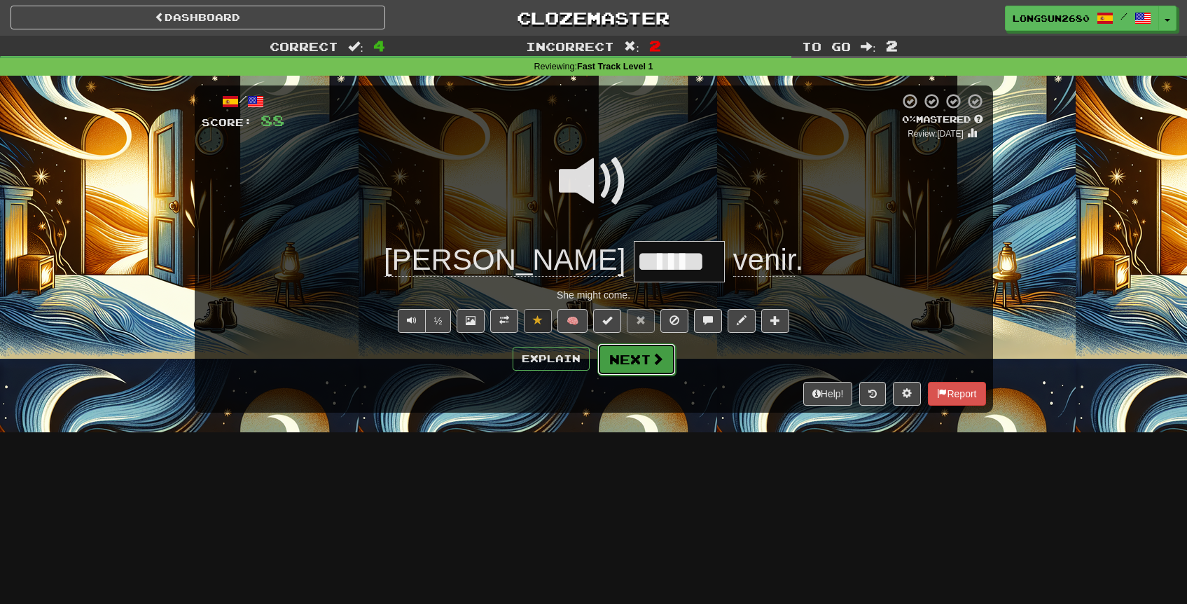
click at [653, 363] on span at bounding box center [657, 358] width 13 height 13
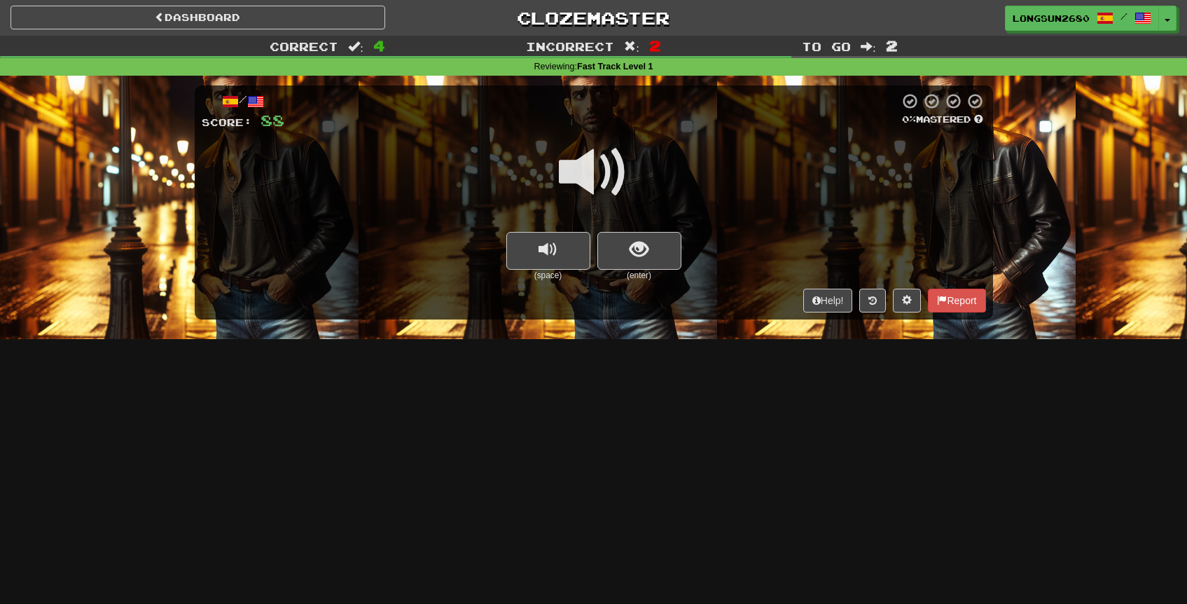
click at [614, 170] on span at bounding box center [594, 172] width 70 height 70
click at [640, 234] on button "show sentence" at bounding box center [640, 251] width 84 height 38
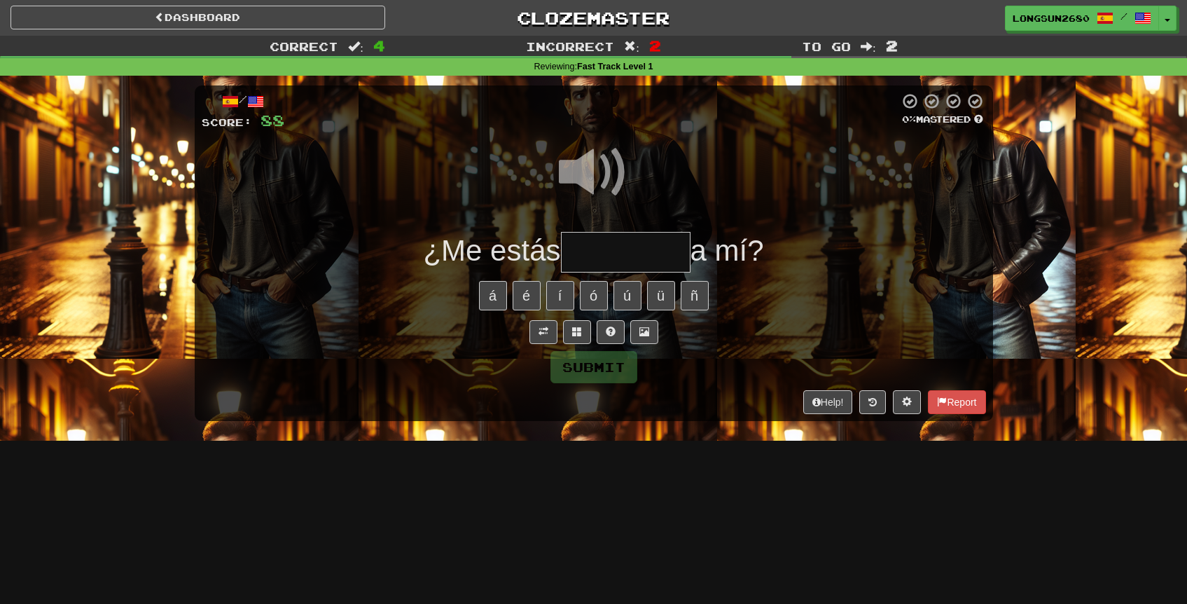
click at [639, 256] on input "text" at bounding box center [626, 252] width 130 height 41
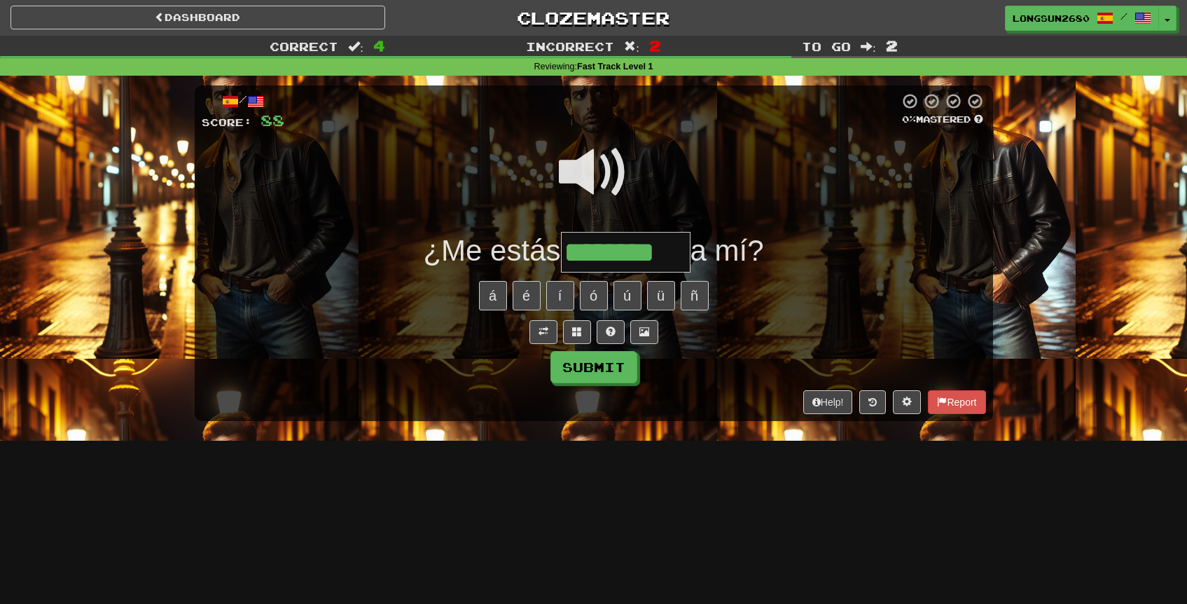
type input "********"
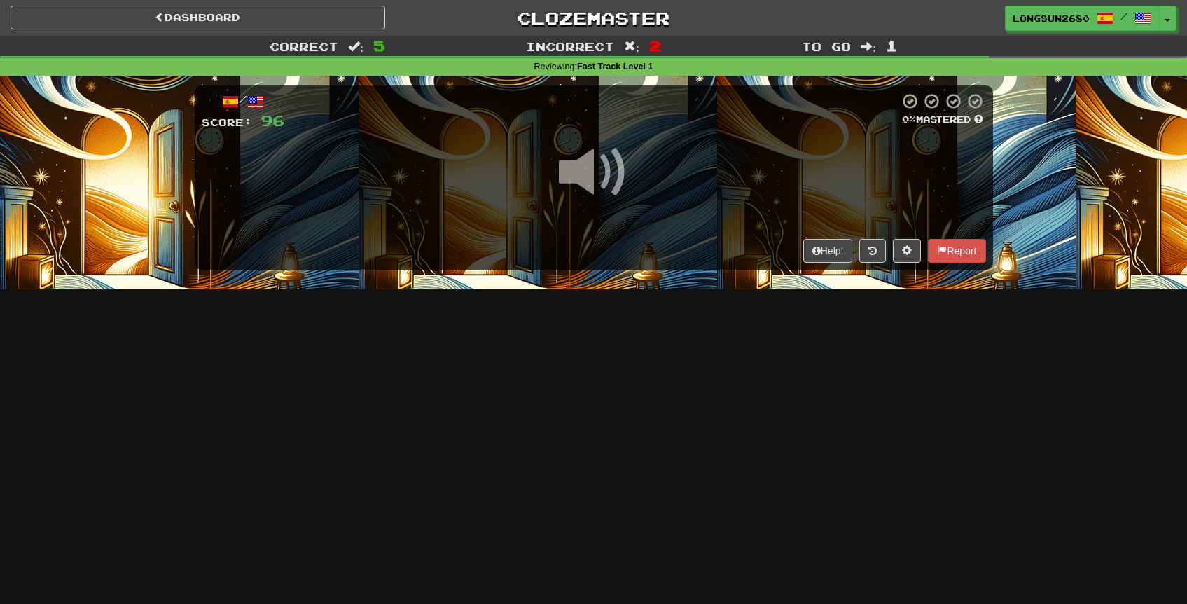
click at [605, 172] on span at bounding box center [594, 172] width 70 height 70
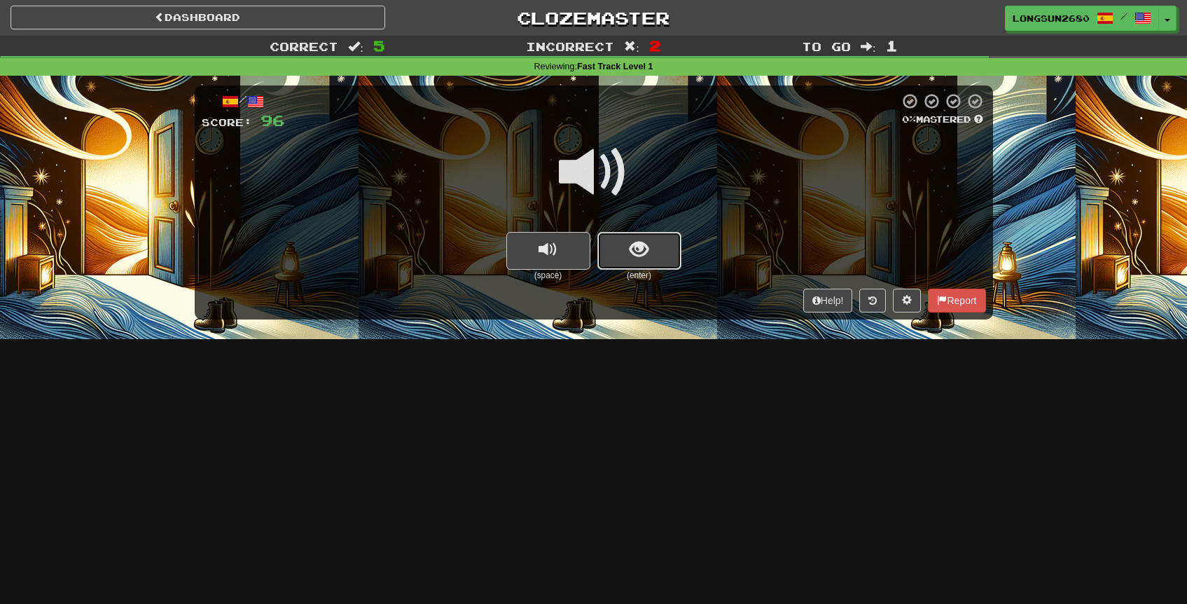
click at [642, 252] on span "show sentence" at bounding box center [639, 249] width 19 height 19
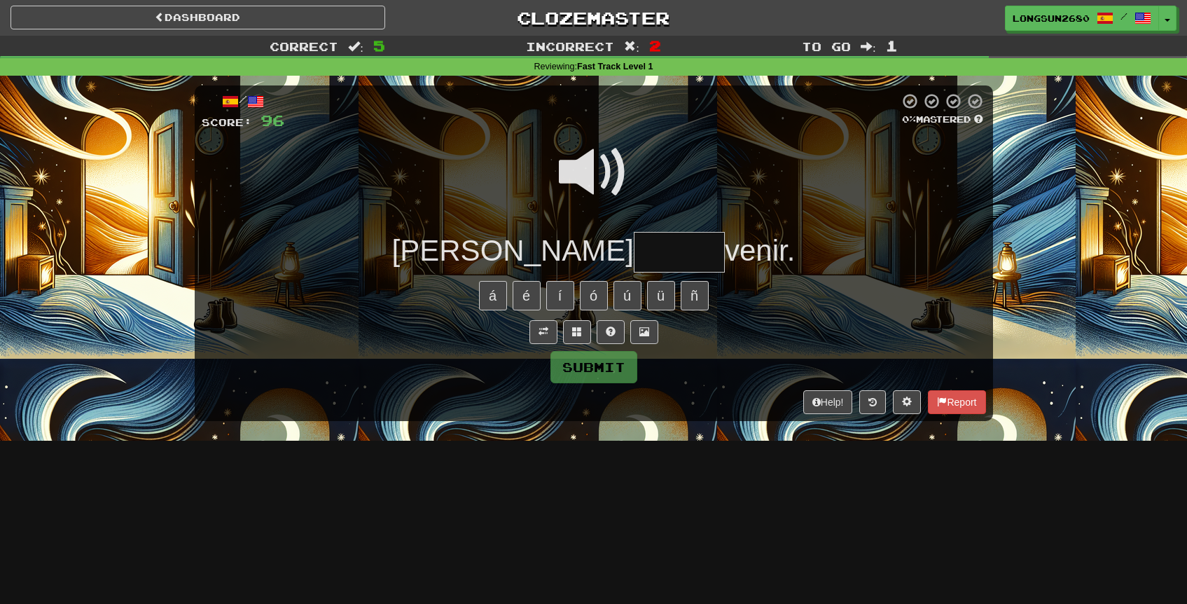
click at [634, 254] on input "text" at bounding box center [679, 252] width 91 height 41
type input "******"
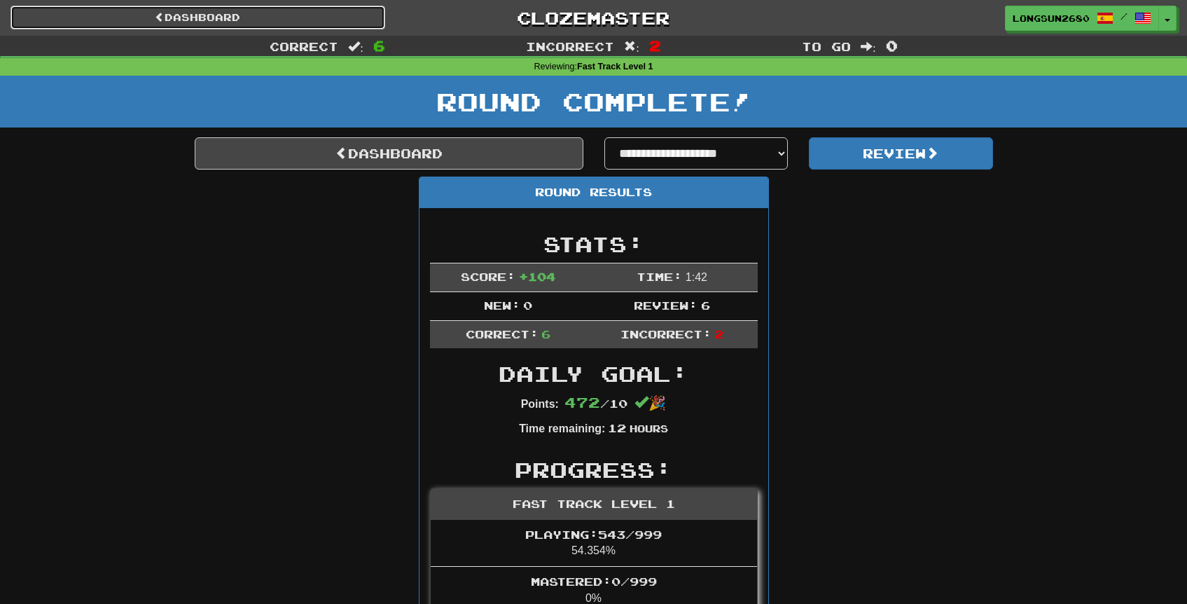
click at [248, 16] on link "Dashboard" at bounding box center [198, 18] width 375 height 24
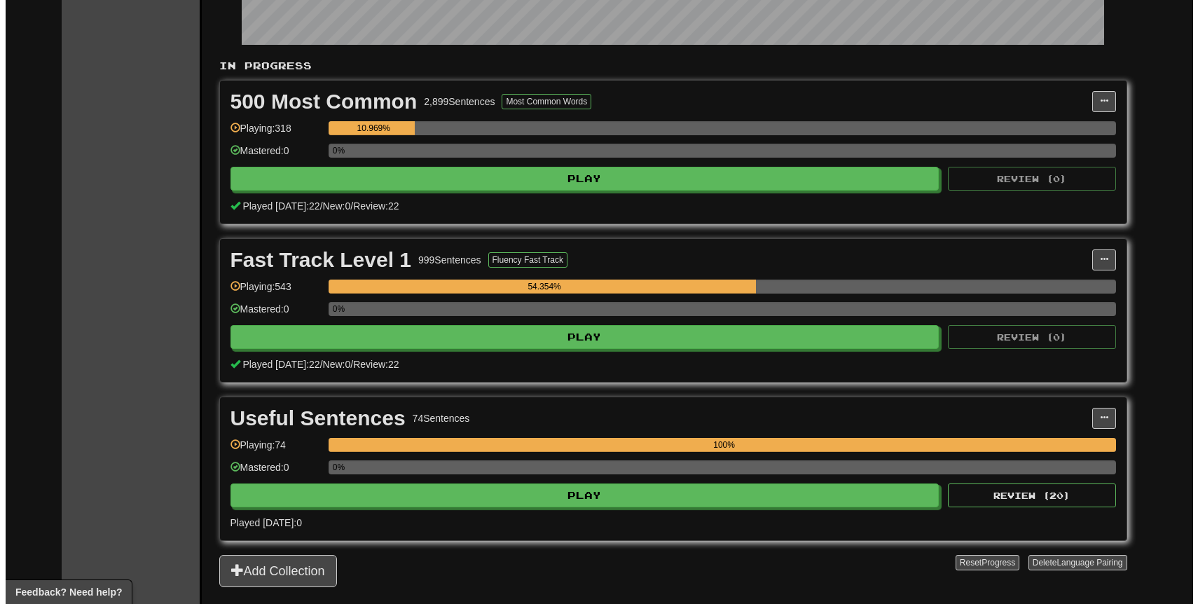
scroll to position [243, 0]
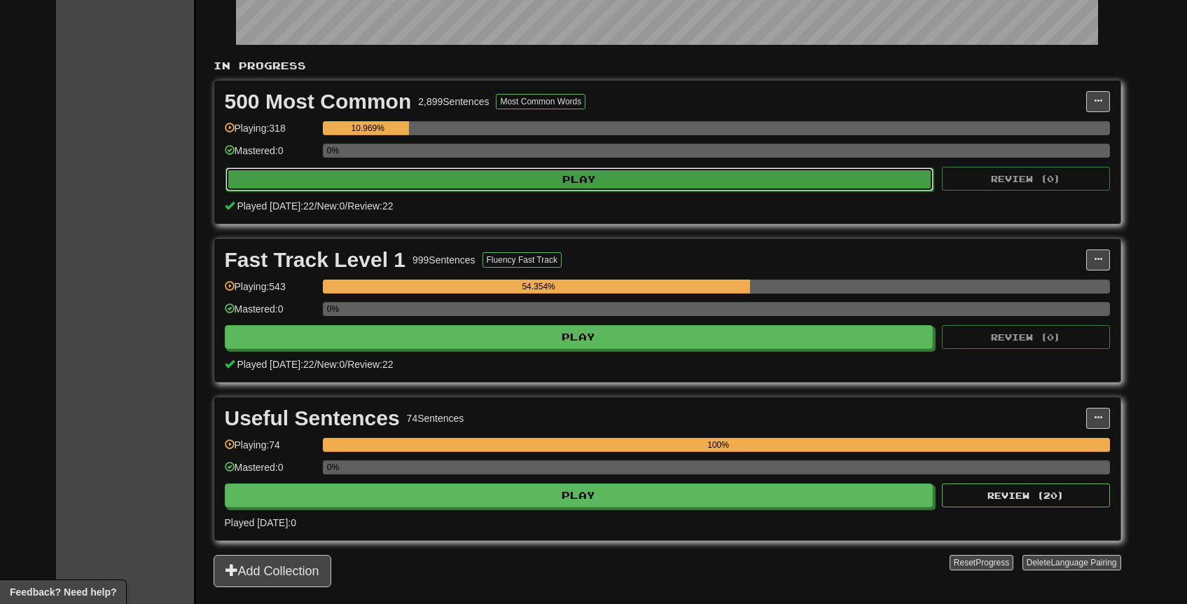
click at [570, 184] on button "Play" at bounding box center [580, 179] width 709 height 24
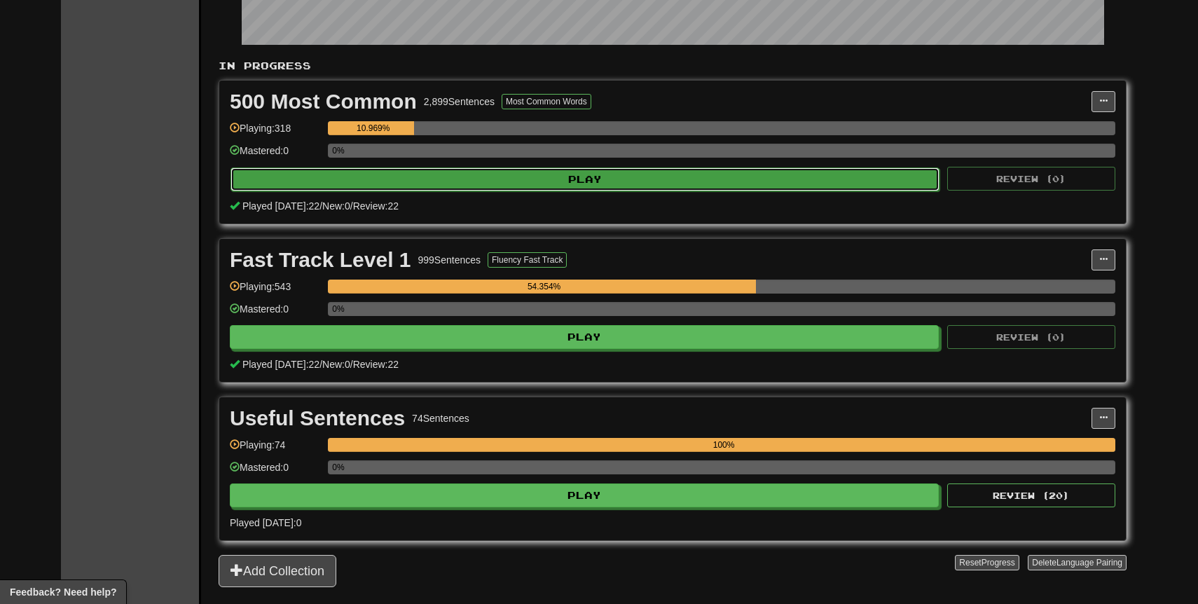
select select "**"
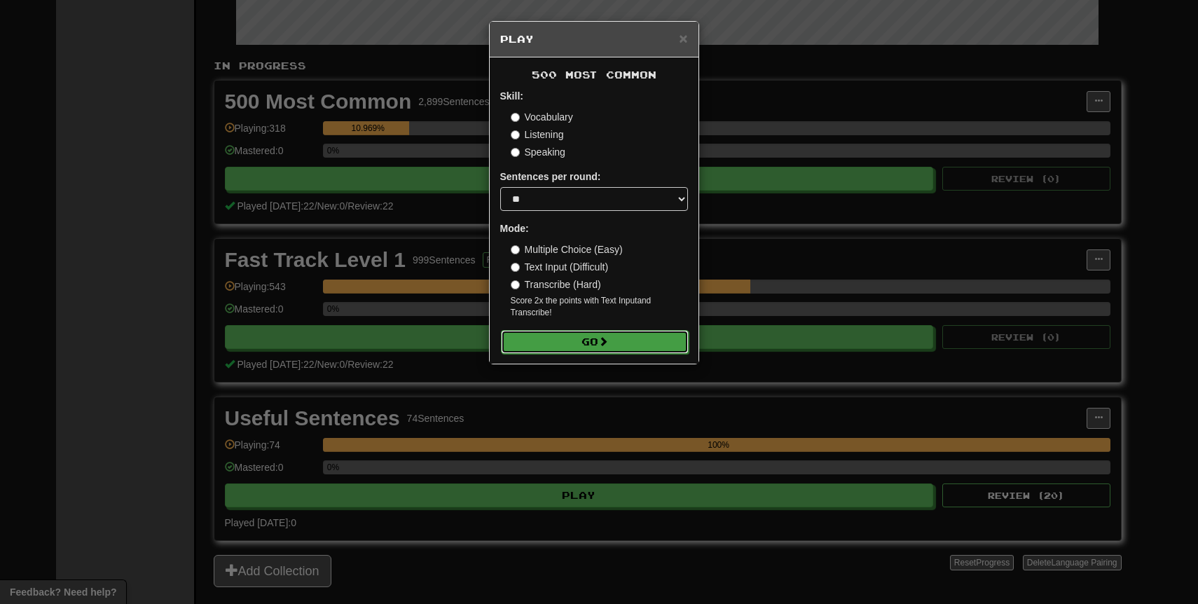
click at [563, 338] on button "Go" at bounding box center [595, 342] width 188 height 24
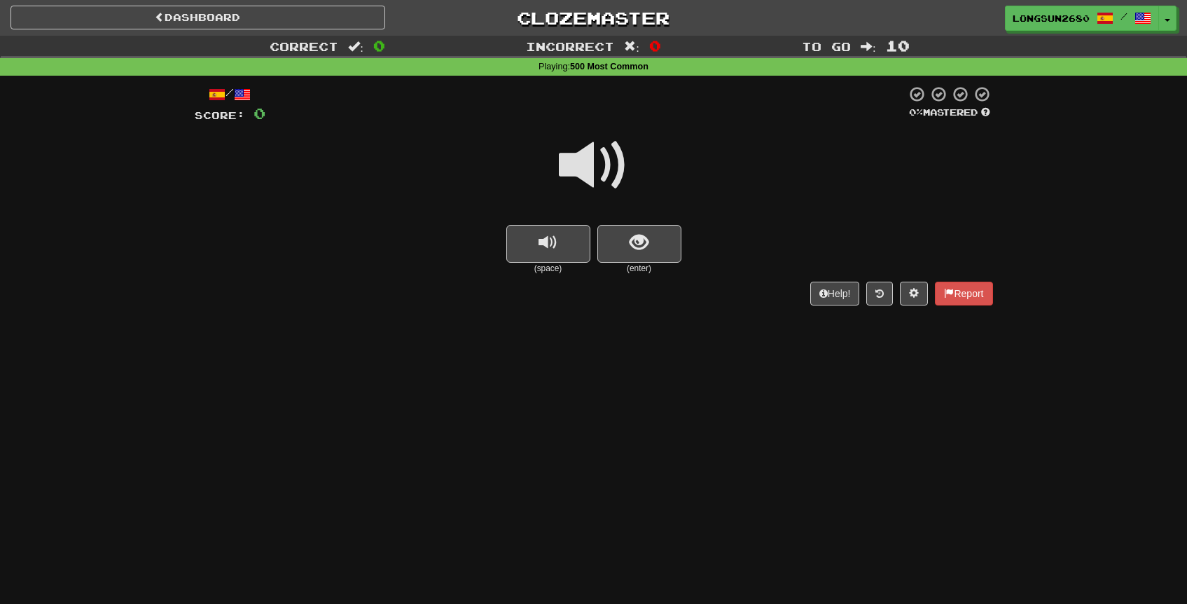
click at [605, 142] on span at bounding box center [594, 165] width 70 height 70
click at [583, 153] on span at bounding box center [594, 165] width 70 height 70
click at [627, 234] on button "show sentence" at bounding box center [640, 244] width 84 height 38
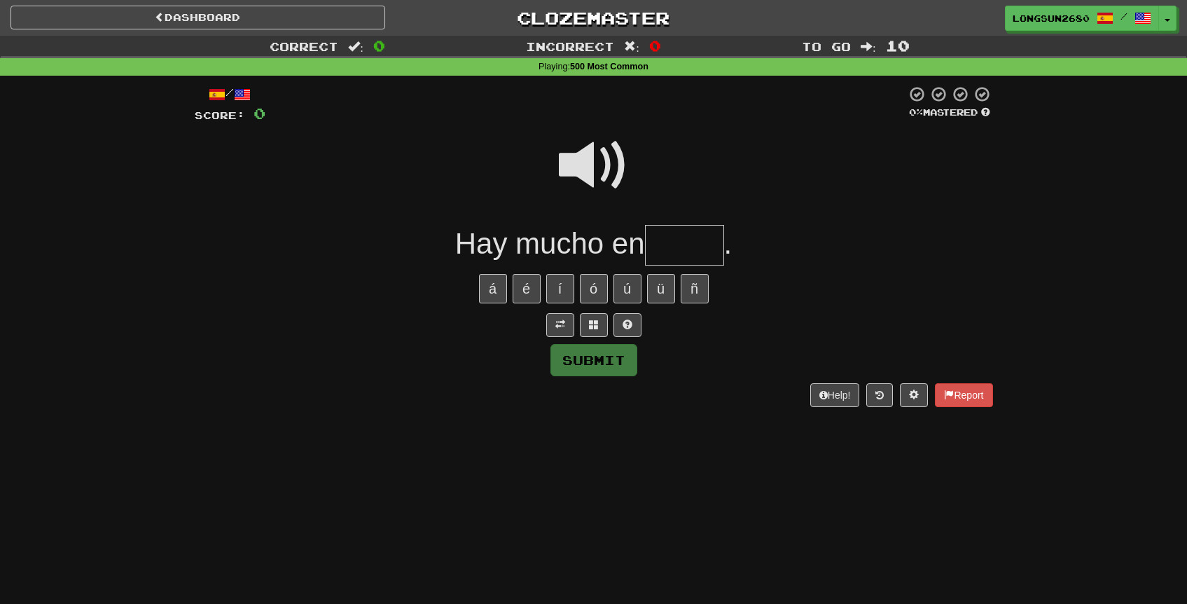
click at [603, 167] on span at bounding box center [594, 165] width 70 height 70
click at [702, 247] on input "text" at bounding box center [684, 245] width 79 height 41
type input "*"
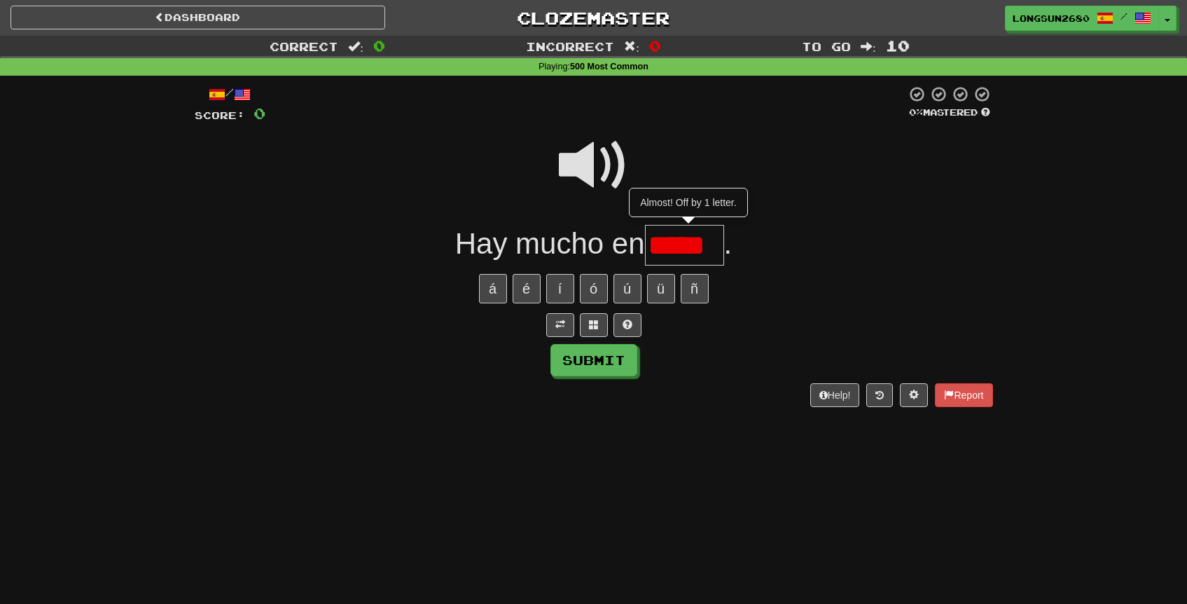
type input "*****"
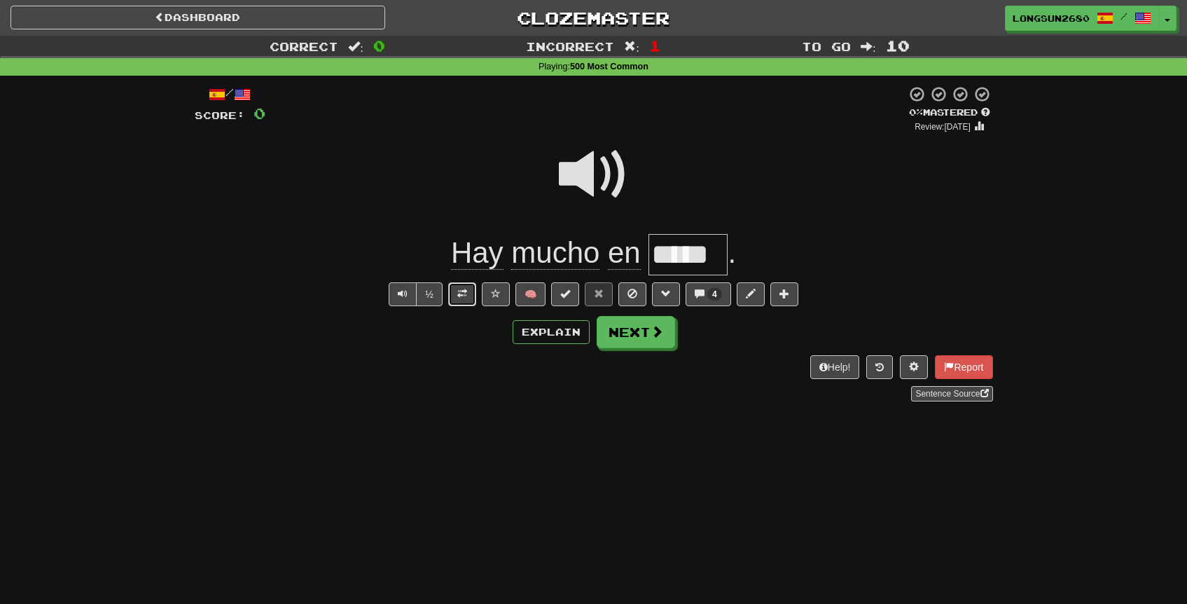
click at [469, 295] on button at bounding box center [462, 294] width 28 height 24
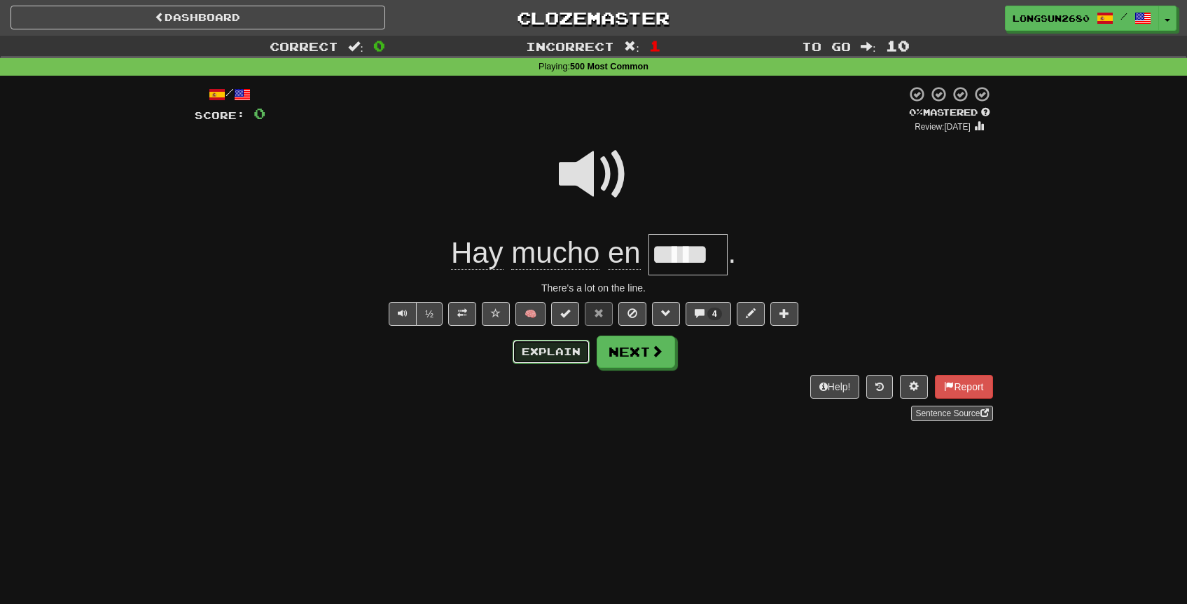
click at [539, 352] on button "Explain" at bounding box center [551, 352] width 77 height 24
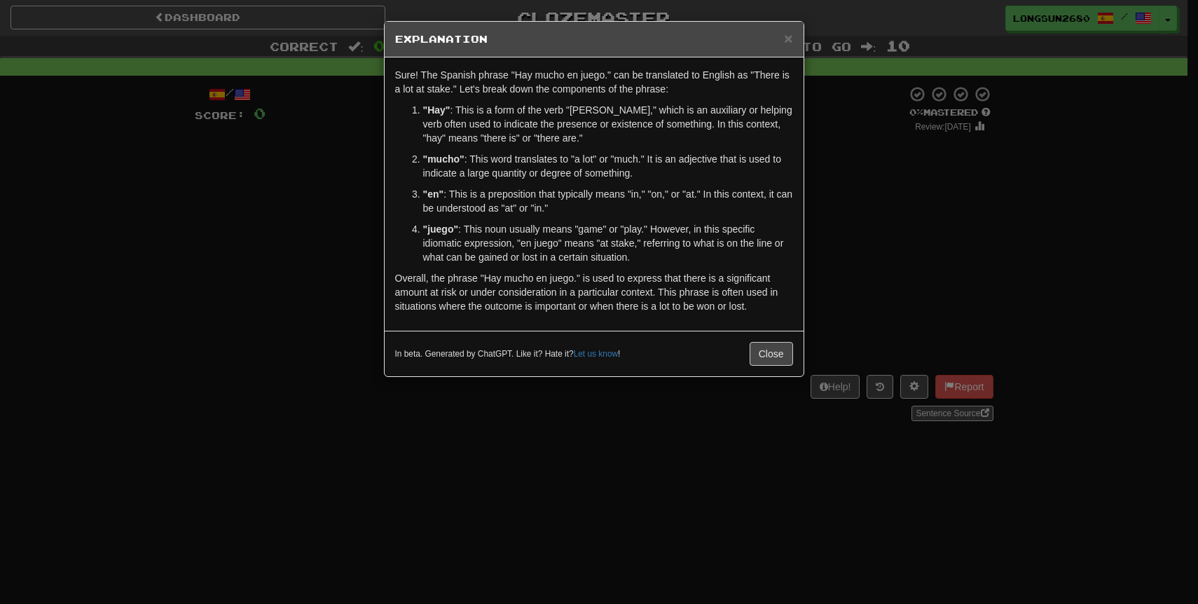
click at [827, 230] on div "× Explanation Sure! The Spanish phrase "Hay mucho en juego." can be translated …" at bounding box center [599, 302] width 1198 height 604
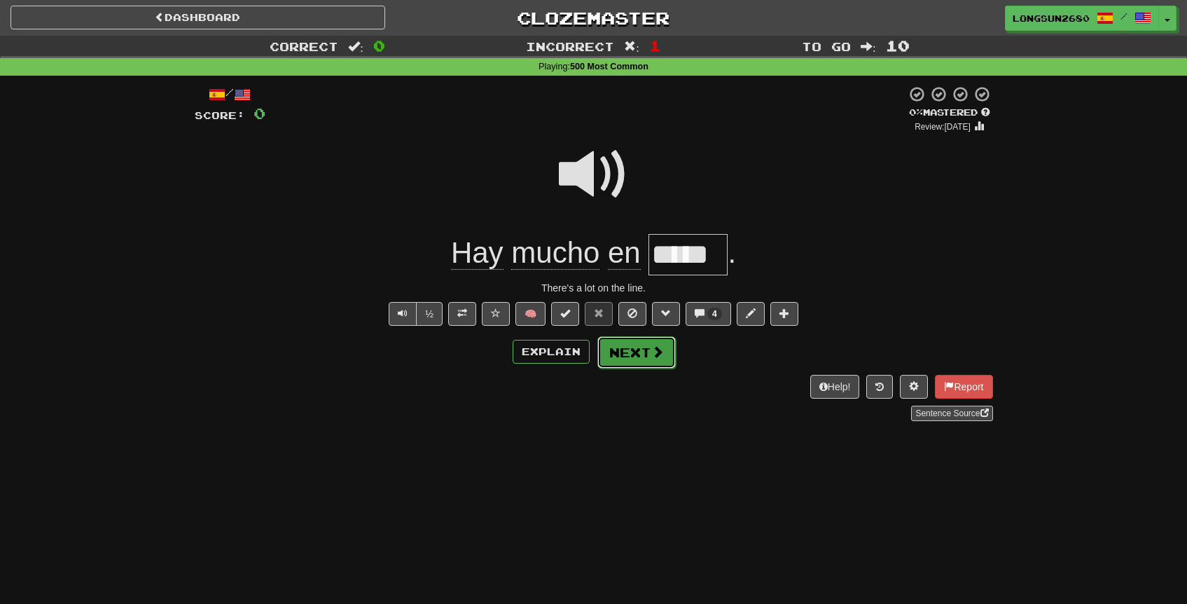
click at [640, 363] on button "Next" at bounding box center [637, 352] width 78 height 32
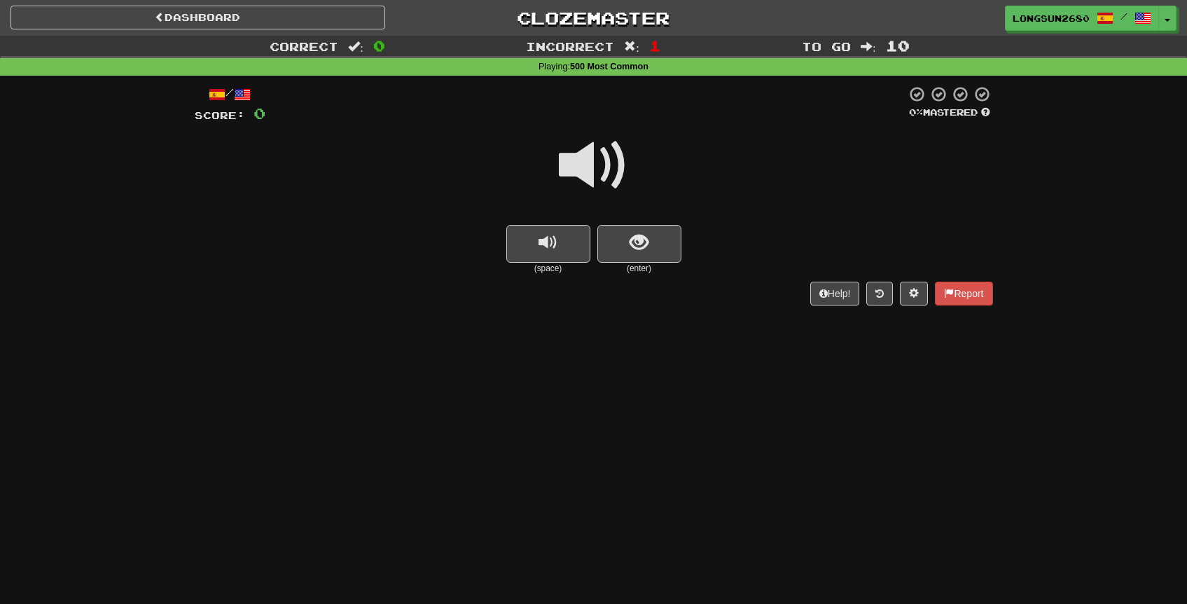
click at [615, 174] on span at bounding box center [594, 165] width 70 height 70
click at [586, 164] on span at bounding box center [594, 165] width 70 height 70
click at [612, 169] on span at bounding box center [594, 165] width 70 height 70
click at [640, 250] on span "show sentence" at bounding box center [639, 242] width 19 height 19
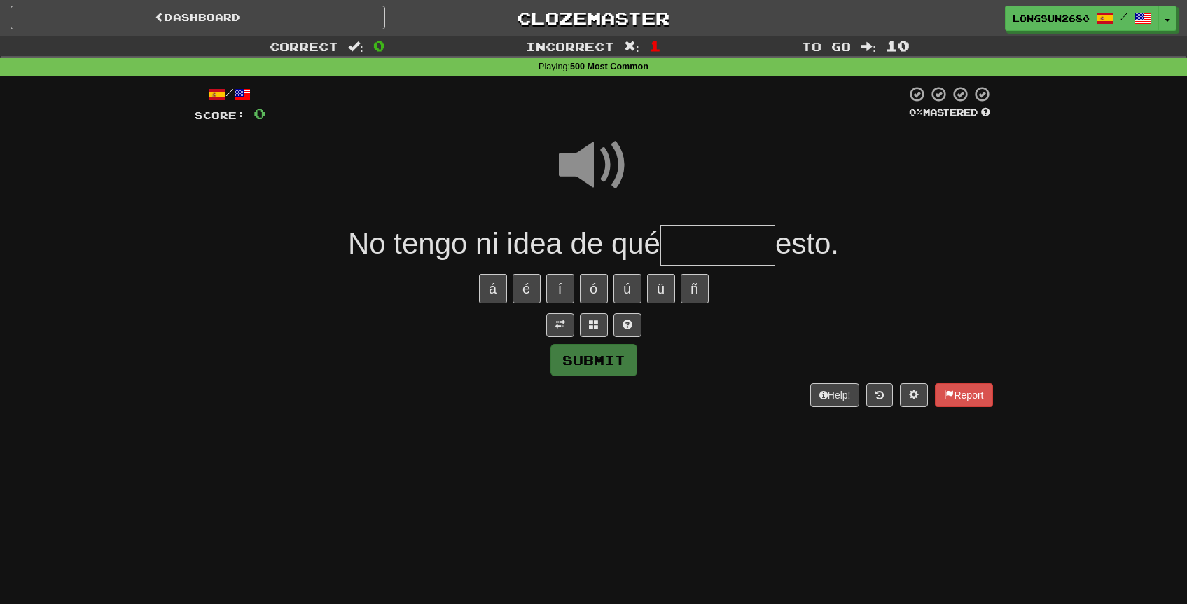
click at [687, 260] on input "text" at bounding box center [718, 245] width 115 height 41
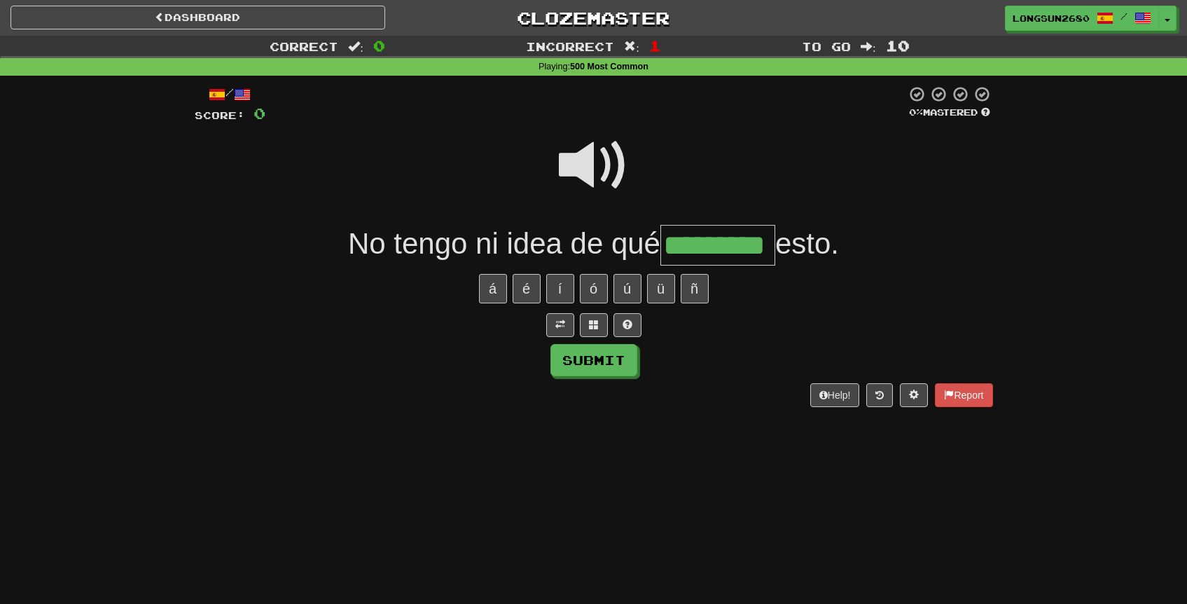
type input "*********"
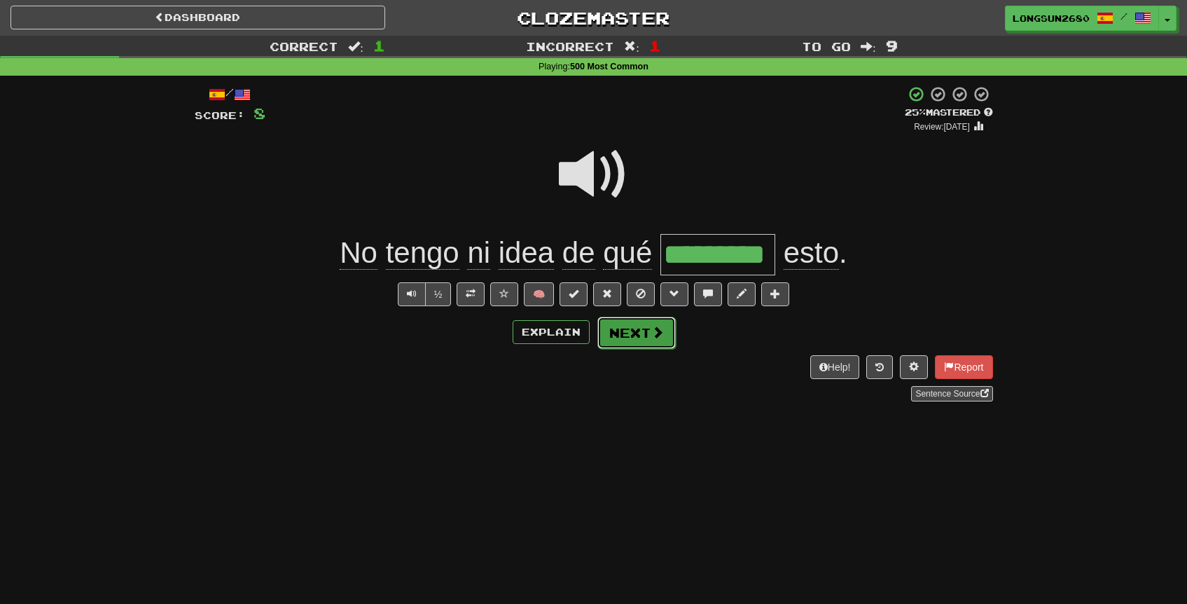
click at [643, 333] on button "Next" at bounding box center [637, 333] width 78 height 32
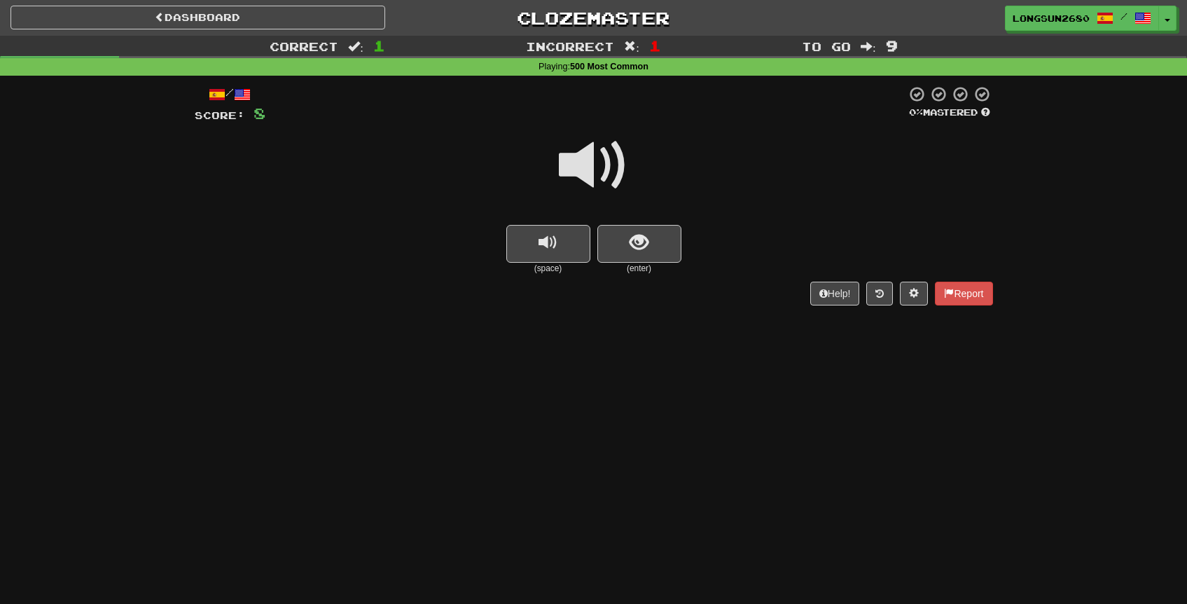
click at [614, 172] on span at bounding box center [594, 165] width 70 height 70
click at [648, 250] on span "show sentence" at bounding box center [639, 242] width 19 height 19
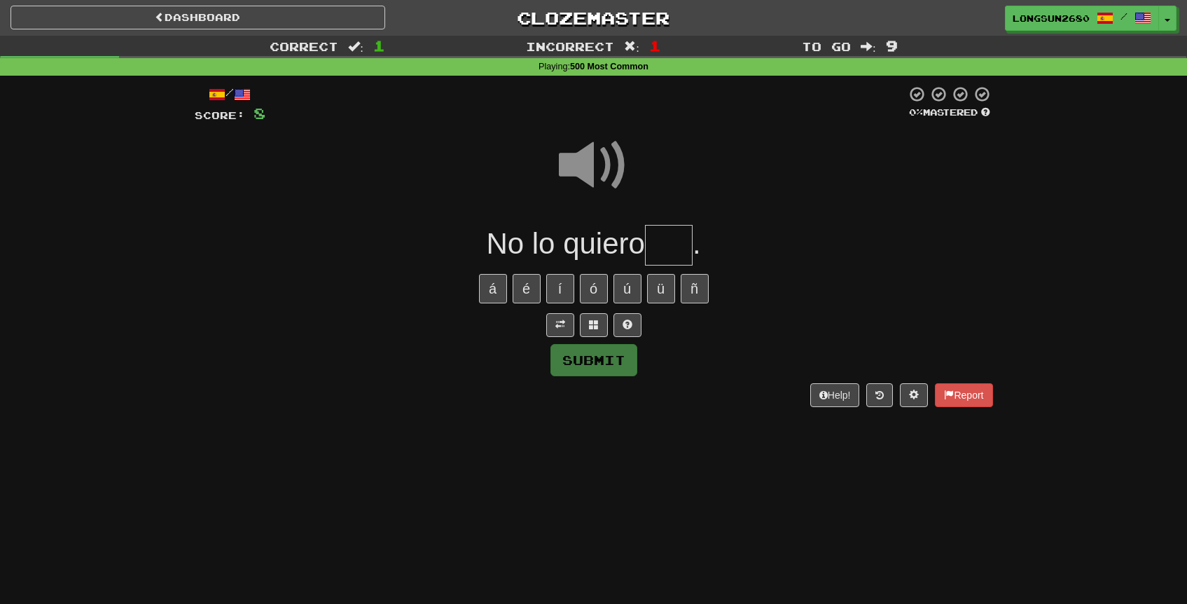
click at [680, 244] on input "text" at bounding box center [669, 245] width 48 height 41
type input "***"
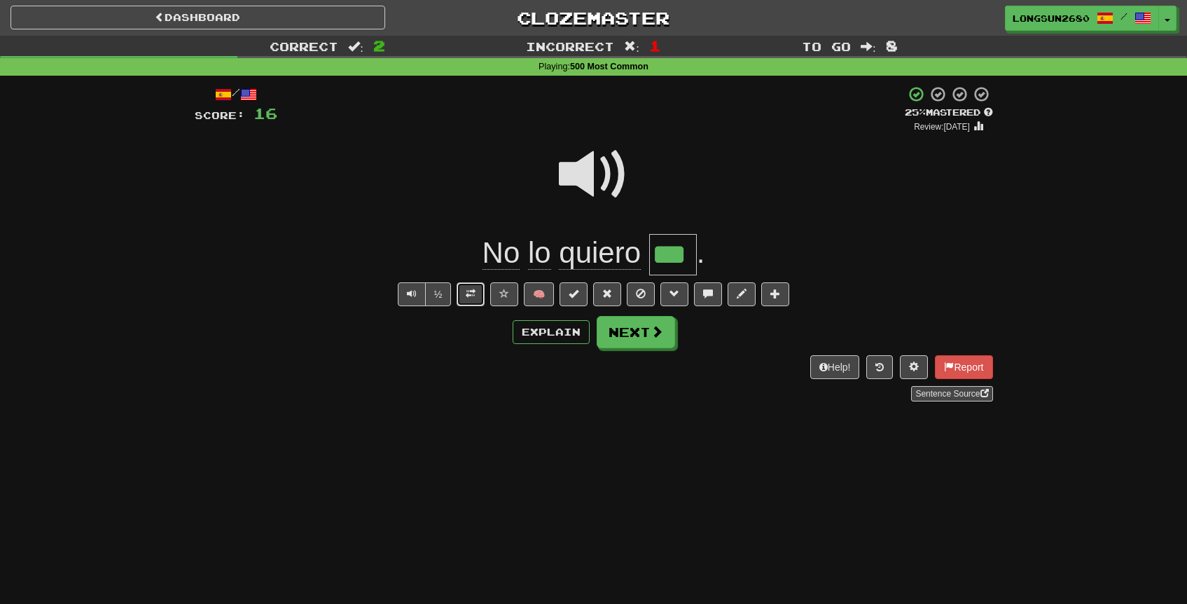
click at [476, 296] on span at bounding box center [471, 294] width 10 height 10
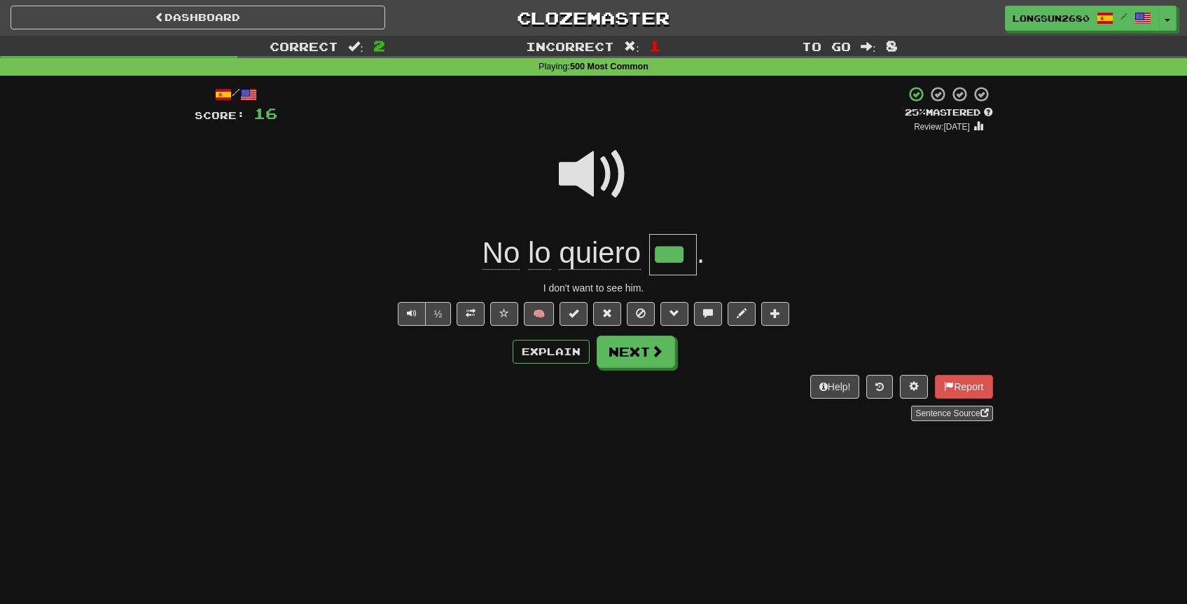
click at [747, 181] on div at bounding box center [594, 184] width 799 height 100
click at [503, 324] on button at bounding box center [504, 314] width 28 height 24
click at [785, 319] on button at bounding box center [775, 314] width 28 height 24
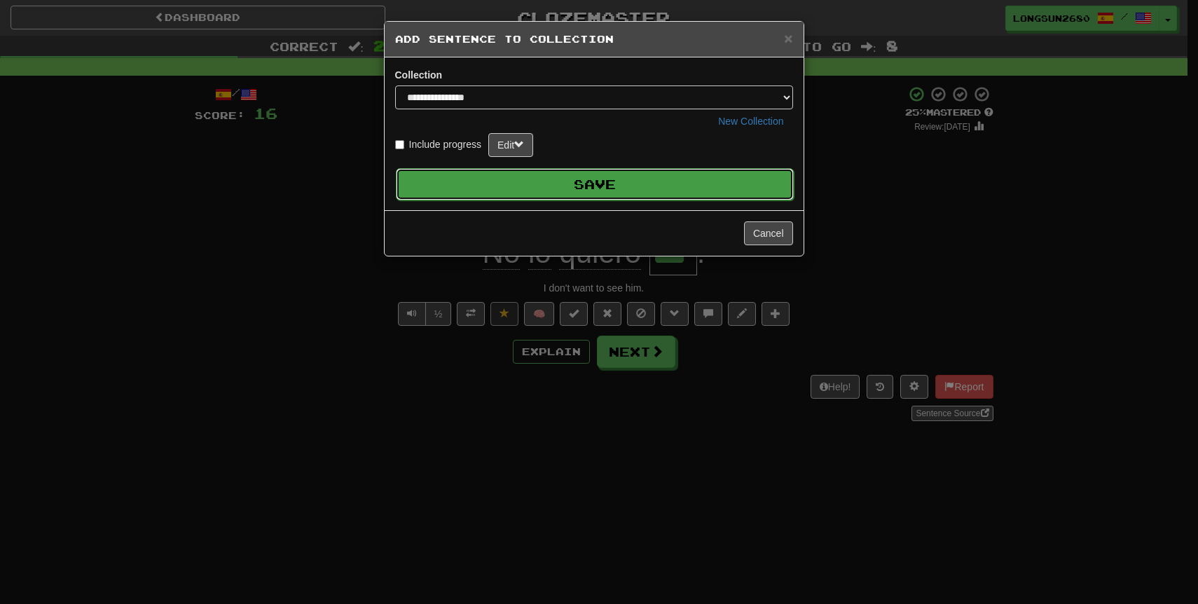
click at [665, 181] on button "Save" at bounding box center [595, 184] width 398 height 32
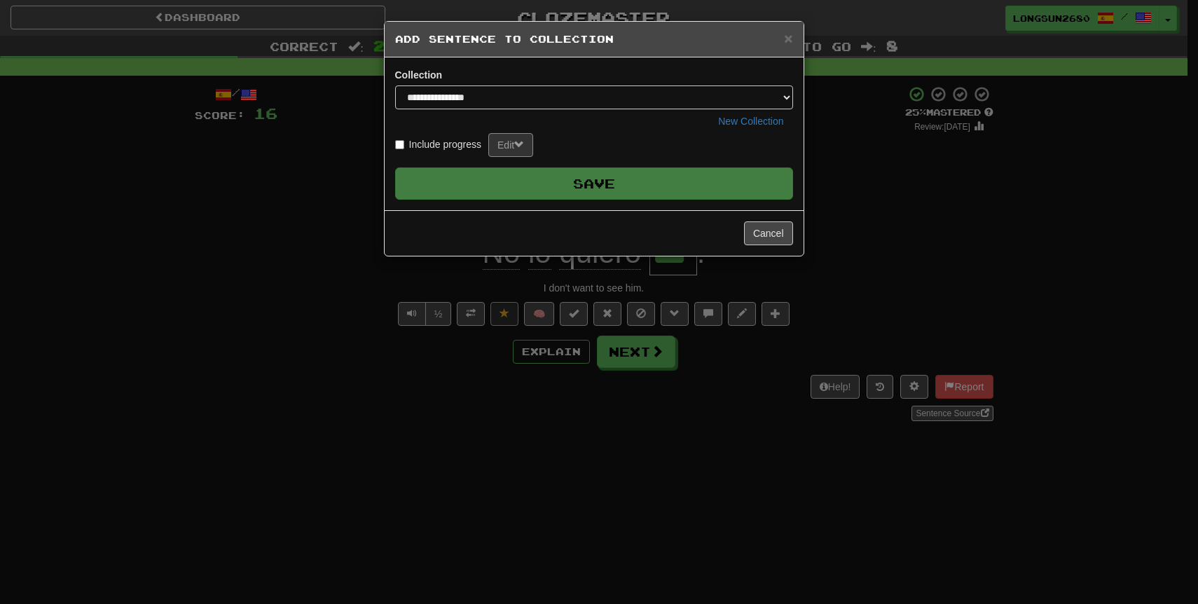
click at [687, 382] on div "**********" at bounding box center [599, 302] width 1198 height 604
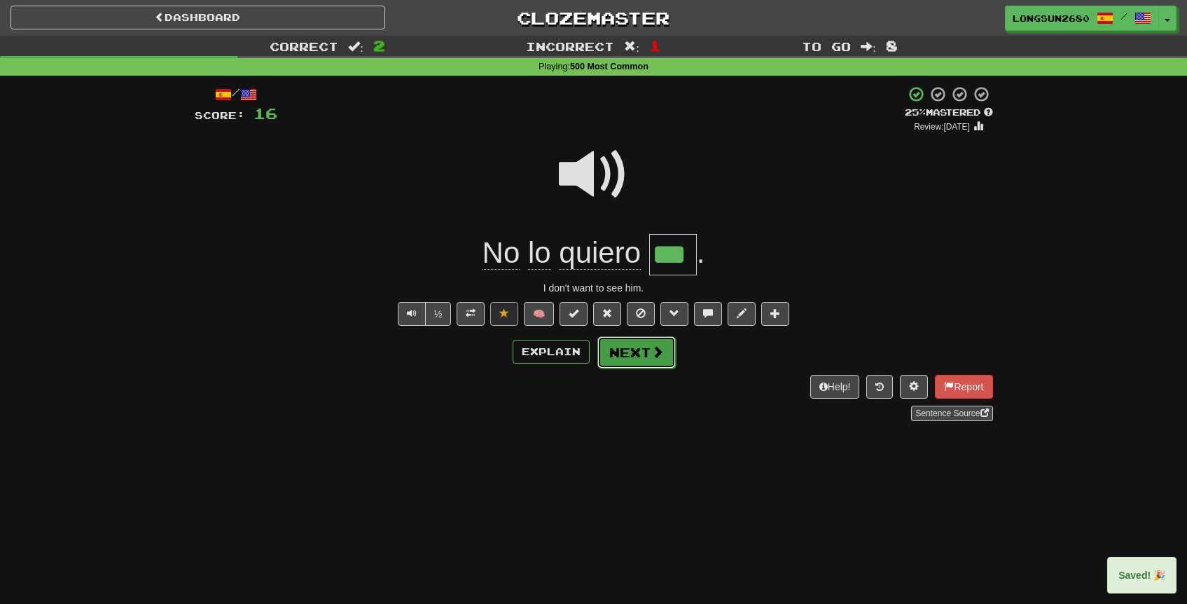
click at [651, 353] on span at bounding box center [657, 351] width 13 height 13
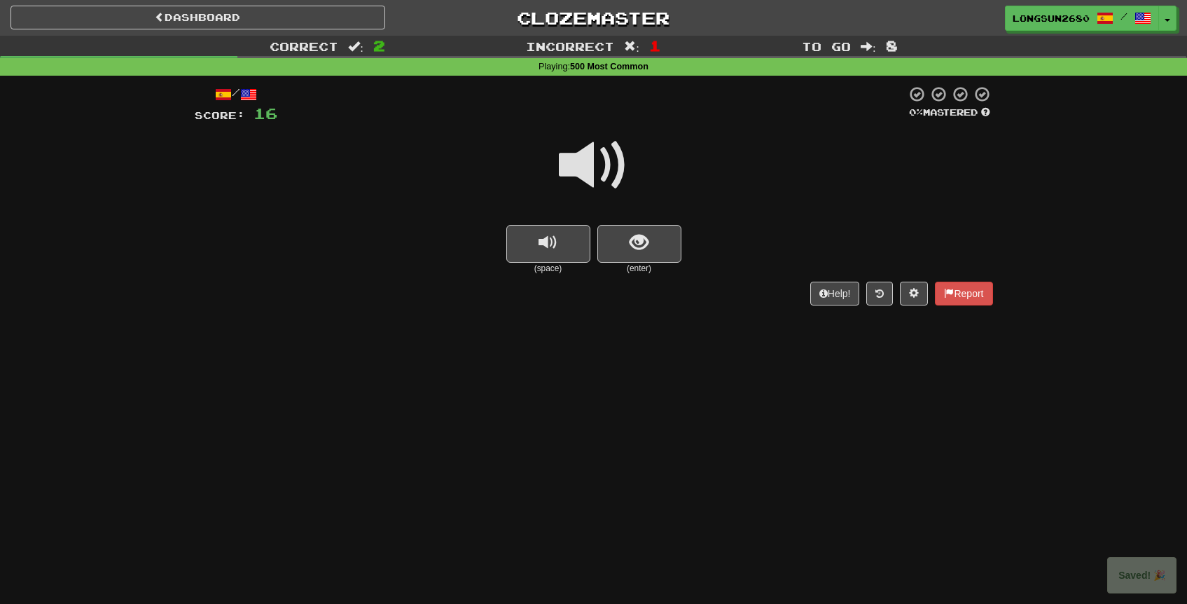
click at [600, 179] on span at bounding box center [594, 165] width 70 height 70
click at [648, 240] on span "show sentence" at bounding box center [639, 242] width 19 height 19
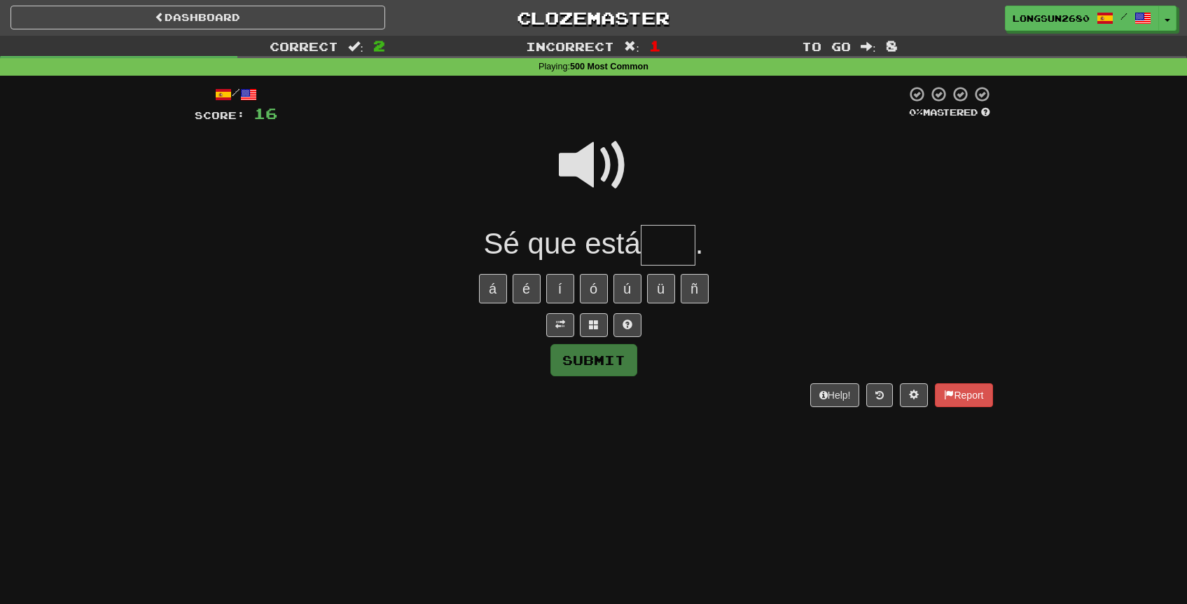
click at [612, 164] on span at bounding box center [594, 165] width 70 height 70
click at [666, 243] on input "text" at bounding box center [668, 245] width 55 height 41
type input "***"
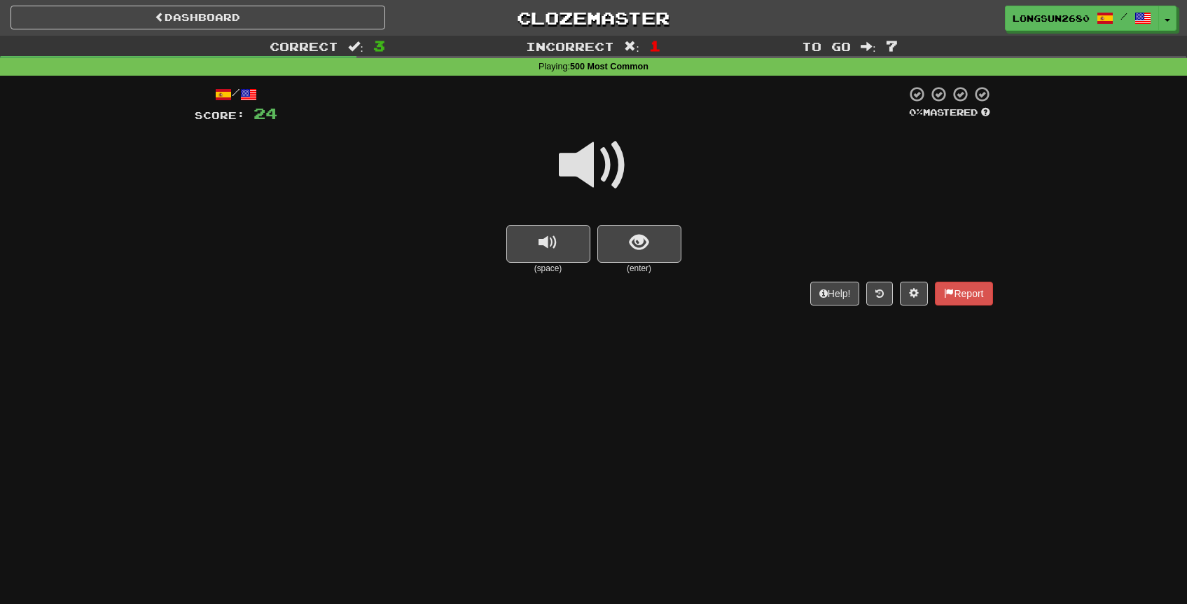
click at [612, 170] on span at bounding box center [594, 165] width 70 height 70
click at [669, 246] on button "show sentence" at bounding box center [640, 244] width 84 height 38
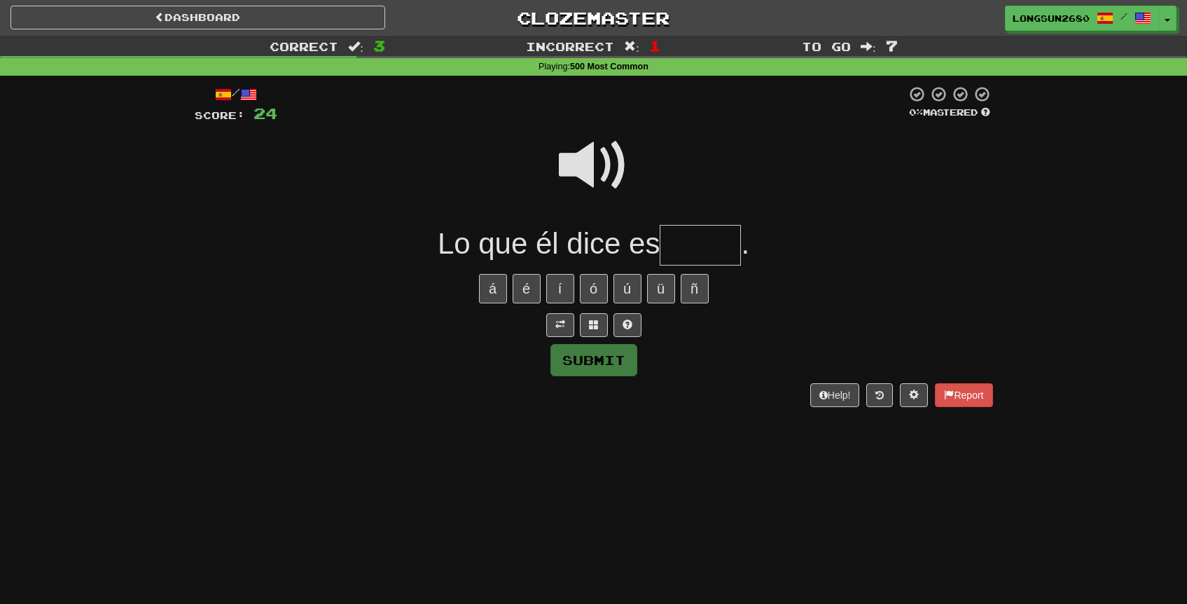
click at [603, 153] on span at bounding box center [594, 165] width 70 height 70
click at [700, 242] on input "text" at bounding box center [700, 245] width 81 height 41
type input "*"
type input "******"
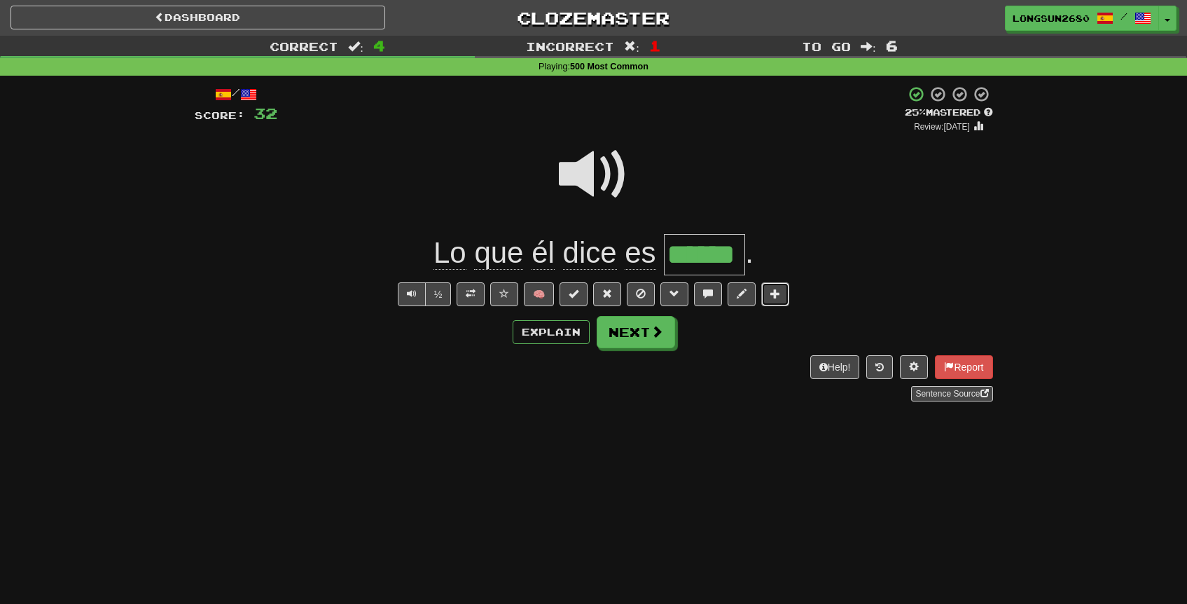
drag, startPoint x: 783, startPoint y: 298, endPoint x: 806, endPoint y: 172, distance: 128.1
click at [834, 171] on div "/ Score: 32 + 8 25 % Mastered Review: [DATE] Lo que él dice es ****** . ½ 🧠 Exp…" at bounding box center [594, 243] width 799 height 316
click at [507, 298] on span at bounding box center [504, 294] width 10 height 10
click at [647, 331] on button "Next" at bounding box center [637, 333] width 78 height 32
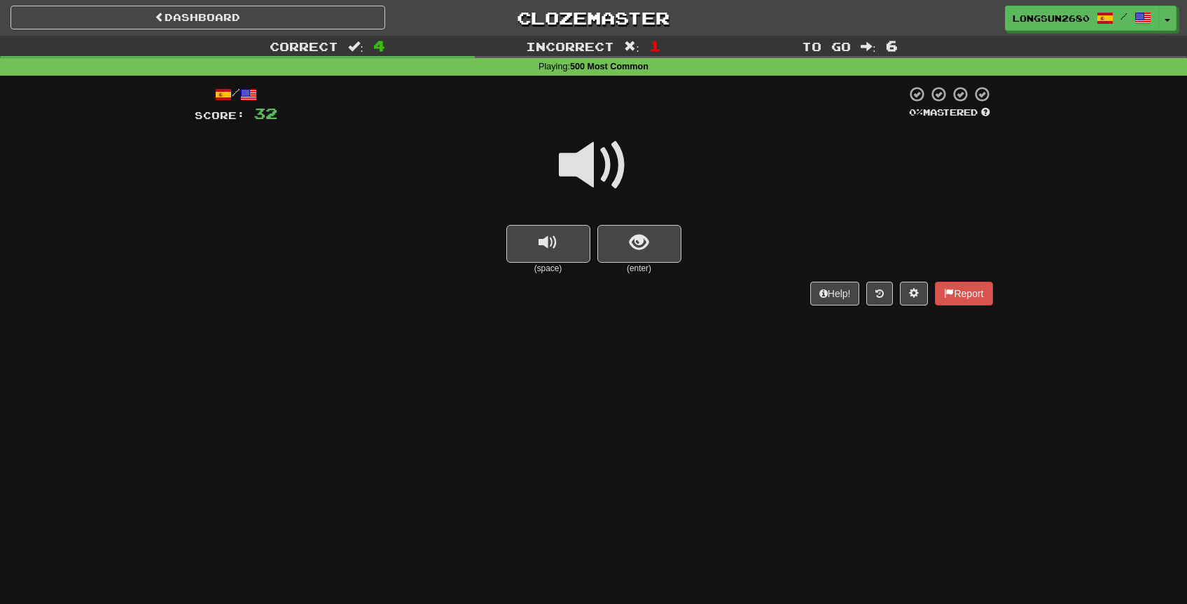
click at [598, 178] on span at bounding box center [594, 165] width 70 height 70
click at [630, 235] on span "show sentence" at bounding box center [639, 242] width 19 height 19
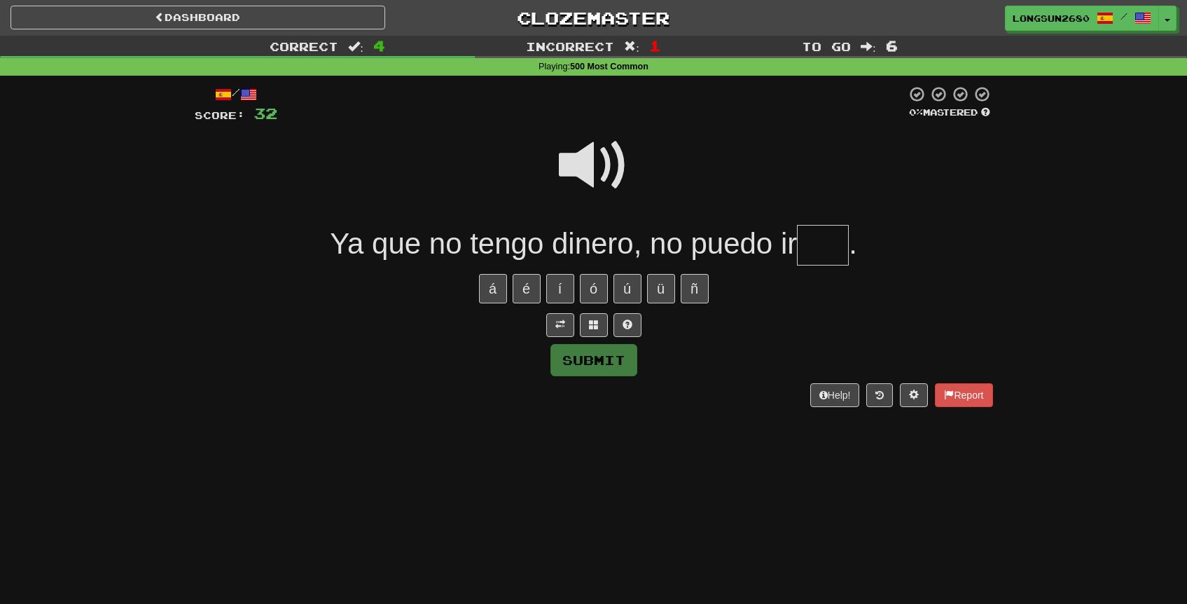
click at [825, 242] on input "text" at bounding box center [823, 245] width 52 height 41
click at [614, 172] on span at bounding box center [594, 165] width 70 height 70
click at [835, 251] on input "text" at bounding box center [823, 245] width 52 height 41
type input "****"
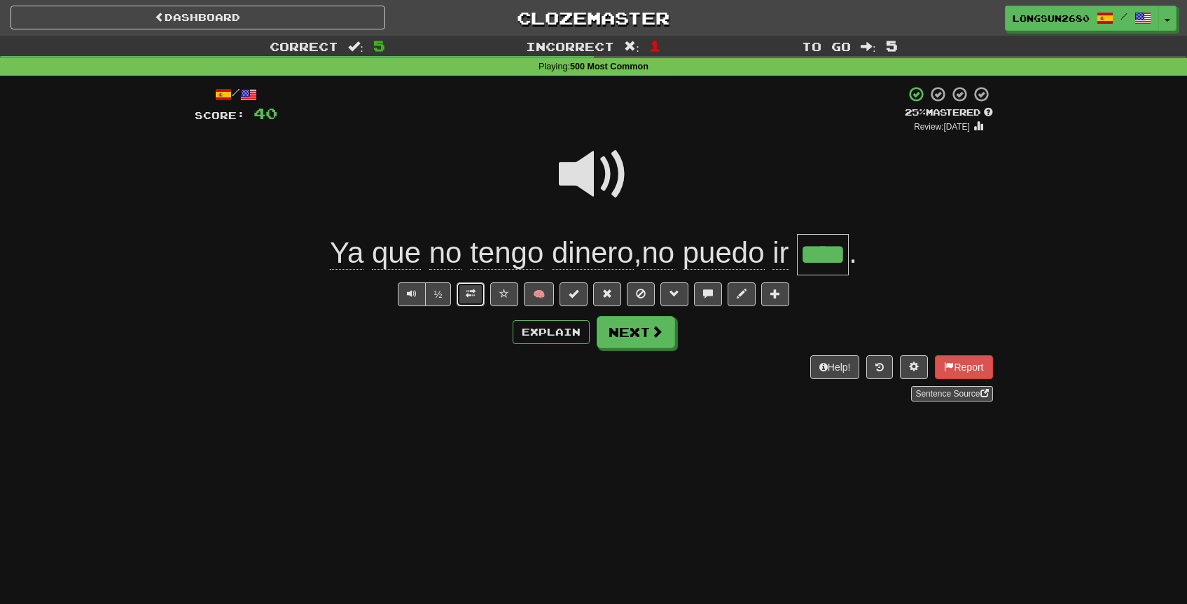
click at [473, 293] on span at bounding box center [471, 294] width 10 height 10
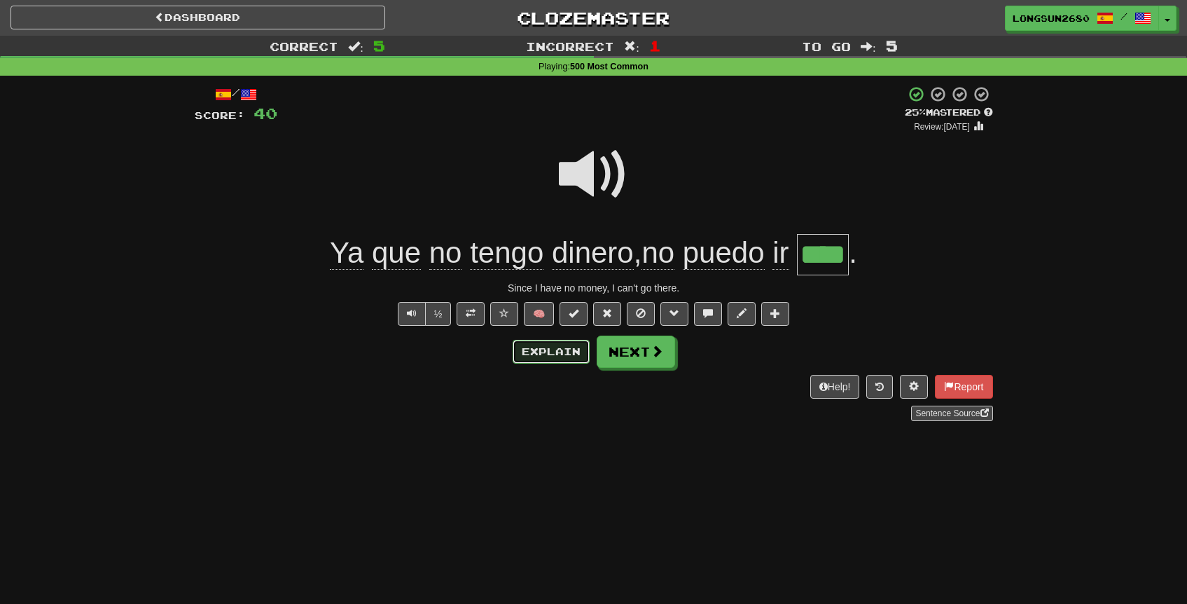
click at [558, 356] on button "Explain" at bounding box center [551, 352] width 77 height 24
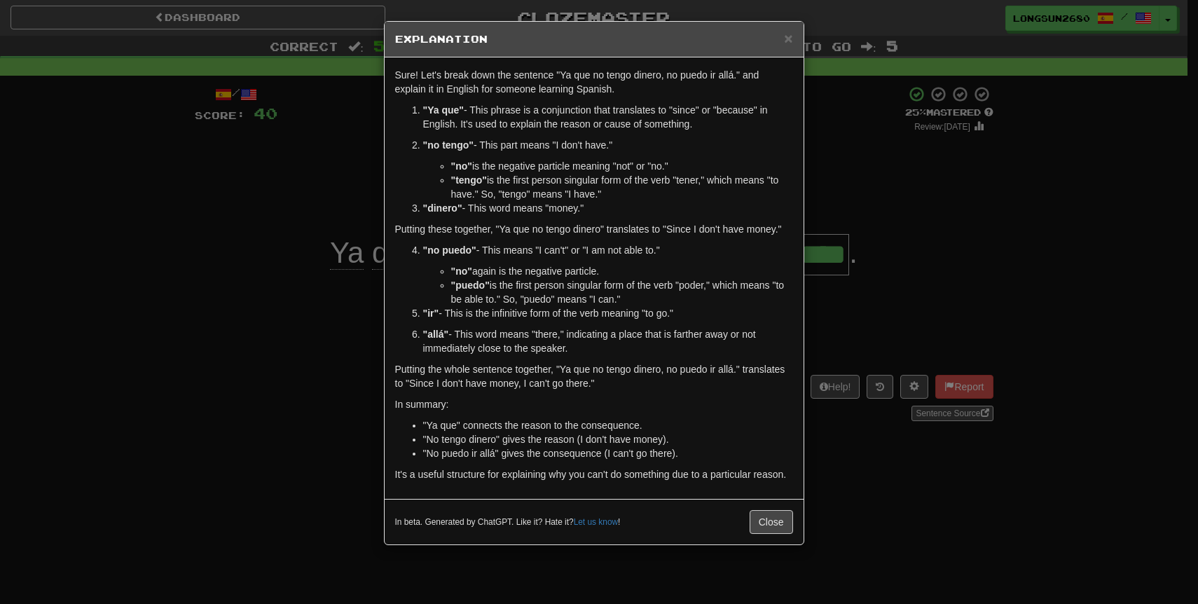
click at [887, 309] on div "× Explanation Sure! Let's break down the sentence "Ya que no tengo dinero, no p…" at bounding box center [599, 302] width 1198 height 604
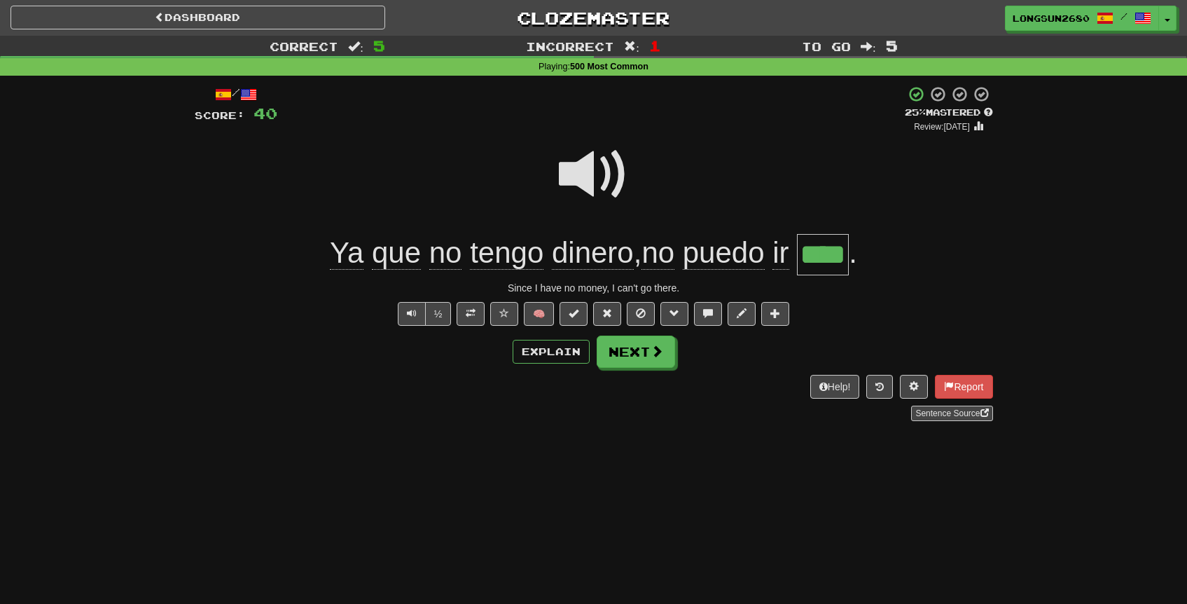
drag, startPoint x: 574, startPoint y: 183, endPoint x: 578, endPoint y: 193, distance: 11.1
click at [574, 183] on span at bounding box center [594, 174] width 70 height 70
click at [509, 315] on span at bounding box center [504, 313] width 10 height 10
click at [631, 357] on button "Next" at bounding box center [637, 352] width 78 height 32
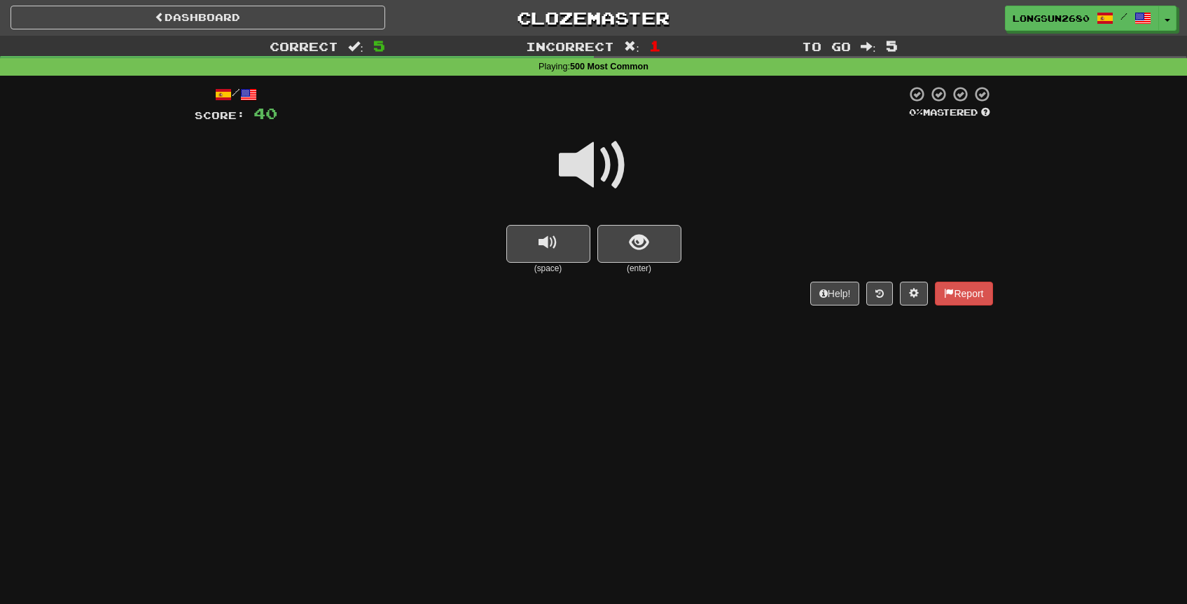
click at [601, 185] on span at bounding box center [594, 165] width 70 height 70
click at [622, 240] on button "show sentence" at bounding box center [640, 244] width 84 height 38
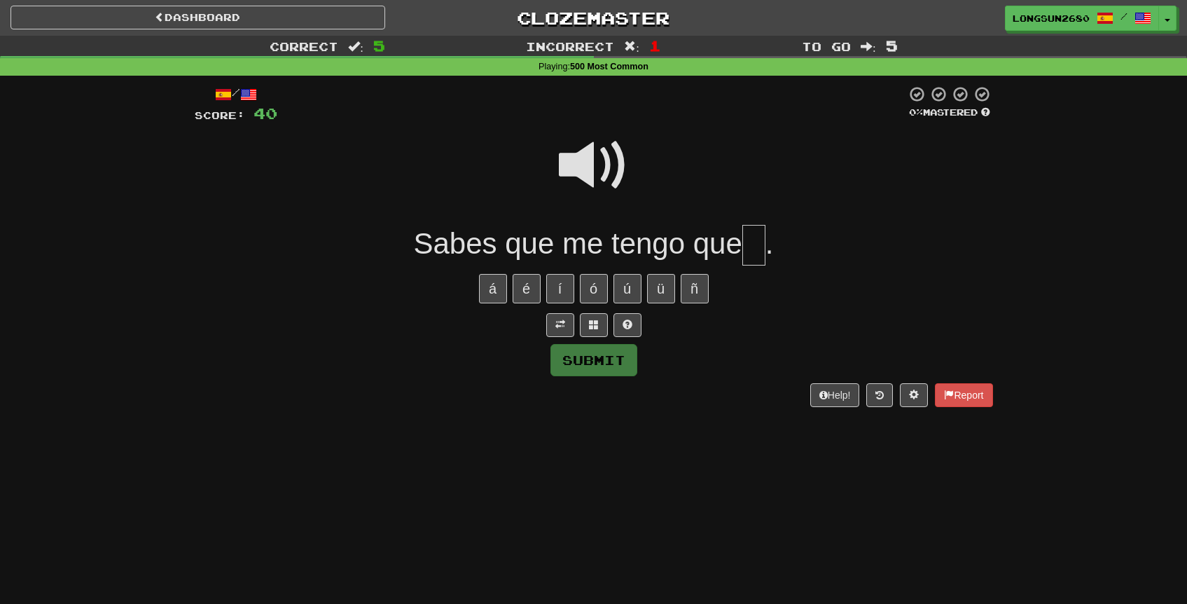
click at [602, 167] on span at bounding box center [594, 165] width 70 height 70
click at [754, 247] on input "text" at bounding box center [754, 245] width 23 height 41
type input "**"
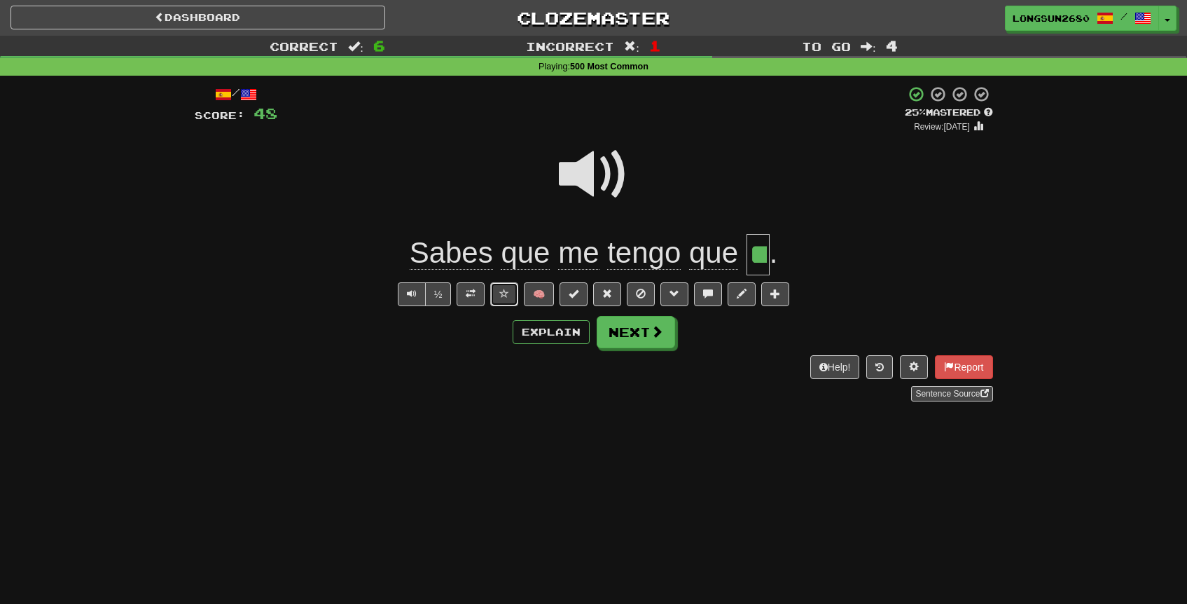
click at [499, 290] on button at bounding box center [504, 294] width 28 height 24
click at [607, 336] on button "Next" at bounding box center [637, 333] width 78 height 32
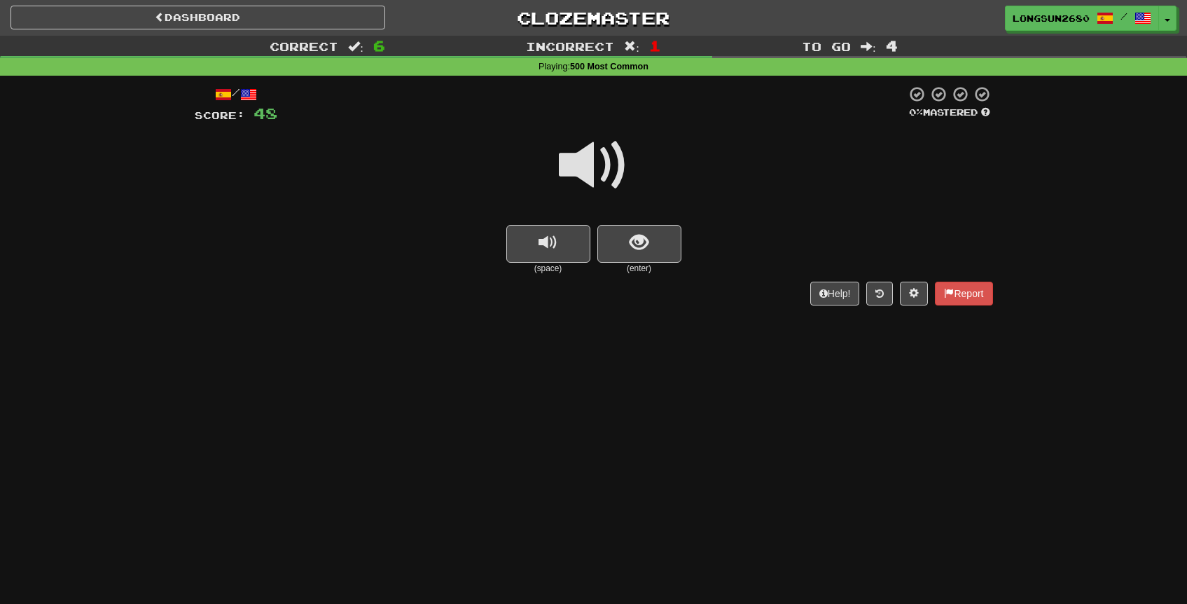
click at [588, 182] on span at bounding box center [594, 165] width 70 height 70
click at [653, 270] on small "(enter)" at bounding box center [640, 269] width 84 height 12
click at [647, 242] on span "show sentence" at bounding box center [639, 242] width 19 height 19
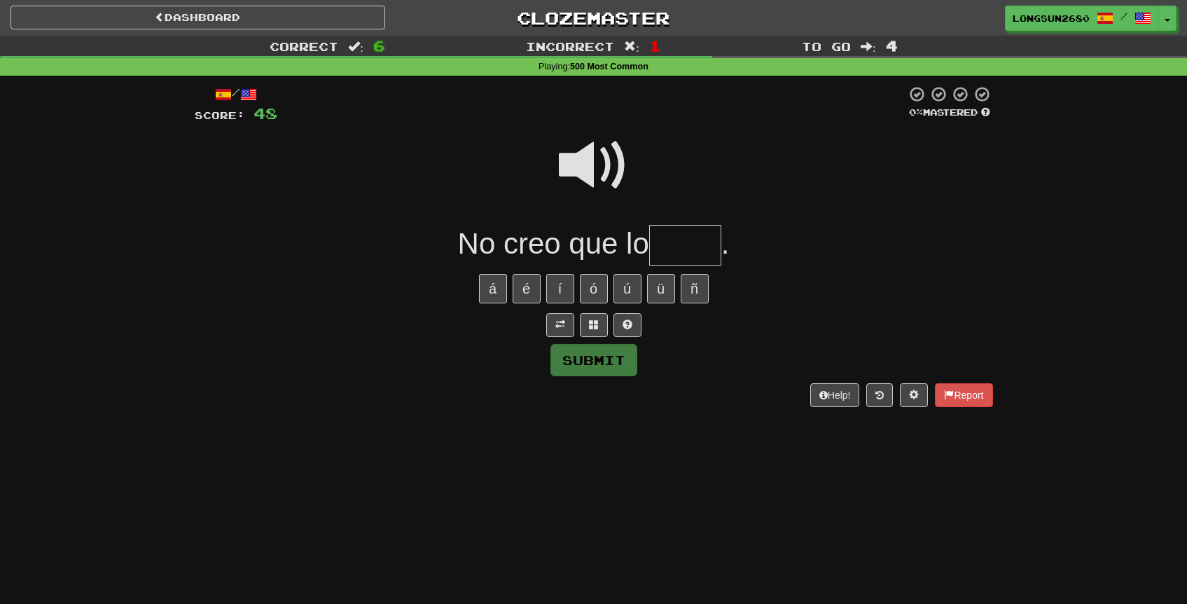
click at [678, 243] on input "text" at bounding box center [685, 245] width 72 height 41
type input "****"
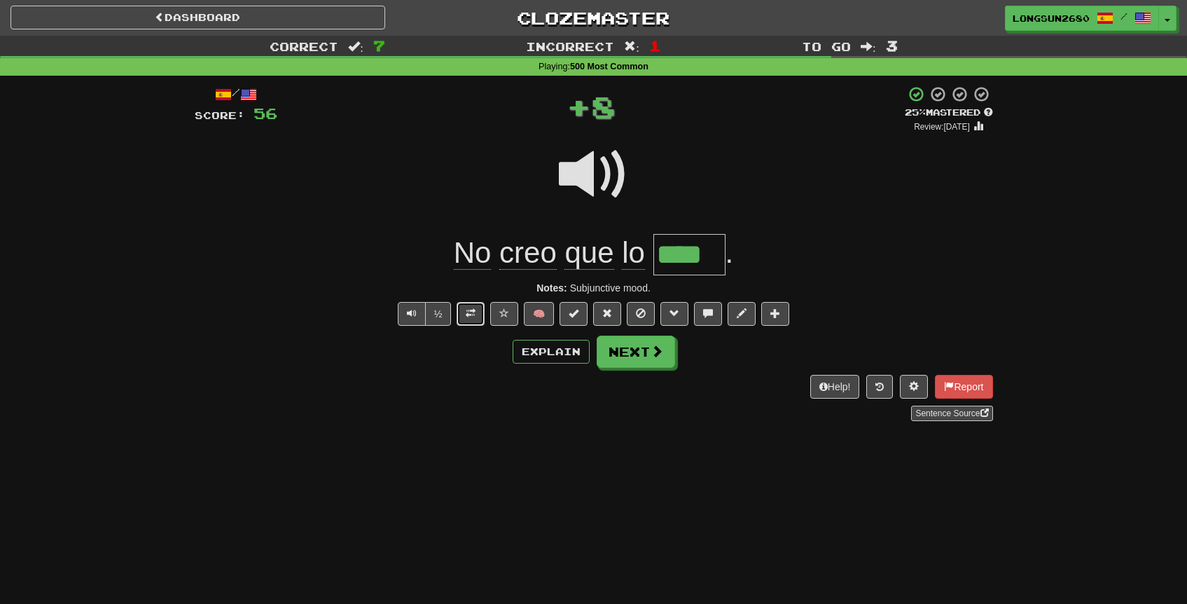
click at [481, 313] on button at bounding box center [471, 314] width 28 height 24
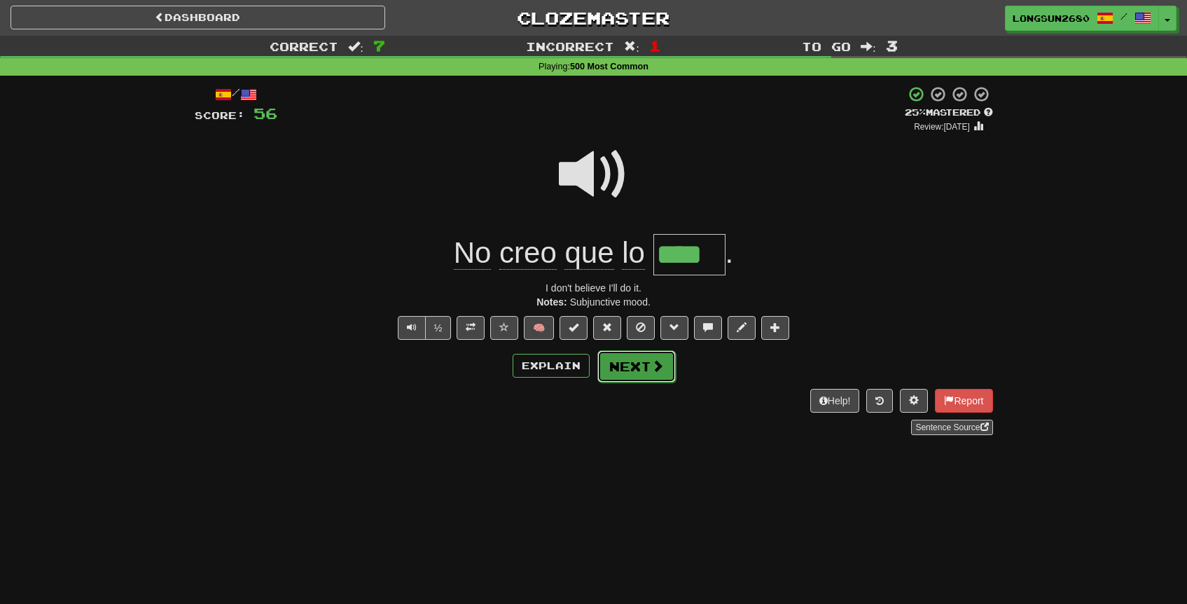
click at [640, 363] on button "Next" at bounding box center [637, 366] width 78 height 32
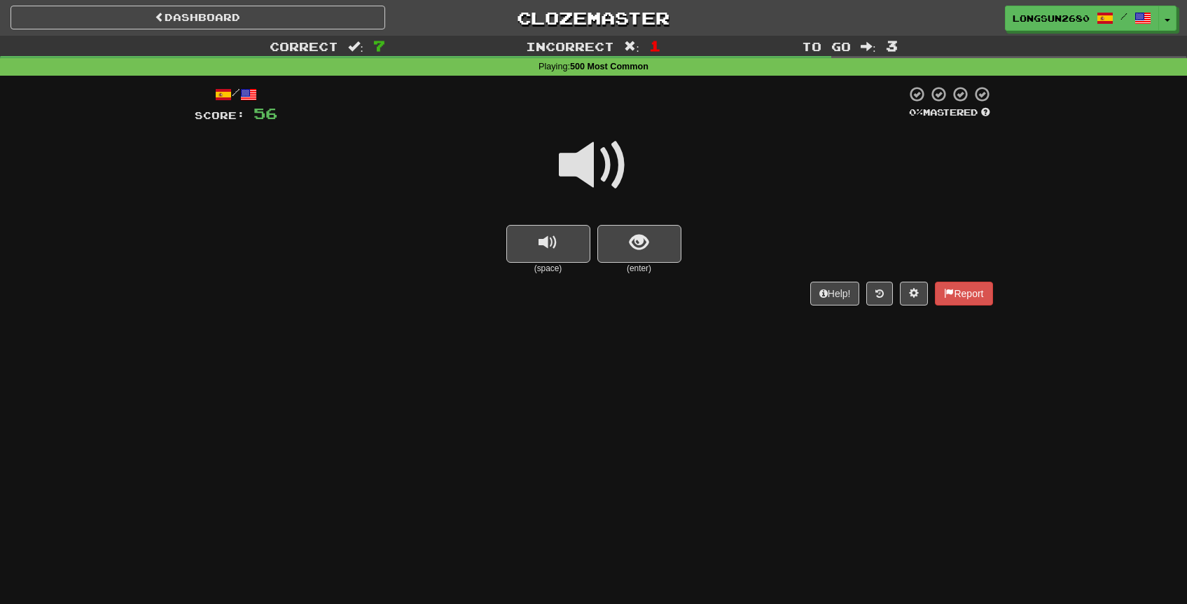
click at [587, 156] on span at bounding box center [594, 165] width 70 height 70
click at [625, 251] on button "show sentence" at bounding box center [640, 244] width 84 height 38
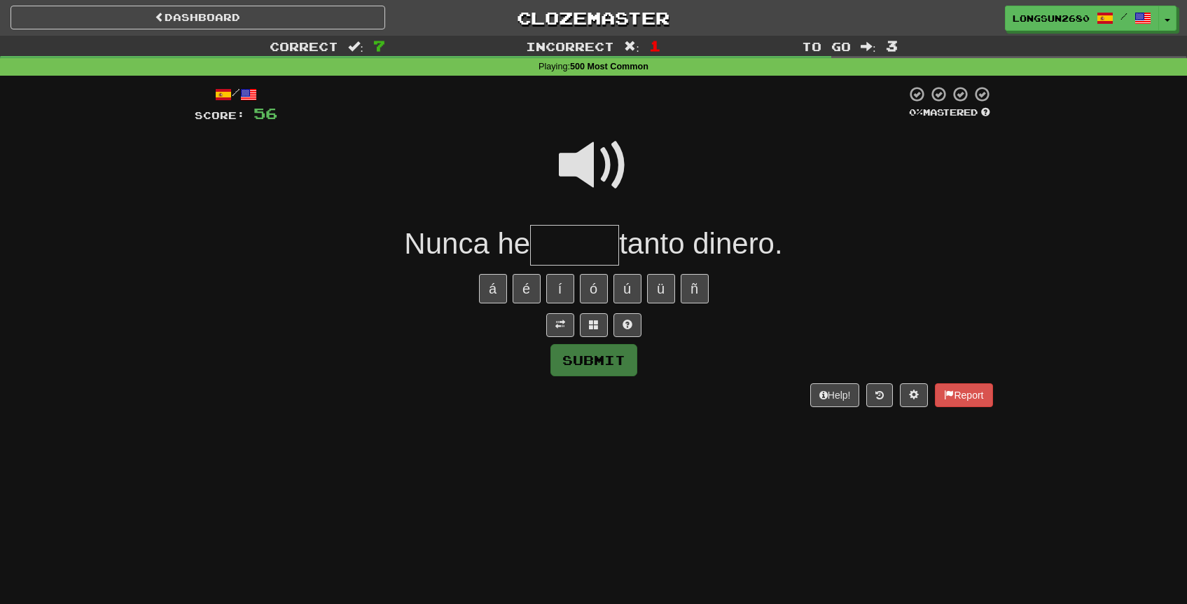
click at [616, 159] on span at bounding box center [594, 165] width 70 height 70
click at [573, 245] on input "text" at bounding box center [574, 245] width 89 height 41
click at [595, 175] on span at bounding box center [594, 165] width 70 height 70
click at [572, 249] on input "text" at bounding box center [574, 245] width 89 height 41
type input "*"
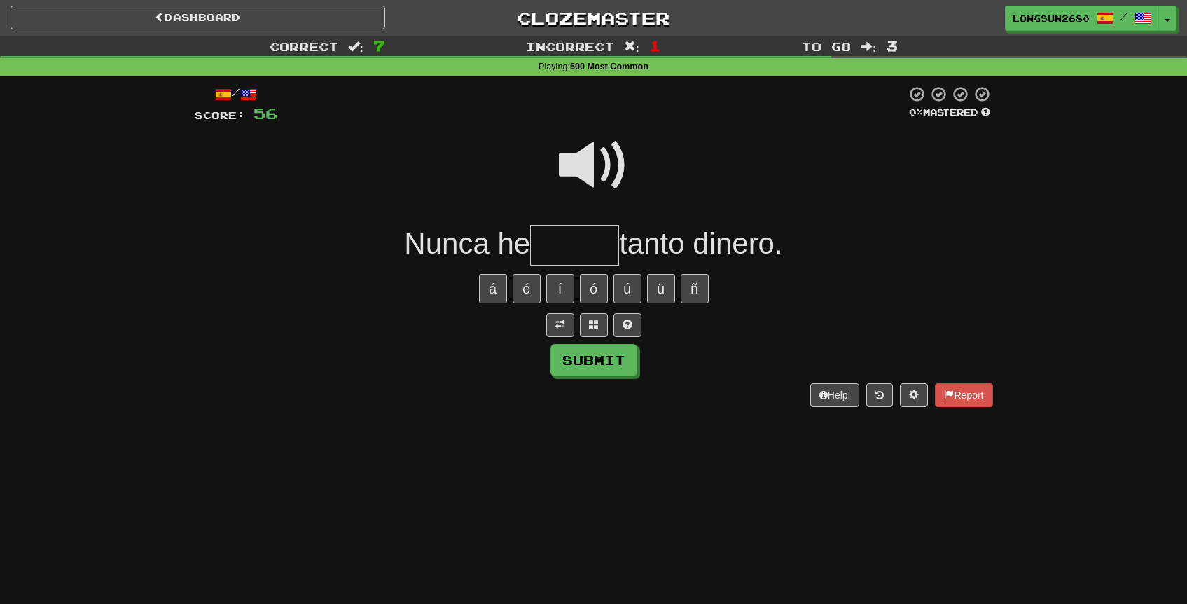
type input "*"
type input "******"
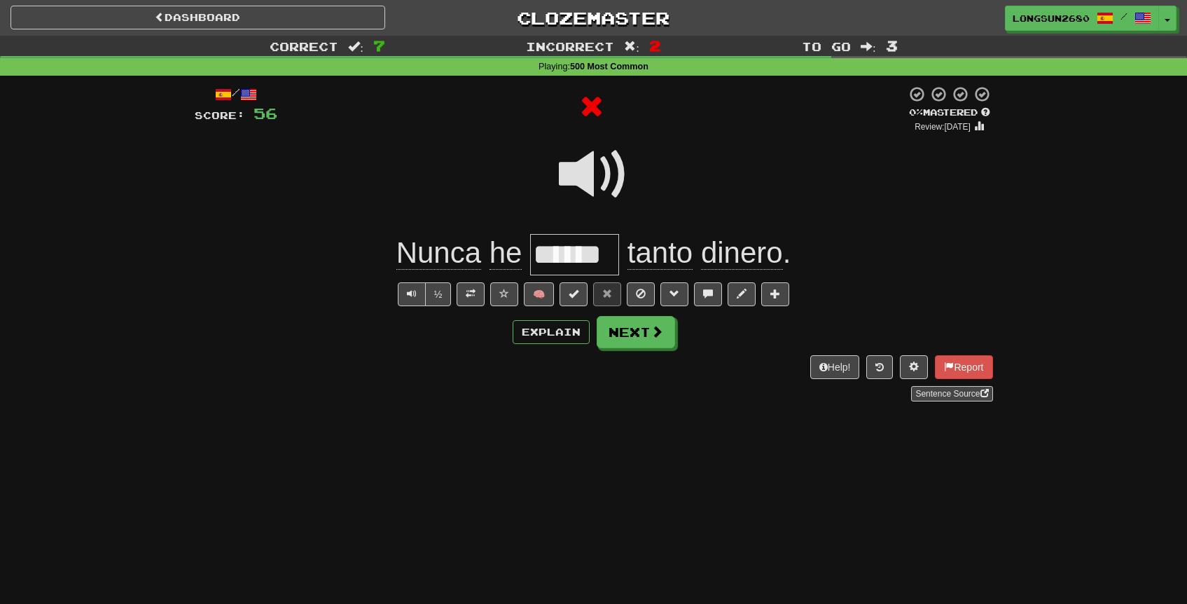
scroll to position [0, 0]
click at [605, 193] on span at bounding box center [594, 174] width 70 height 70
click at [604, 188] on span at bounding box center [594, 174] width 70 height 70
click at [478, 292] on button at bounding box center [471, 294] width 28 height 24
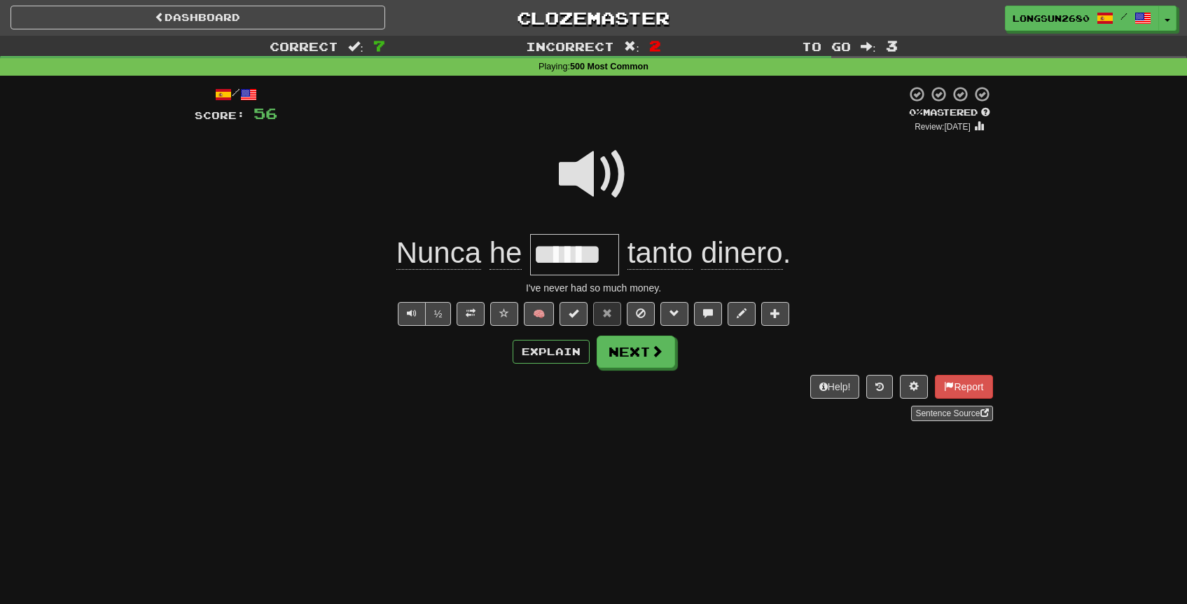
click at [595, 172] on span at bounding box center [594, 174] width 70 height 70
click at [514, 316] on button at bounding box center [504, 314] width 28 height 24
click at [637, 356] on button "Next" at bounding box center [637, 352] width 78 height 32
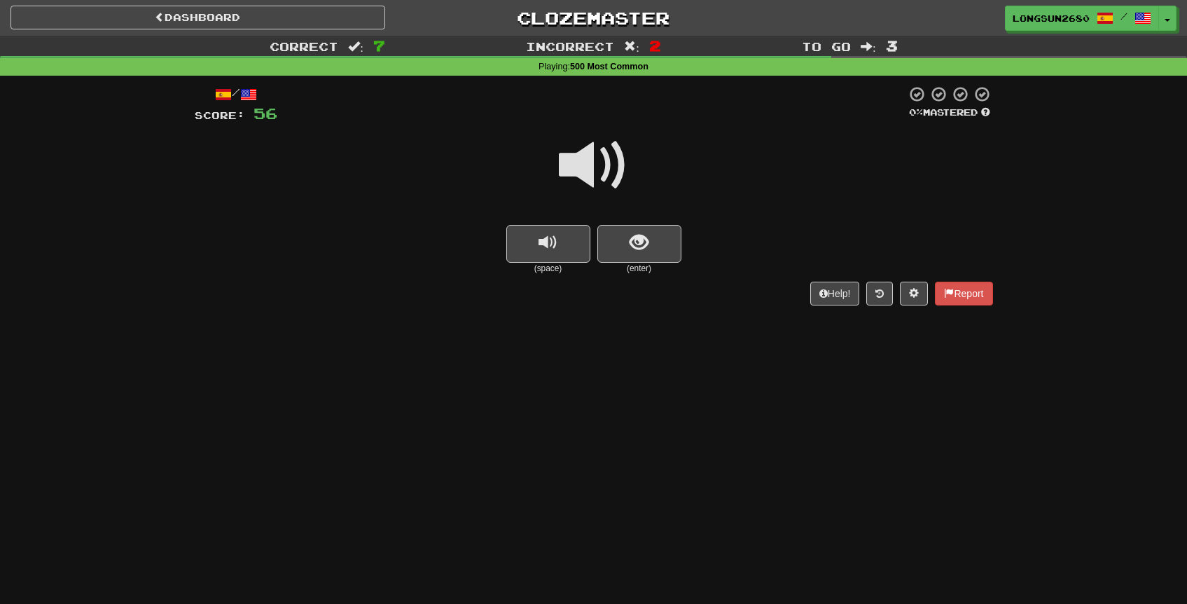
click at [604, 144] on span at bounding box center [594, 165] width 70 height 70
click at [647, 246] on span "show sentence" at bounding box center [639, 242] width 19 height 19
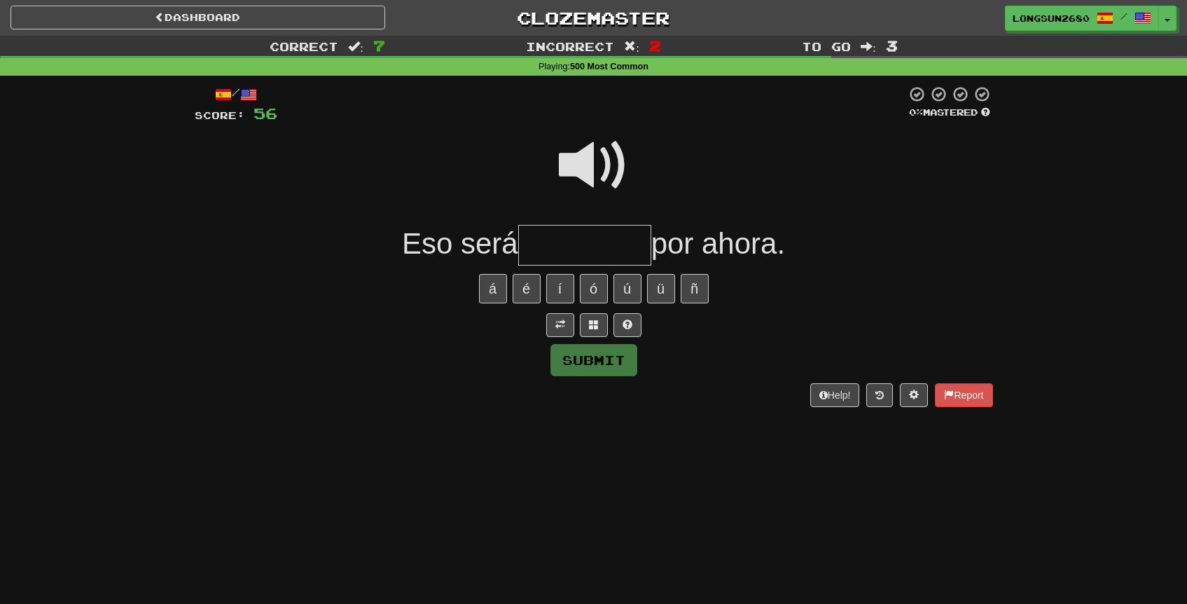
click at [568, 240] on input "text" at bounding box center [584, 245] width 133 height 41
type input "**********"
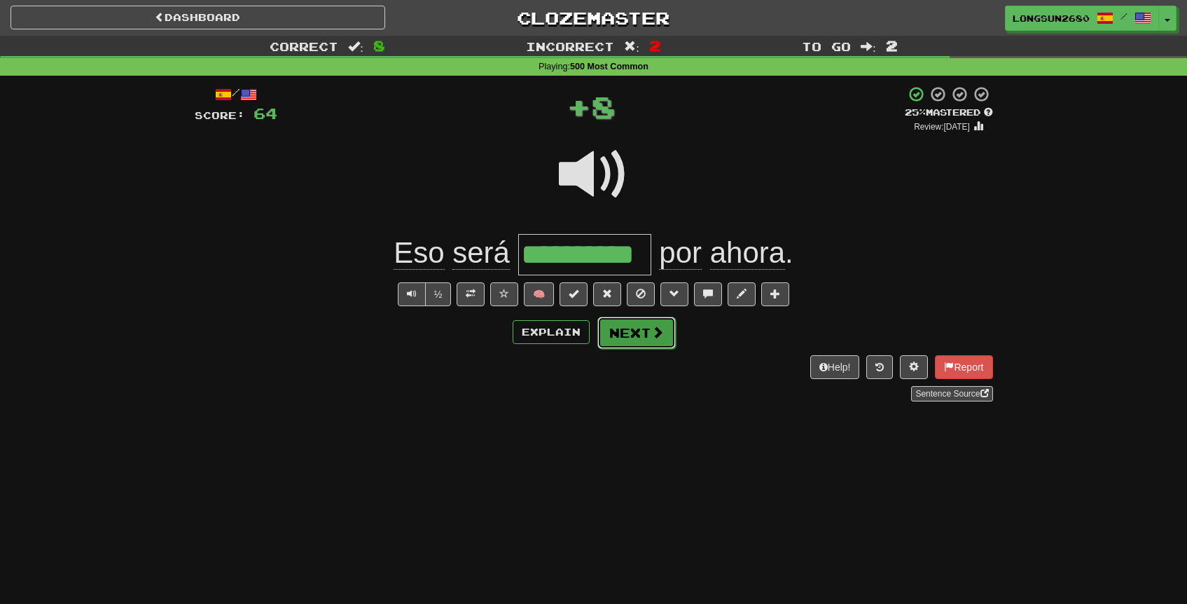
click at [630, 340] on button "Next" at bounding box center [637, 333] width 78 height 32
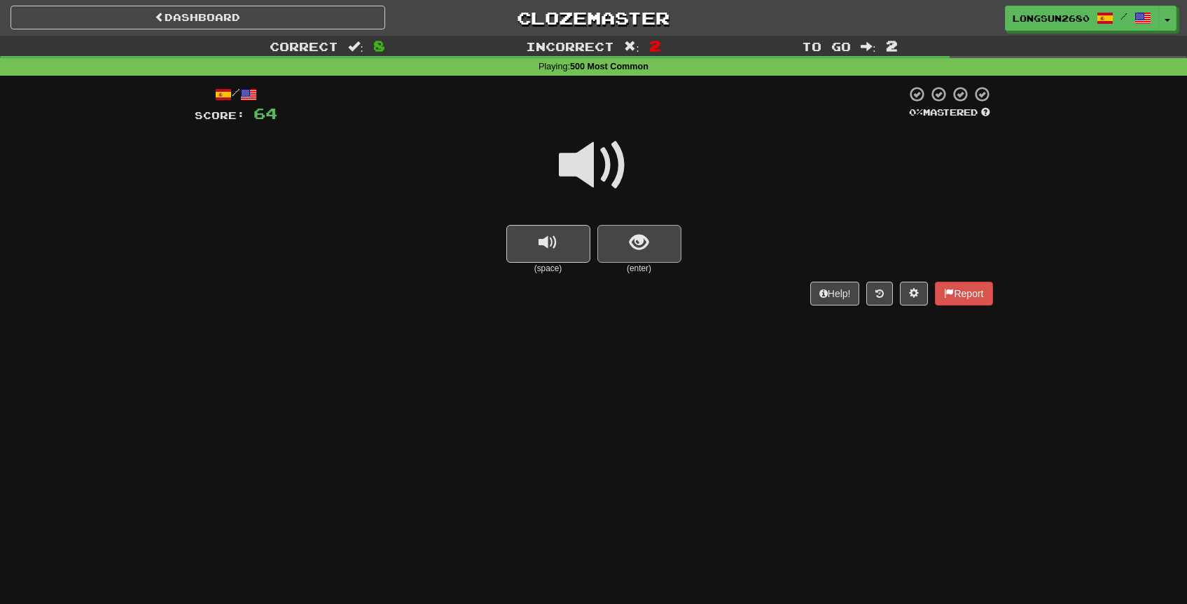
drag, startPoint x: 595, startPoint y: 177, endPoint x: 625, endPoint y: 248, distance: 76.9
click at [595, 177] on span at bounding box center [594, 165] width 70 height 70
click at [625, 249] on button "show sentence" at bounding box center [640, 244] width 84 height 38
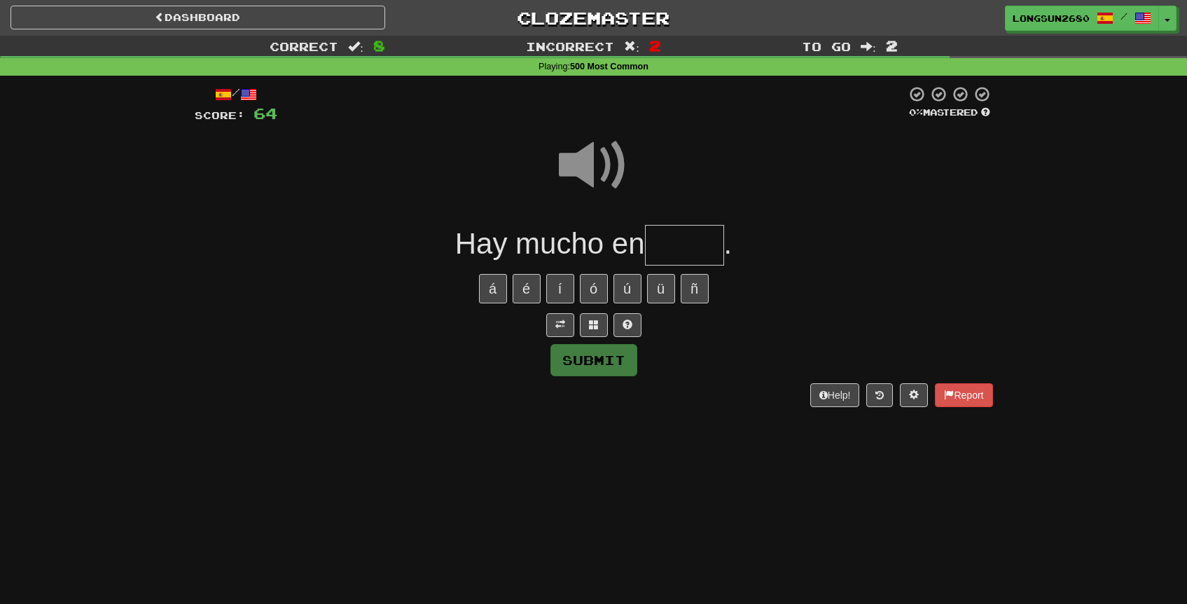
click at [680, 253] on input "text" at bounding box center [684, 245] width 79 height 41
type input "*****"
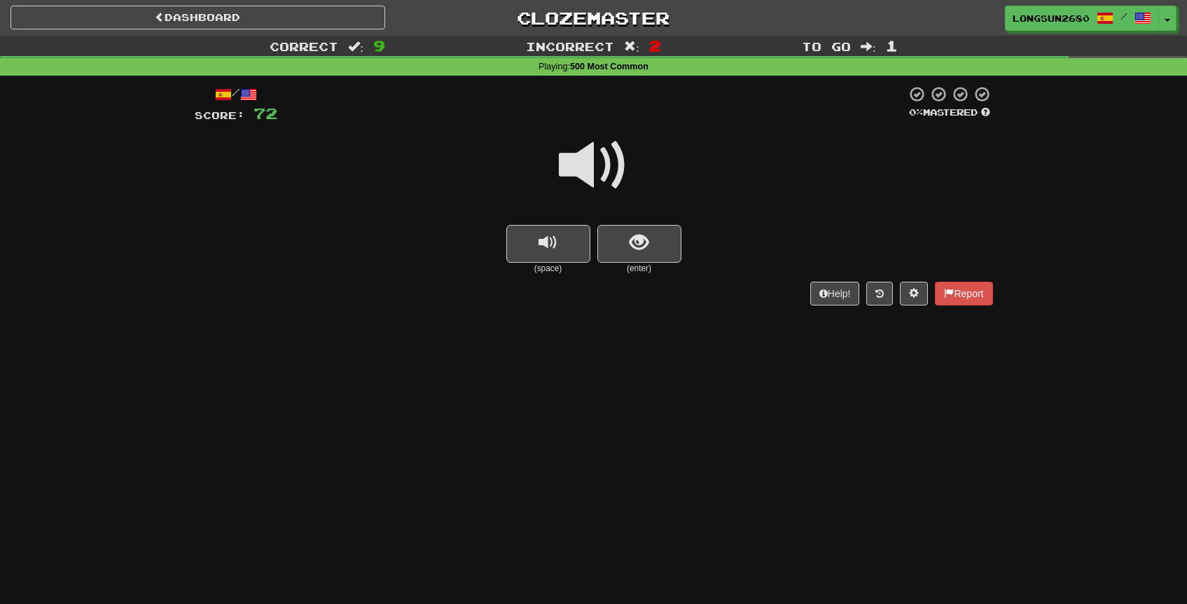
click at [614, 167] on span at bounding box center [594, 165] width 70 height 70
click at [647, 240] on span "show sentence" at bounding box center [639, 242] width 19 height 19
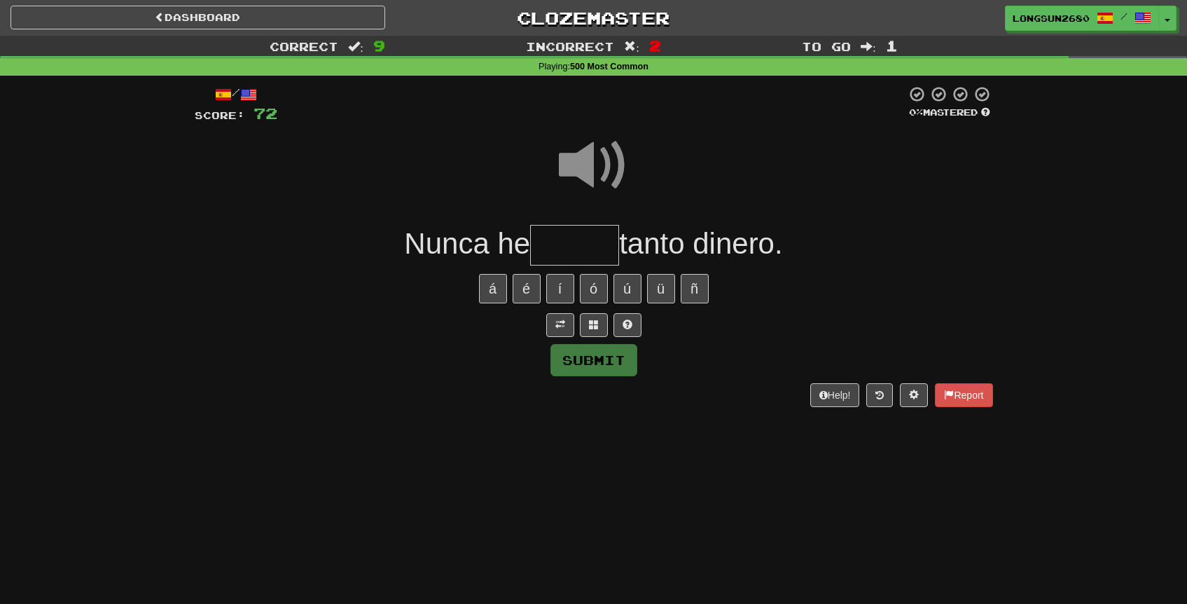
click at [565, 238] on input "text" at bounding box center [574, 245] width 89 height 41
type input "******"
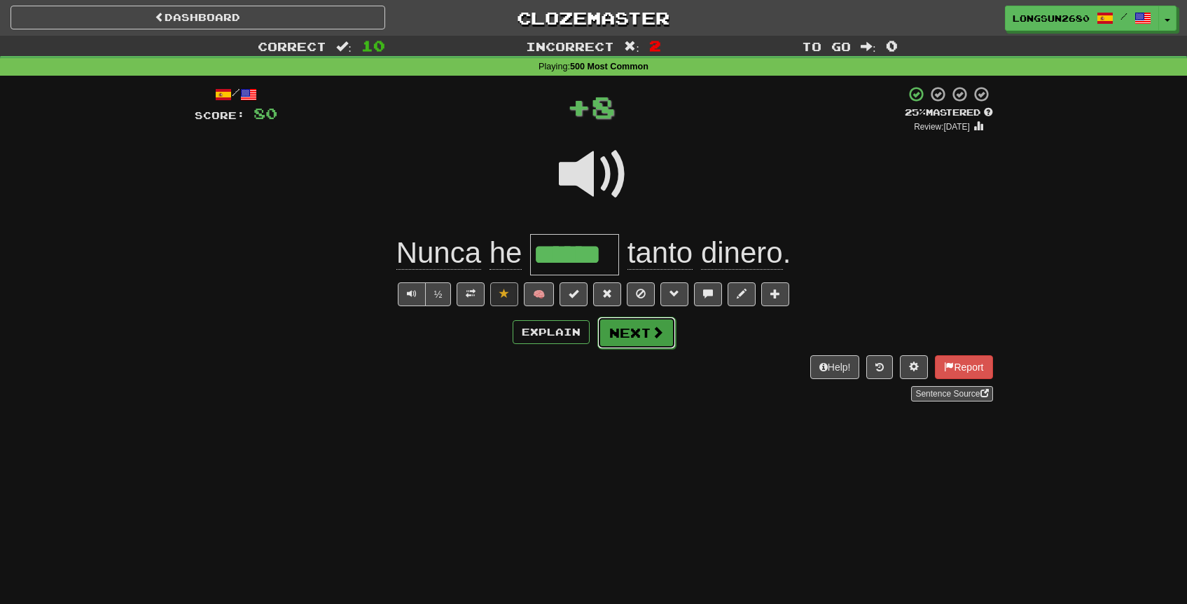
click at [635, 342] on button "Next" at bounding box center [637, 333] width 78 height 32
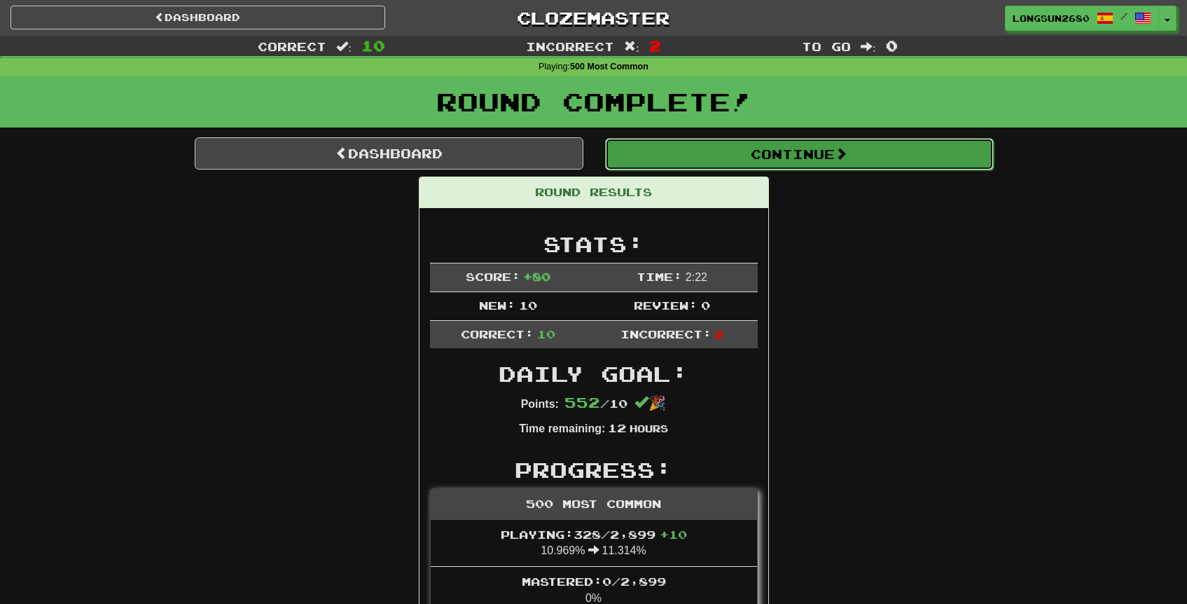
click at [785, 160] on button "Continue" at bounding box center [799, 154] width 389 height 32
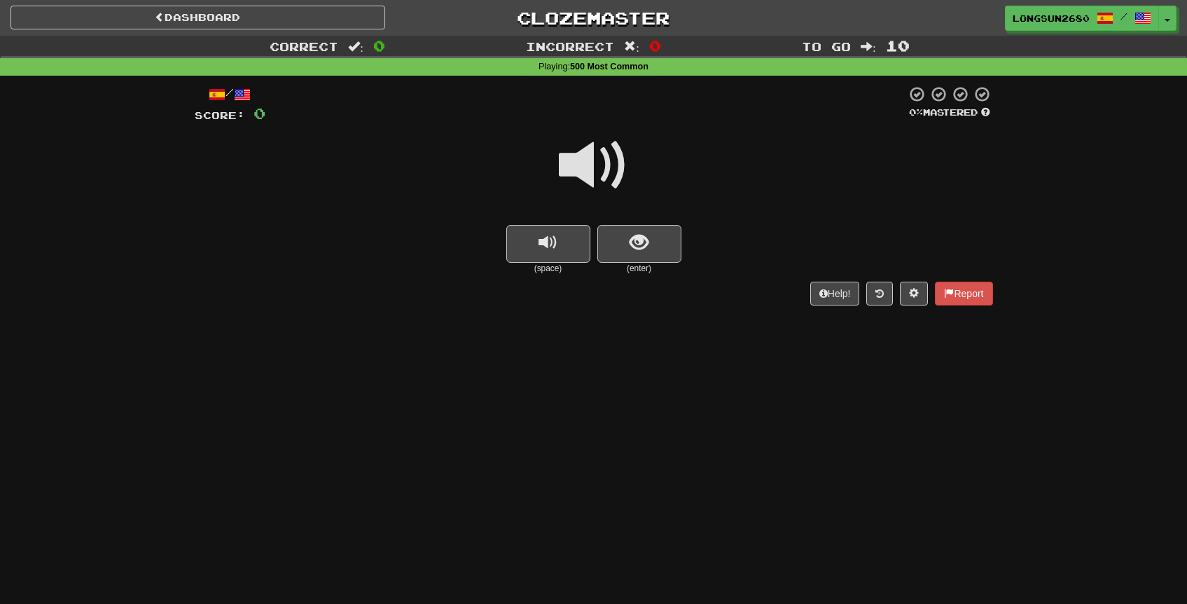
click at [595, 172] on span at bounding box center [594, 165] width 70 height 70
click at [637, 258] on button "show sentence" at bounding box center [640, 244] width 84 height 38
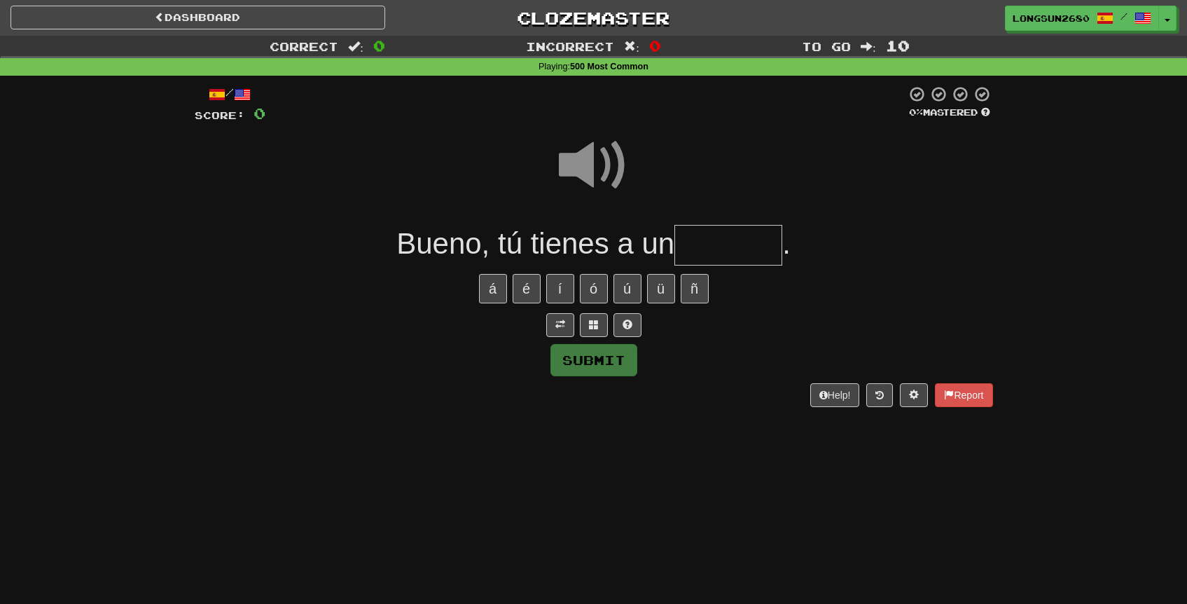
click at [731, 245] on input "text" at bounding box center [729, 245] width 108 height 41
type input "******"
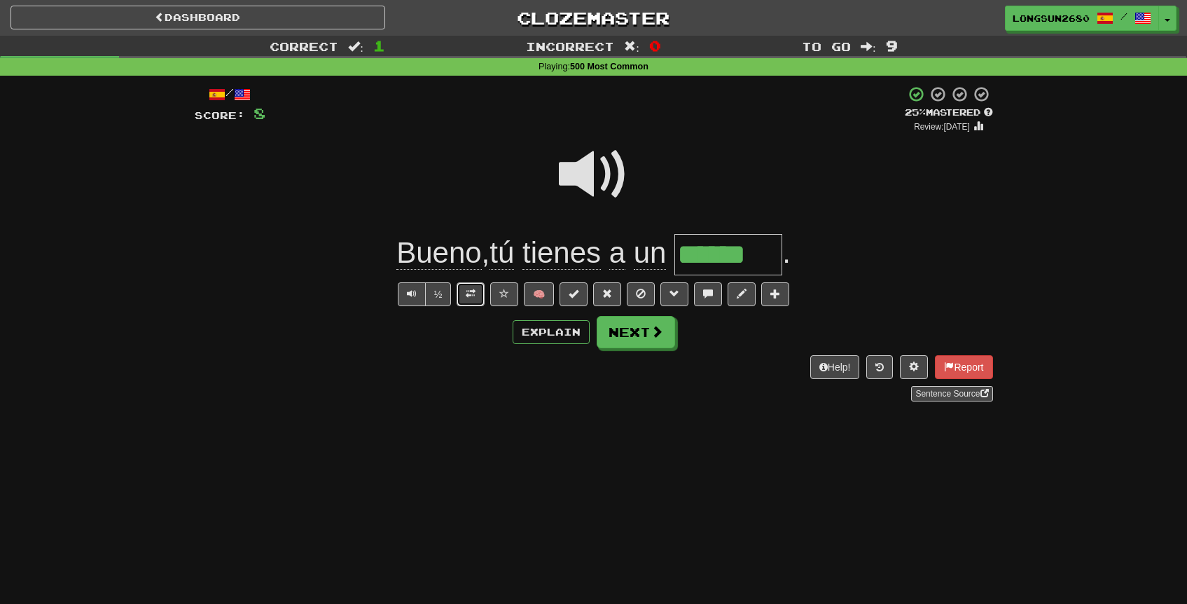
click at [478, 294] on button at bounding box center [471, 294] width 28 height 24
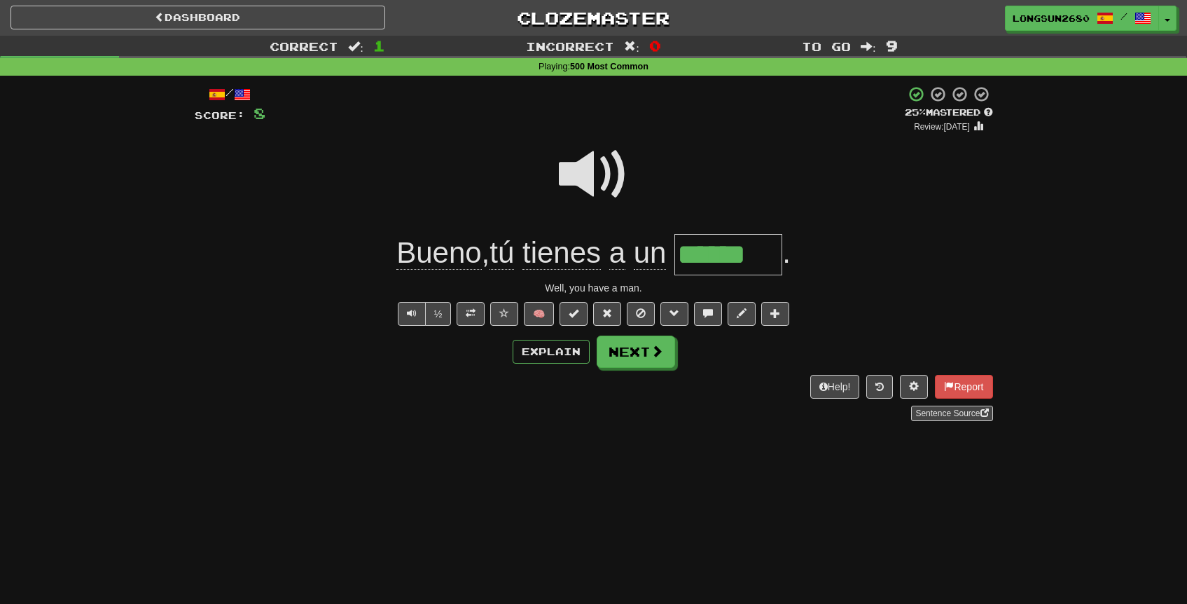
click at [720, 204] on div at bounding box center [594, 184] width 799 height 100
click at [604, 172] on span at bounding box center [594, 174] width 70 height 70
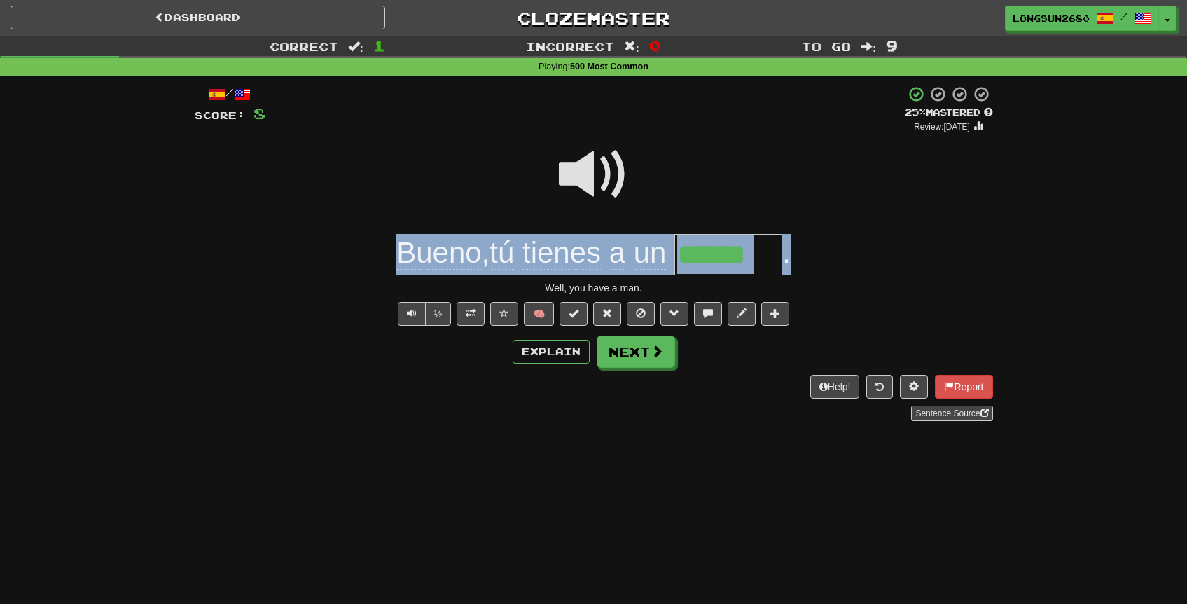
drag, startPoint x: 366, startPoint y: 249, endPoint x: 813, endPoint y: 254, distance: 447.7
click at [813, 254] on div "Bueno , tú tienes a un ****** ." at bounding box center [594, 254] width 799 height 41
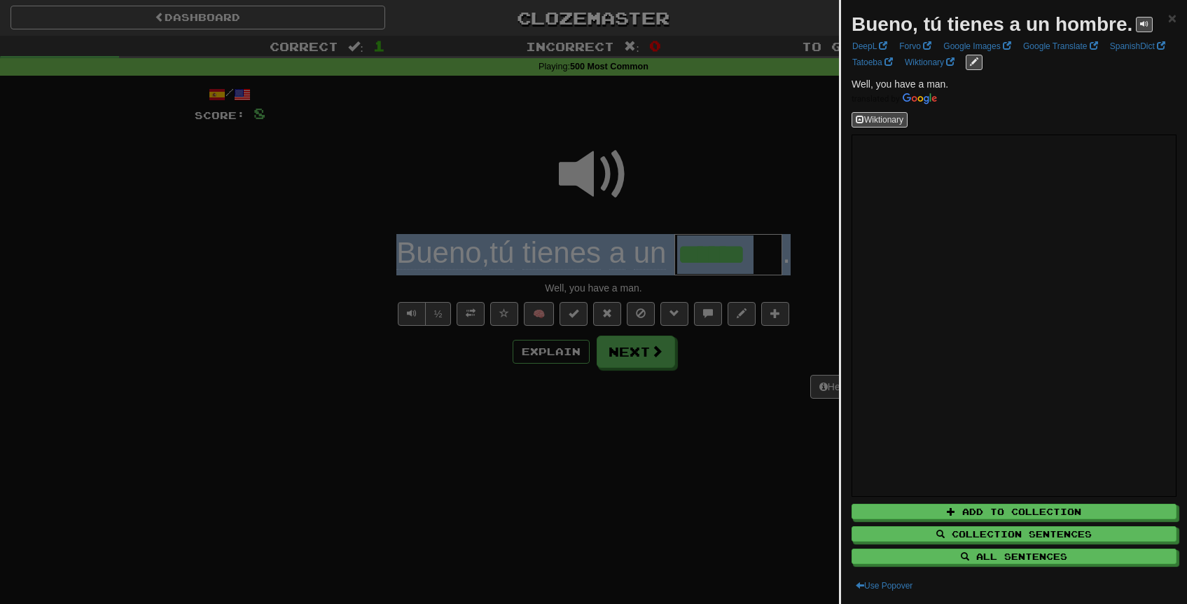
copy div "Bueno , tú tienes a un ."
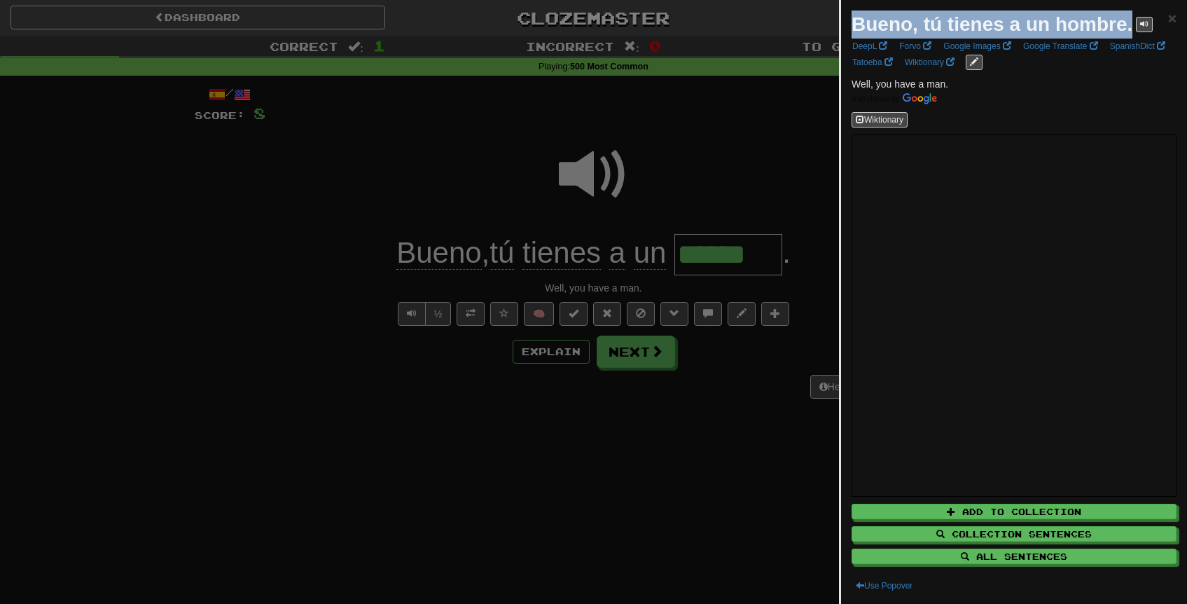
drag, startPoint x: 1131, startPoint y: 25, endPoint x: 854, endPoint y: 22, distance: 277.4
click at [854, 22] on strong "Bueno, tú tienes a un hombre." at bounding box center [992, 24] width 281 height 22
copy strong "Bueno, tú tienes a un hombre."
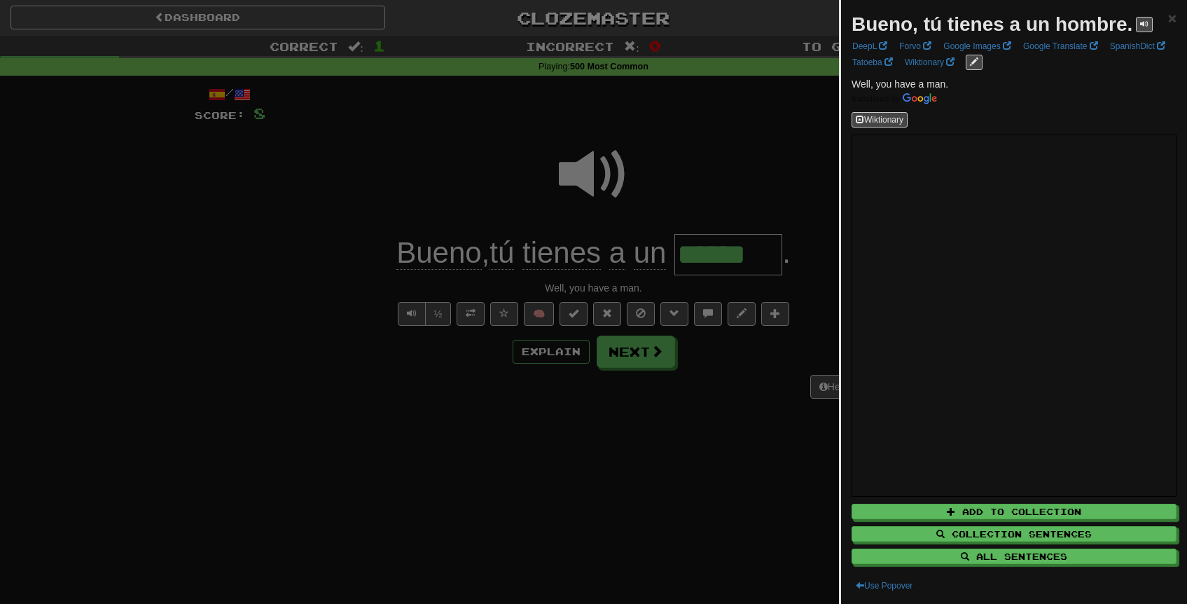
click at [520, 110] on div at bounding box center [593, 302] width 1187 height 604
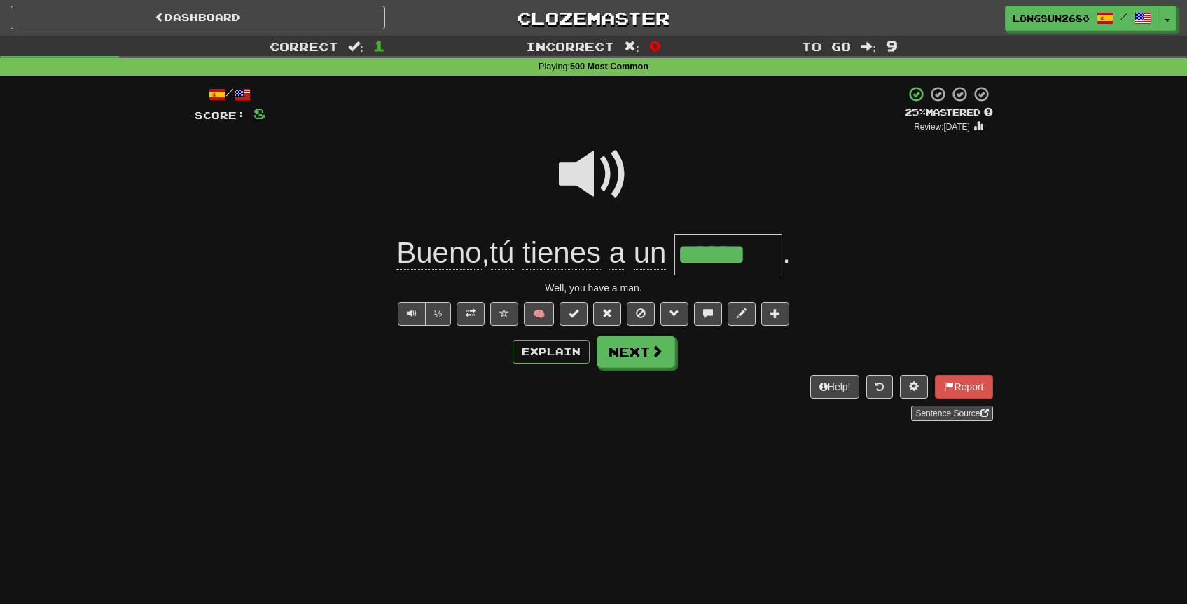
click at [588, 167] on span at bounding box center [594, 174] width 70 height 70
click at [583, 165] on span at bounding box center [594, 174] width 70 height 70
click at [627, 359] on button "Next" at bounding box center [637, 352] width 78 height 32
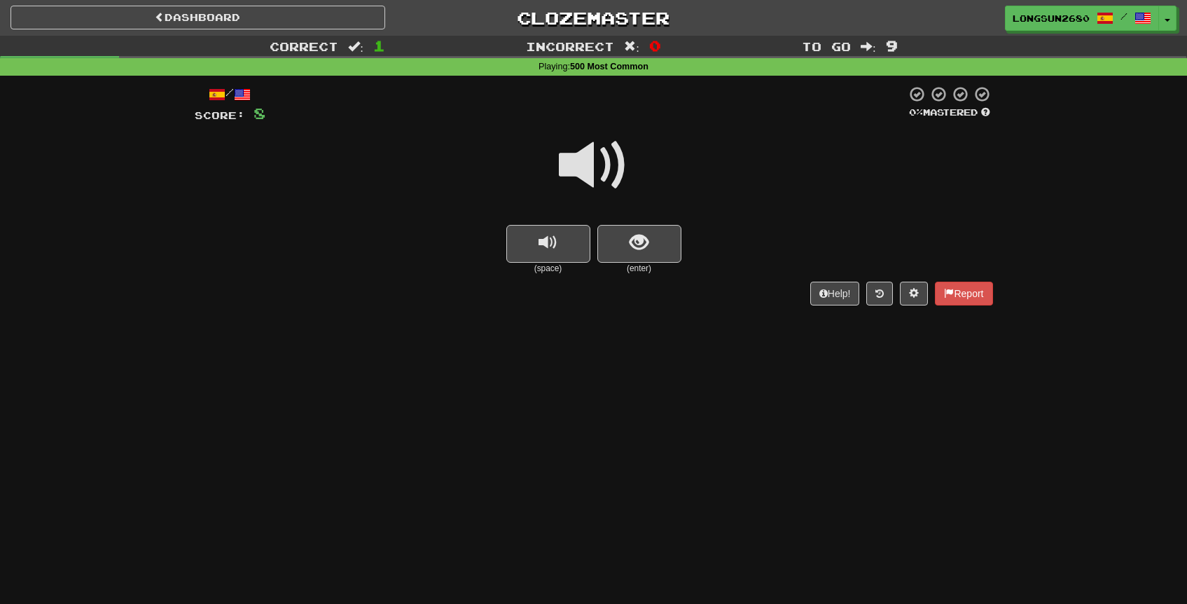
drag, startPoint x: 591, startPoint y: 167, endPoint x: 605, endPoint y: 190, distance: 27.0
click at [591, 167] on span at bounding box center [594, 165] width 70 height 70
click at [640, 256] on button "show sentence" at bounding box center [640, 244] width 84 height 38
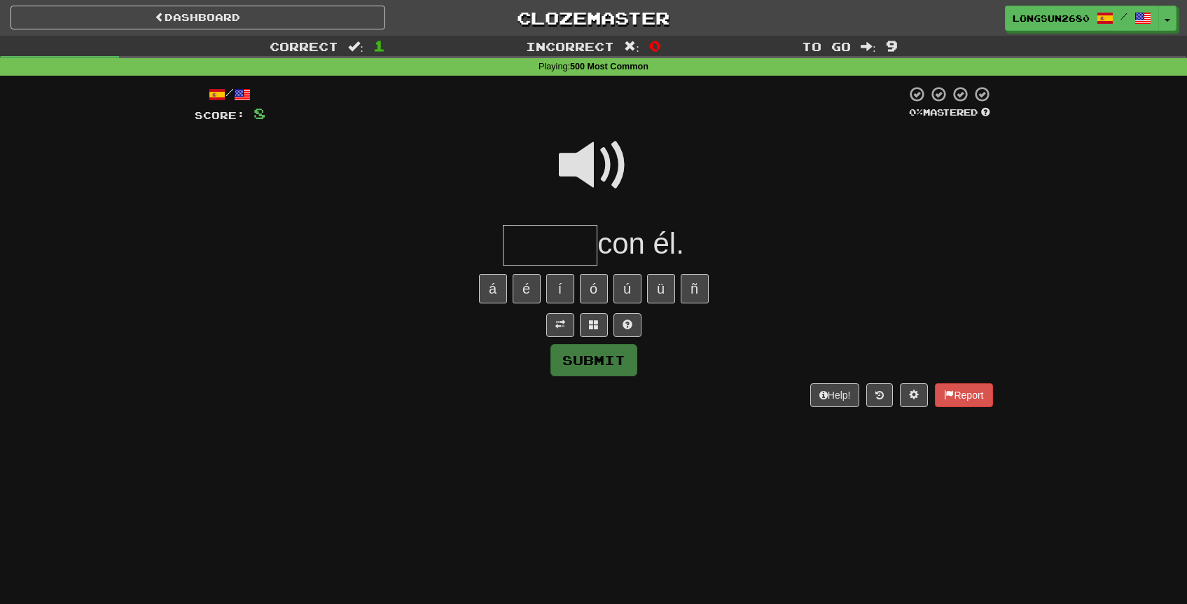
click at [570, 240] on input "text" at bounding box center [550, 245] width 95 height 41
click at [584, 170] on span at bounding box center [594, 165] width 70 height 70
click at [545, 247] on input "text" at bounding box center [550, 245] width 95 height 41
type input "*"
type input "*****"
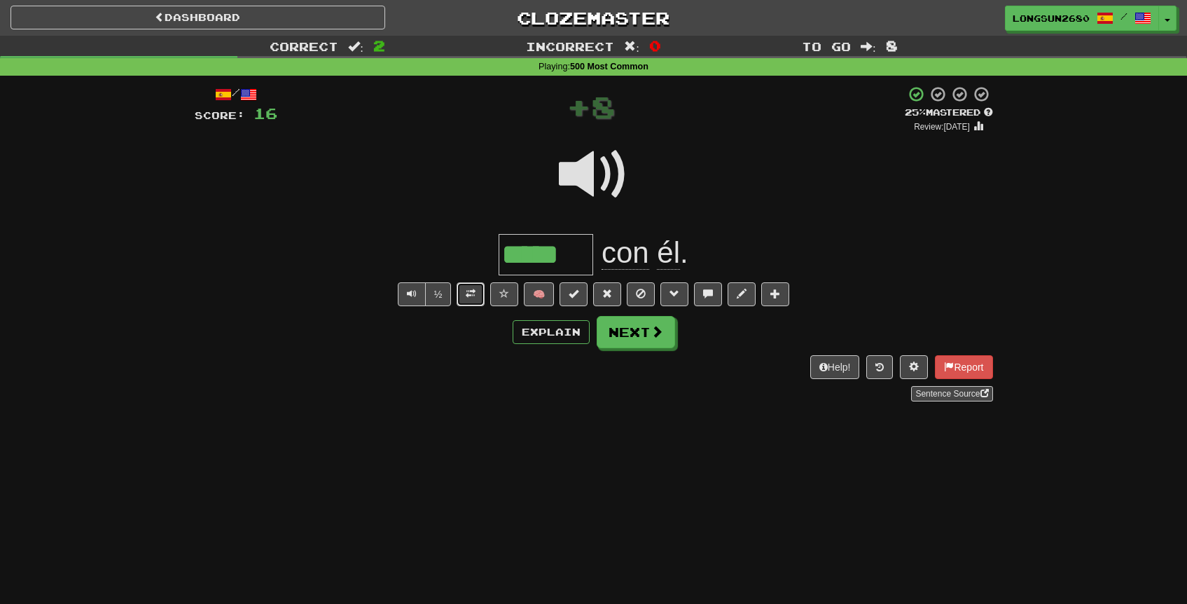
click at [479, 302] on button at bounding box center [471, 294] width 28 height 24
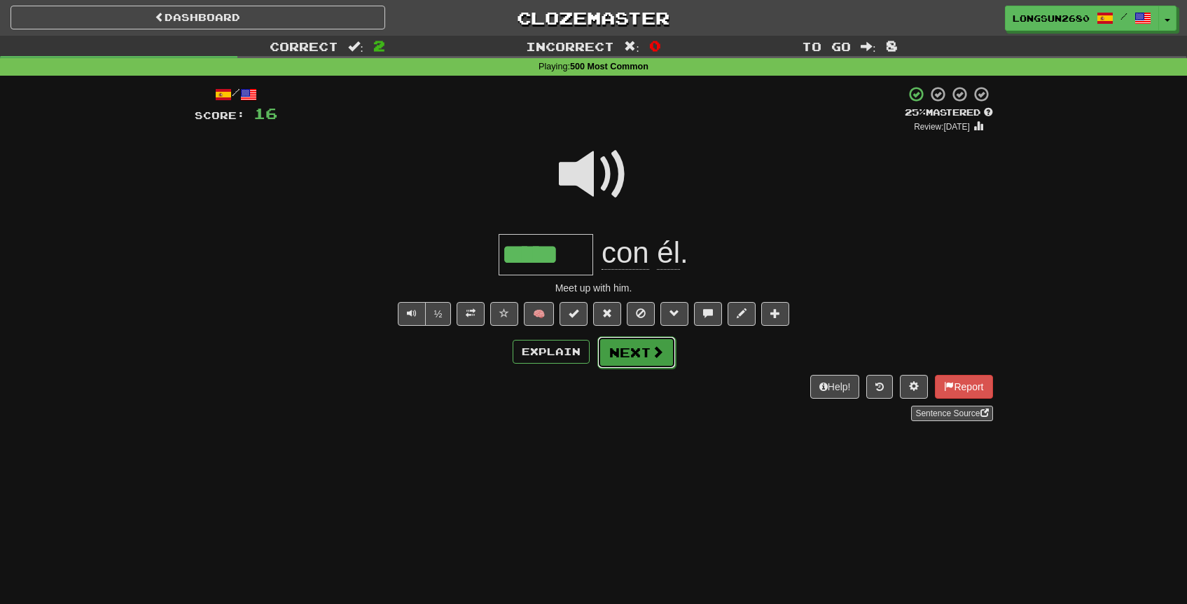
click at [645, 357] on button "Next" at bounding box center [637, 352] width 78 height 32
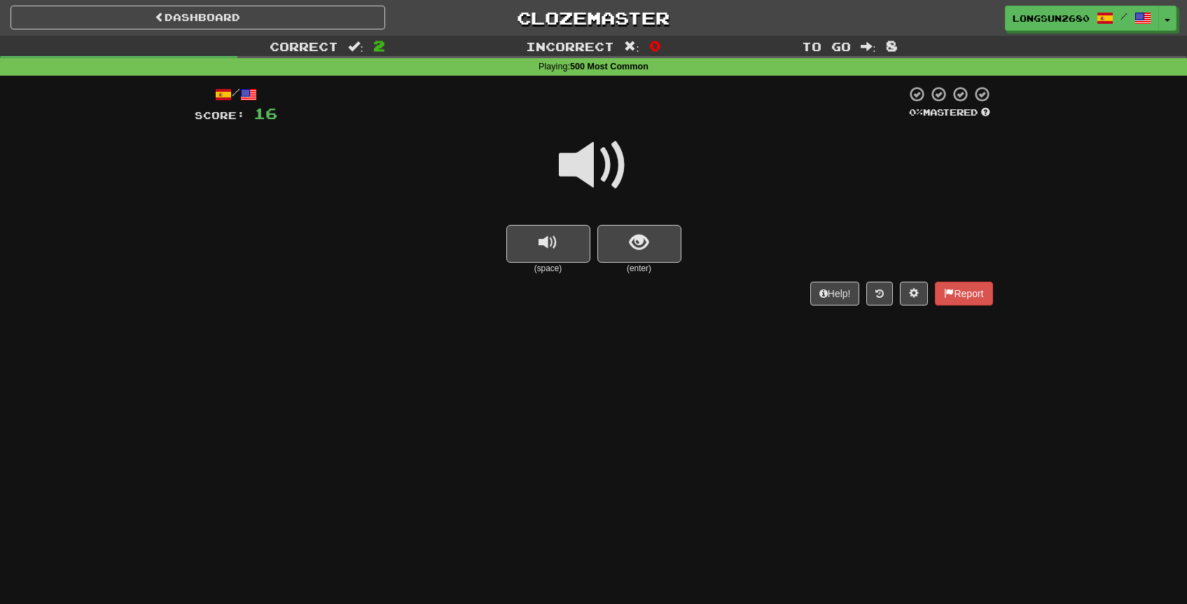
click at [599, 179] on span at bounding box center [594, 165] width 70 height 70
click at [667, 254] on button "show sentence" at bounding box center [640, 244] width 84 height 38
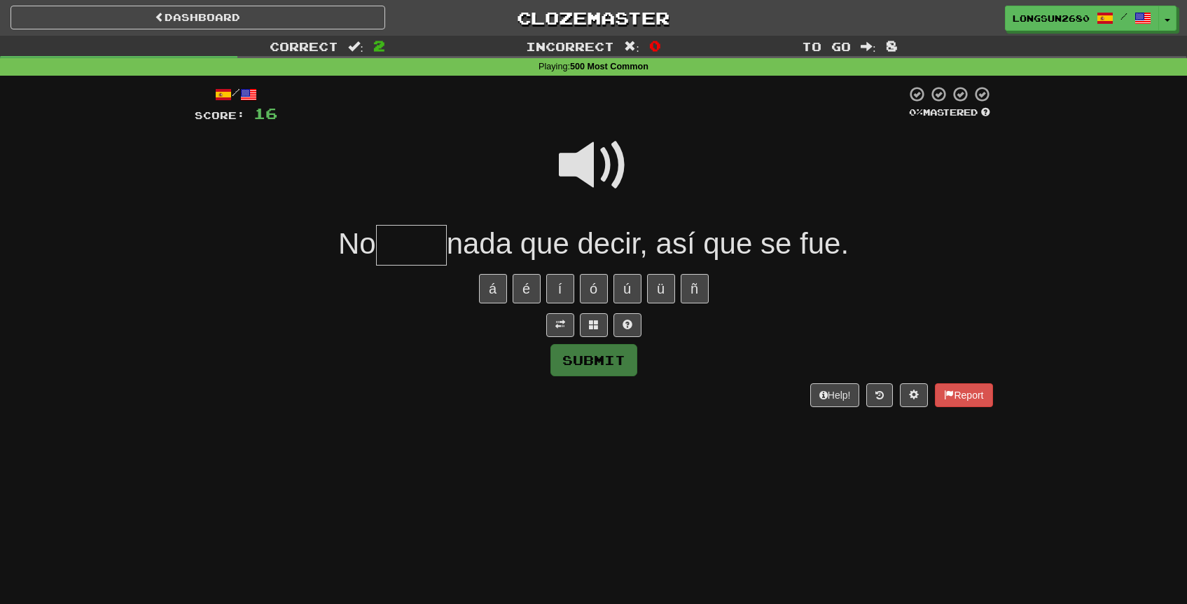
click at [616, 166] on span at bounding box center [594, 165] width 70 height 70
click at [434, 239] on input "text" at bounding box center [411, 245] width 71 height 41
type input "*****"
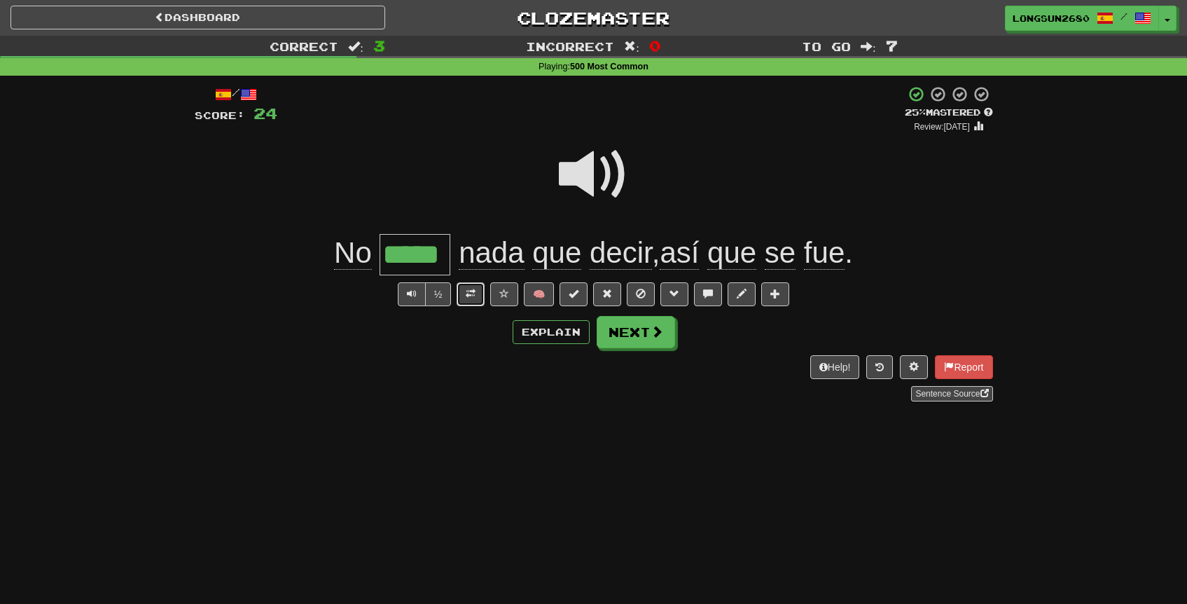
click at [476, 296] on button at bounding box center [471, 294] width 28 height 24
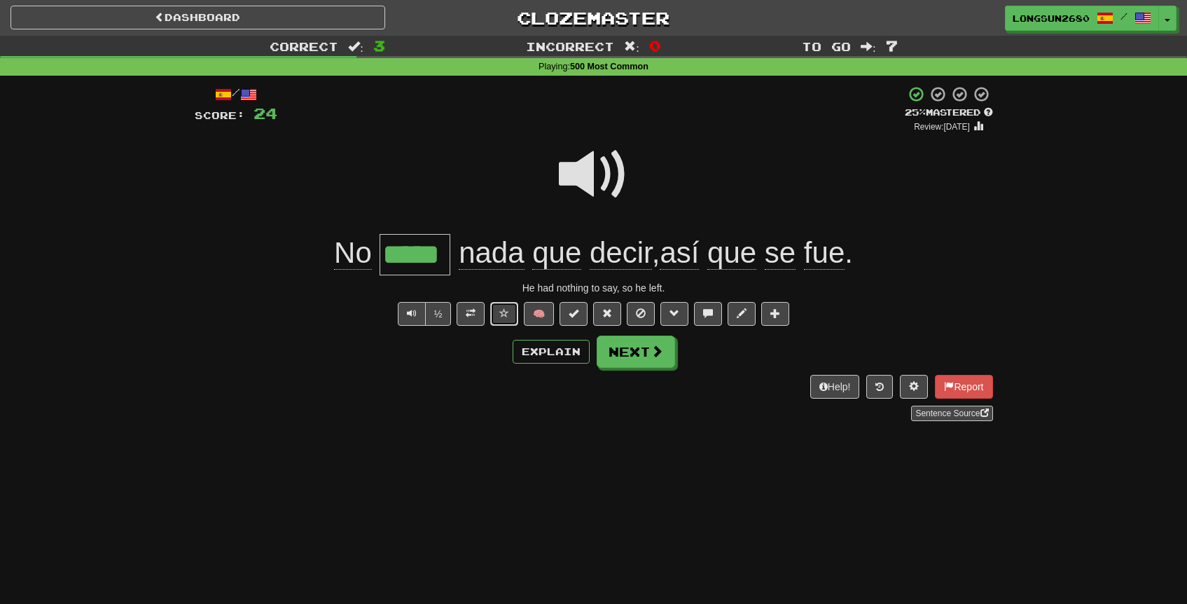
click at [502, 312] on span at bounding box center [504, 313] width 10 height 10
click at [643, 362] on button "Next" at bounding box center [637, 352] width 78 height 32
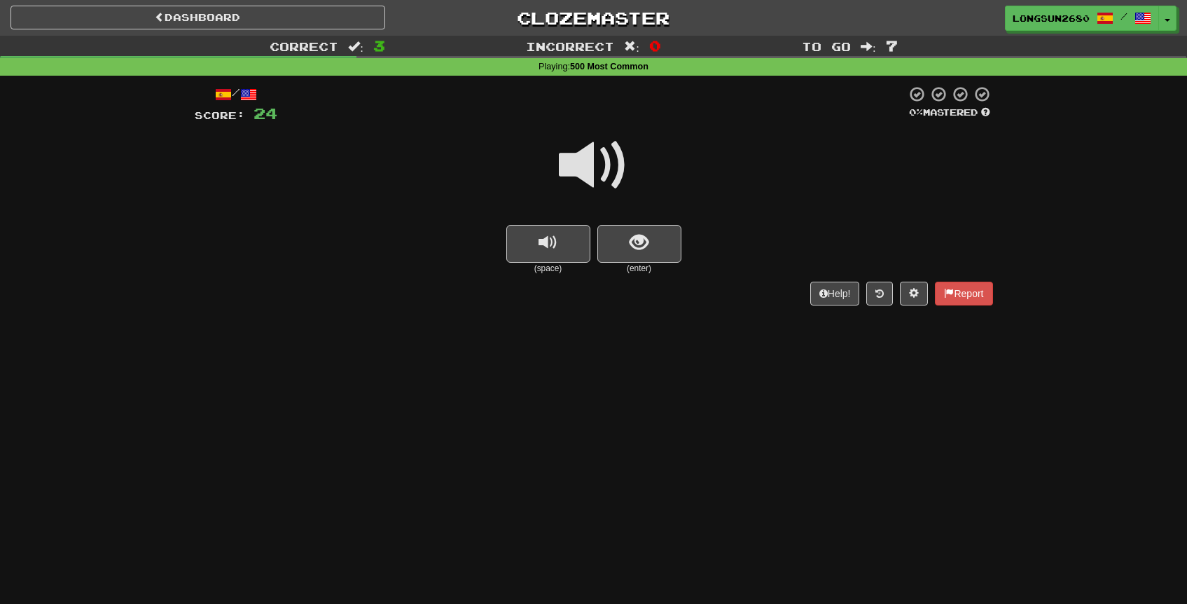
click at [587, 160] on span at bounding box center [594, 165] width 70 height 70
click at [636, 247] on span "show sentence" at bounding box center [639, 242] width 19 height 19
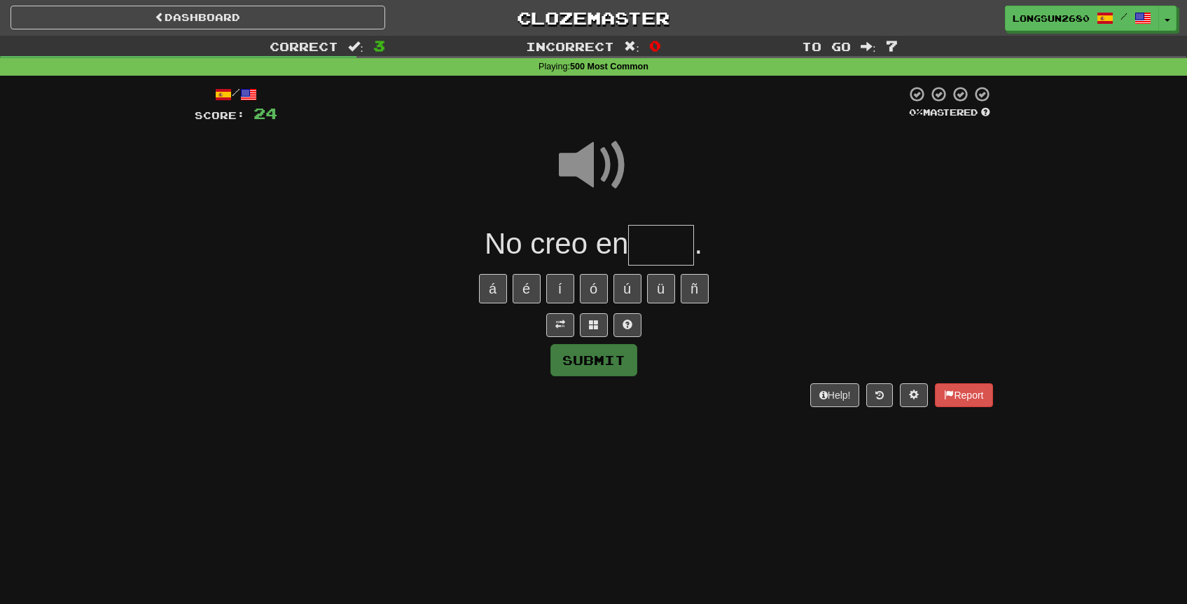
click at [652, 248] on input "text" at bounding box center [661, 245] width 66 height 41
click at [591, 149] on span at bounding box center [594, 165] width 70 height 70
click at [682, 238] on input "**" at bounding box center [661, 245] width 66 height 41
type input "****"
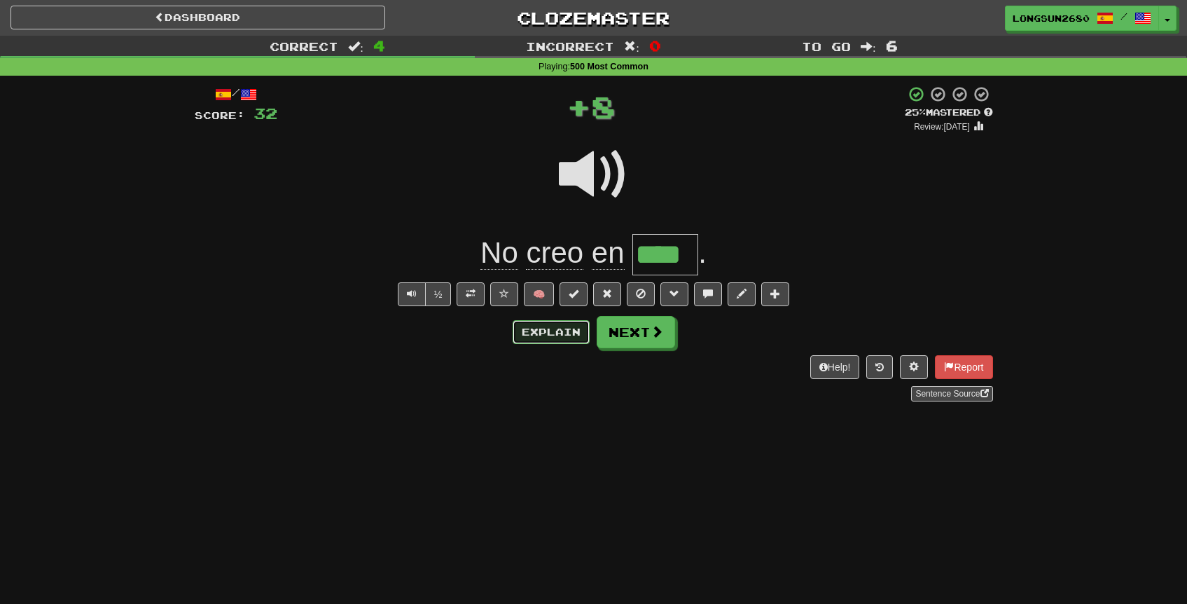
click at [539, 331] on button "Explain" at bounding box center [551, 332] width 77 height 24
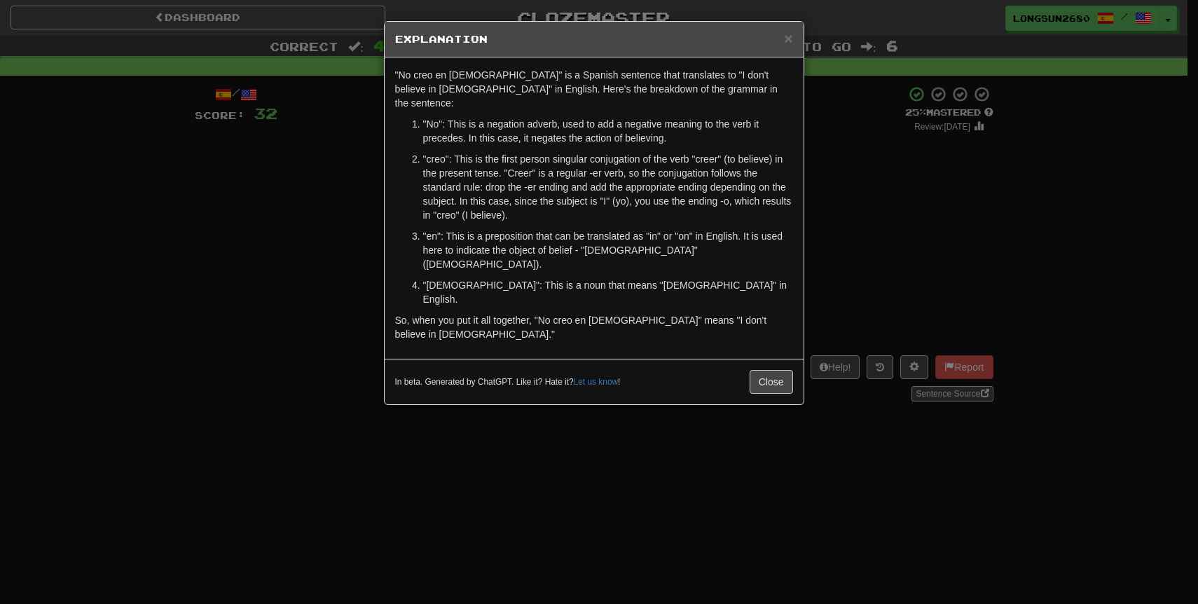
click at [906, 233] on div "× Explanation "No creo en [DEMOGRAPHIC_DATA]" is a Spanish sentence that transl…" at bounding box center [599, 302] width 1198 height 604
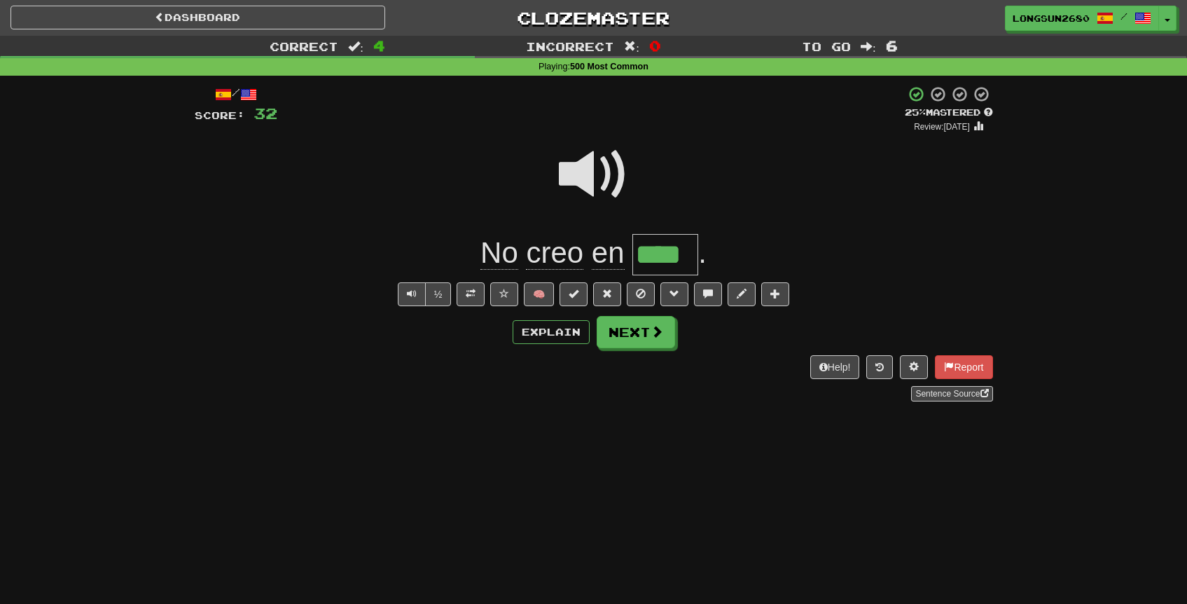
click at [599, 170] on span at bounding box center [594, 174] width 70 height 70
click at [776, 298] on span at bounding box center [776, 294] width 10 height 10
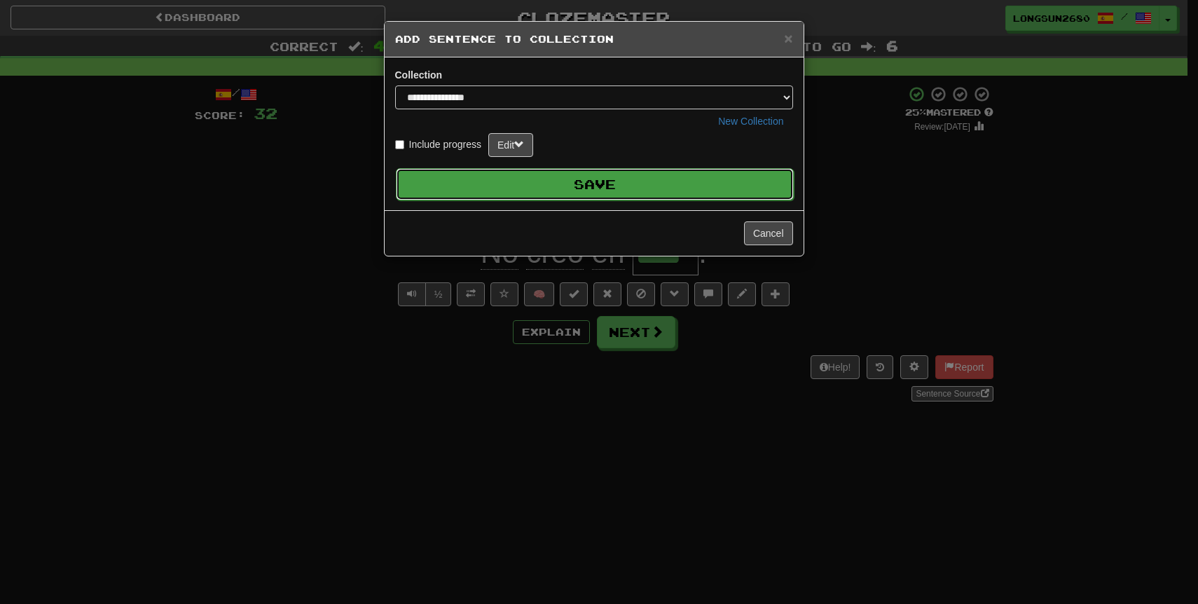
click at [565, 188] on button "Save" at bounding box center [595, 184] width 398 height 32
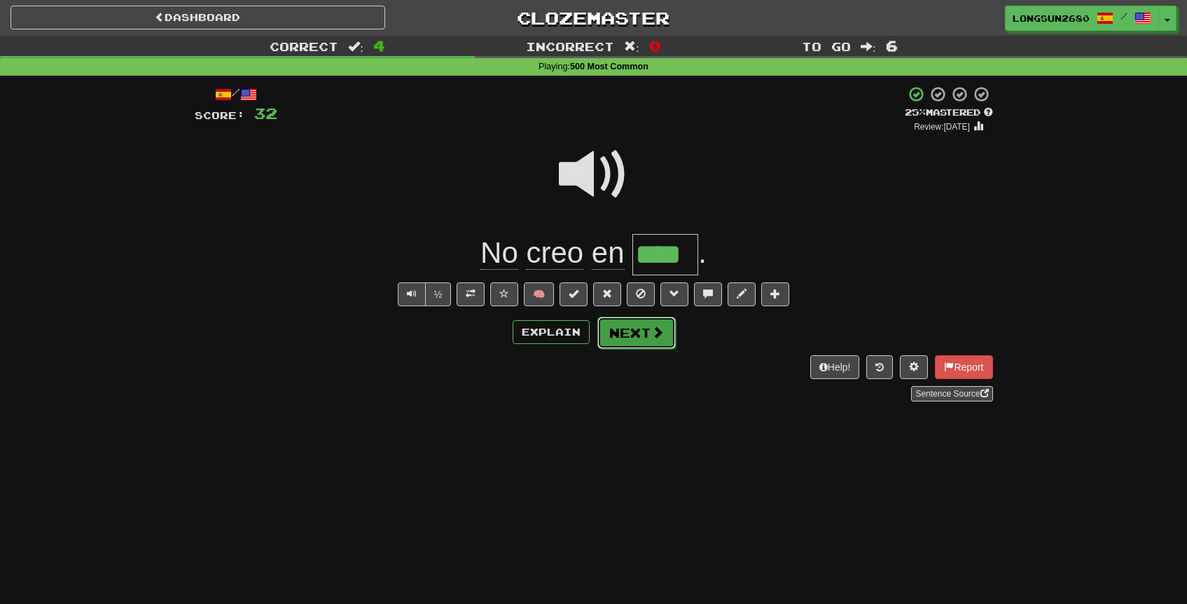
click at [625, 336] on button "Next" at bounding box center [637, 333] width 78 height 32
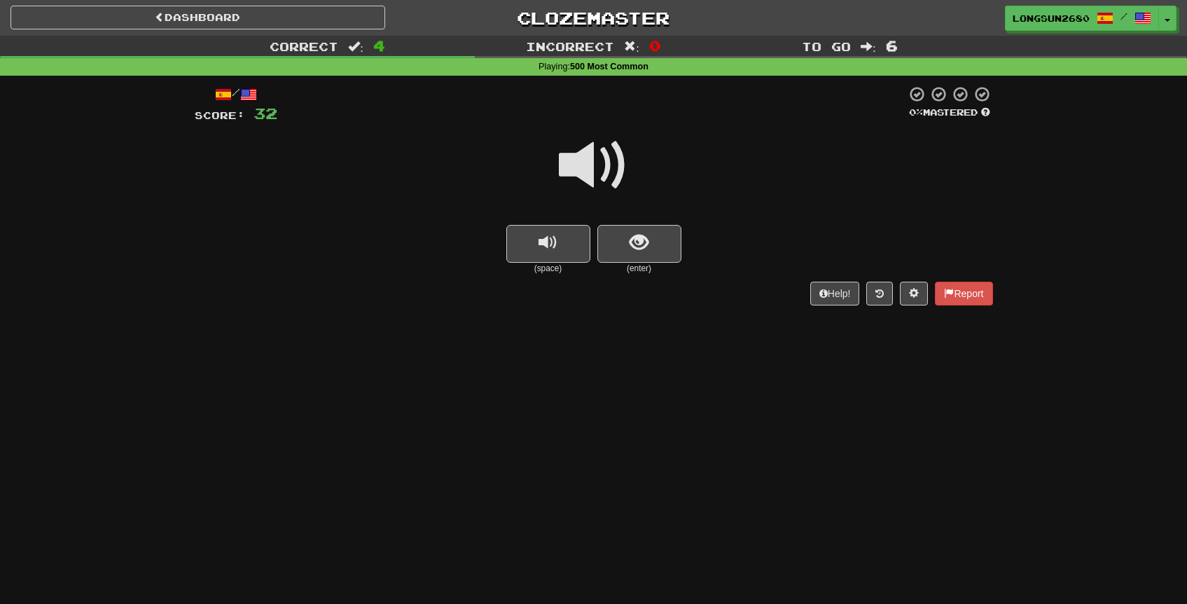
click at [586, 160] on span at bounding box center [594, 165] width 70 height 70
click at [641, 242] on span "show sentence" at bounding box center [639, 242] width 19 height 19
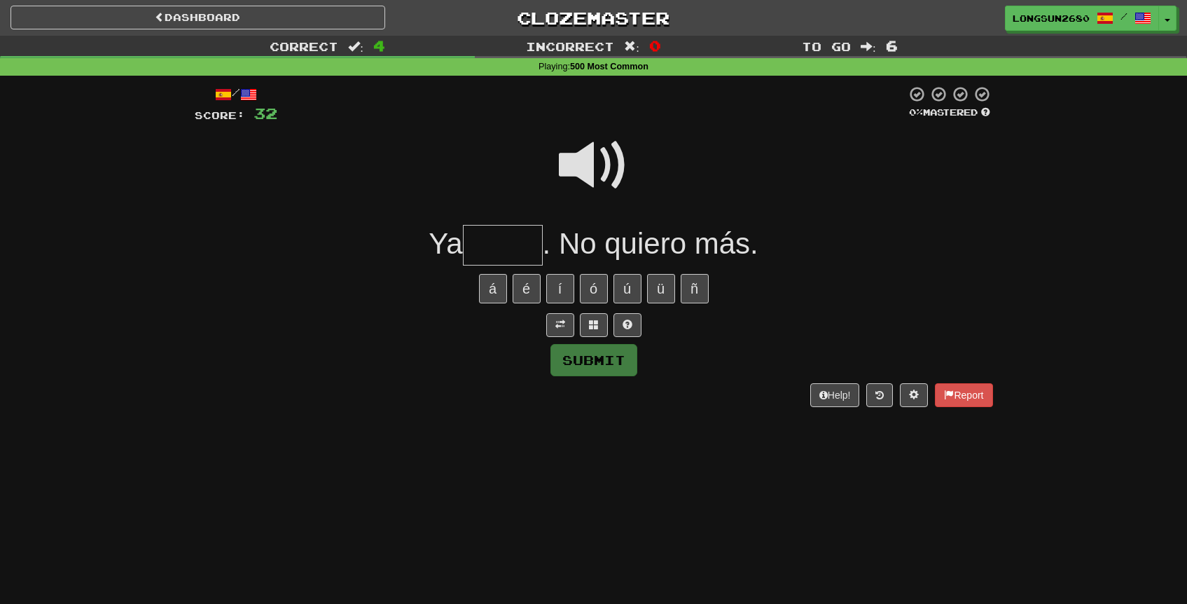
click at [607, 177] on span at bounding box center [594, 165] width 70 height 70
click at [586, 161] on span at bounding box center [594, 165] width 70 height 70
click at [499, 243] on input "text" at bounding box center [503, 245] width 80 height 41
type input "*****"
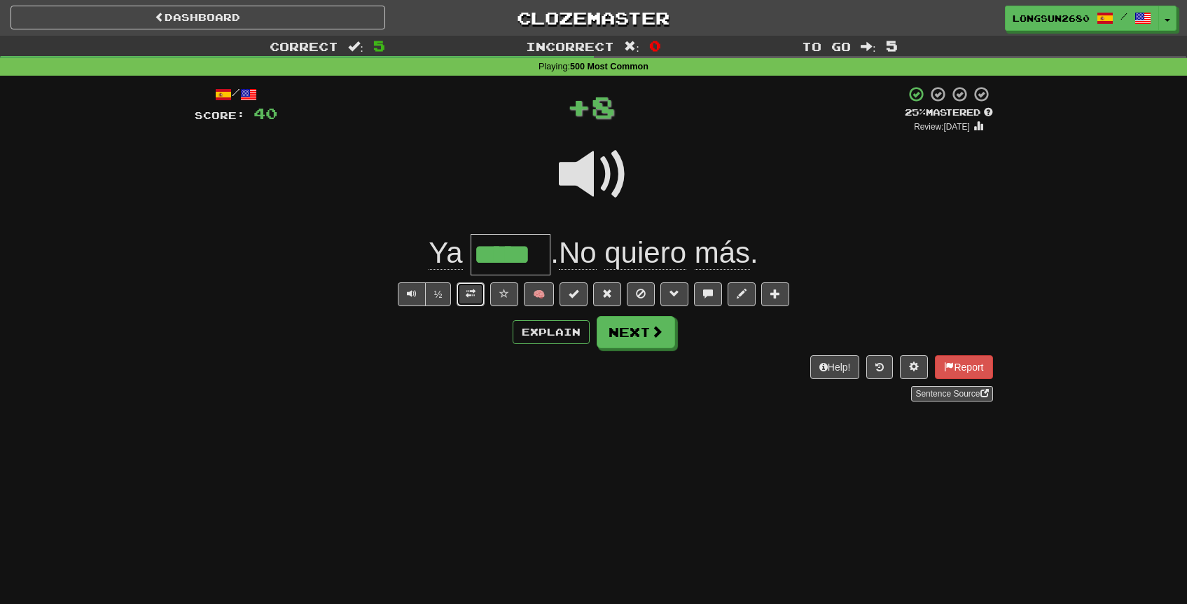
click at [471, 292] on span at bounding box center [471, 294] width 10 height 10
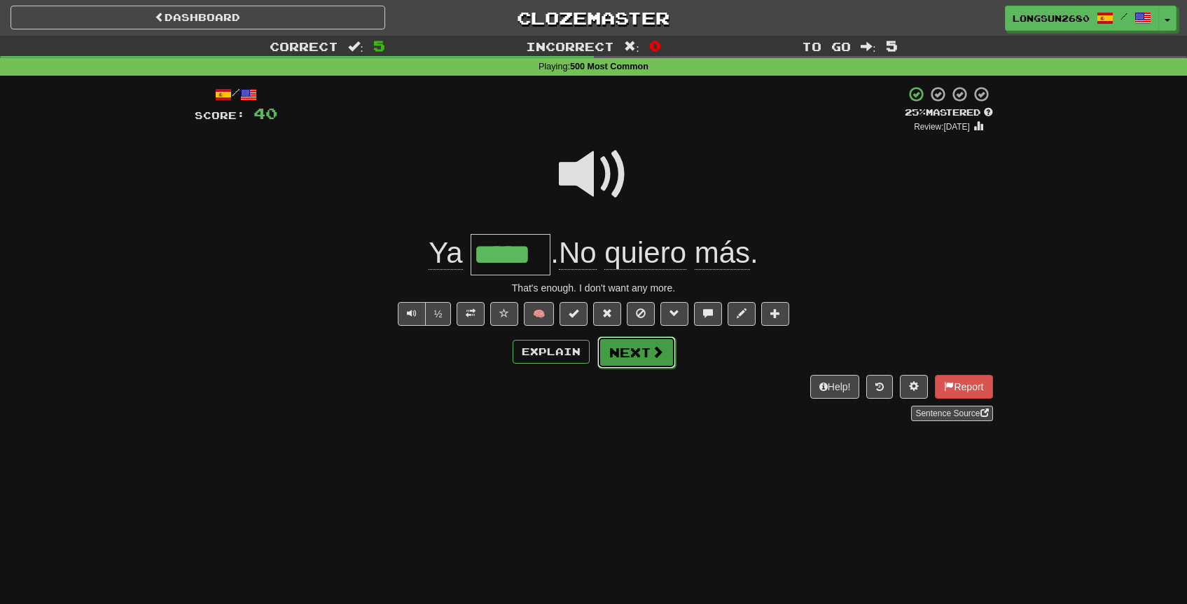
click at [619, 347] on button "Next" at bounding box center [637, 352] width 78 height 32
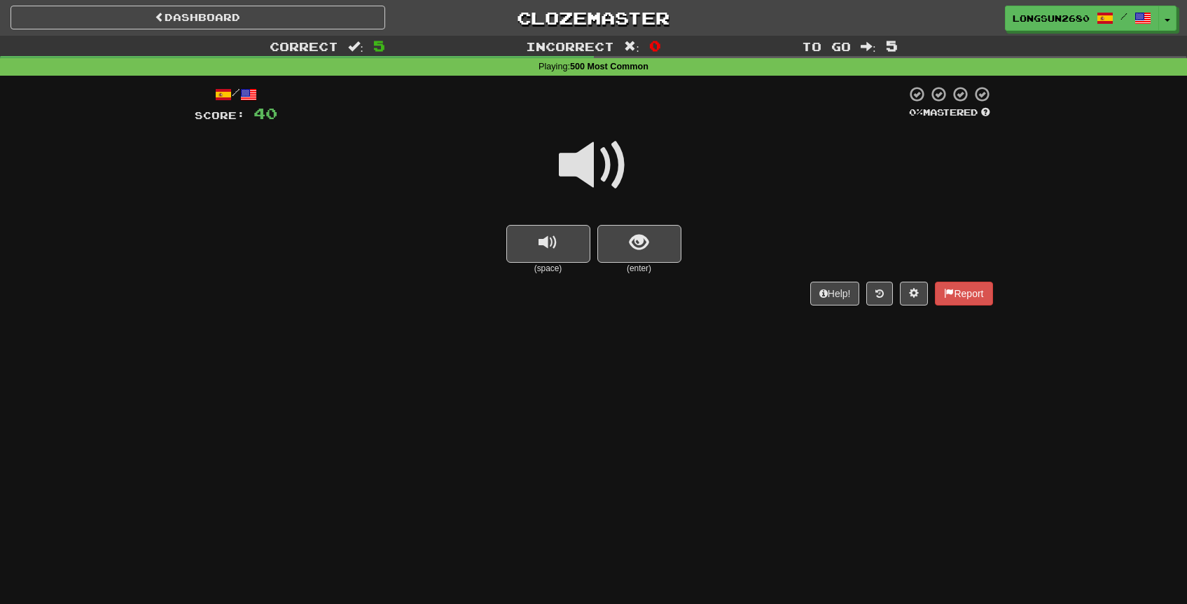
click at [595, 146] on span at bounding box center [594, 165] width 70 height 70
click at [635, 242] on span "show sentence" at bounding box center [639, 242] width 19 height 19
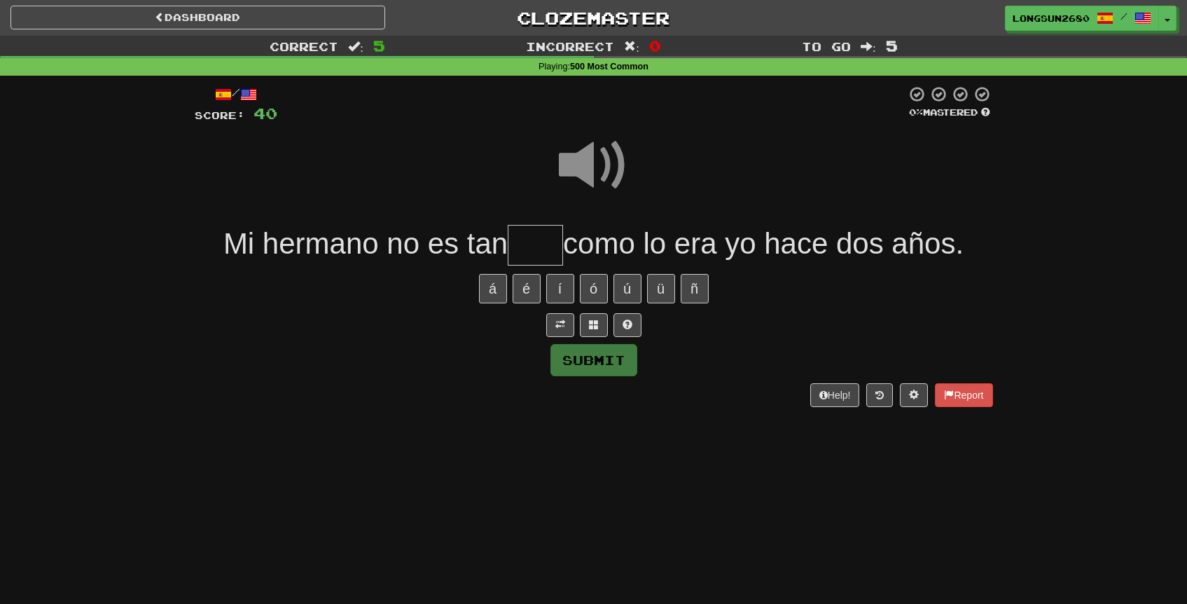
click at [607, 173] on span at bounding box center [594, 165] width 70 height 70
click at [597, 174] on span at bounding box center [594, 165] width 70 height 70
click at [540, 251] on input "text" at bounding box center [535, 245] width 55 height 41
type input "****"
click at [586, 181] on span at bounding box center [594, 165] width 70 height 70
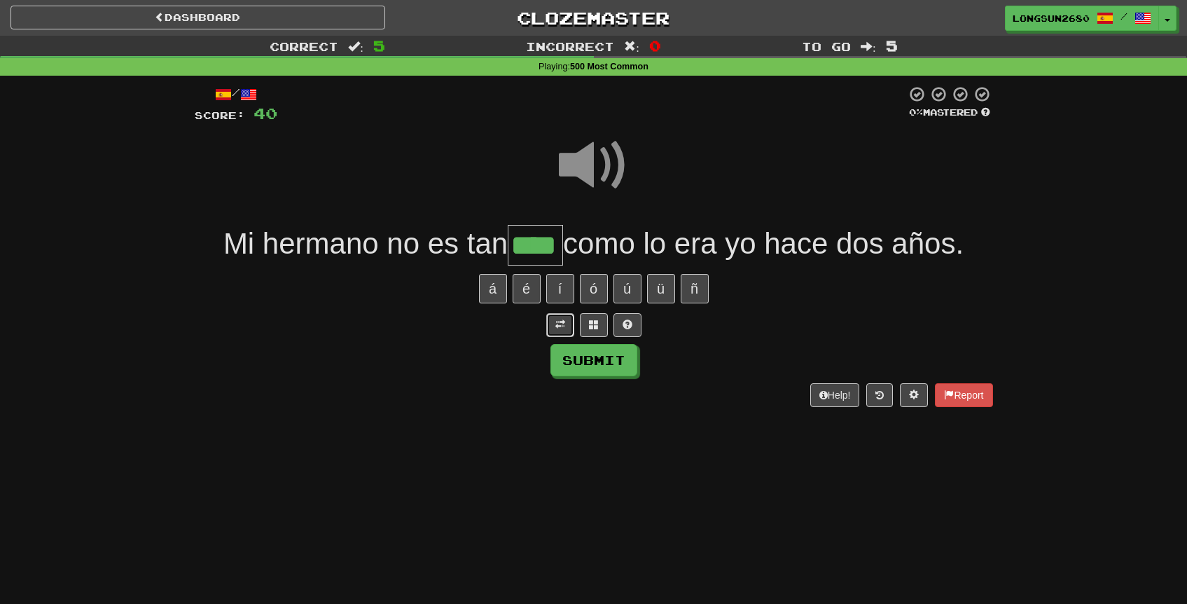
click at [562, 325] on span at bounding box center [561, 324] width 10 height 10
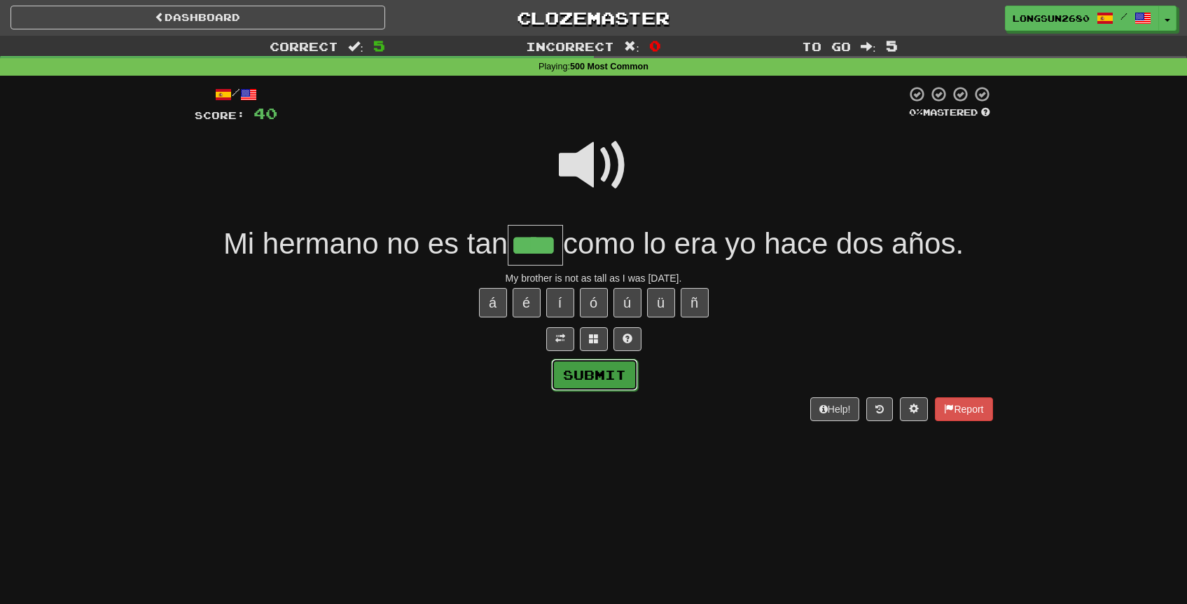
click at [595, 366] on button "Submit" at bounding box center [594, 375] width 87 height 32
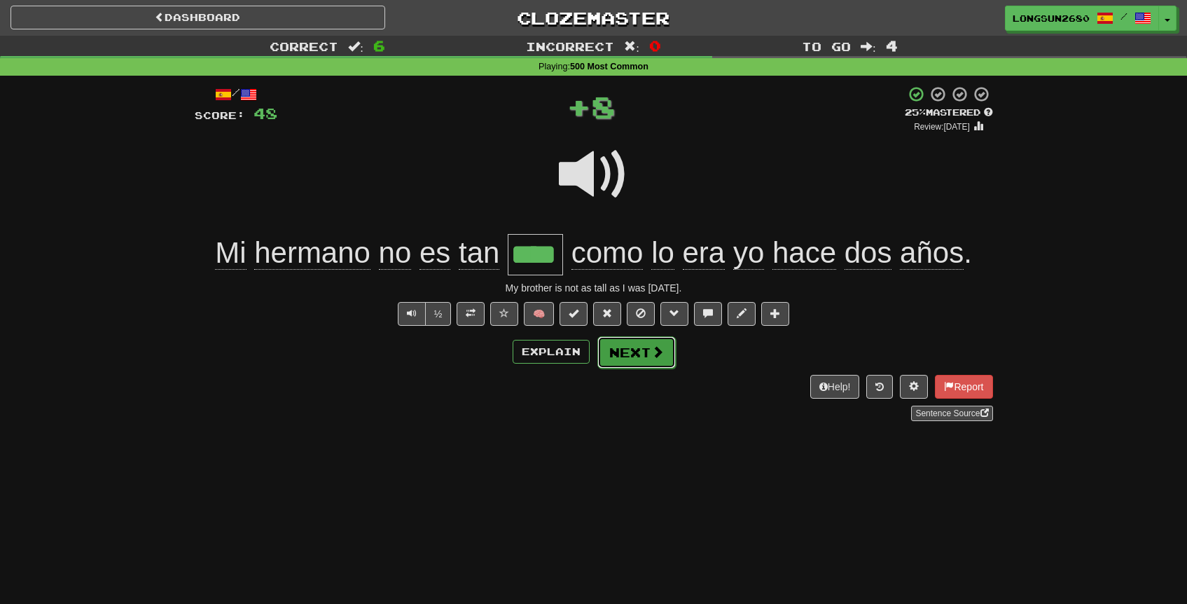
click at [626, 348] on button "Next" at bounding box center [637, 352] width 78 height 32
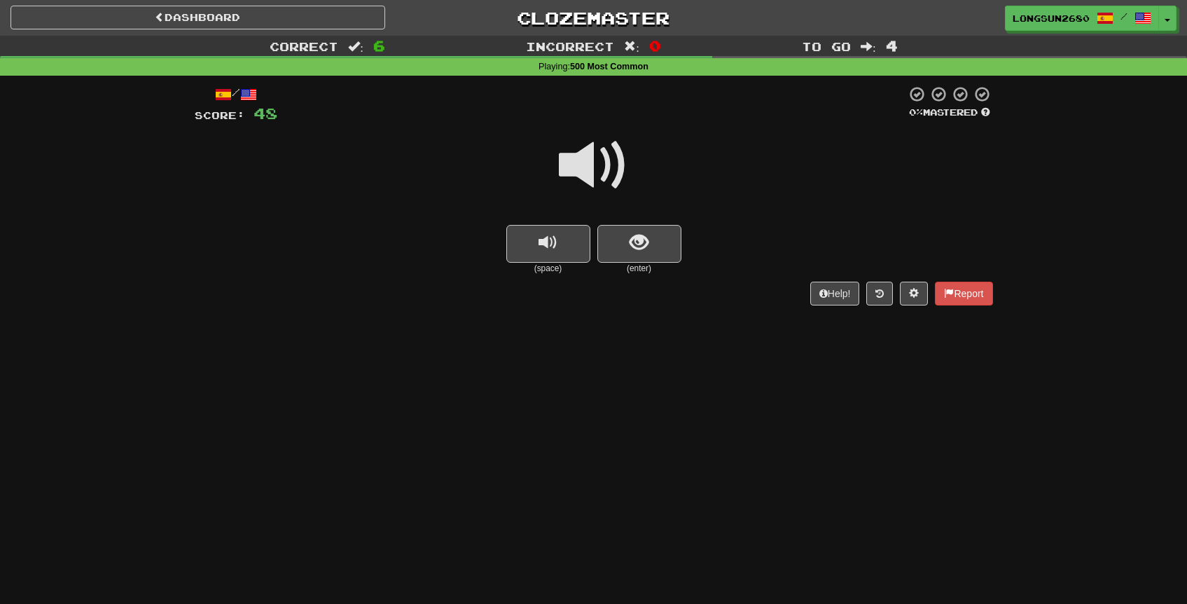
click at [589, 182] on span at bounding box center [594, 165] width 70 height 70
click at [627, 257] on button "show sentence" at bounding box center [640, 244] width 84 height 38
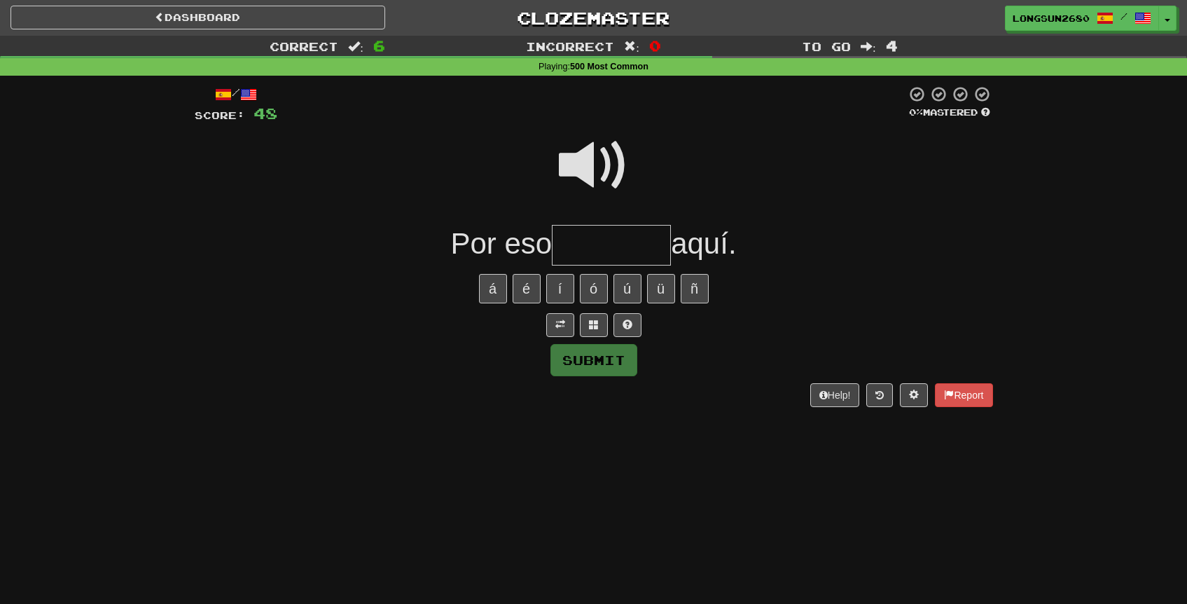
click at [594, 172] on span at bounding box center [594, 165] width 70 height 70
click at [609, 234] on input "text" at bounding box center [611, 245] width 119 height 41
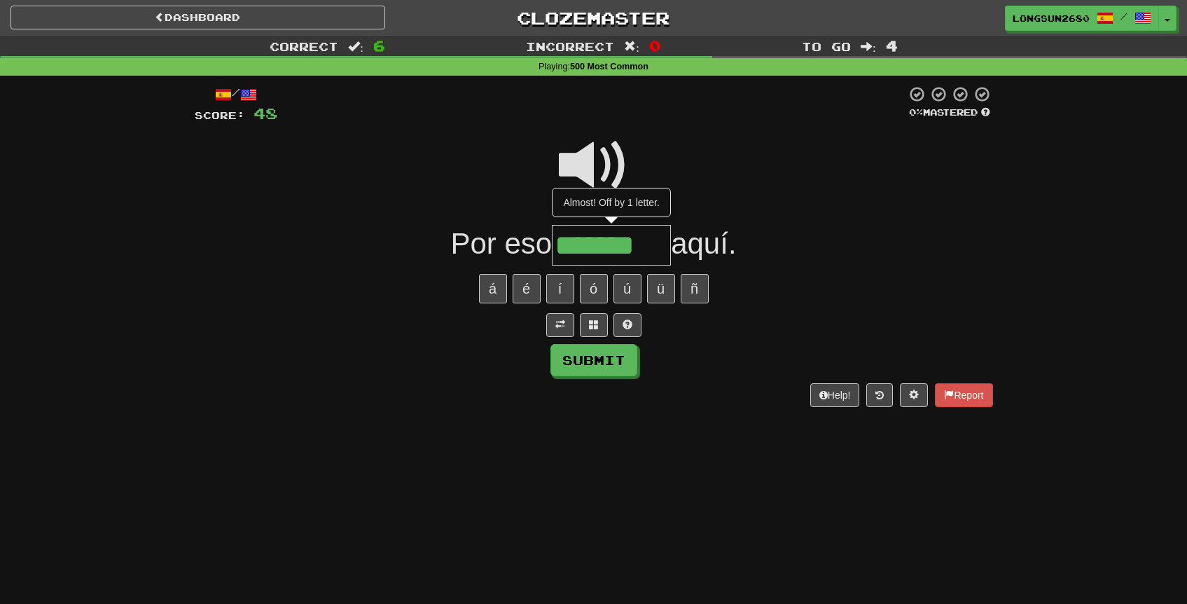
type input "*******"
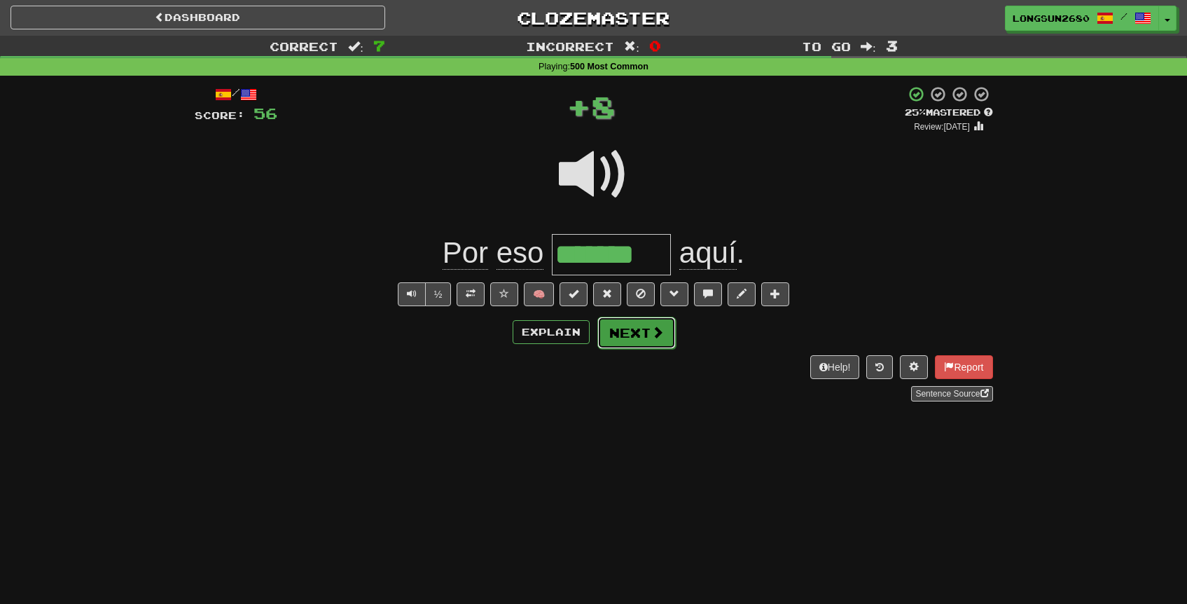
click at [654, 327] on span at bounding box center [657, 332] width 13 height 13
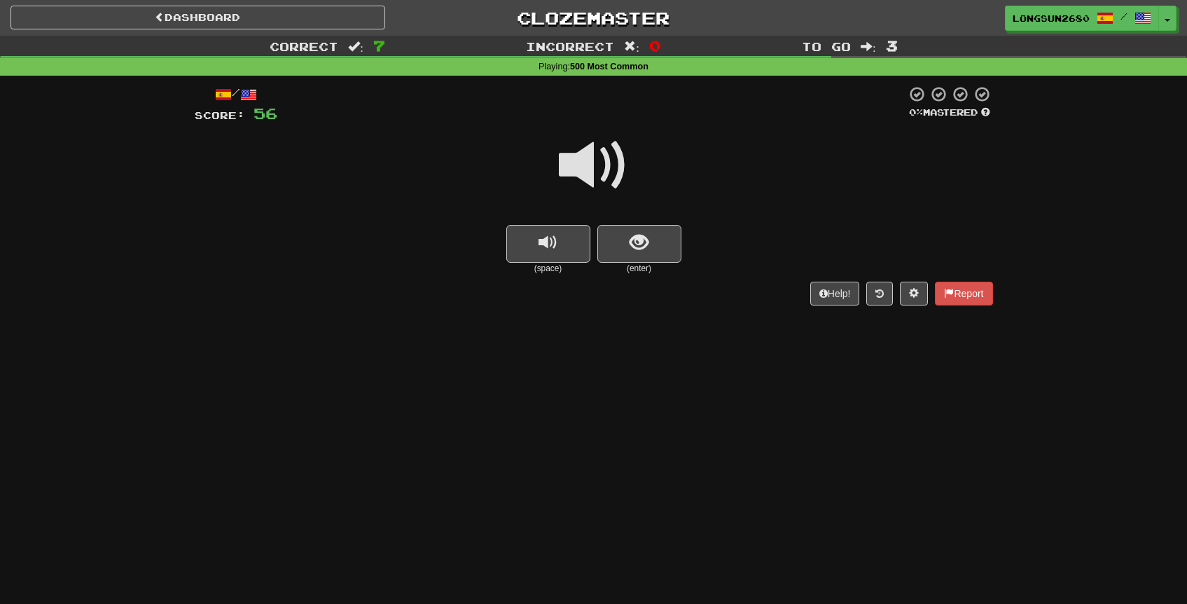
click at [611, 177] on span at bounding box center [594, 165] width 70 height 70
click at [637, 250] on span "show sentence" at bounding box center [639, 242] width 19 height 19
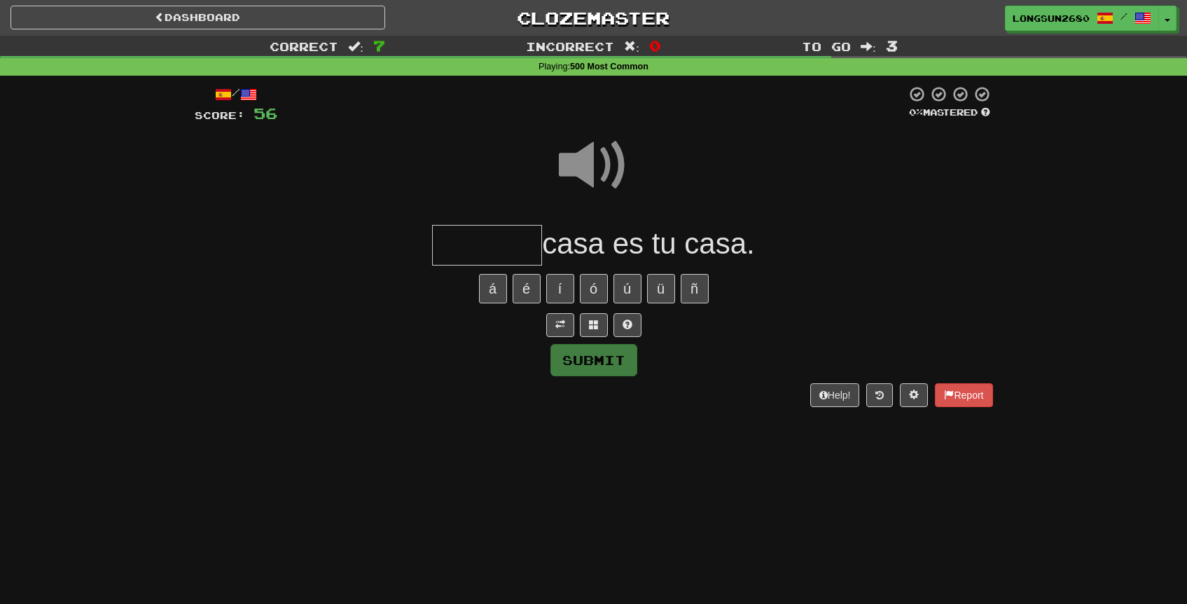
click at [505, 252] on input "text" at bounding box center [487, 245] width 110 height 41
type input "*******"
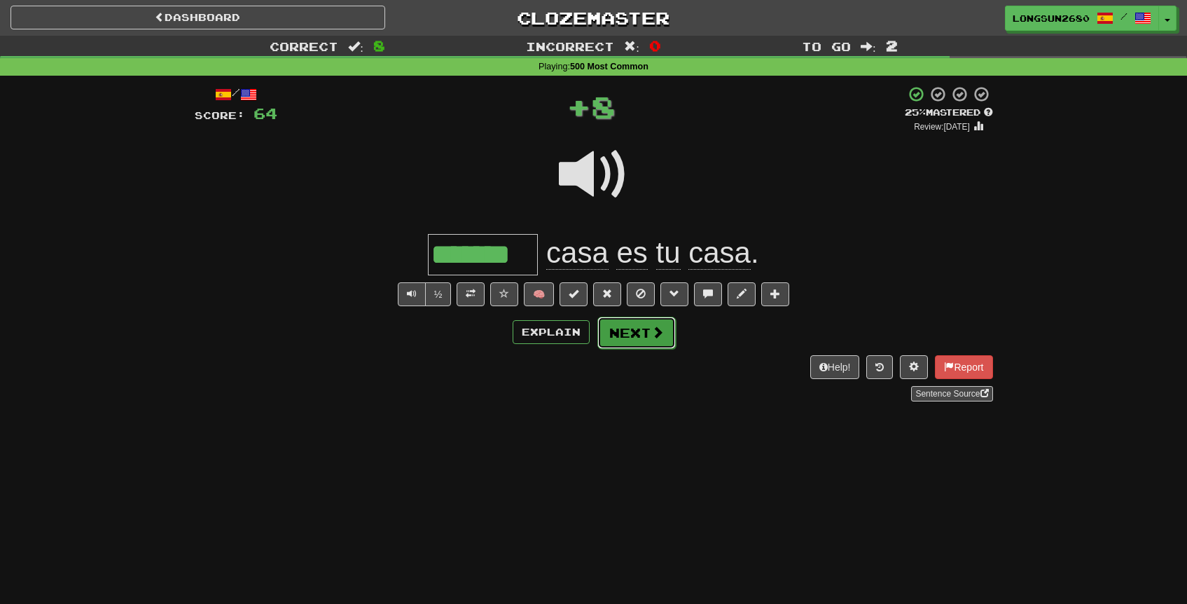
click at [616, 331] on button "Next" at bounding box center [637, 333] width 78 height 32
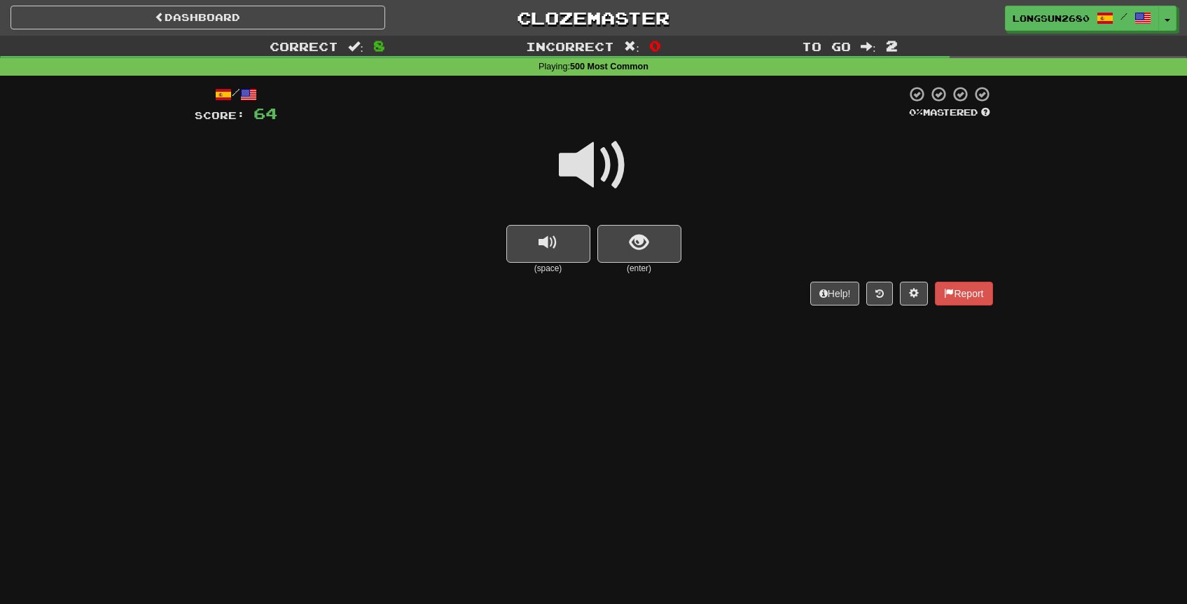
click at [583, 164] on span at bounding box center [594, 165] width 70 height 70
click at [625, 238] on button "show sentence" at bounding box center [640, 244] width 84 height 38
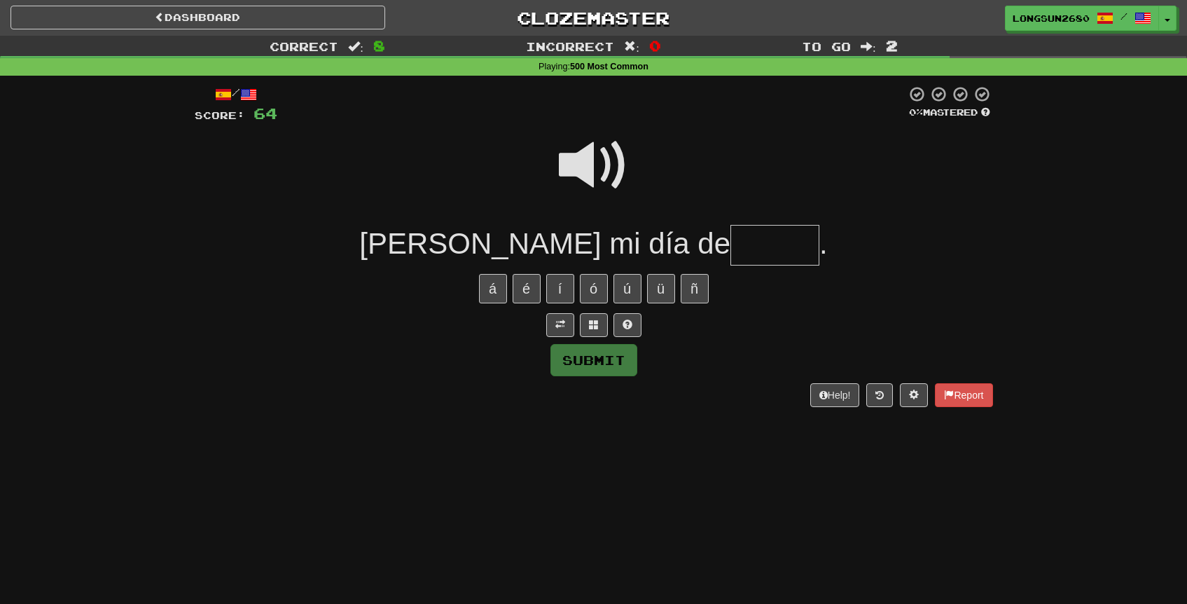
click at [731, 251] on input "text" at bounding box center [775, 245] width 89 height 41
type input "******"
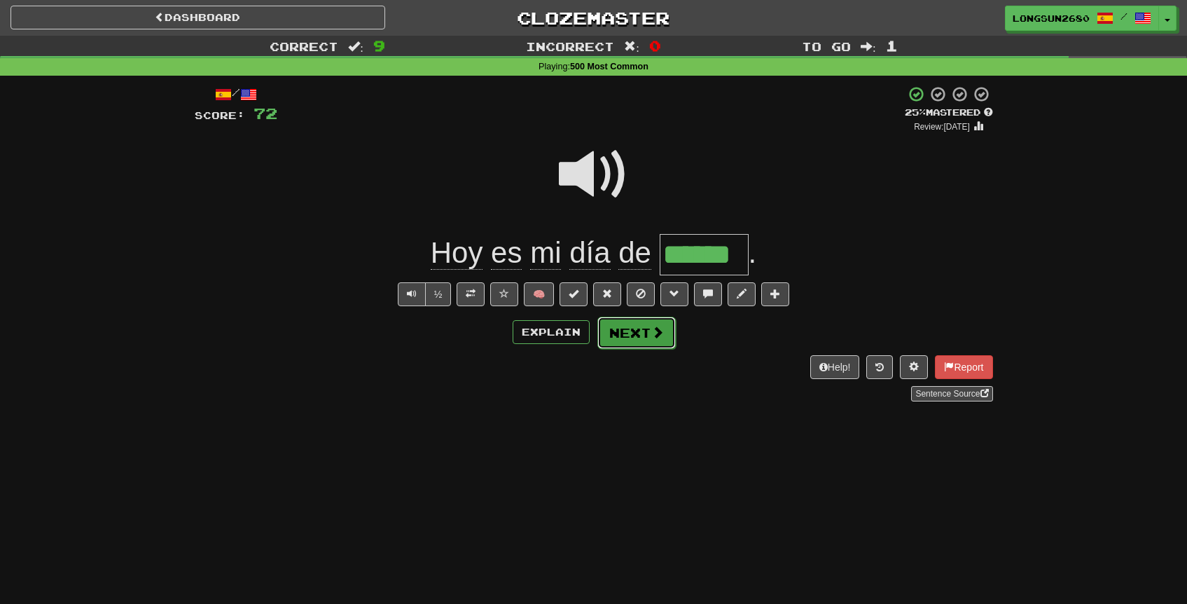
click at [642, 331] on button "Next" at bounding box center [637, 333] width 78 height 32
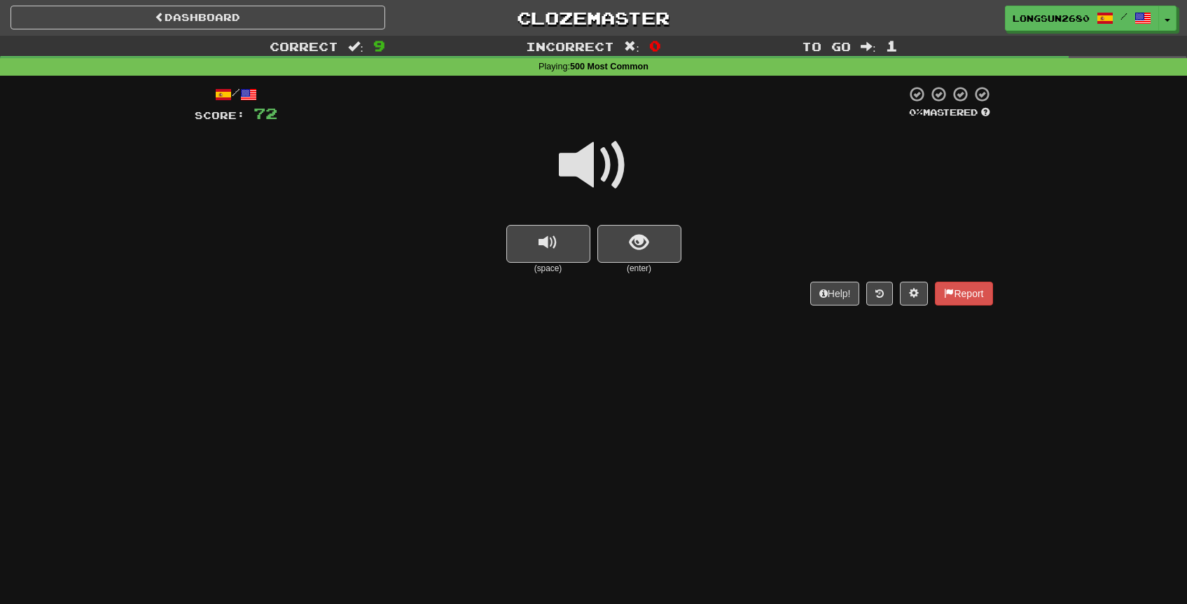
click at [593, 167] on span at bounding box center [594, 165] width 70 height 70
click at [633, 260] on button "show sentence" at bounding box center [640, 244] width 84 height 38
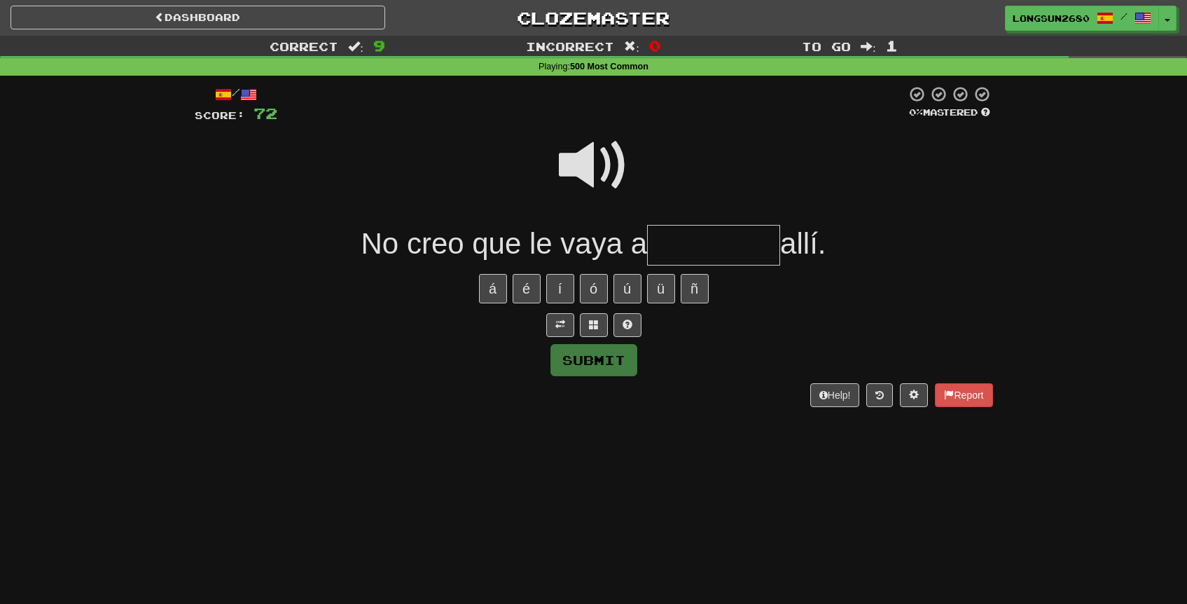
click at [587, 156] on span at bounding box center [594, 165] width 70 height 70
click at [612, 166] on span at bounding box center [594, 165] width 70 height 70
click at [685, 237] on input "text" at bounding box center [713, 245] width 133 height 41
type input "*"
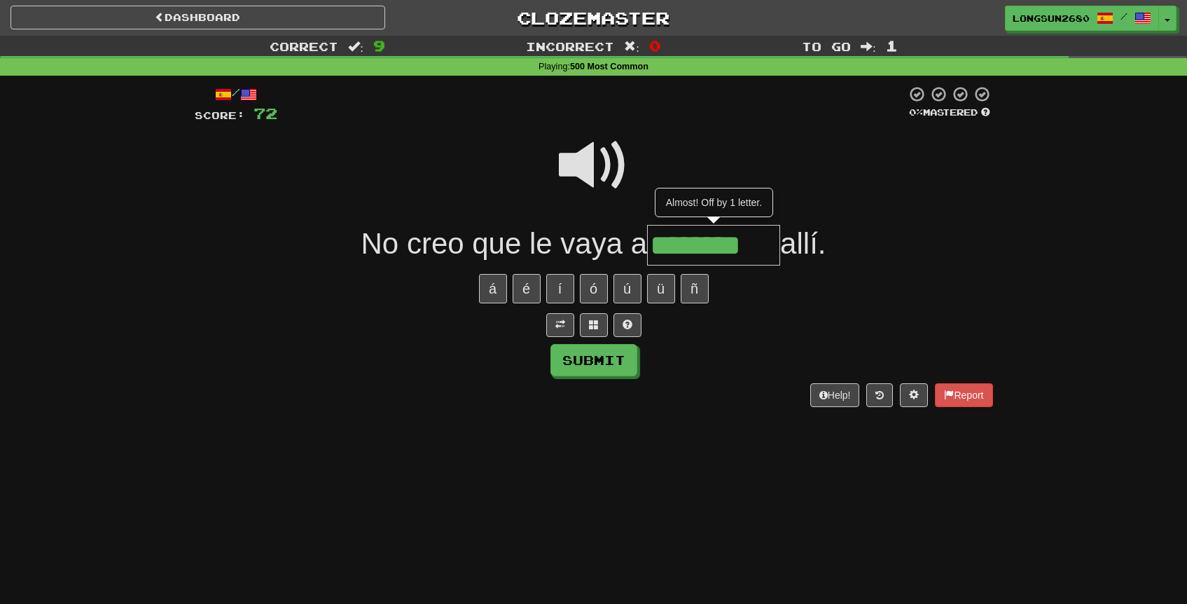
type input "*********"
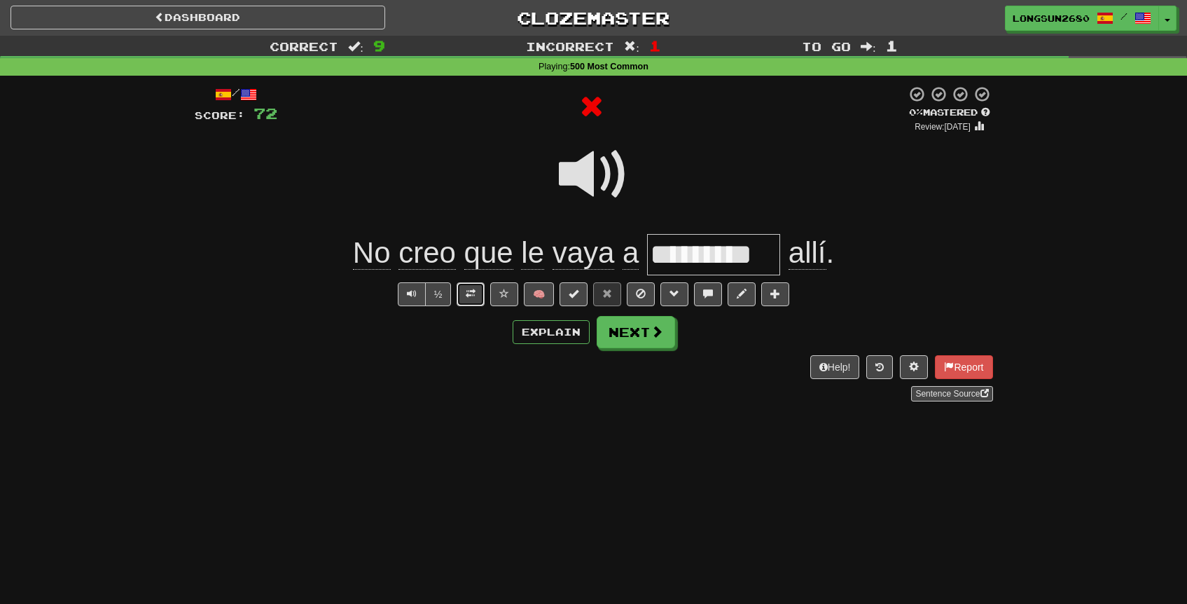
click at [476, 291] on span at bounding box center [471, 294] width 10 height 10
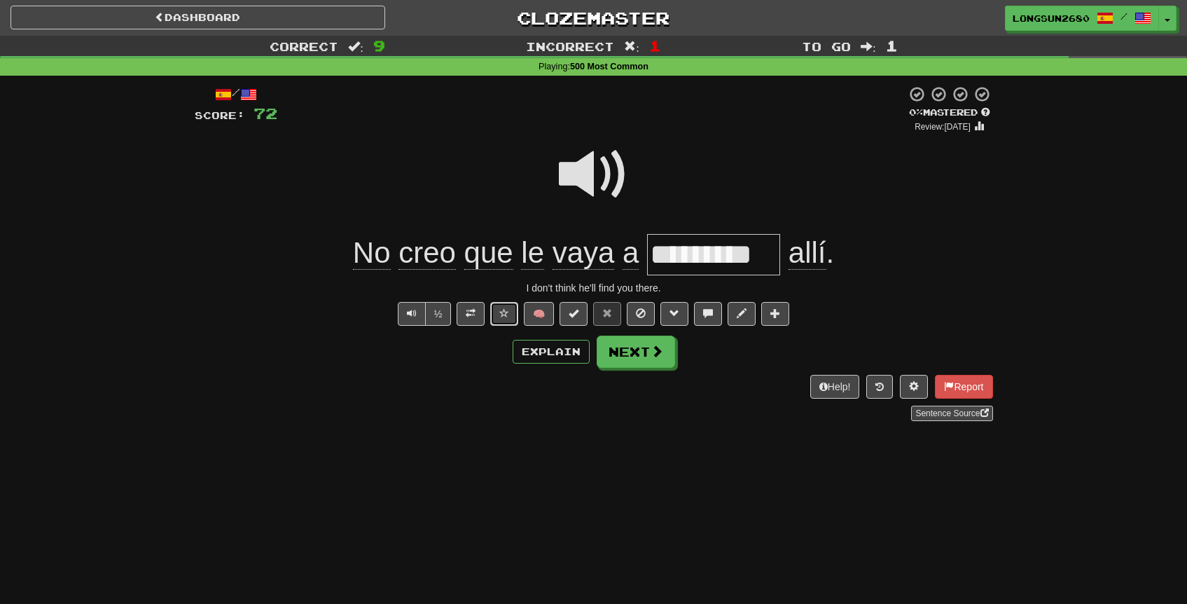
click at [506, 310] on span at bounding box center [504, 313] width 10 height 10
click at [594, 177] on span at bounding box center [594, 174] width 70 height 70
click at [654, 343] on button "Next" at bounding box center [636, 352] width 78 height 32
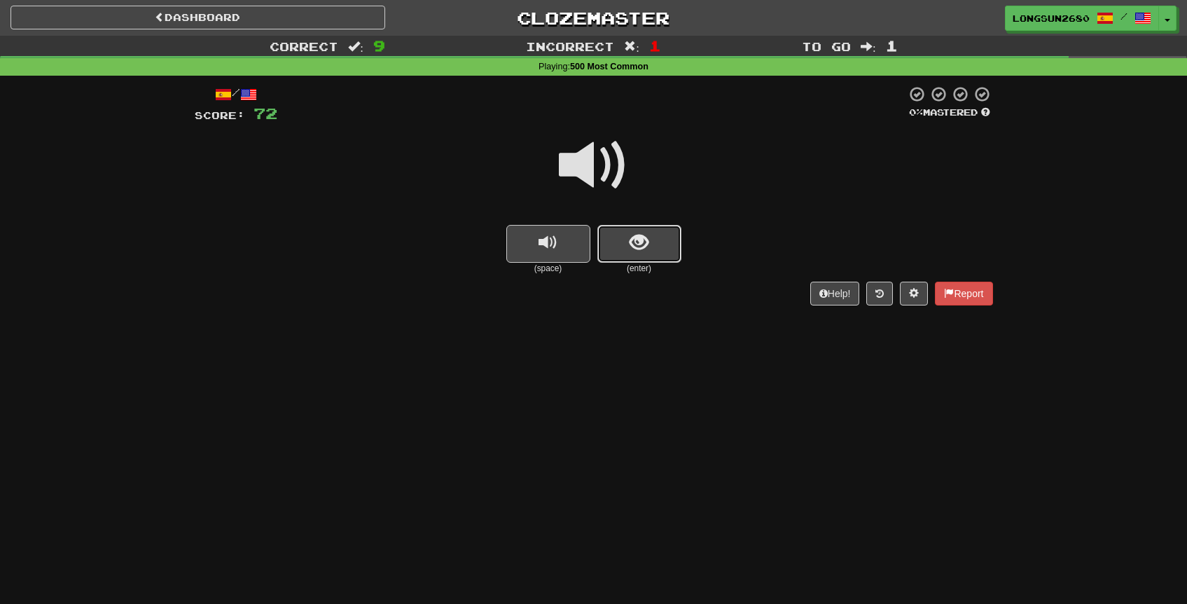
click at [623, 244] on button "show sentence" at bounding box center [640, 244] width 84 height 38
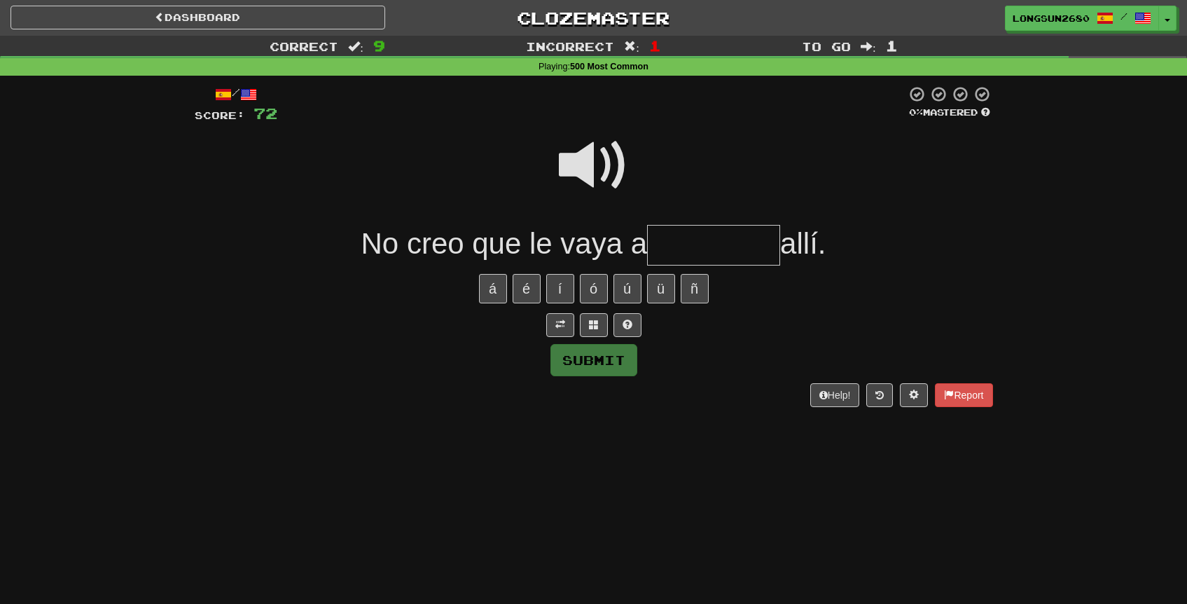
click at [657, 248] on input "text" at bounding box center [713, 245] width 133 height 41
type input "*********"
